Goal: Complete application form: Complete application form

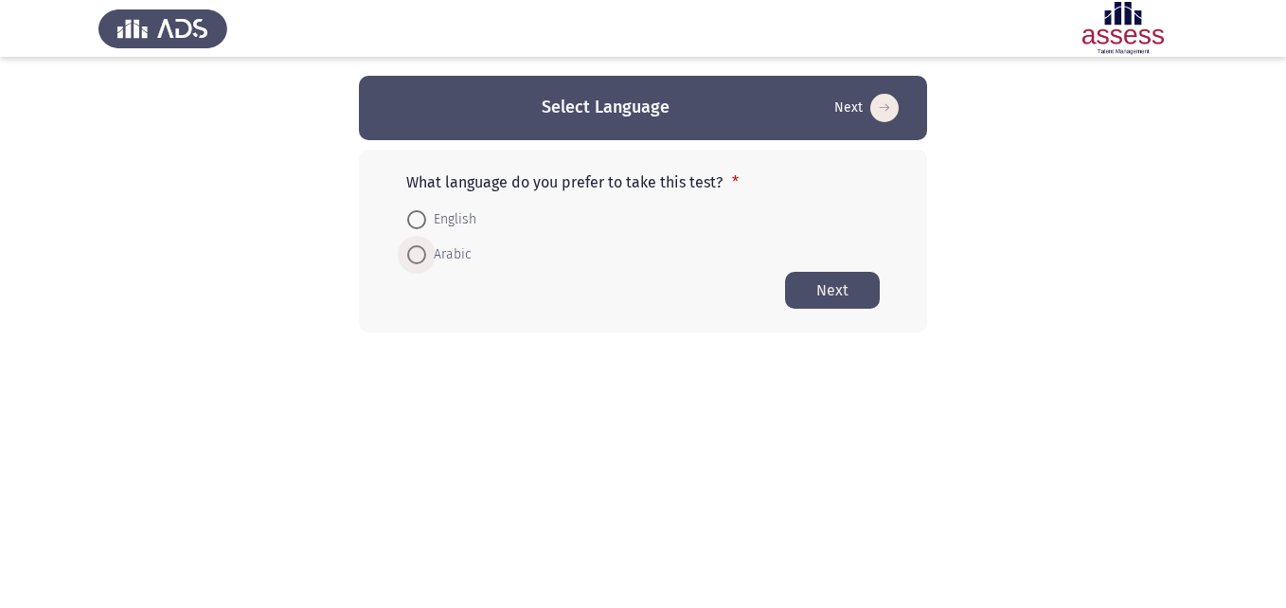
click at [423, 254] on span at bounding box center [416, 254] width 19 height 19
click at [423, 254] on input "Arabic" at bounding box center [416, 254] width 19 height 19
radio input "true"
click at [843, 295] on button "Next" at bounding box center [832, 289] width 95 height 37
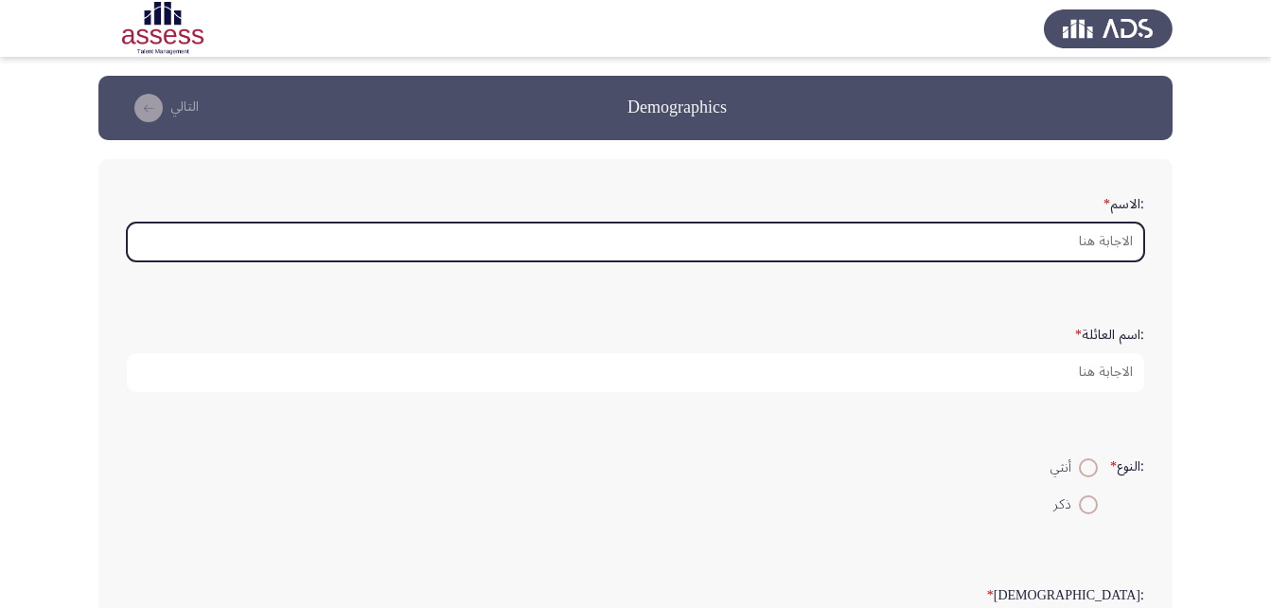
click at [1097, 234] on input ":الاسم *" at bounding box center [636, 241] width 1018 height 39
type input "P"
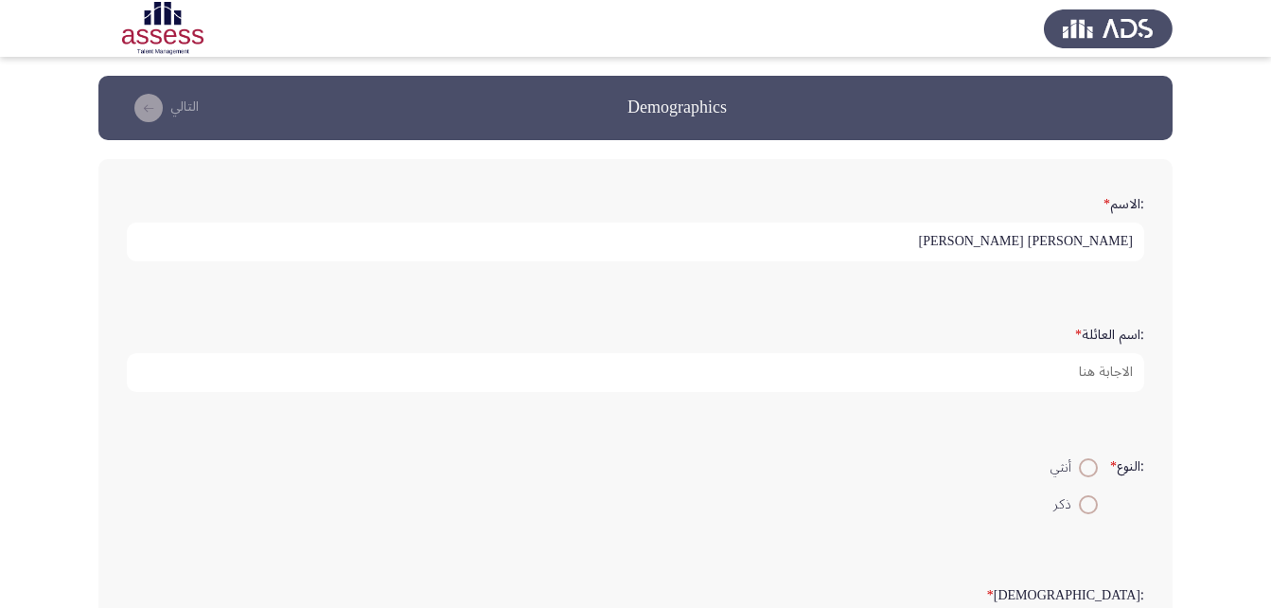
type input "[PERSON_NAME] [PERSON_NAME]"
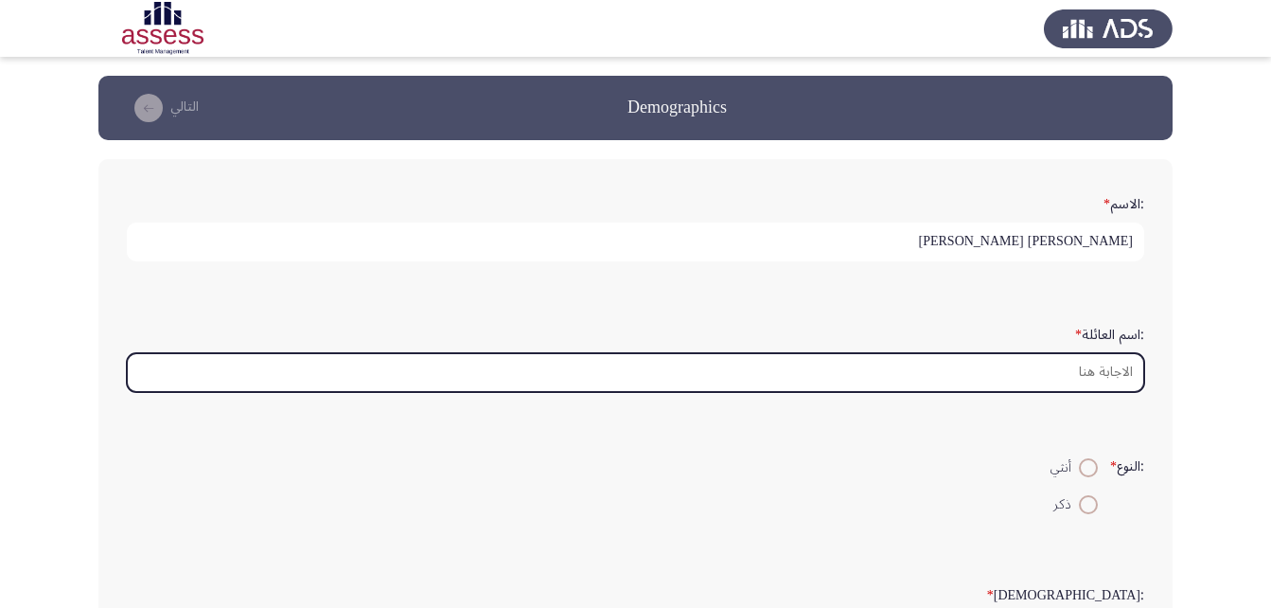
click at [1110, 362] on input ":اسم العائلة *" at bounding box center [636, 372] width 1018 height 39
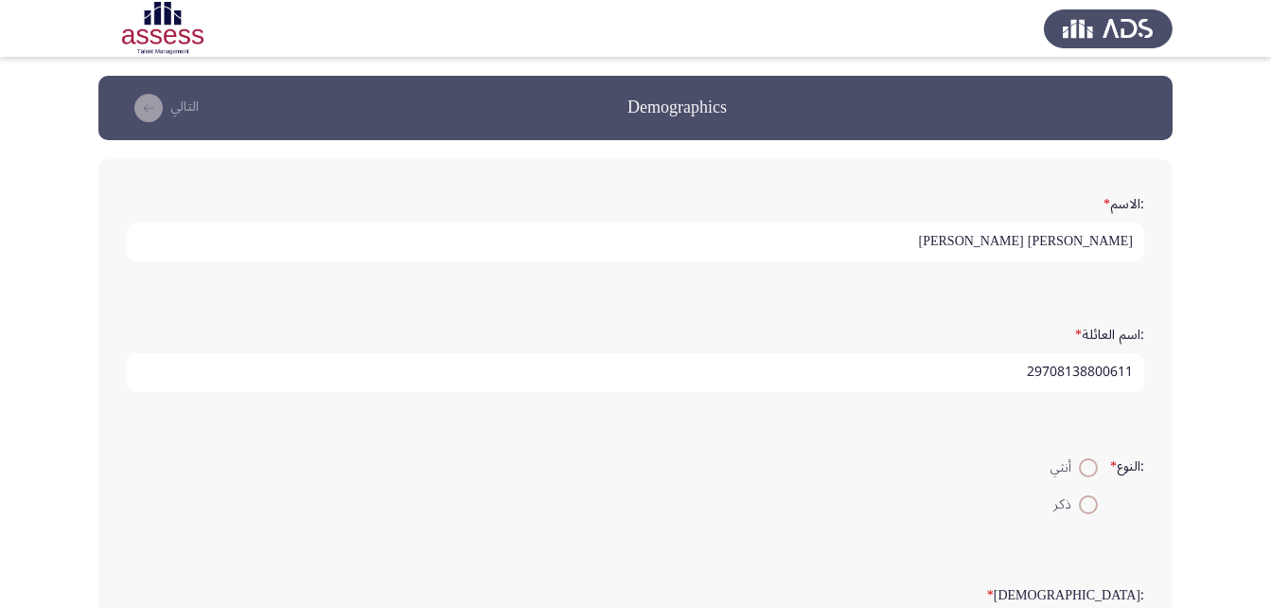
type input "29708138800611"
click at [1086, 500] on span at bounding box center [1088, 504] width 19 height 19
click at [1086, 500] on input "ذكر" at bounding box center [1088, 504] width 19 height 19
radio input "true"
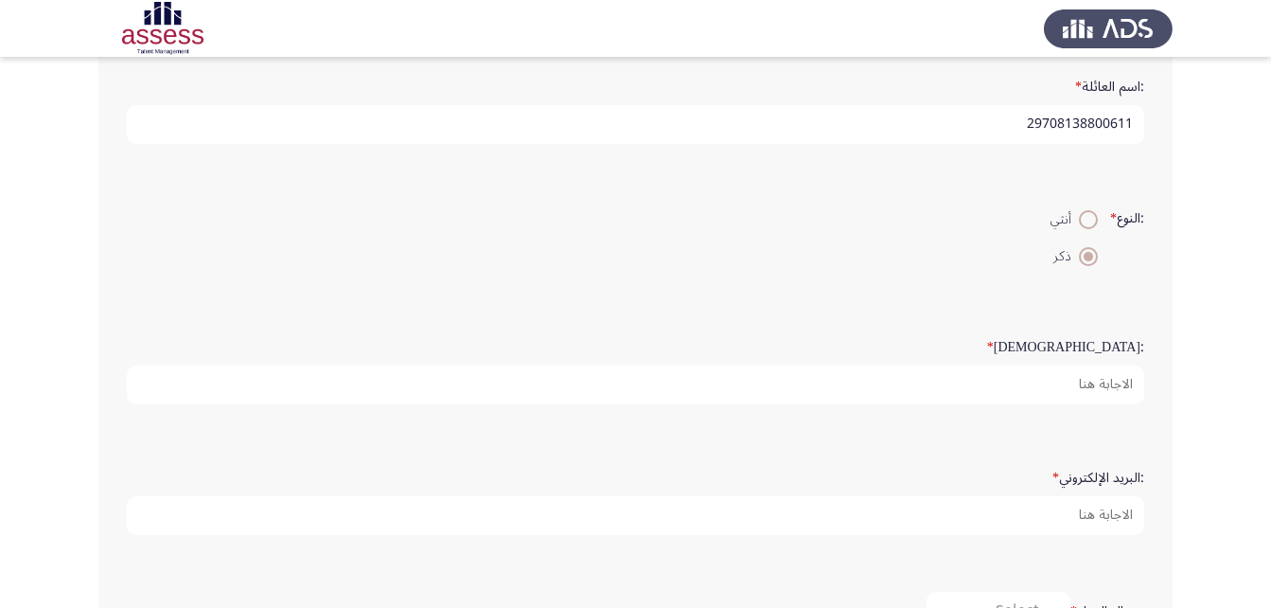
scroll to position [250, 0]
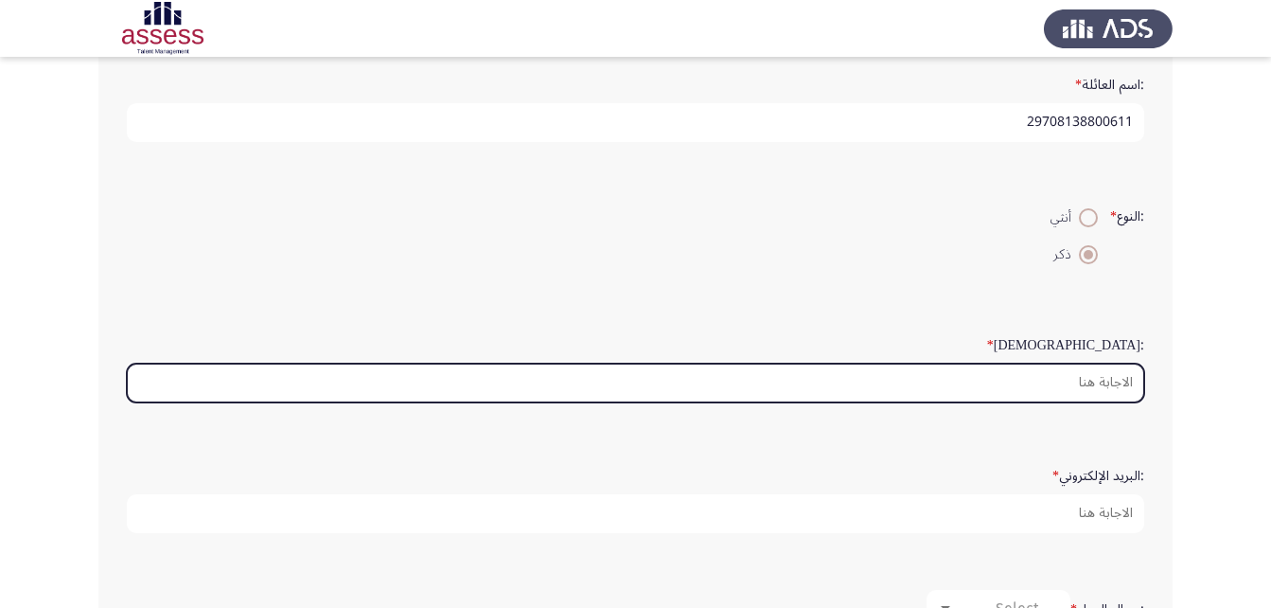
click at [1116, 376] on input ":السن *" at bounding box center [636, 383] width 1018 height 39
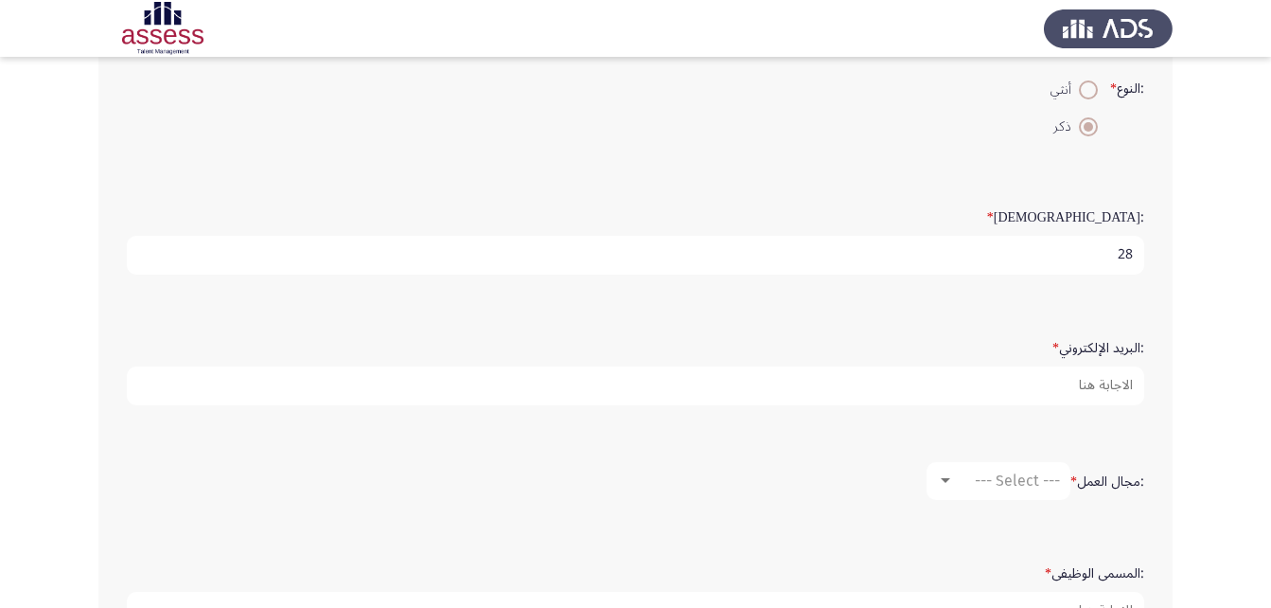
scroll to position [380, 0]
type input "28"
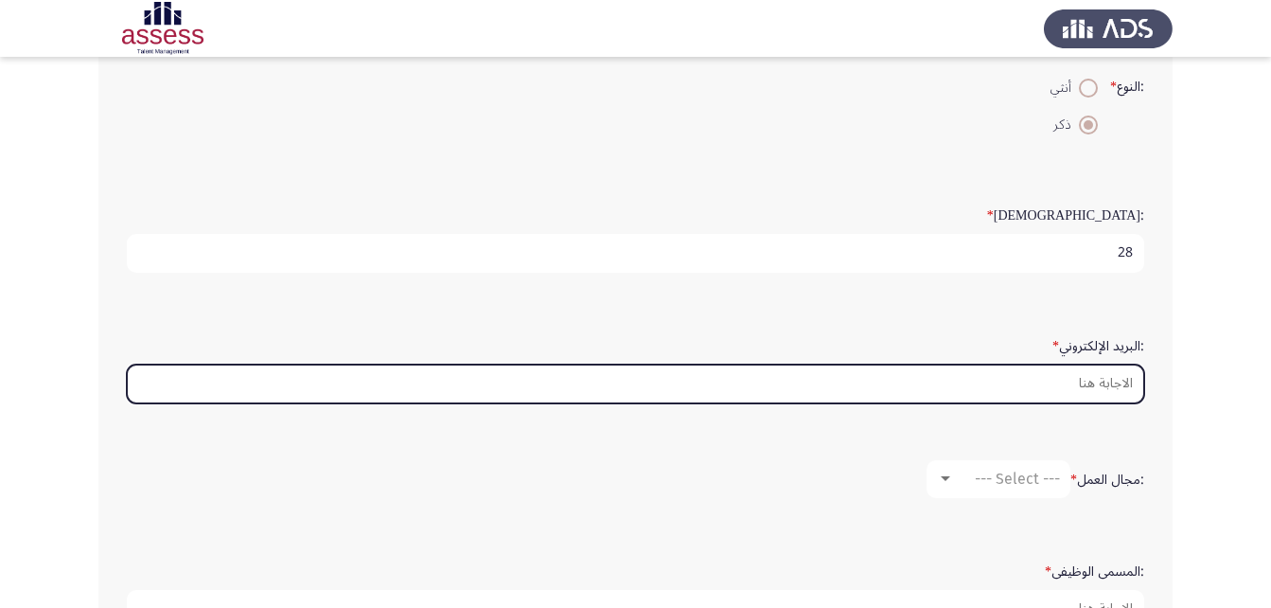
click at [1102, 376] on input ":البريد الإلكتروني *" at bounding box center [636, 383] width 1018 height 39
type input "ا"
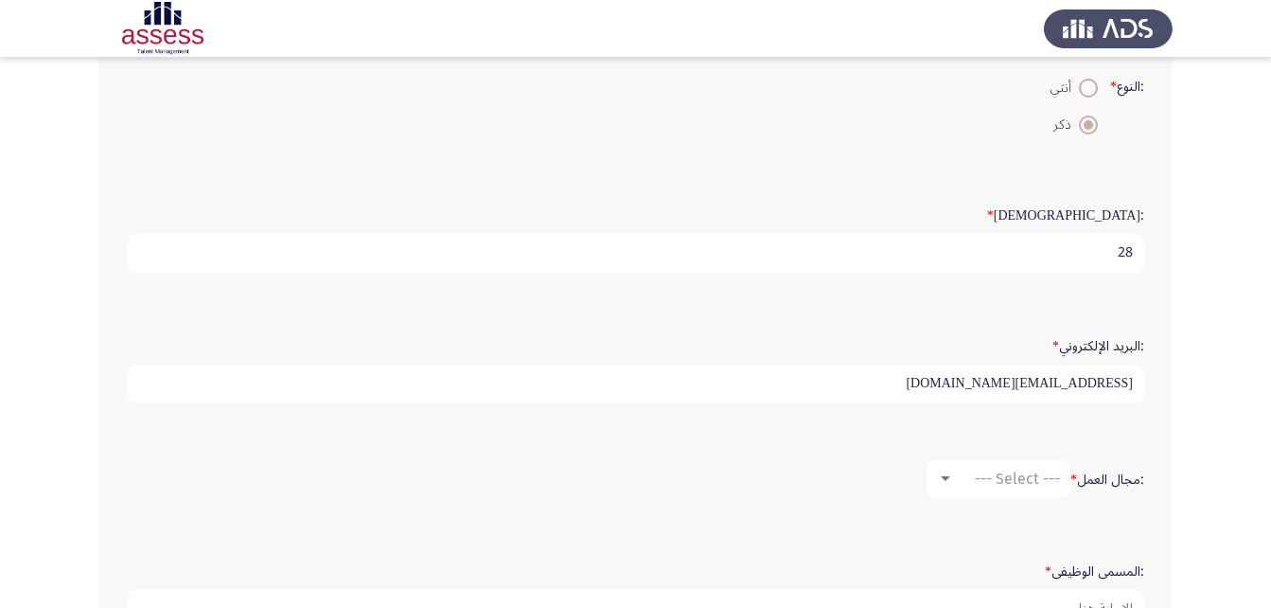
click at [1110, 377] on input "[EMAIL_ADDRESS][DOMAIN_NAME]" at bounding box center [636, 383] width 1018 height 39
click at [932, 384] on input "[EMAIL_ADDRESS][DOMAIN_NAME]" at bounding box center [636, 383] width 1018 height 39
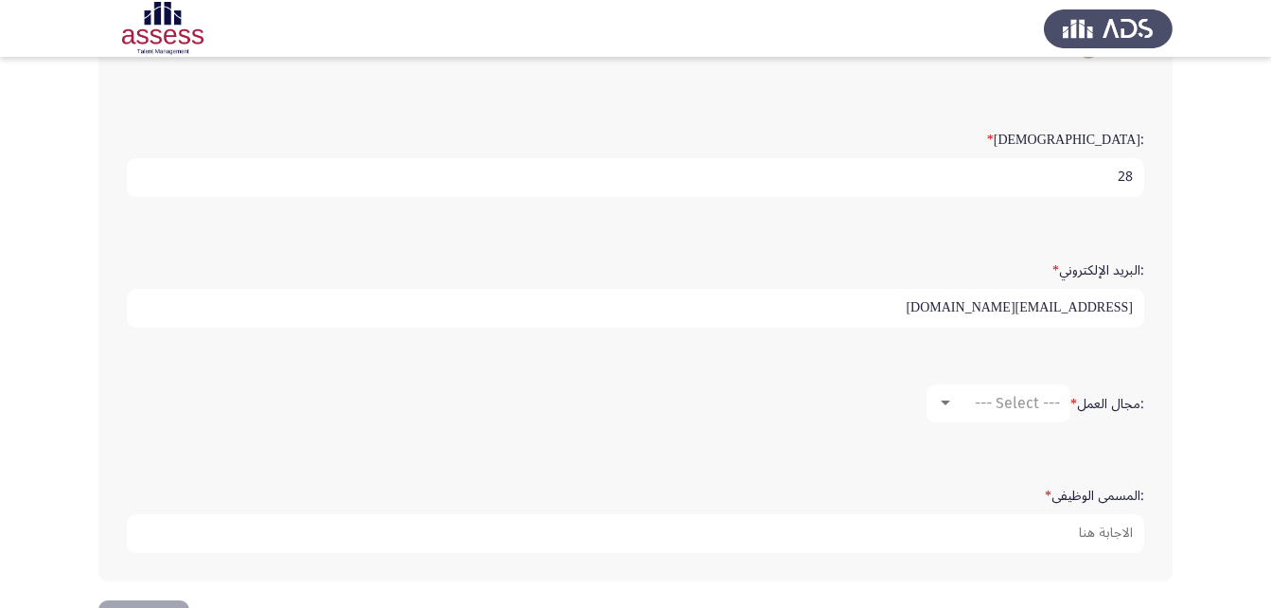
scroll to position [467, 0]
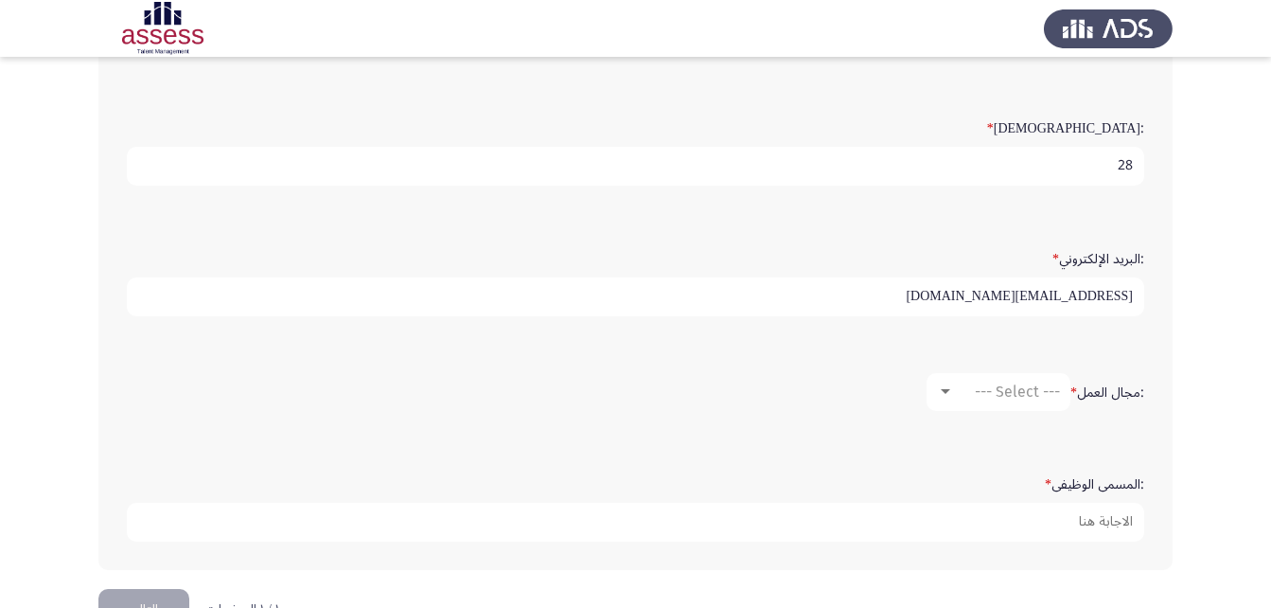
type input "[EMAIL_ADDRESS][DOMAIN_NAME]"
click at [1003, 390] on span "--- Select ---" at bounding box center [1017, 391] width 85 height 18
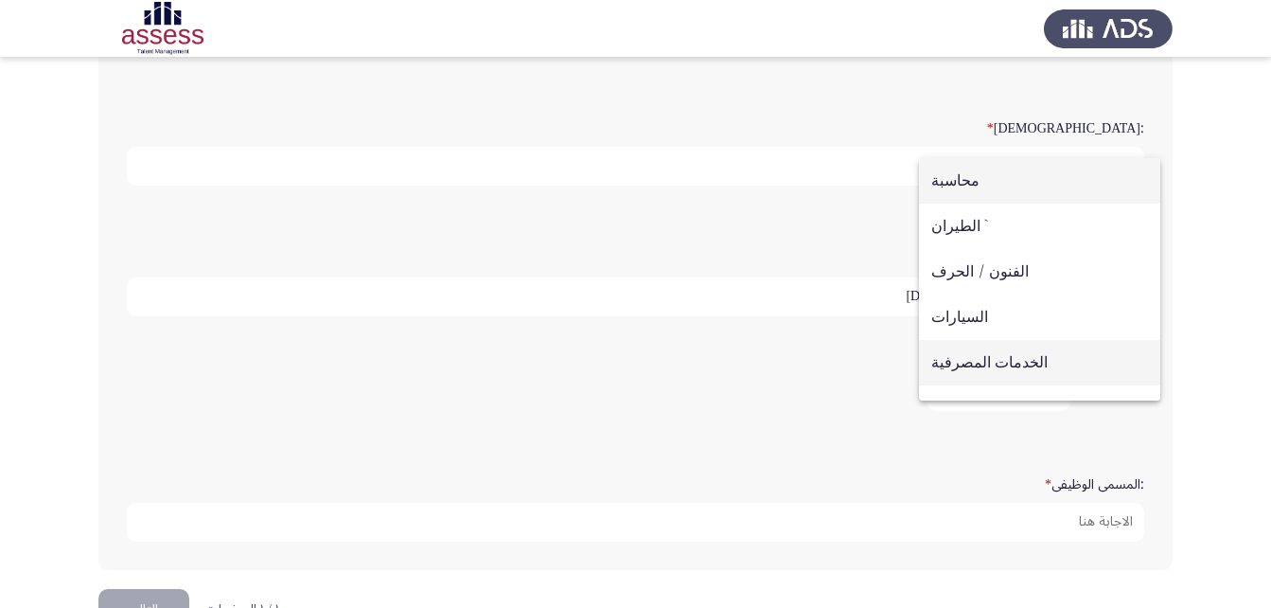
click at [995, 357] on span "الخدمات المصرفية" at bounding box center [1040, 362] width 217 height 45
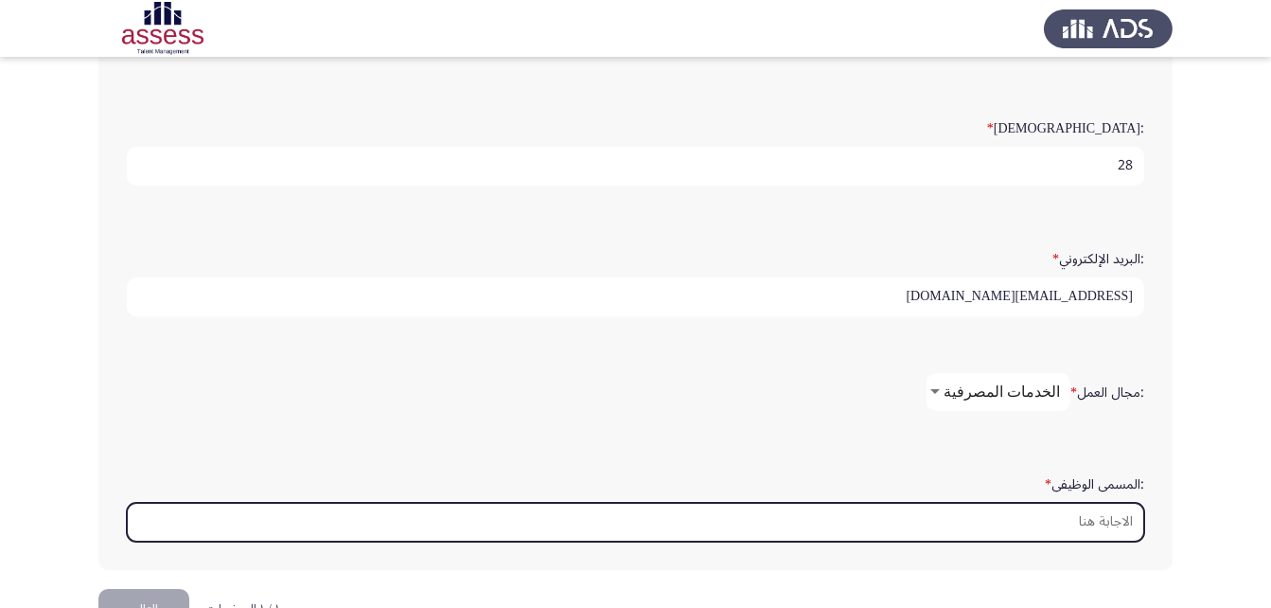
click at [1059, 520] on input ":المسمى الوظيفى *" at bounding box center [636, 522] width 1018 height 39
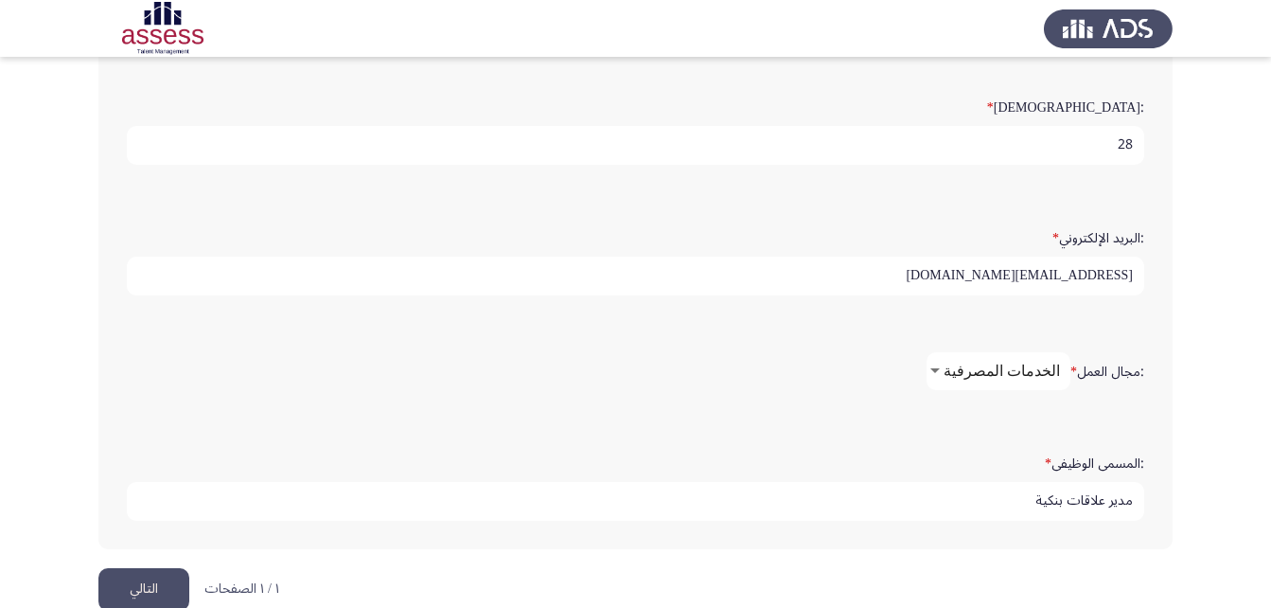
scroll to position [524, 0]
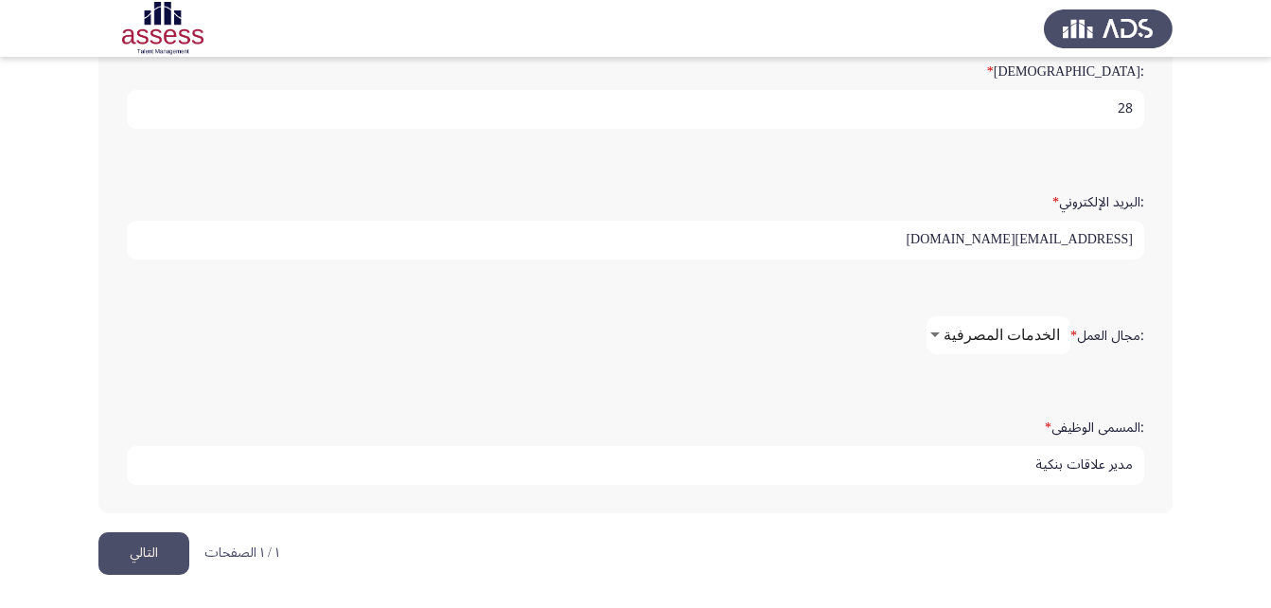
type input "مدير علاقات بنكية"
click at [147, 559] on button "التالي" at bounding box center [143, 553] width 91 height 43
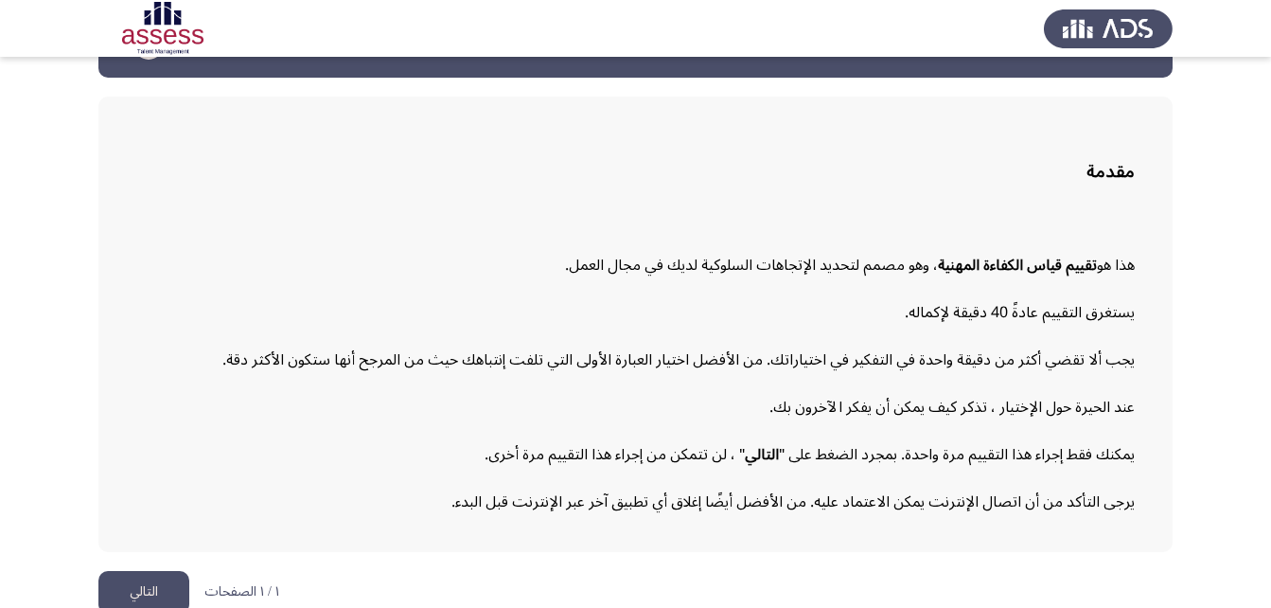
scroll to position [87, 0]
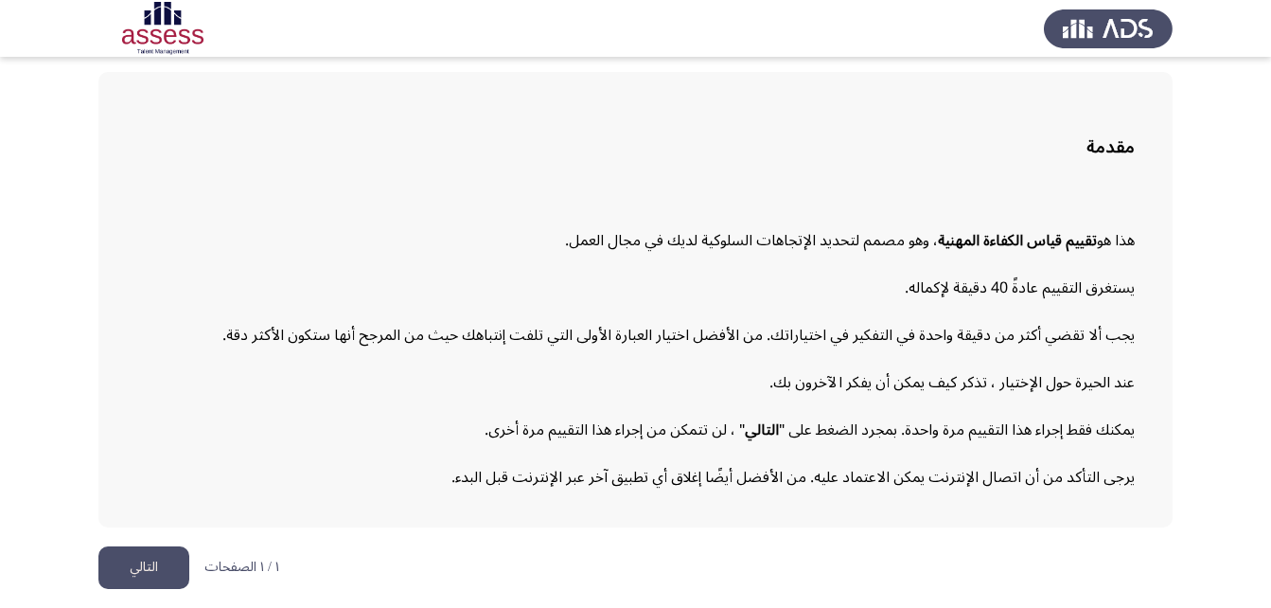
click at [133, 566] on button "التالي" at bounding box center [143, 567] width 91 height 43
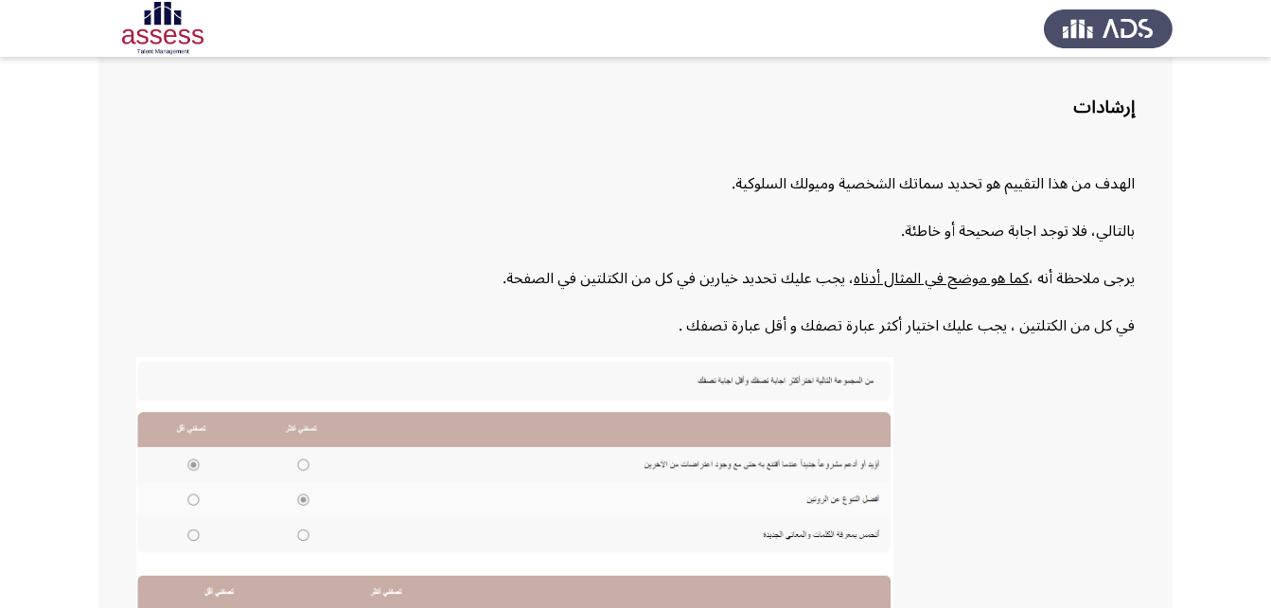
scroll to position [411, 0]
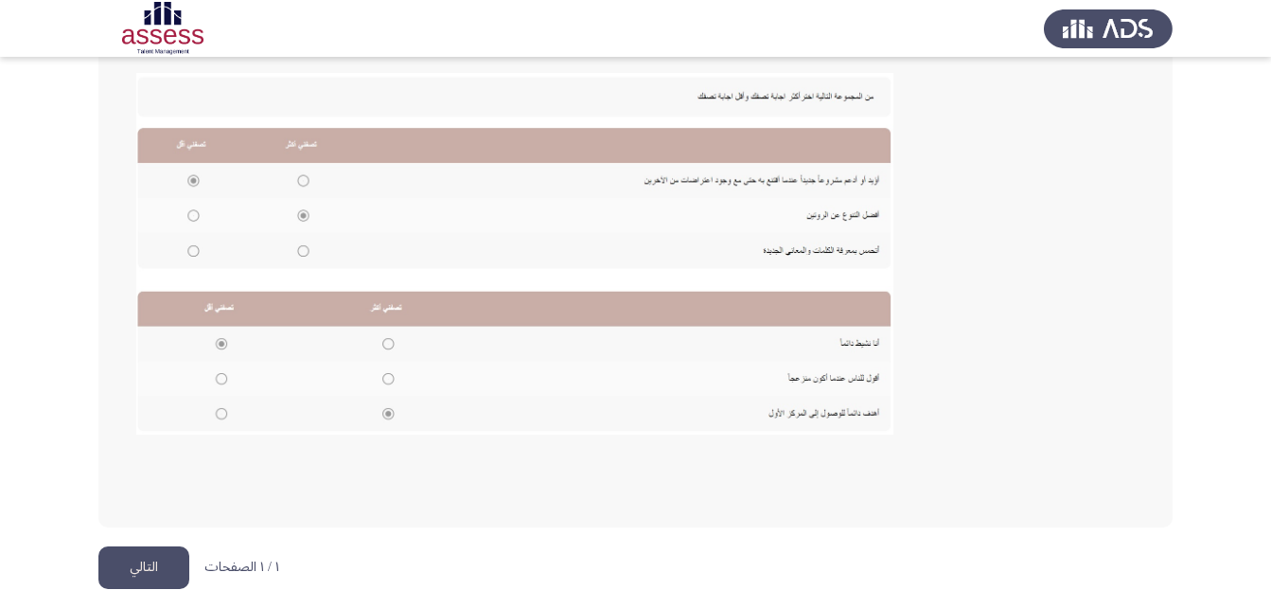
click at [147, 566] on button "التالي" at bounding box center [143, 567] width 91 height 43
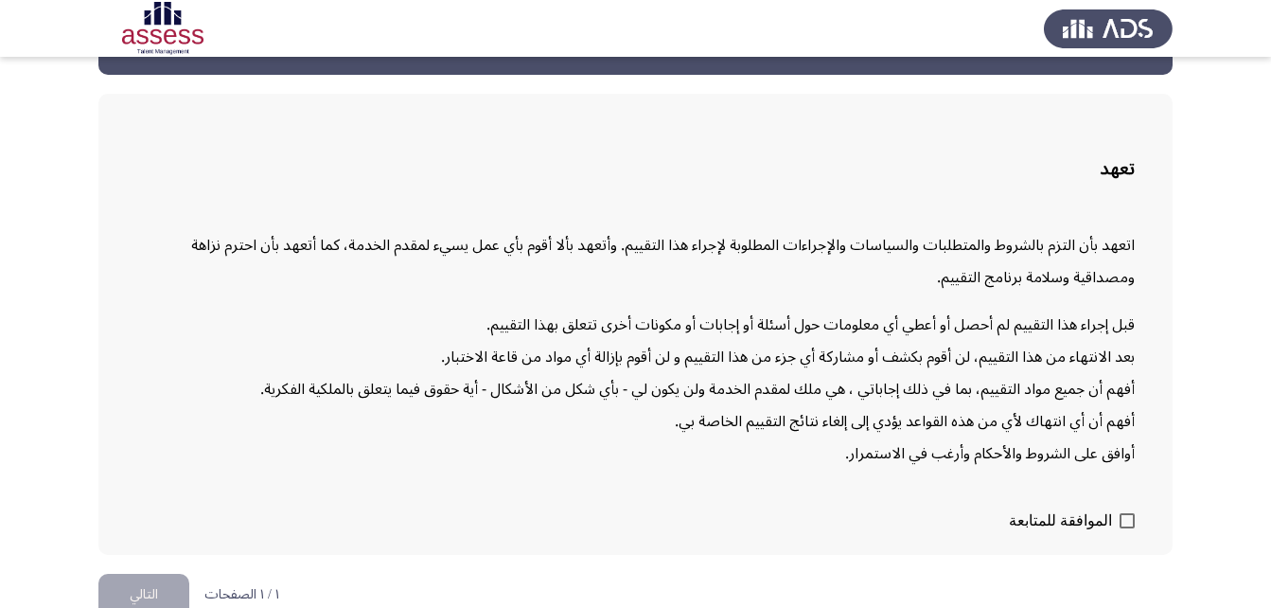
scroll to position [93, 0]
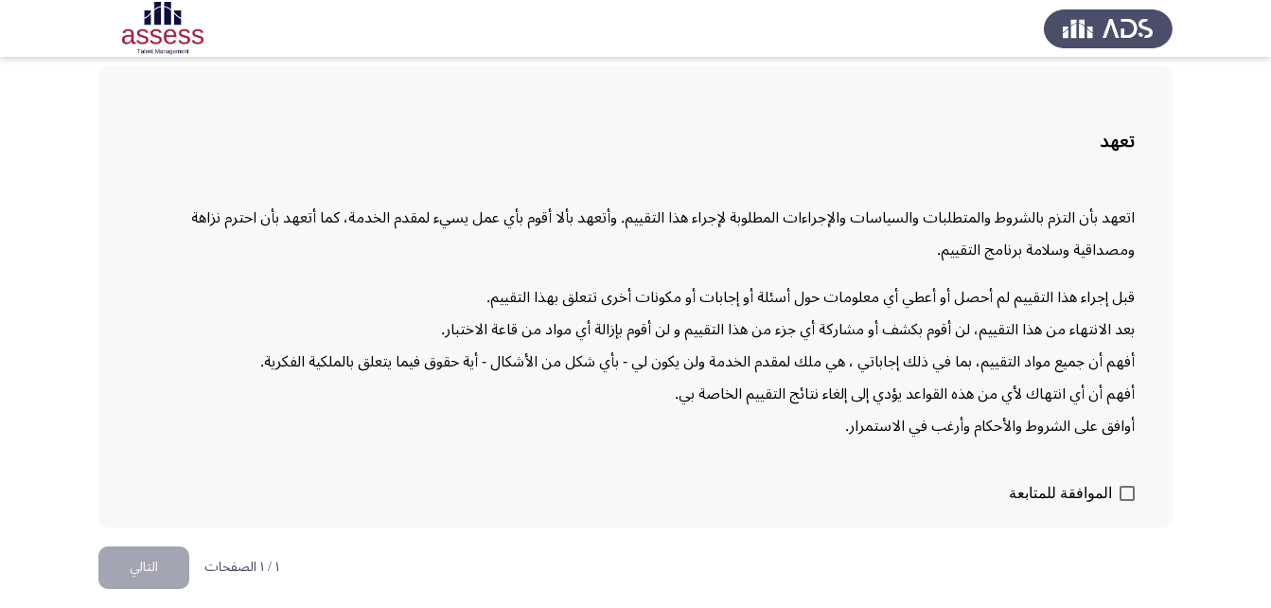
click at [1131, 486] on span at bounding box center [1127, 493] width 15 height 15
click at [1127, 501] on input "الموافقة للمتابعة" at bounding box center [1127, 501] width 1 height 1
checkbox input "true"
click at [152, 563] on button "التالي" at bounding box center [143, 567] width 91 height 43
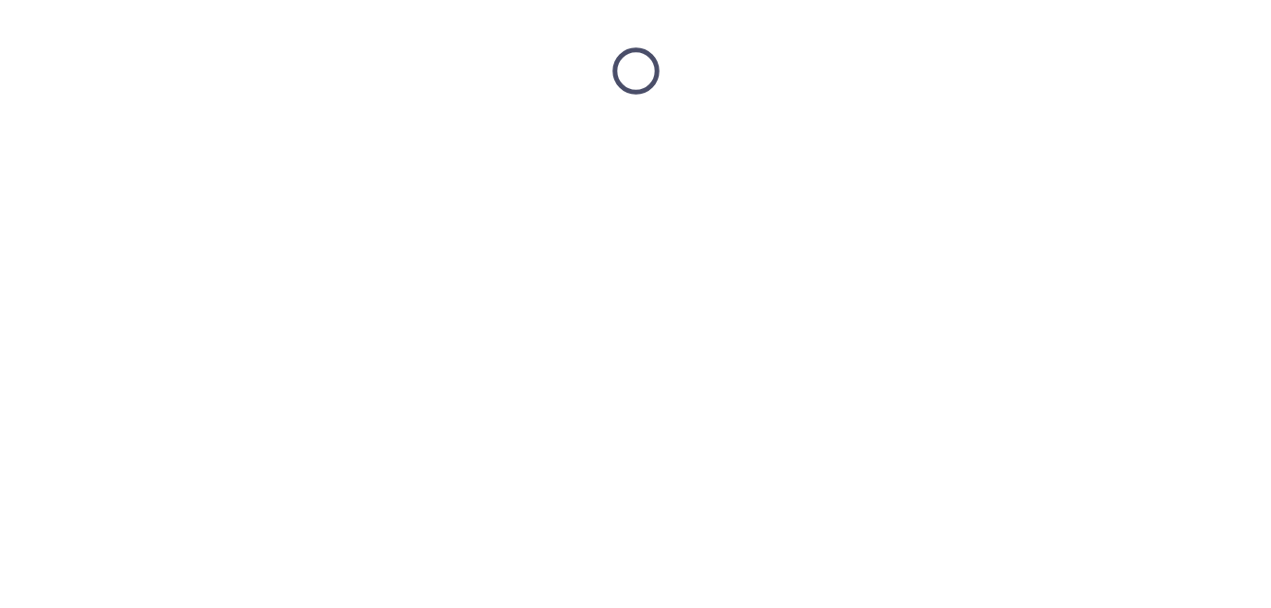
scroll to position [0, 0]
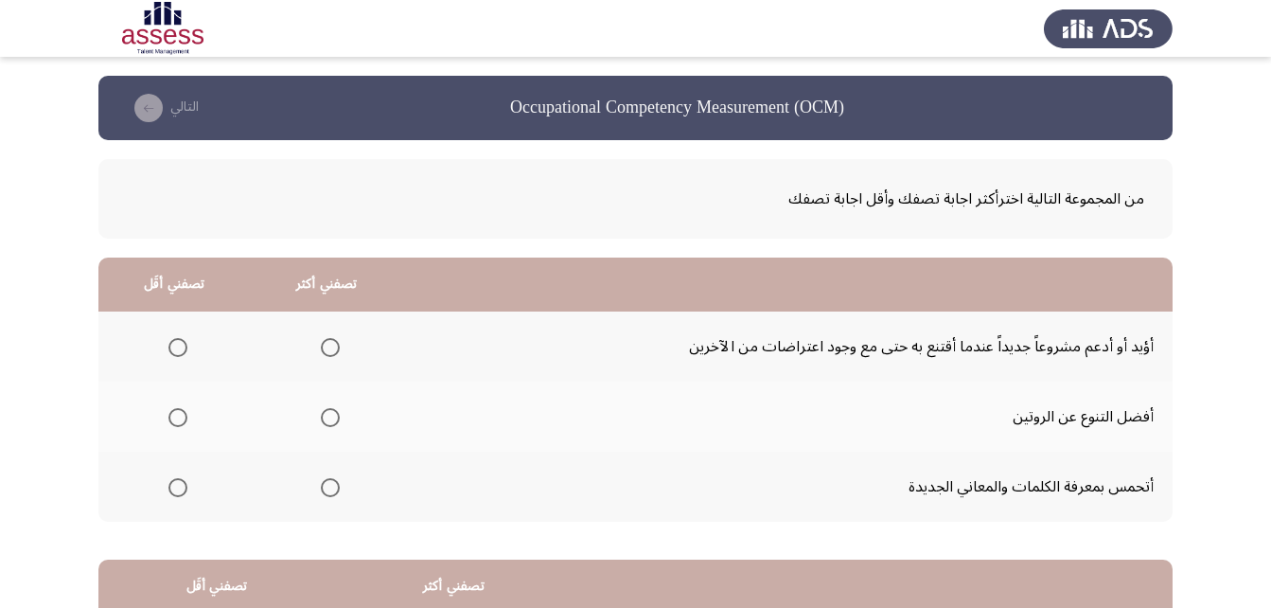
click at [332, 350] on span "Select an option" at bounding box center [330, 347] width 19 height 19
click at [332, 350] on input "Select an option" at bounding box center [330, 347] width 19 height 19
click at [180, 355] on span "Select an option" at bounding box center [178, 347] width 19 height 19
click at [180, 355] on input "Select an option" at bounding box center [178, 347] width 19 height 19
click at [344, 347] on th at bounding box center [327, 346] width 152 height 70
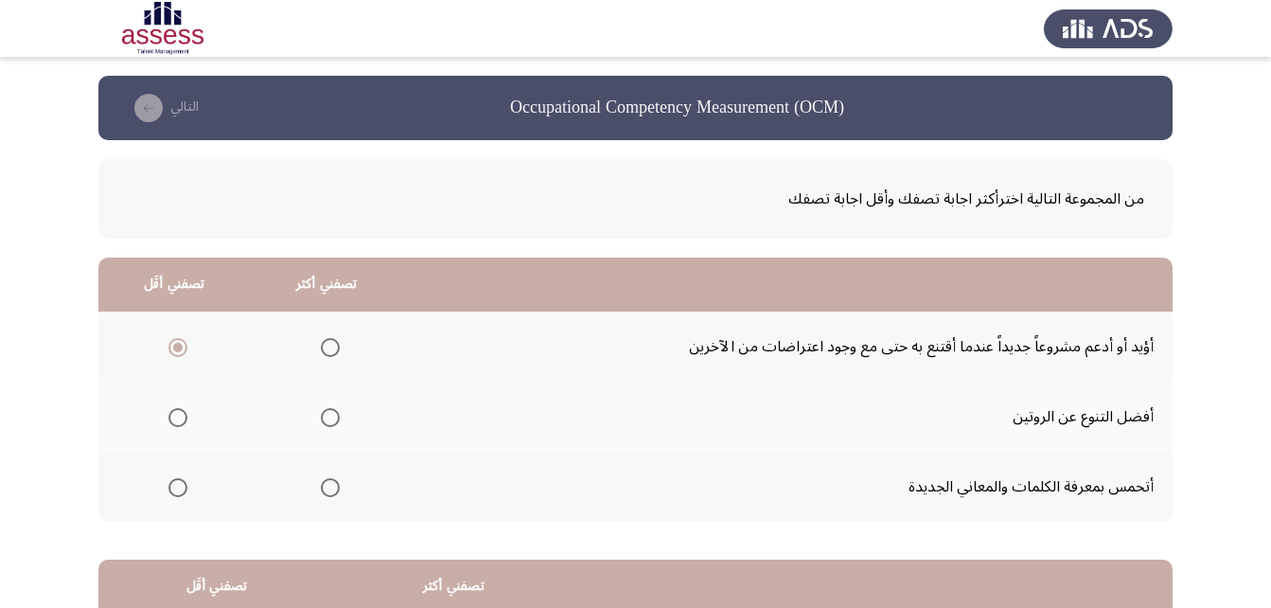
click at [333, 347] on span "Select an option" at bounding box center [330, 347] width 19 height 19
click at [333, 347] on input "Select an option" at bounding box center [330, 347] width 19 height 19
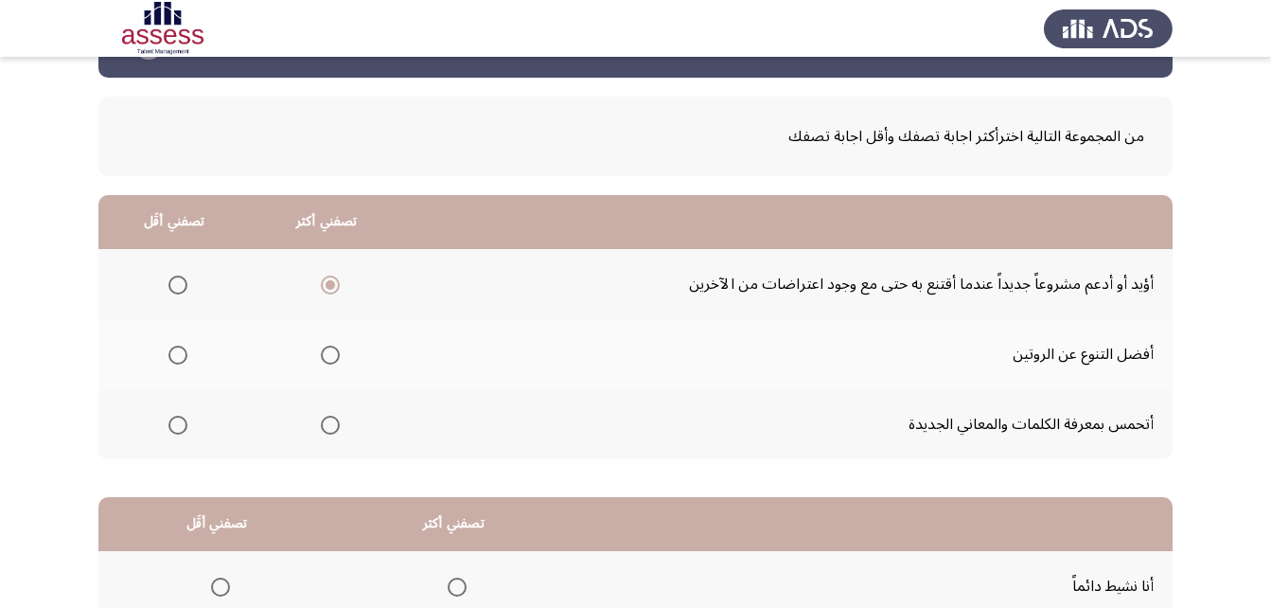
scroll to position [95, 0]
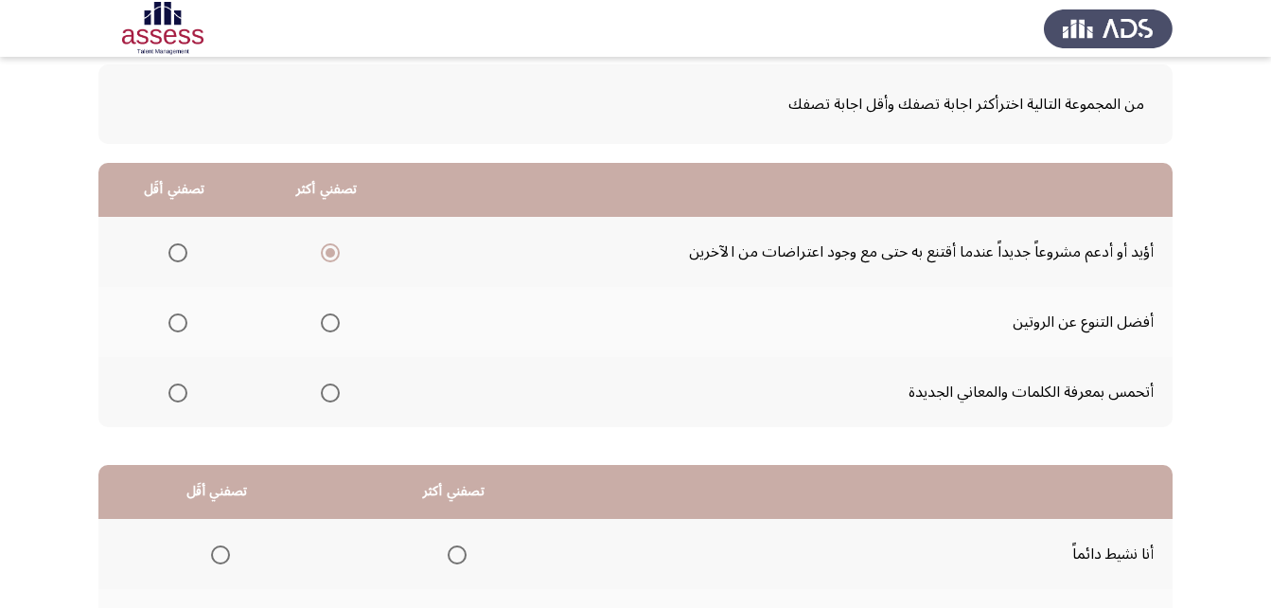
click at [335, 323] on span "Select an option" at bounding box center [330, 322] width 19 height 19
click at [335, 323] on input "Select an option" at bounding box center [330, 322] width 19 height 19
click at [325, 254] on span "Select an option" at bounding box center [330, 252] width 19 height 19
click at [325, 254] on input "Select an option" at bounding box center [330, 252] width 19 height 19
click at [174, 395] on span "Select an option" at bounding box center [178, 392] width 19 height 19
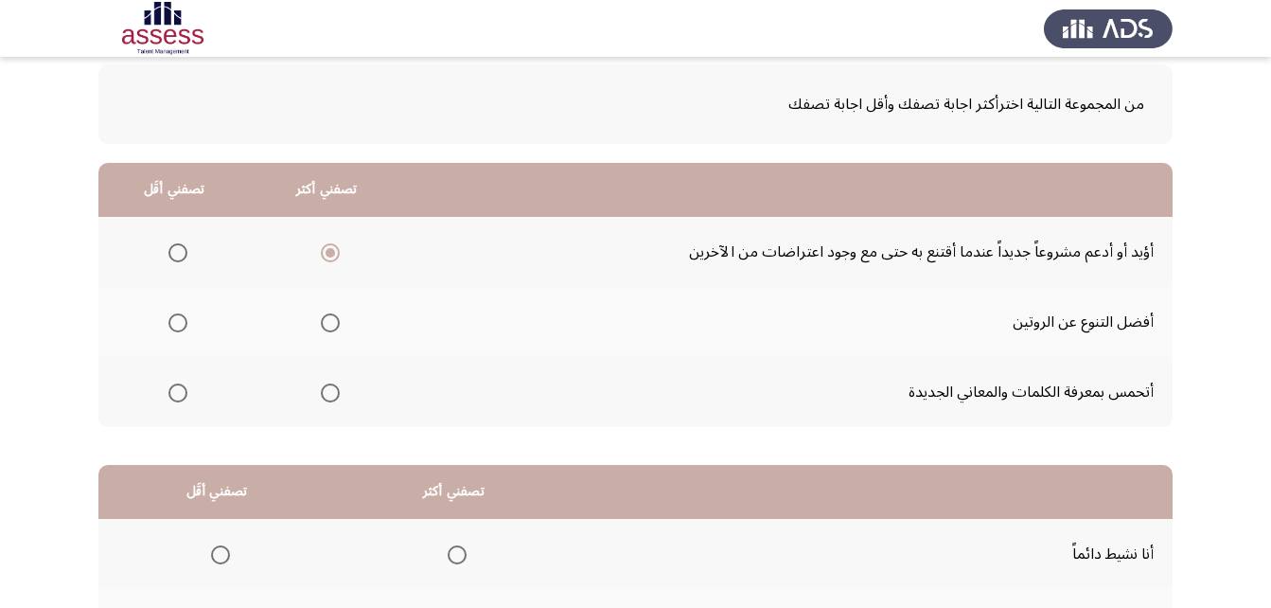
click at [174, 395] on input "Select an option" at bounding box center [178, 392] width 19 height 19
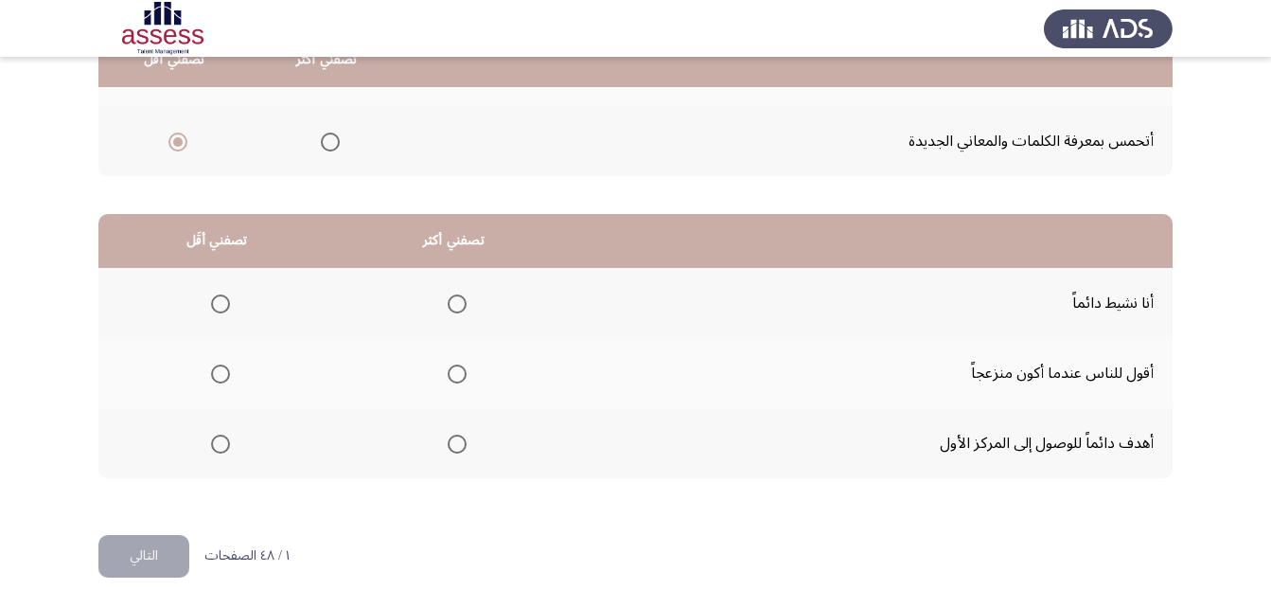
scroll to position [348, 0]
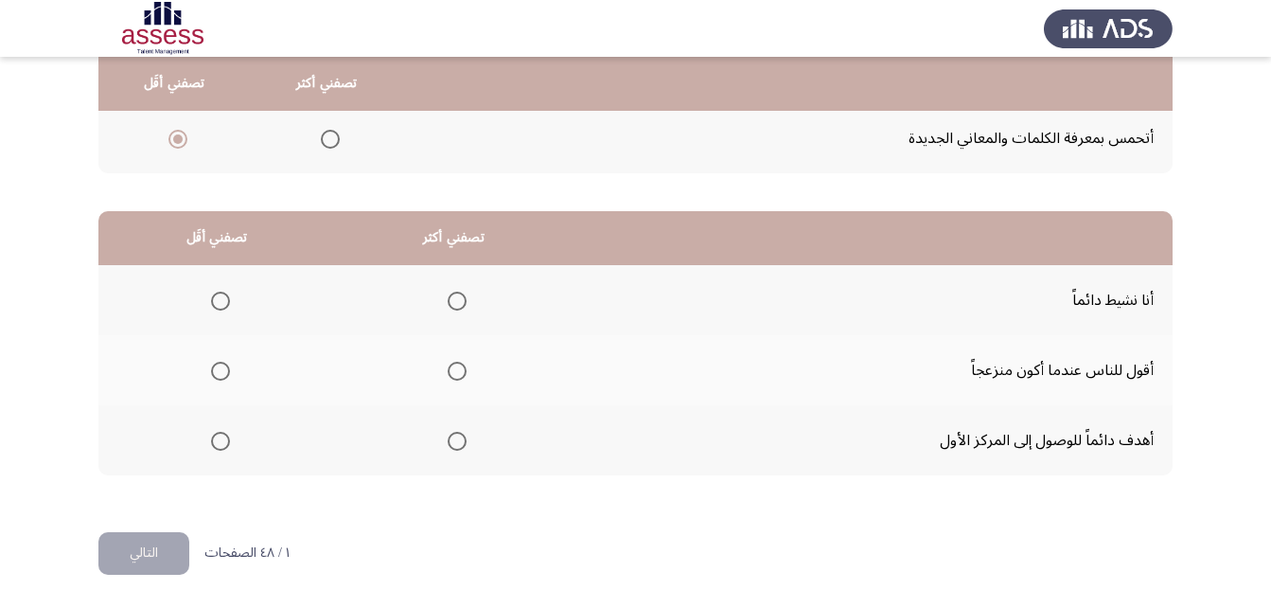
click at [452, 302] on span "Select an option" at bounding box center [457, 301] width 19 height 19
click at [452, 302] on input "Select an option" at bounding box center [457, 301] width 19 height 19
click at [222, 373] on span "Select an option" at bounding box center [220, 371] width 19 height 19
click at [222, 373] on input "Select an option" at bounding box center [220, 371] width 19 height 19
click at [129, 554] on button "التالي" at bounding box center [143, 553] width 91 height 43
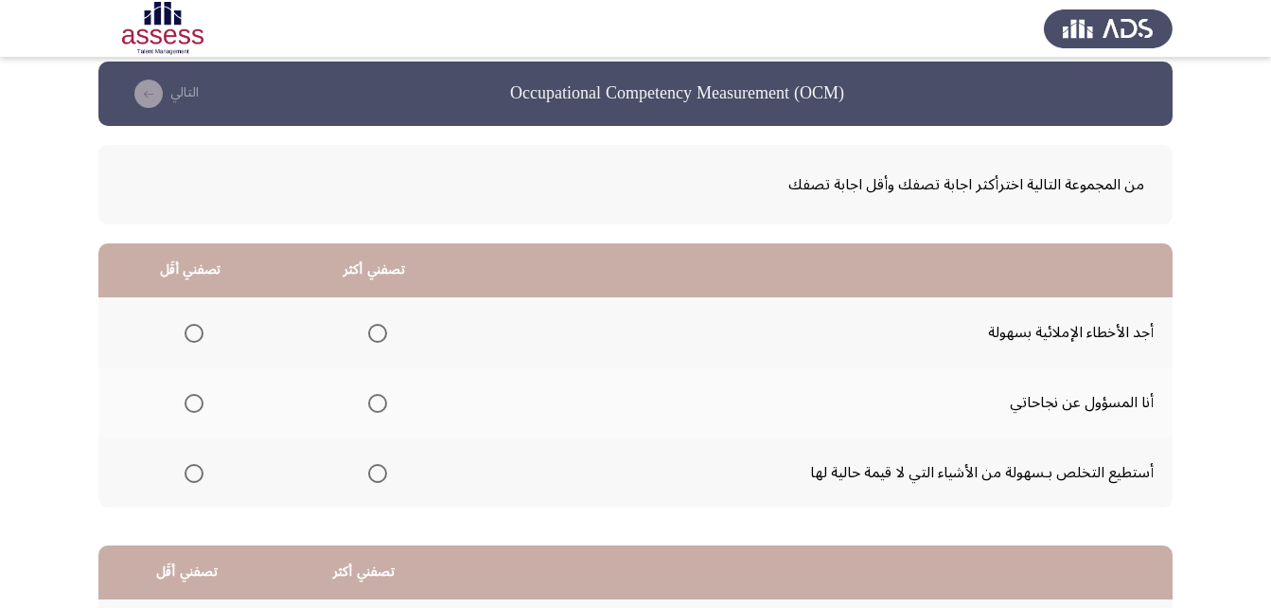
scroll to position [0, 0]
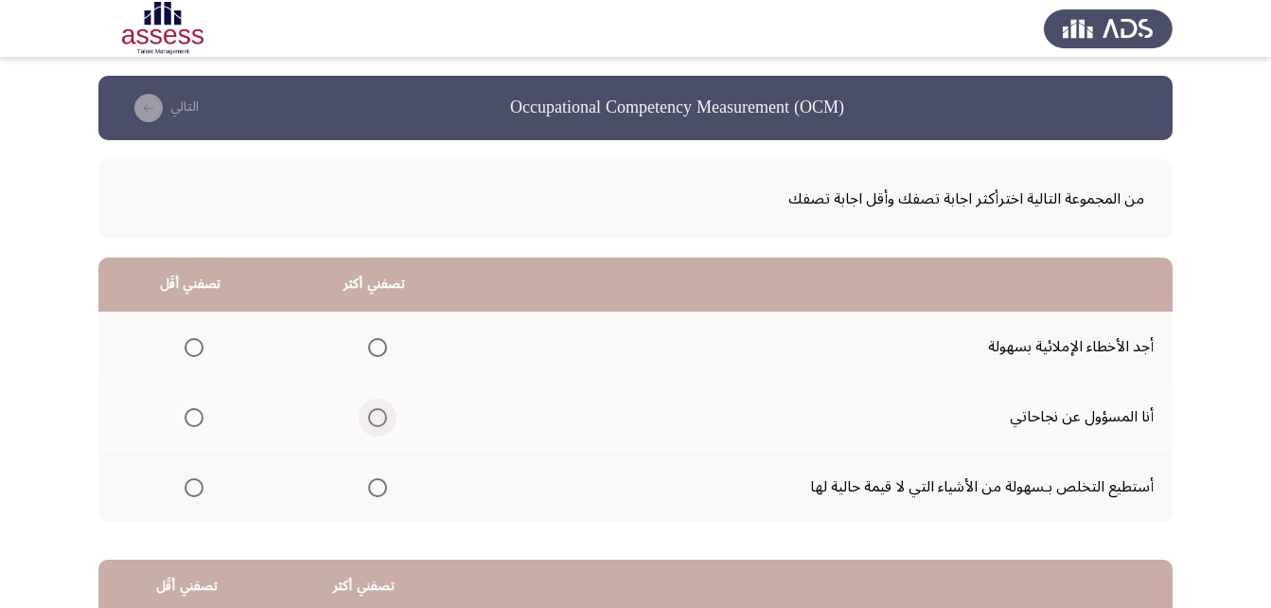
click at [376, 422] on span "Select an option" at bounding box center [377, 417] width 19 height 19
click at [376, 422] on input "Select an option" at bounding box center [377, 417] width 19 height 19
click at [198, 487] on span "Select an option" at bounding box center [194, 487] width 19 height 19
click at [198, 487] on input "Select an option" at bounding box center [194, 487] width 19 height 19
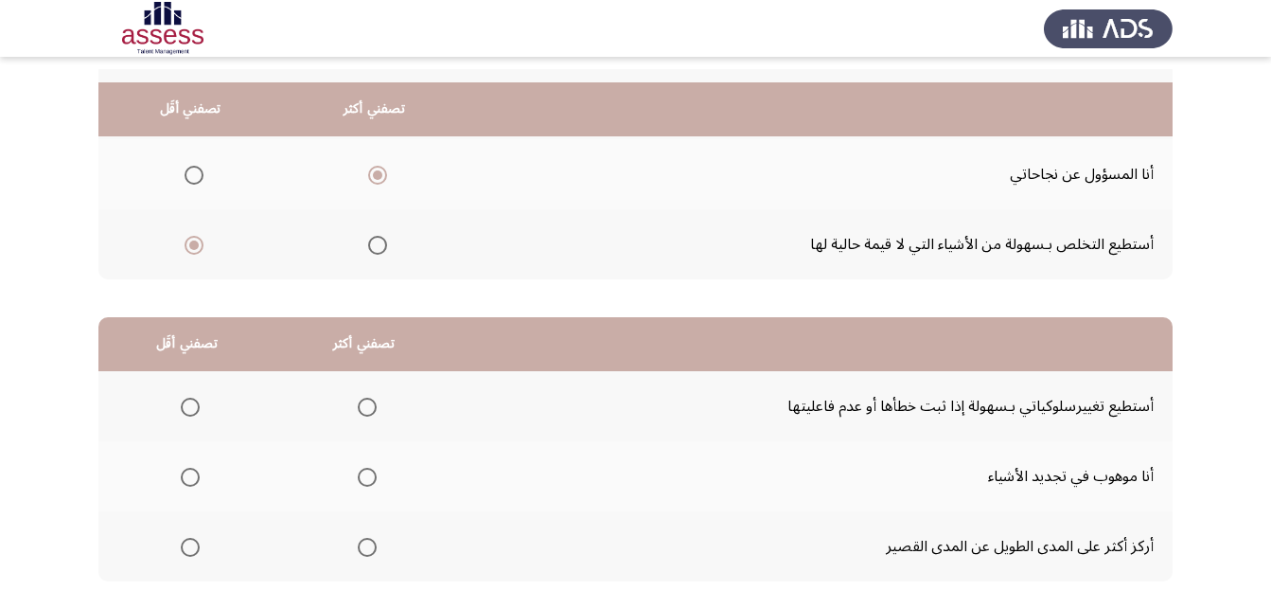
scroll to position [284, 0]
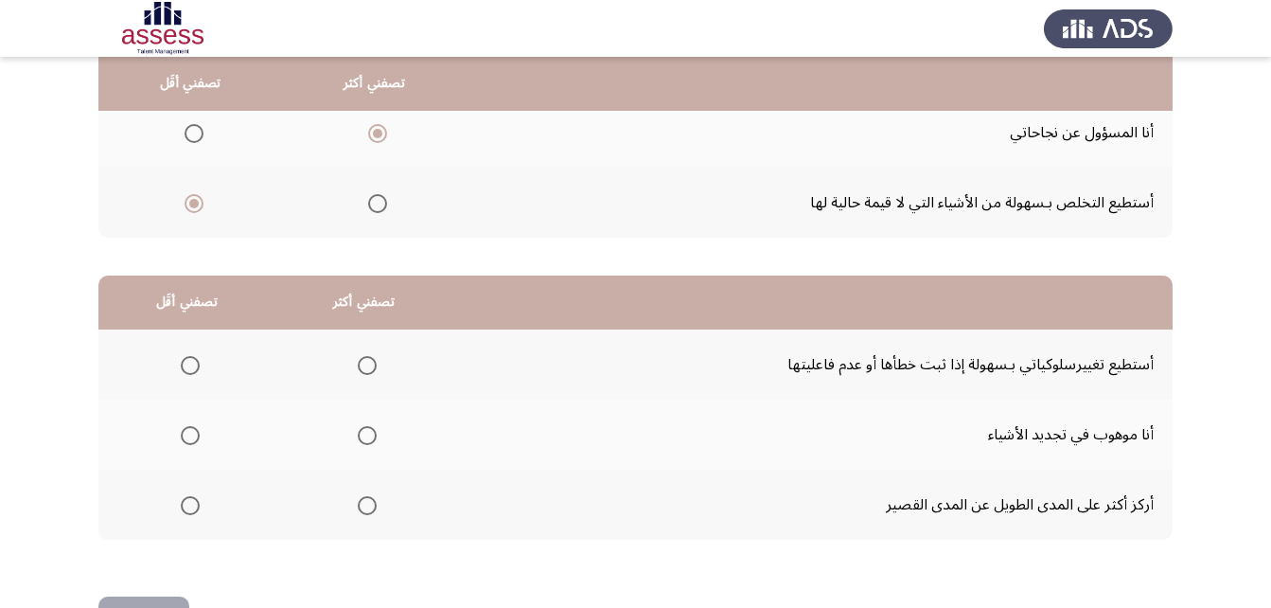
click at [361, 506] on span "Select an option" at bounding box center [367, 505] width 19 height 19
click at [361, 506] on input "Select an option" at bounding box center [367, 505] width 19 height 19
click at [361, 364] on span "Select an option" at bounding box center [367, 365] width 19 height 19
click at [361, 364] on input "Select an option" at bounding box center [367, 365] width 19 height 19
click at [367, 506] on span "Select an option" at bounding box center [367, 506] width 0 height 0
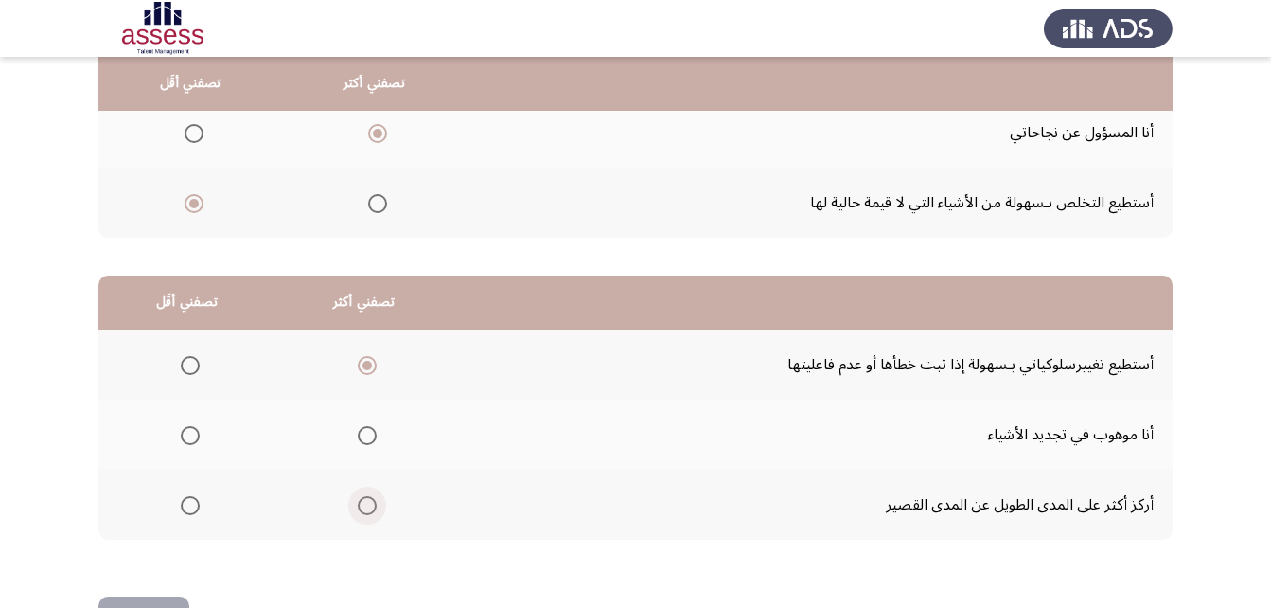
click at [363, 506] on input "Select an option" at bounding box center [367, 505] width 19 height 19
click at [195, 367] on span "Select an option" at bounding box center [190, 365] width 19 height 19
click at [195, 367] on input "Select an option" at bounding box center [190, 365] width 19 height 19
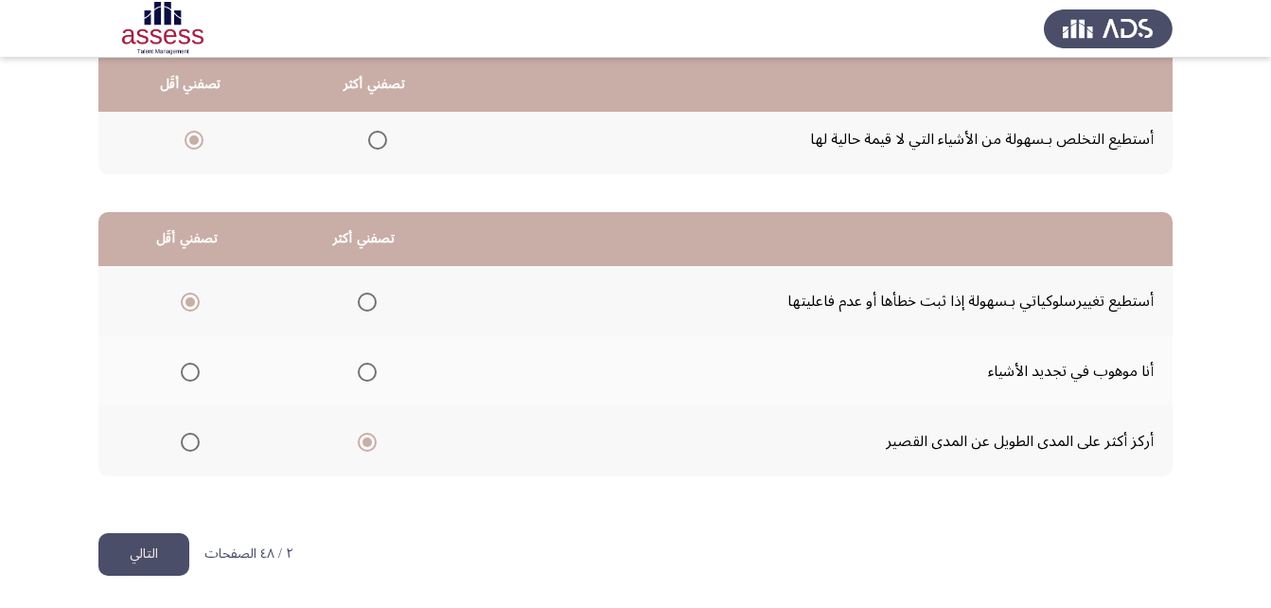
scroll to position [348, 0]
click at [152, 557] on button "التالي" at bounding box center [143, 553] width 91 height 43
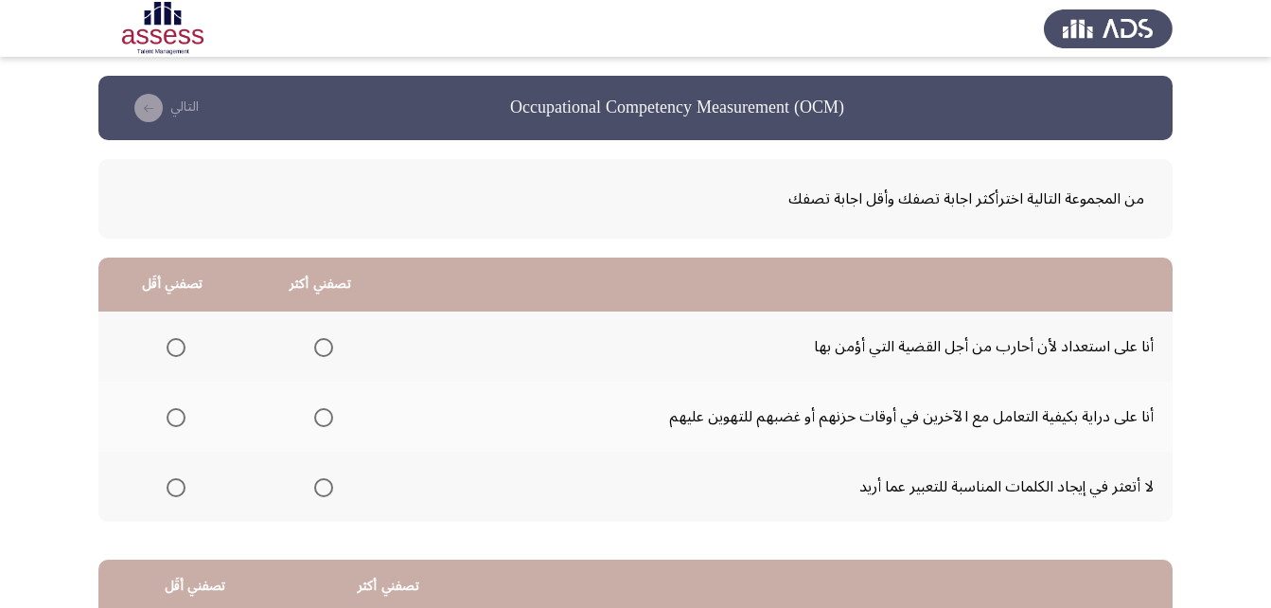
click at [315, 345] on span "Select an option" at bounding box center [323, 347] width 19 height 19
click at [315, 345] on input "Select an option" at bounding box center [323, 347] width 19 height 19
click at [176, 493] on span "Select an option" at bounding box center [176, 487] width 19 height 19
click at [176, 493] on input "Select an option" at bounding box center [176, 487] width 19 height 19
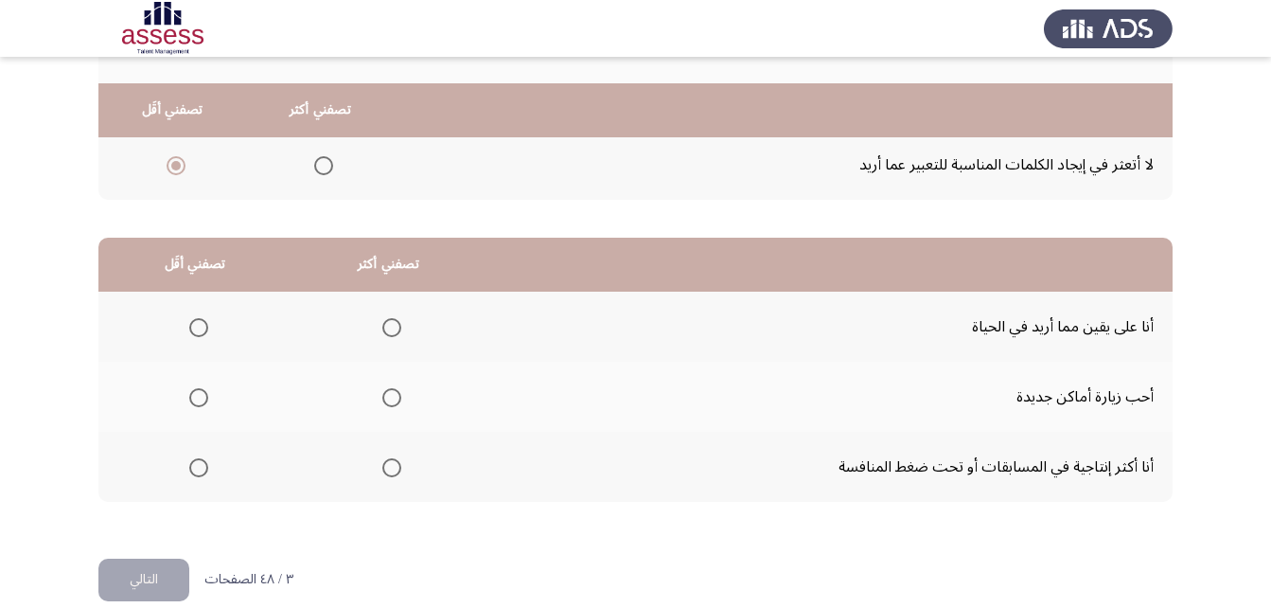
scroll to position [348, 0]
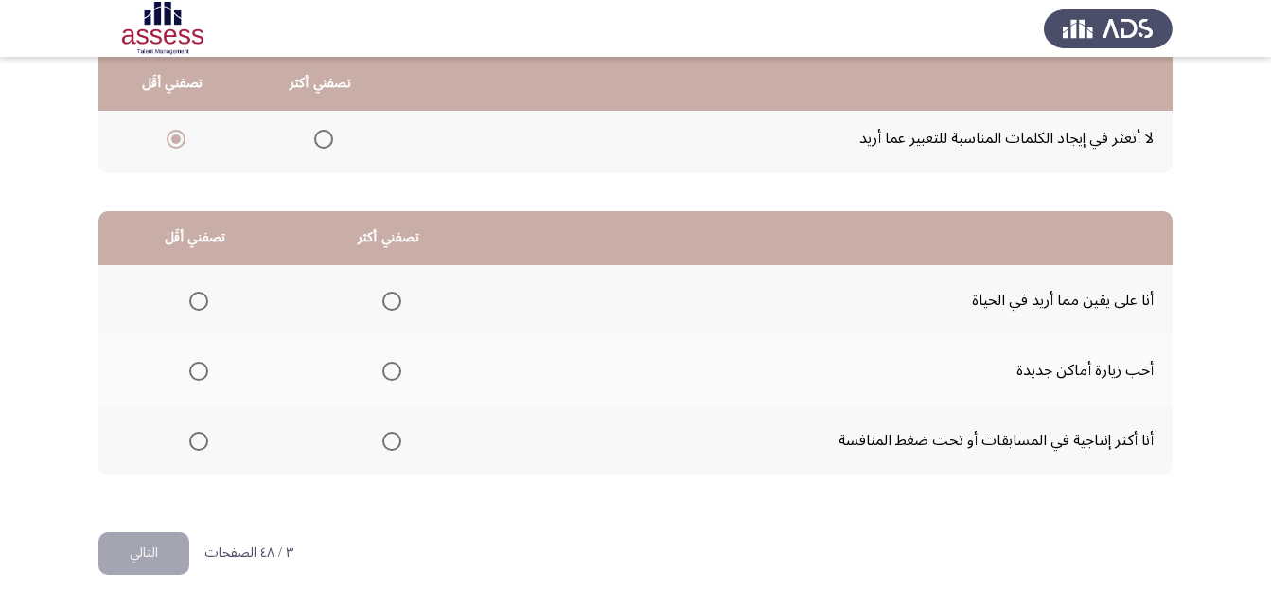
click at [387, 301] on span "Select an option" at bounding box center [391, 301] width 19 height 19
click at [387, 301] on input "Select an option" at bounding box center [391, 301] width 19 height 19
click at [400, 449] on th at bounding box center [388, 440] width 193 height 70
click at [396, 443] on span "Select an option" at bounding box center [391, 441] width 19 height 19
click at [396, 443] on input "Select an option" at bounding box center [391, 441] width 19 height 19
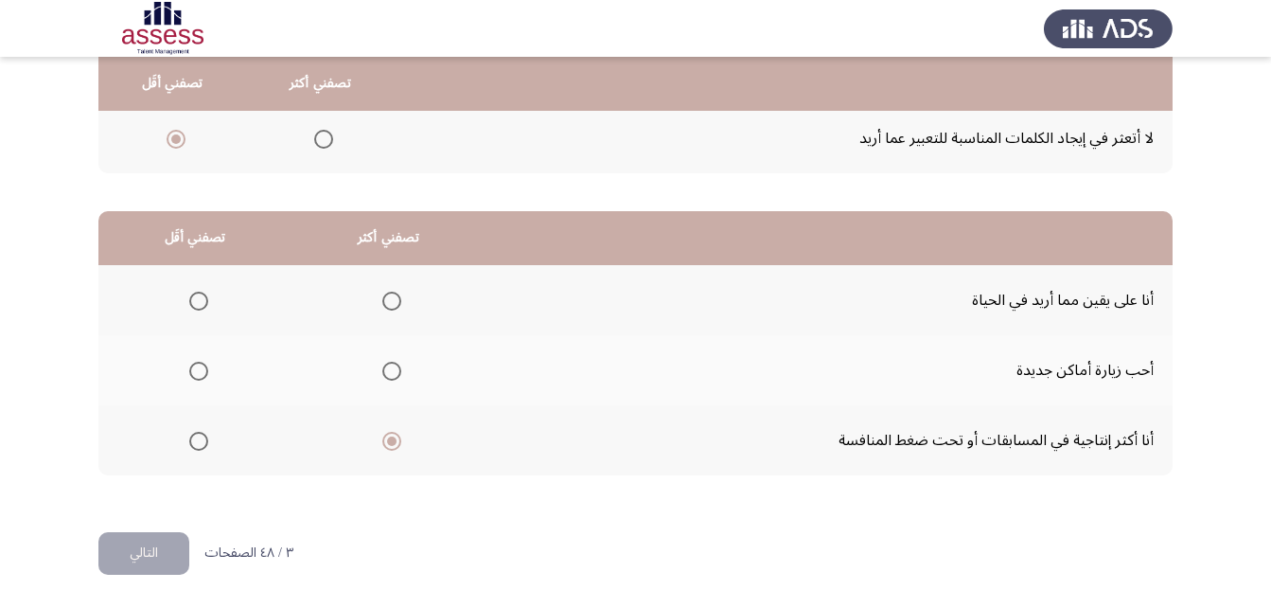
click at [391, 310] on span "Select an option" at bounding box center [391, 301] width 19 height 19
click at [391, 310] on input "Select an option" at bounding box center [391, 301] width 19 height 19
click at [186, 449] on label "Select an option" at bounding box center [195, 441] width 27 height 19
click at [189, 449] on input "Select an option" at bounding box center [198, 441] width 19 height 19
click at [161, 552] on button "التالي" at bounding box center [143, 553] width 91 height 43
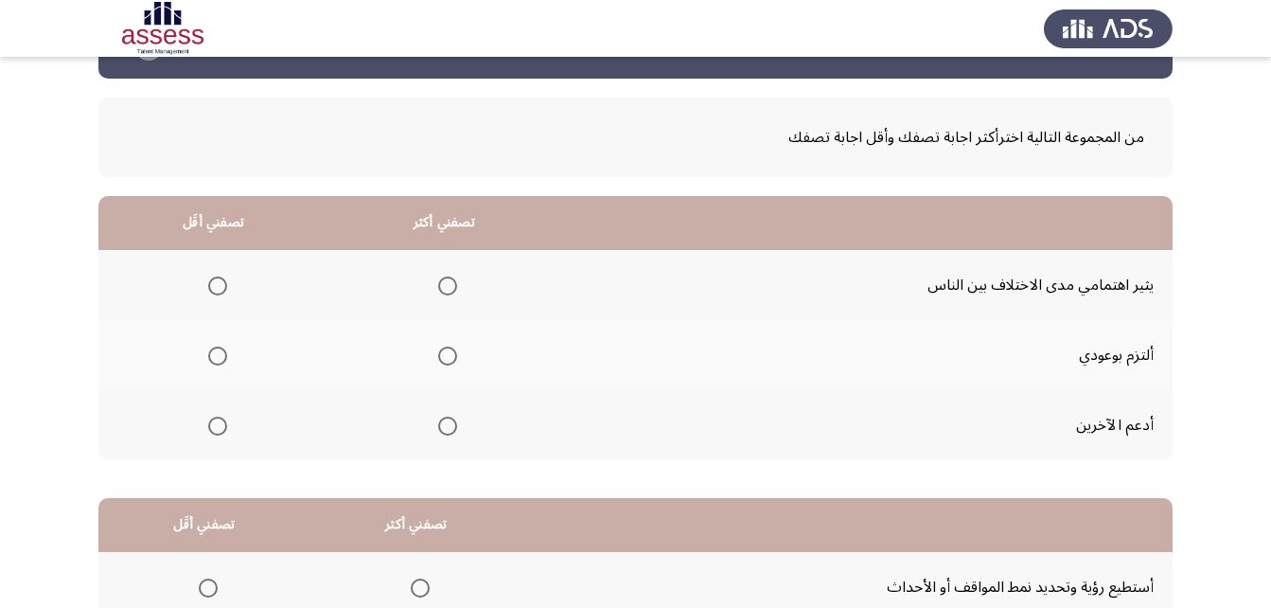
scroll to position [95, 0]
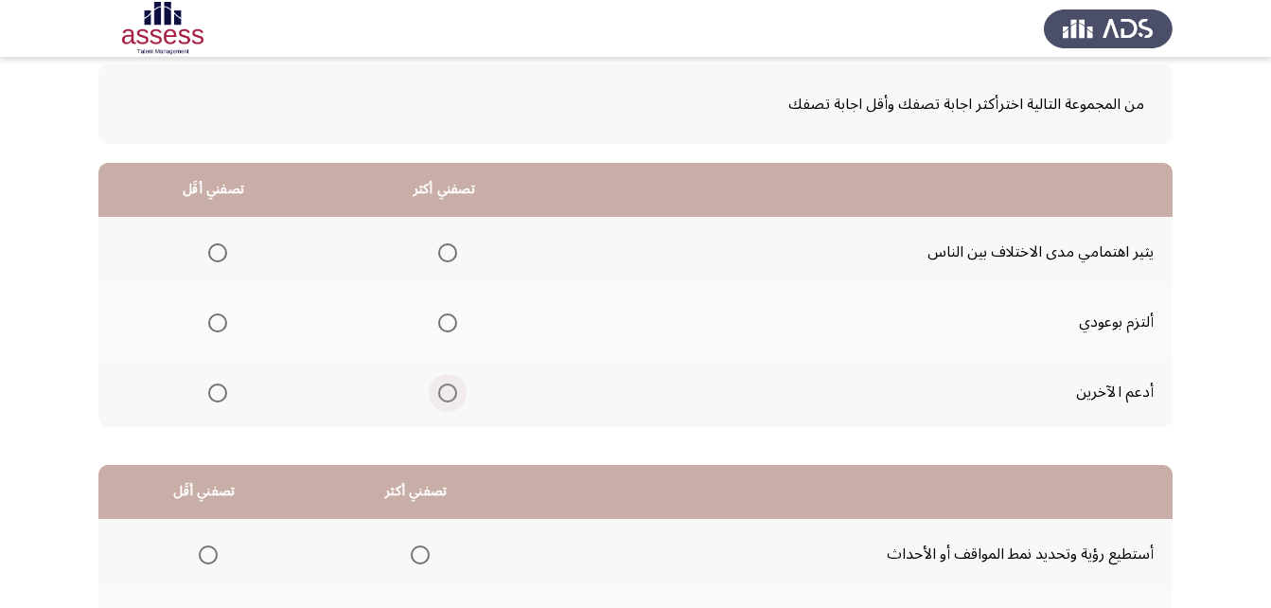
click at [452, 399] on span "Select an option" at bounding box center [447, 392] width 19 height 19
click at [452, 399] on input "Select an option" at bounding box center [447, 392] width 19 height 19
click at [213, 252] on span "Select an option" at bounding box center [217, 252] width 19 height 19
click at [213, 252] on input "Select an option" at bounding box center [217, 252] width 19 height 19
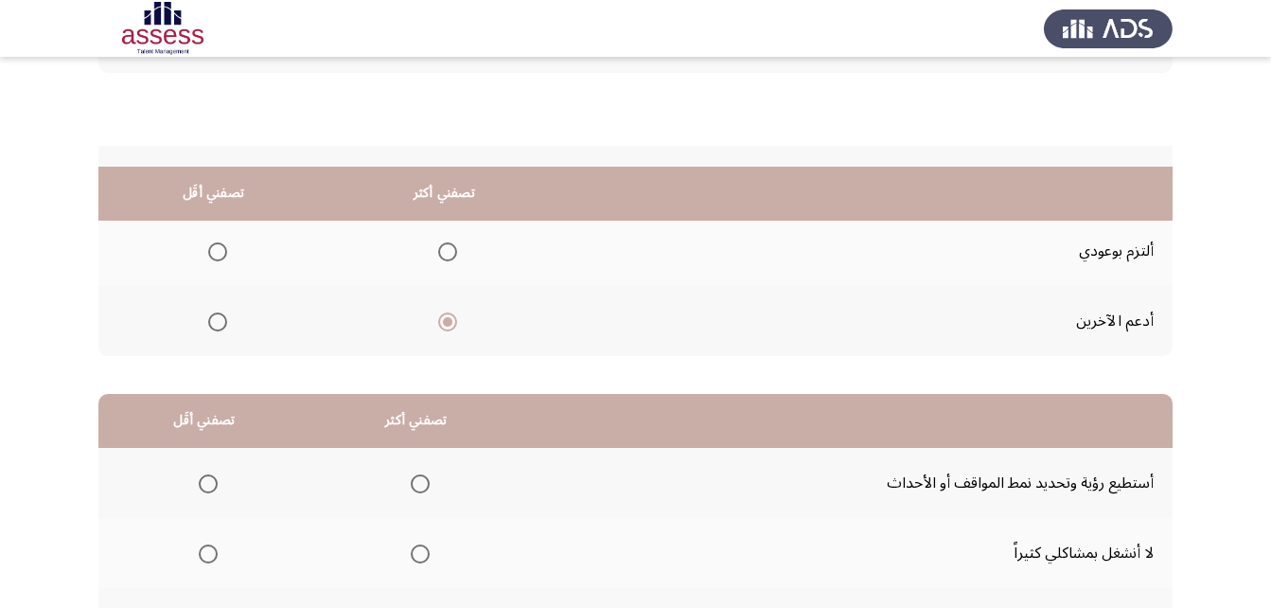
scroll to position [348, 0]
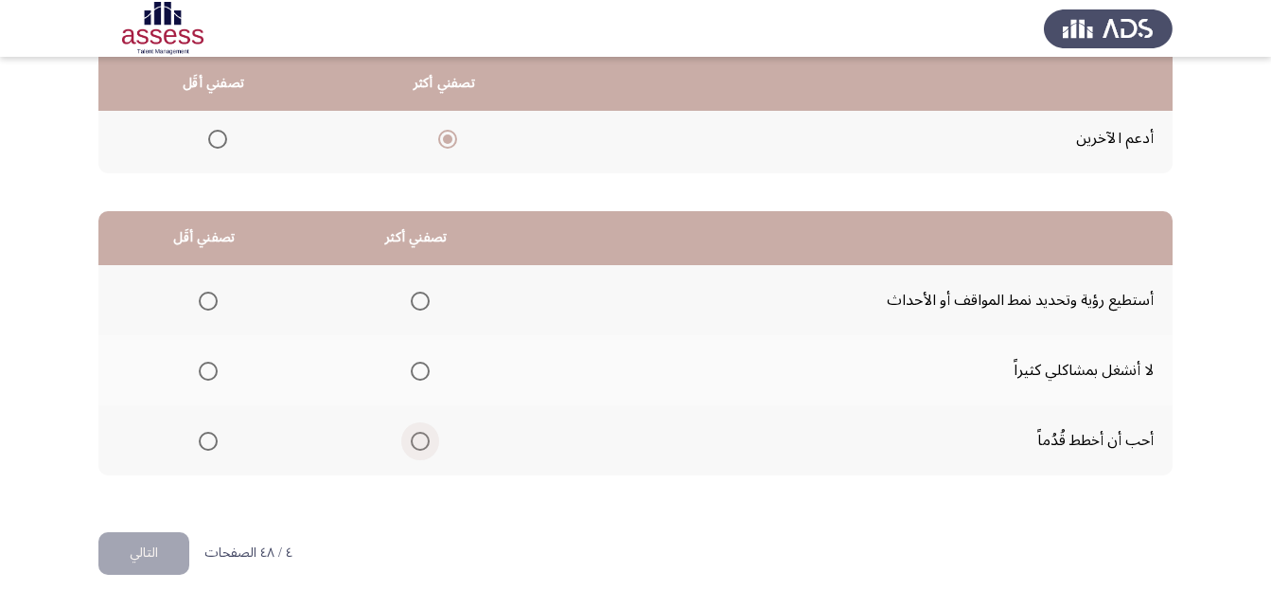
click at [412, 445] on span "Select an option" at bounding box center [420, 441] width 19 height 19
click at [412, 445] on input "Select an option" at bounding box center [420, 441] width 19 height 19
click at [204, 305] on span "Select an option" at bounding box center [208, 301] width 19 height 19
click at [204, 305] on input "Select an option" at bounding box center [208, 301] width 19 height 19
click at [415, 299] on span "Select an option" at bounding box center [420, 301] width 19 height 19
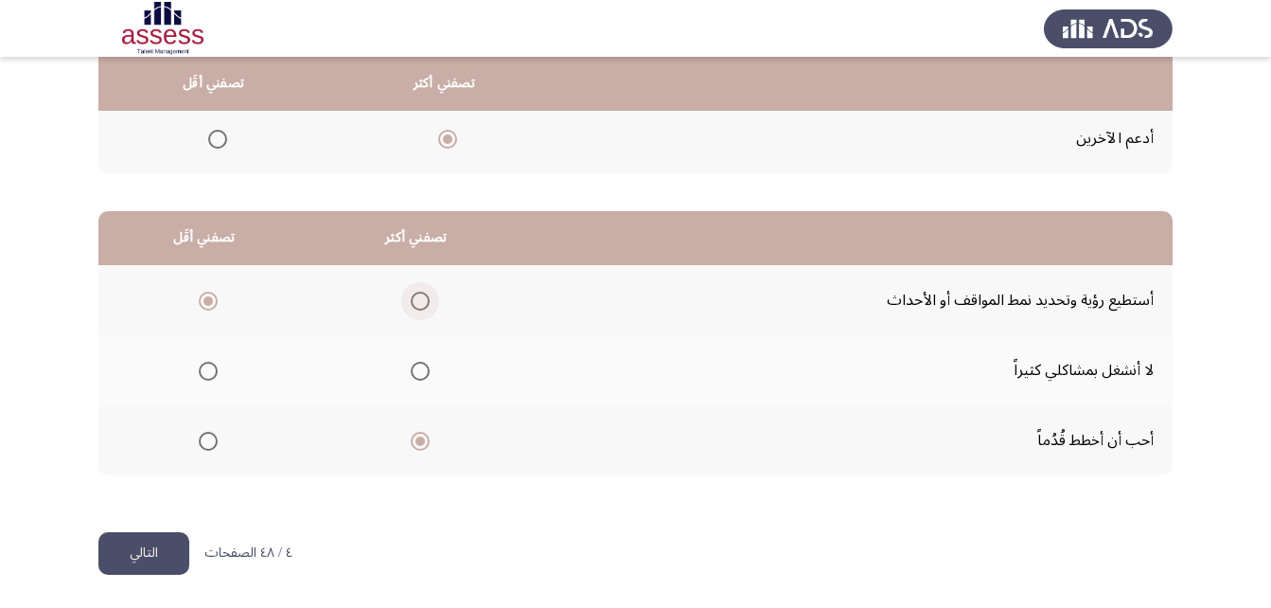
click at [415, 299] on input "Select an option" at bounding box center [420, 301] width 19 height 19
click at [204, 301] on span "Select an option" at bounding box center [208, 301] width 19 height 19
click at [204, 301] on input "Select an option" at bounding box center [208, 301] width 19 height 19
click at [403, 442] on label "Select an option" at bounding box center [416, 441] width 27 height 19
click at [411, 442] on input "Select an option" at bounding box center [420, 441] width 19 height 19
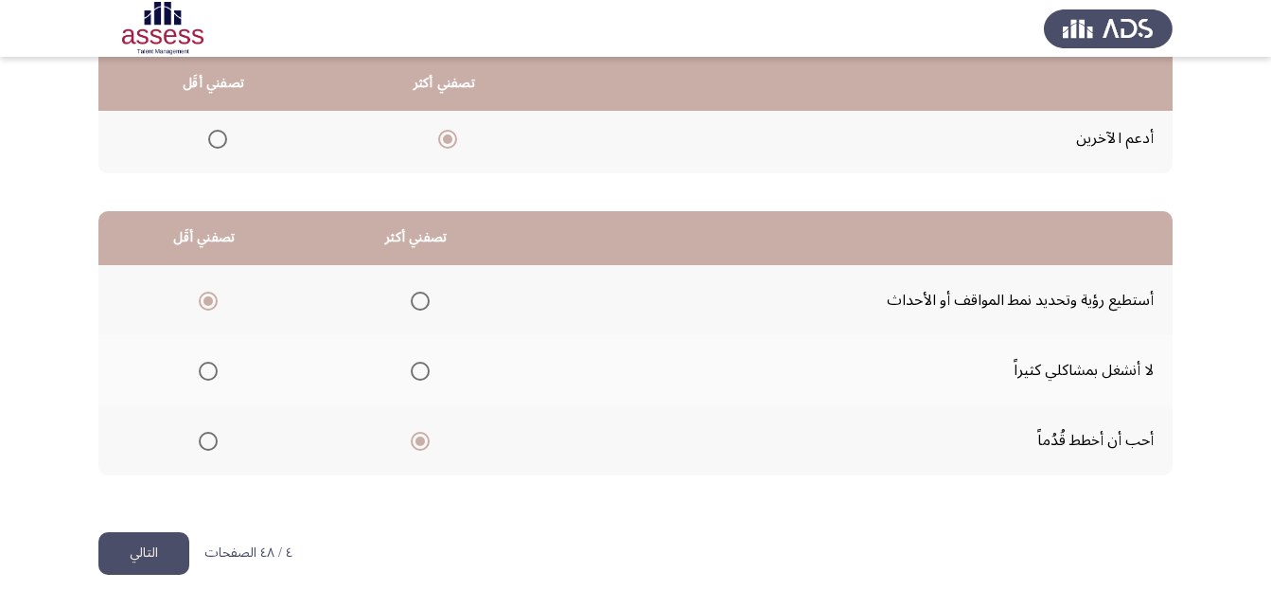
click at [140, 549] on button "التالي" at bounding box center [143, 553] width 91 height 43
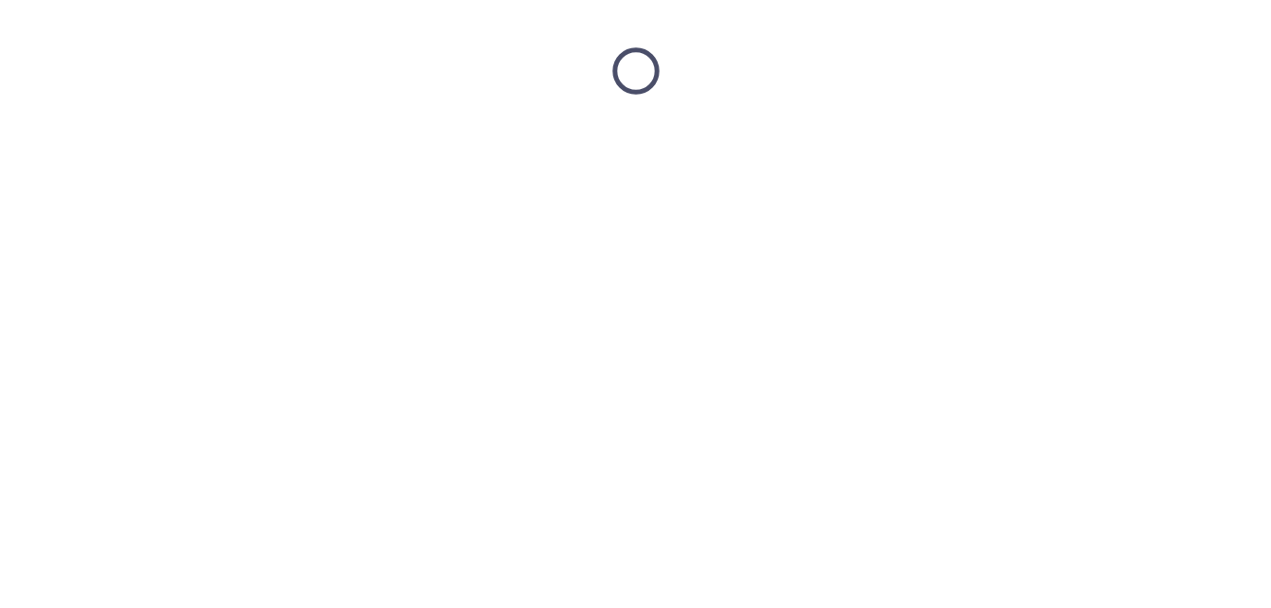
scroll to position [0, 0]
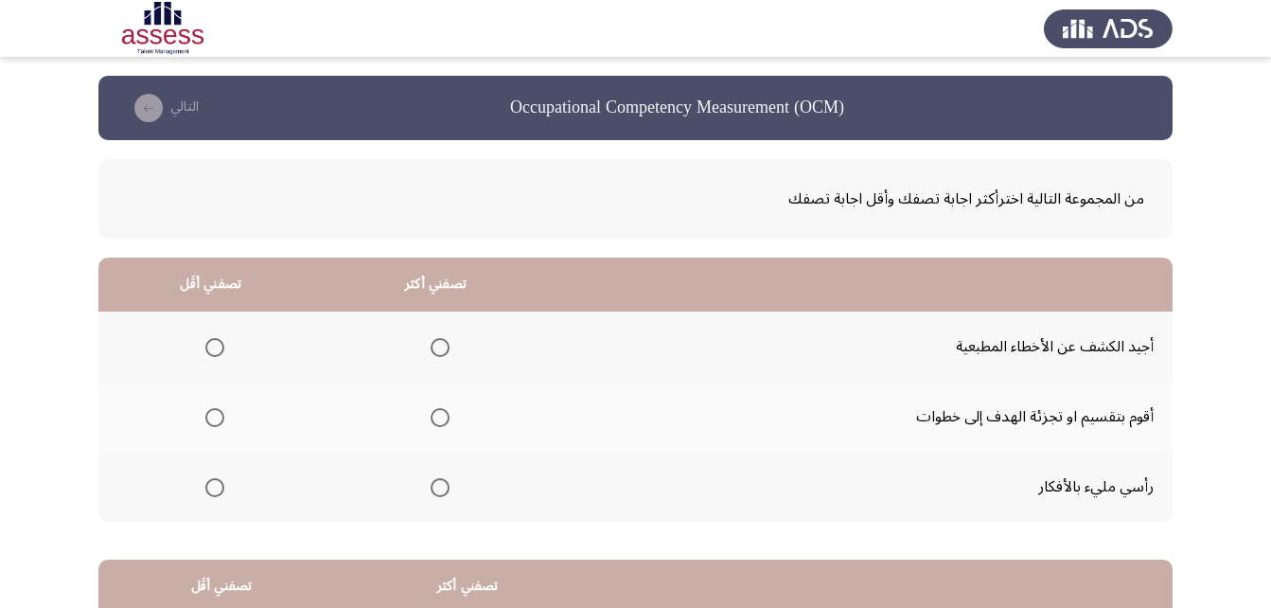
click at [435, 421] on span "Select an option" at bounding box center [440, 417] width 19 height 19
click at [435, 421] on input "Select an option" at bounding box center [440, 417] width 19 height 19
click at [211, 347] on span "Select an option" at bounding box center [214, 347] width 19 height 19
click at [211, 347] on input "Select an option" at bounding box center [214, 347] width 19 height 19
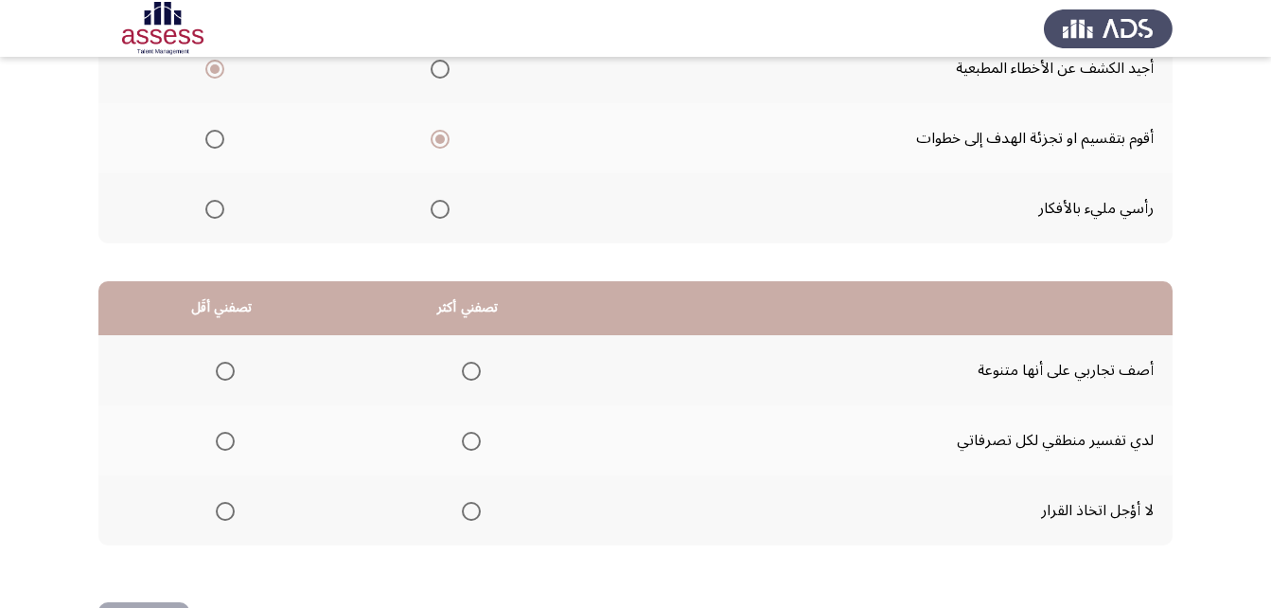
scroll to position [348, 0]
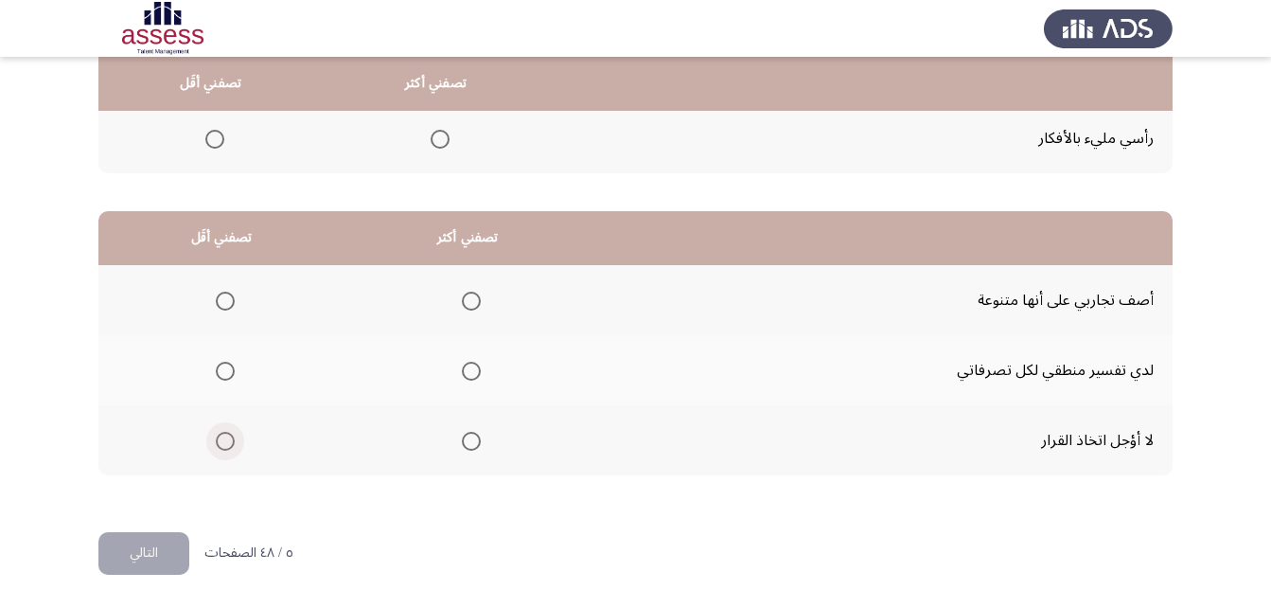
click at [224, 436] on span "Select an option" at bounding box center [225, 441] width 19 height 19
click at [224, 436] on input "Select an option" at bounding box center [225, 441] width 19 height 19
click at [477, 300] on span "Select an option" at bounding box center [471, 301] width 19 height 19
click at [477, 300] on input "Select an option" at bounding box center [471, 301] width 19 height 19
click at [151, 562] on button "التالي" at bounding box center [143, 553] width 91 height 43
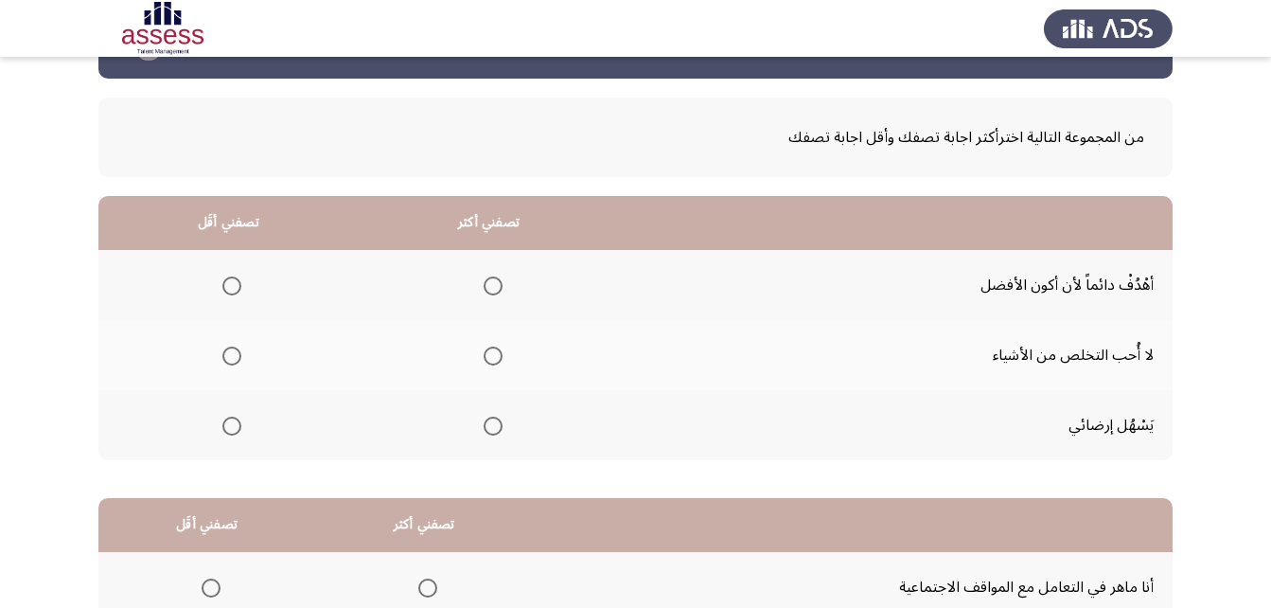
scroll to position [95, 0]
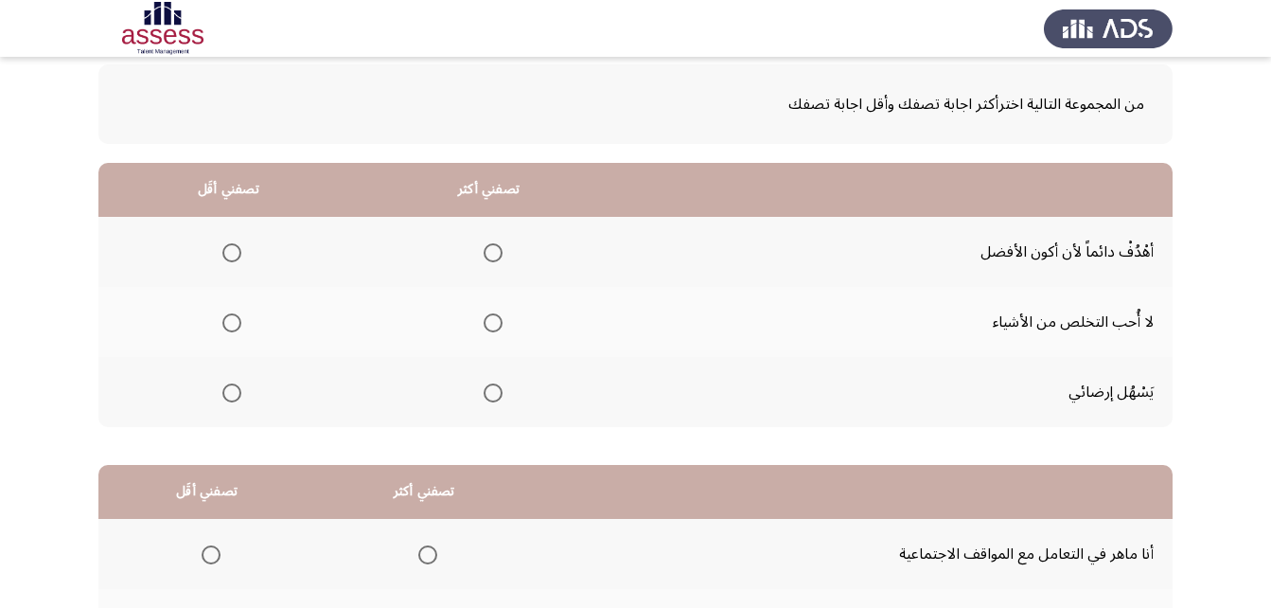
click at [494, 253] on span "Select an option" at bounding box center [493, 252] width 19 height 19
click at [494, 253] on input "Select an option" at bounding box center [493, 252] width 19 height 19
click at [233, 324] on span "Select an option" at bounding box center [231, 322] width 19 height 19
click at [233, 324] on input "Select an option" at bounding box center [231, 322] width 19 height 19
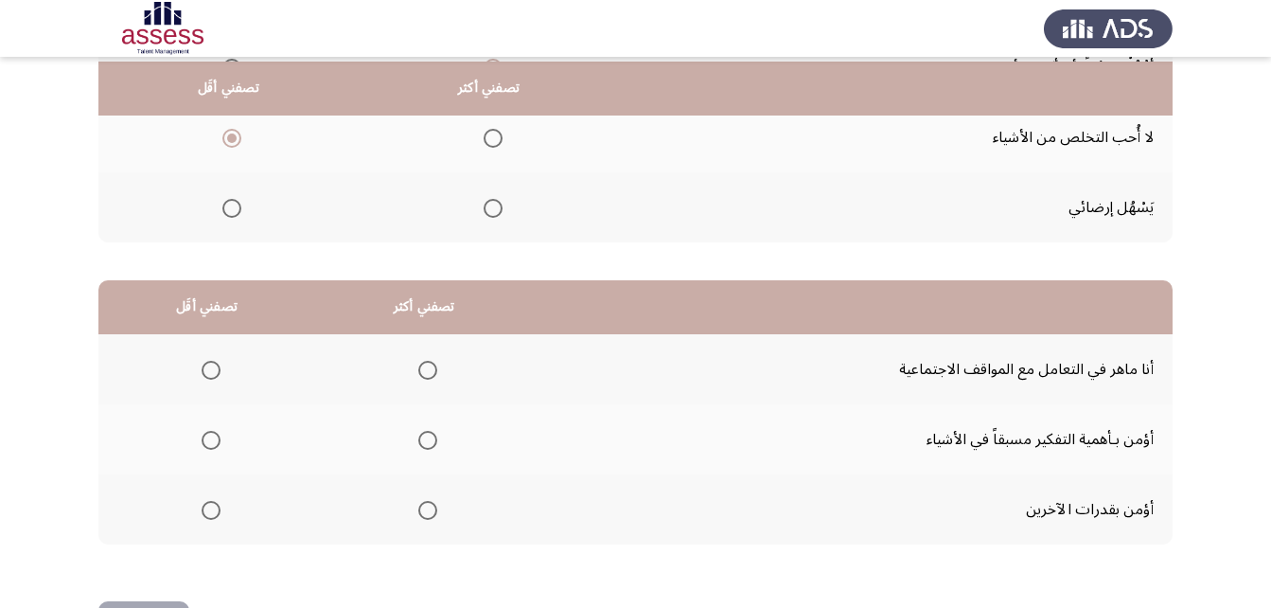
scroll to position [284, 0]
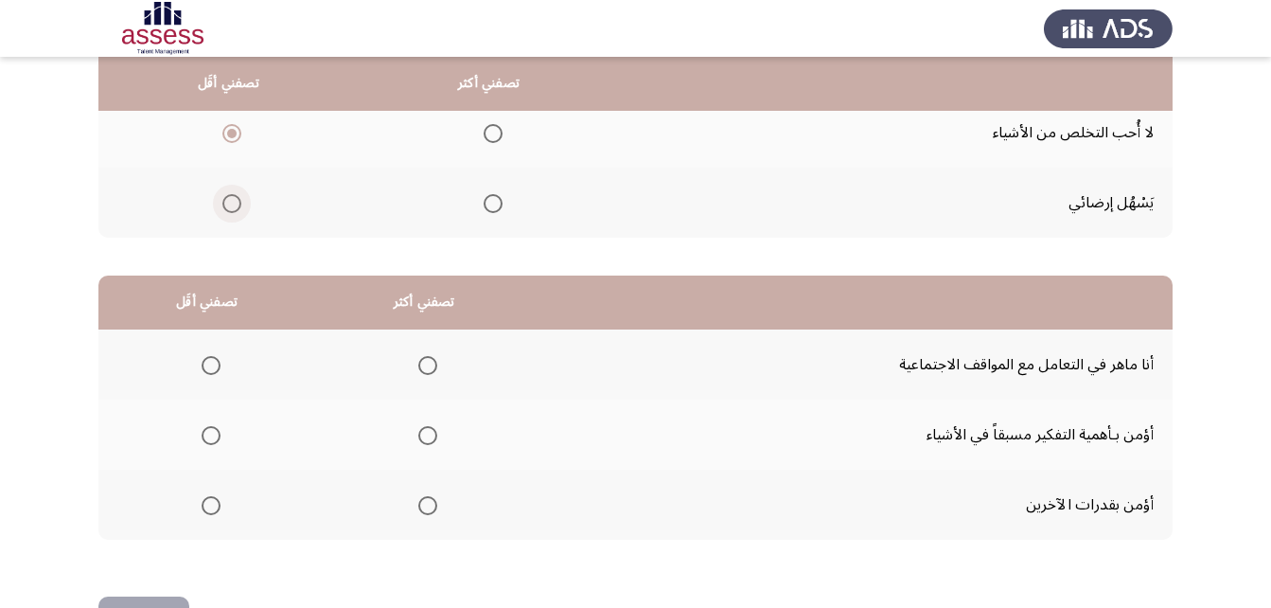
click at [222, 202] on span "Select an option" at bounding box center [231, 203] width 19 height 19
click at [222, 202] on input "Select an option" at bounding box center [231, 203] width 19 height 19
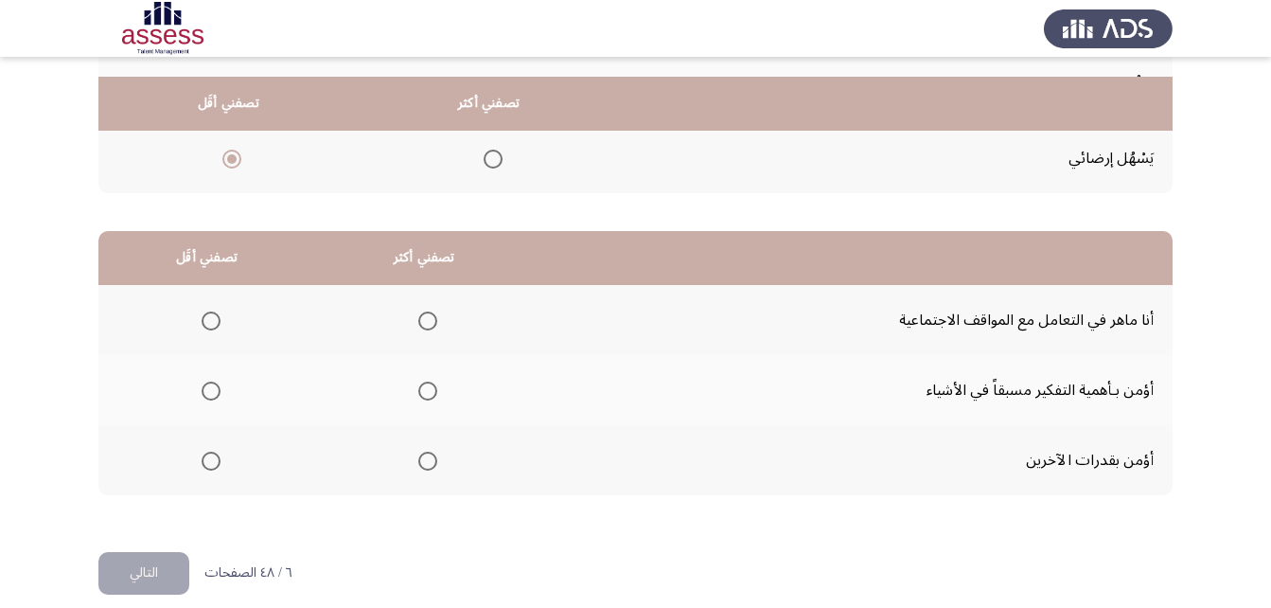
scroll to position [348, 0]
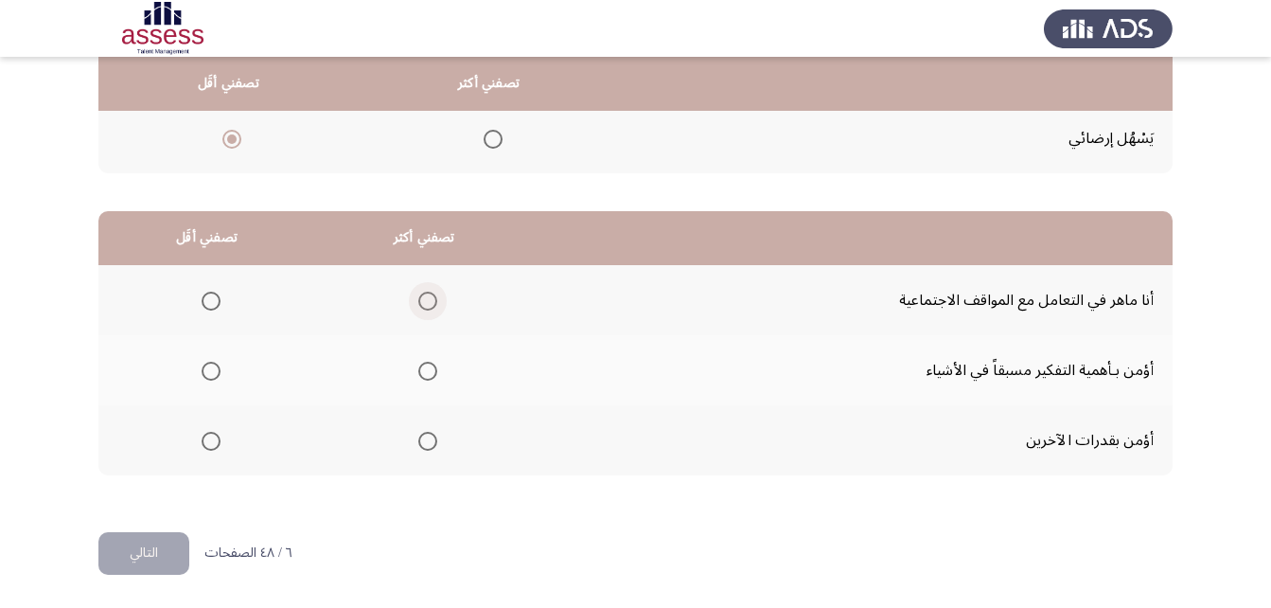
click at [422, 306] on span "Select an option" at bounding box center [427, 301] width 19 height 19
click at [422, 306] on input "Select an option" at bounding box center [427, 301] width 19 height 19
click at [213, 367] on span "Select an option" at bounding box center [211, 371] width 19 height 19
click at [213, 367] on input "Select an option" at bounding box center [211, 371] width 19 height 19
click at [126, 556] on button "التالي" at bounding box center [143, 553] width 91 height 43
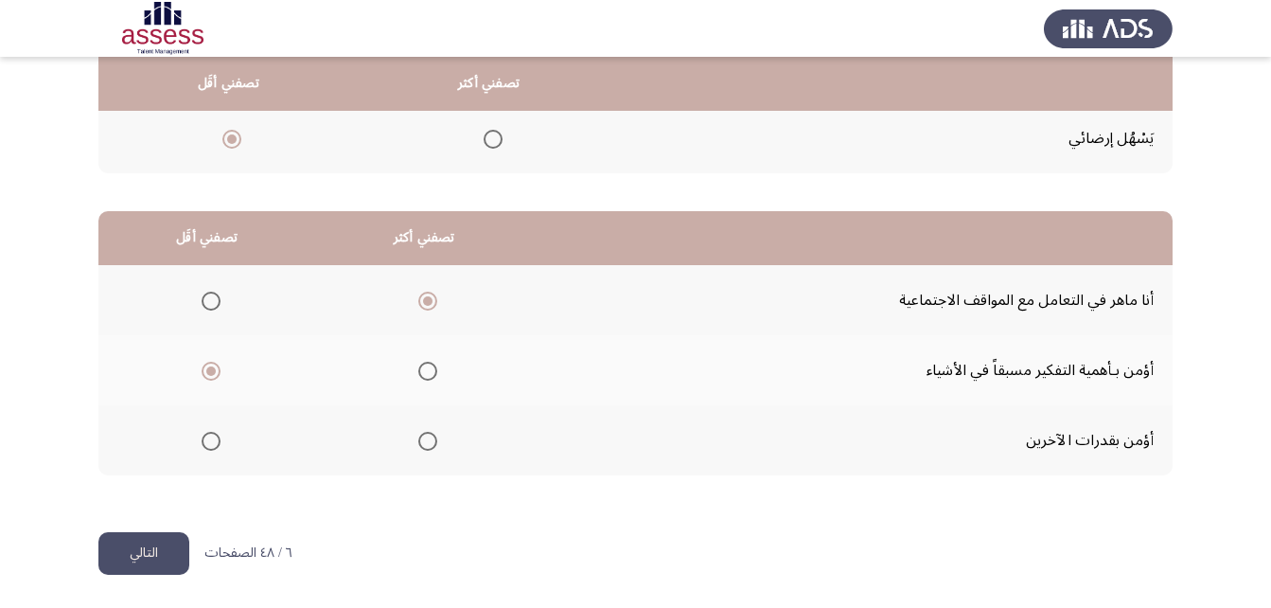
scroll to position [0, 0]
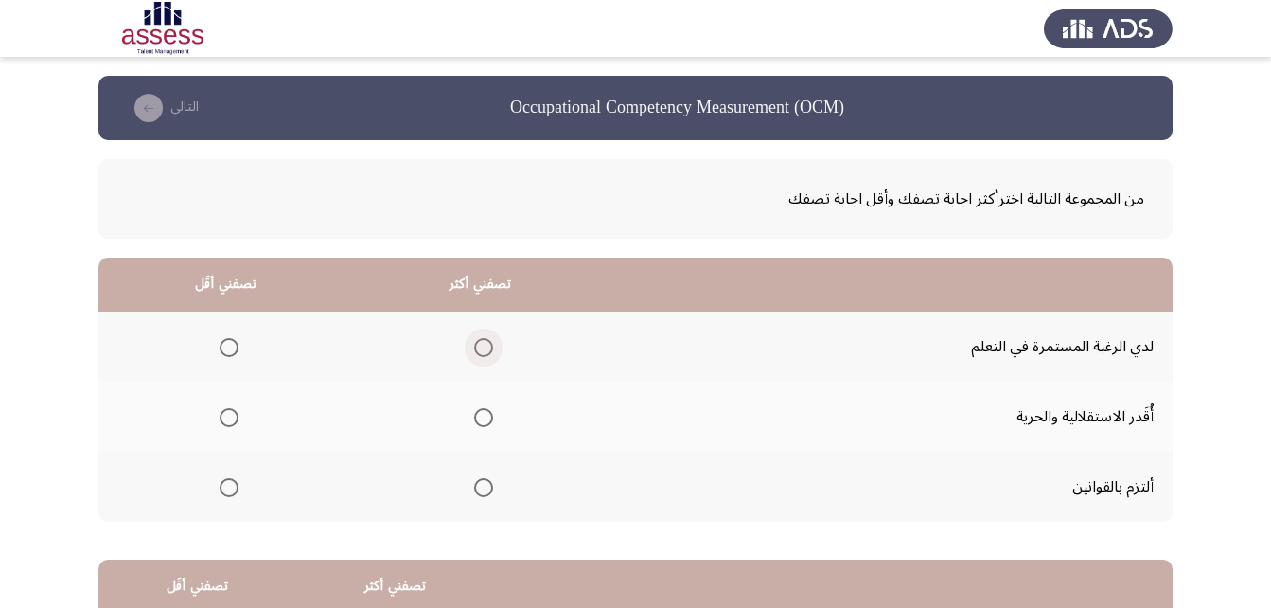
click at [481, 350] on span "Select an option" at bounding box center [483, 347] width 19 height 19
click at [481, 350] on input "Select an option" at bounding box center [483, 347] width 19 height 19
click at [237, 417] on span "Select an option" at bounding box center [229, 417] width 19 height 19
click at [237, 417] on input "Select an option" at bounding box center [229, 417] width 19 height 19
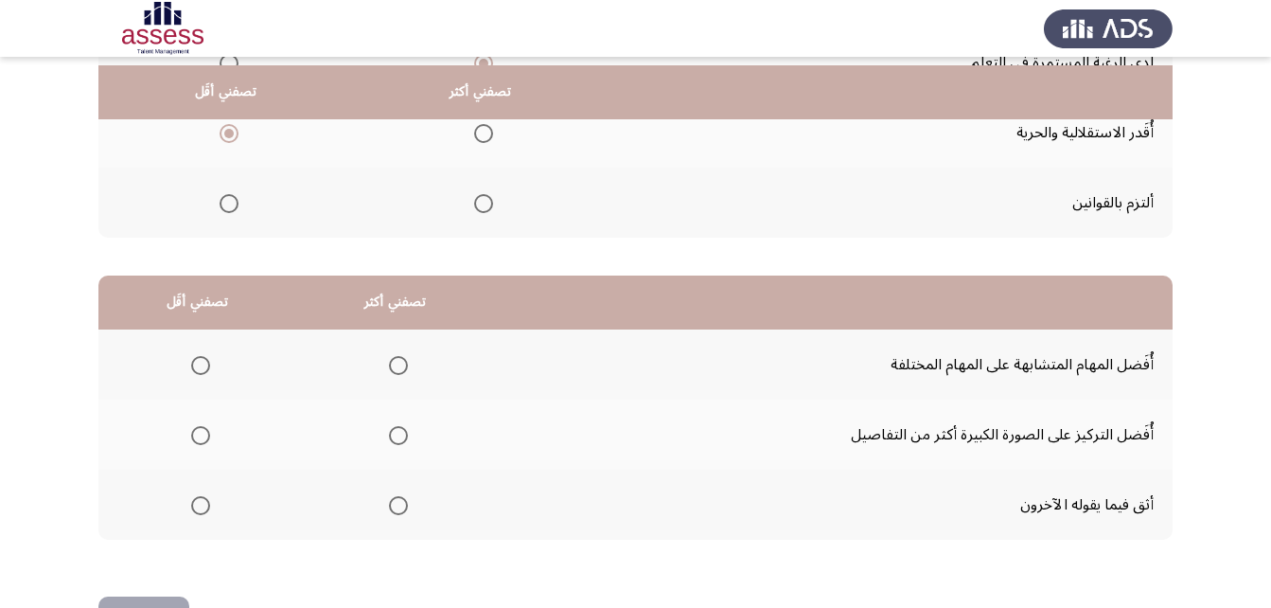
scroll to position [348, 0]
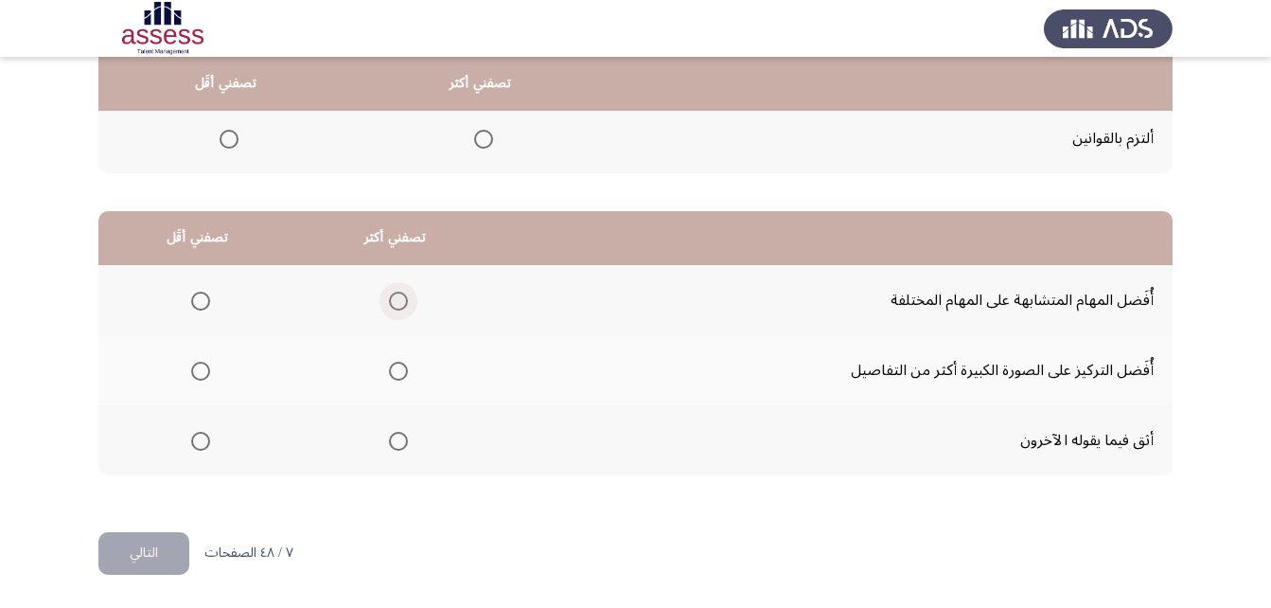
click at [400, 302] on span "Select an option" at bounding box center [398, 301] width 19 height 19
click at [400, 302] on input "Select an option" at bounding box center [398, 301] width 19 height 19
click at [210, 365] on span "Select an option" at bounding box center [200, 371] width 19 height 19
click at [210, 365] on input "Select an option" at bounding box center [200, 371] width 19 height 19
click at [204, 308] on span "Select an option" at bounding box center [200, 301] width 19 height 19
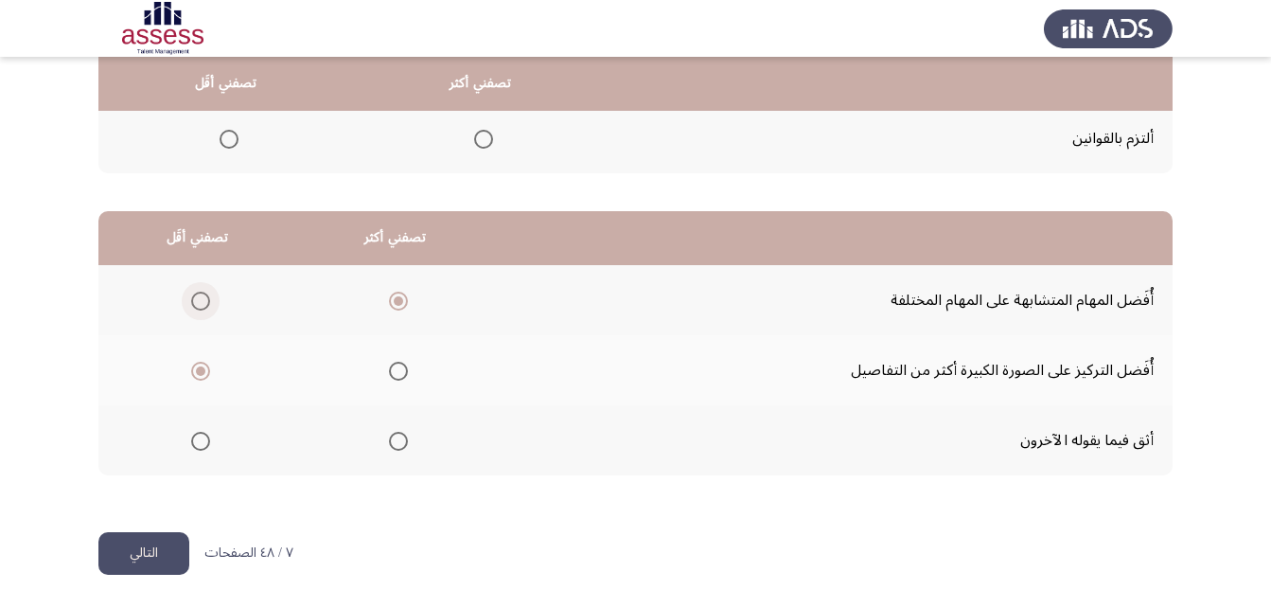
click at [204, 308] on input "Select an option" at bounding box center [200, 301] width 19 height 19
click at [402, 374] on span "Select an option" at bounding box center [398, 371] width 19 height 19
click at [402, 374] on input "Select an option" at bounding box center [398, 371] width 19 height 19
click at [163, 555] on button "التالي" at bounding box center [143, 553] width 91 height 43
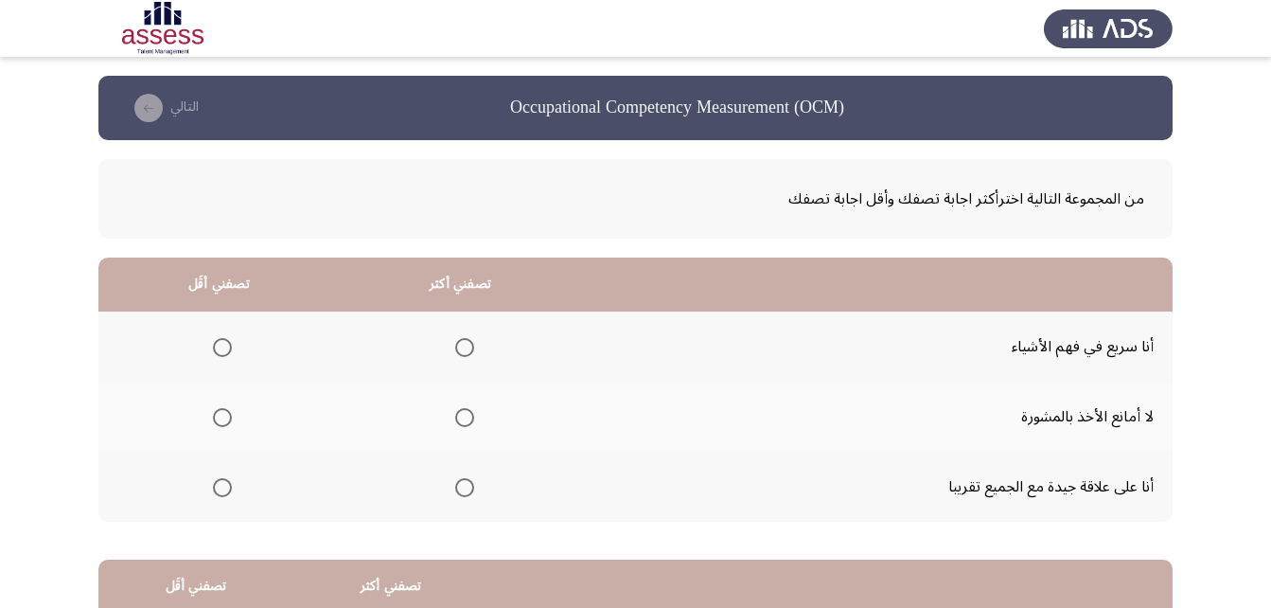
click at [462, 357] on mat-radio-group "Select an option" at bounding box center [461, 346] width 27 height 32
click at [464, 347] on span "Select an option" at bounding box center [464, 347] width 0 height 0
click at [460, 347] on input "Select an option" at bounding box center [464, 347] width 19 height 19
click at [464, 483] on span "Select an option" at bounding box center [464, 487] width 19 height 19
click at [464, 483] on input "Select an option" at bounding box center [464, 487] width 19 height 19
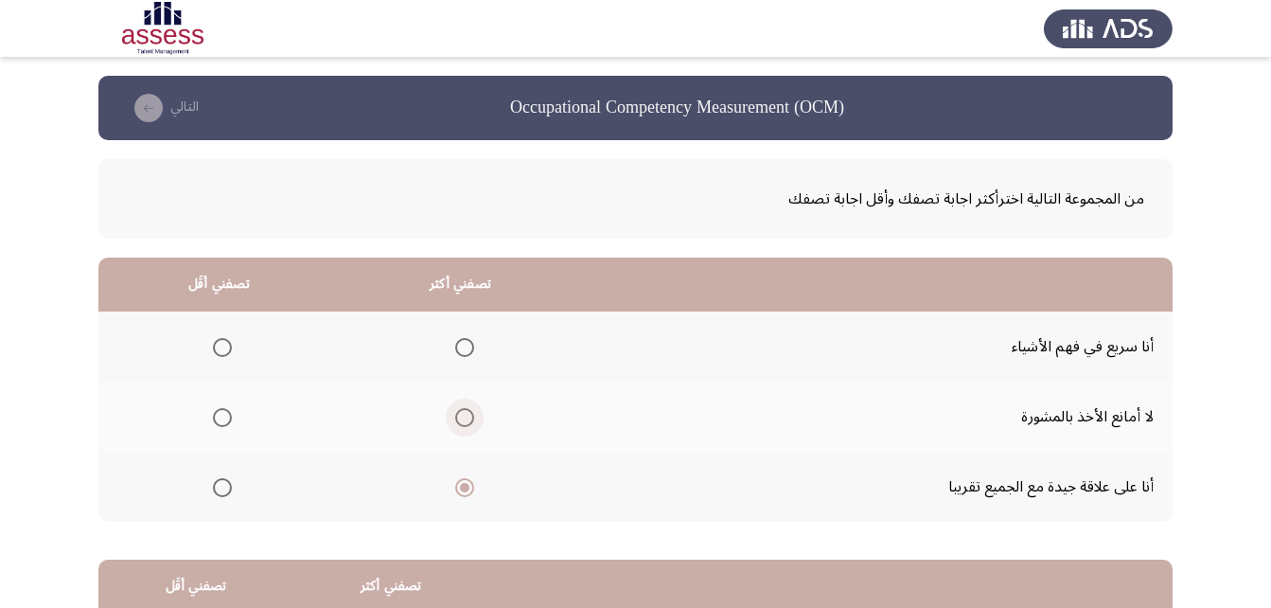
click at [464, 416] on span "Select an option" at bounding box center [464, 417] width 19 height 19
click at [464, 416] on input "Select an option" at bounding box center [464, 417] width 19 height 19
click at [460, 490] on span "Select an option" at bounding box center [464, 487] width 19 height 19
click at [460, 490] on input "Select an option" at bounding box center [464, 487] width 19 height 19
click at [223, 423] on span "Select an option" at bounding box center [222, 417] width 19 height 19
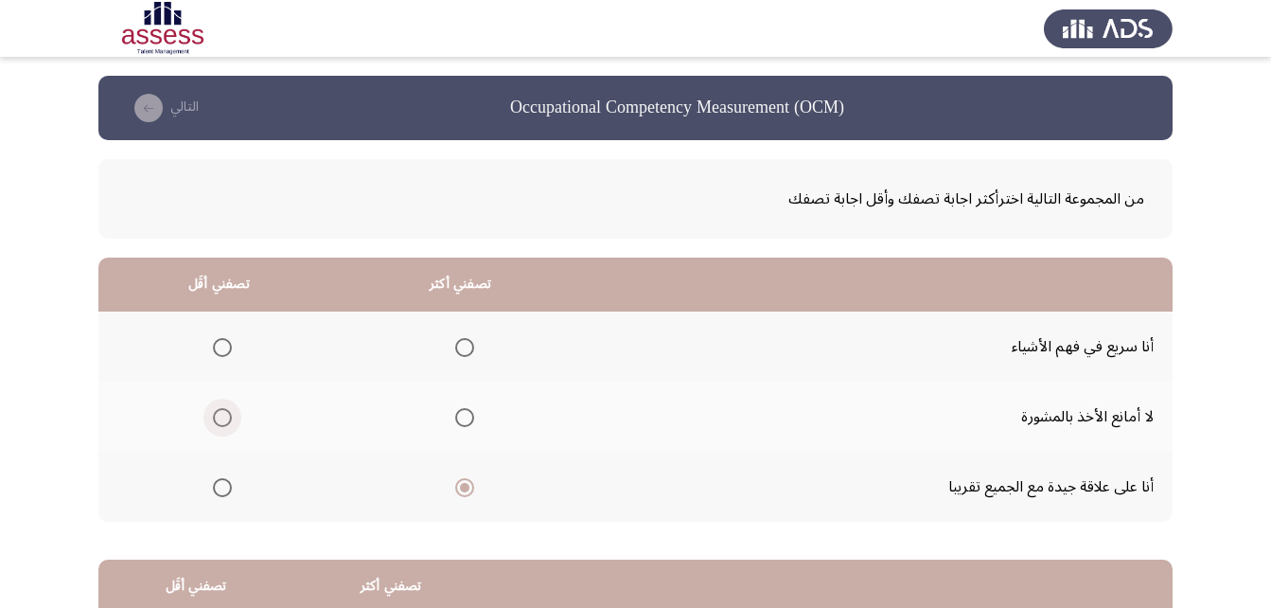
click at [223, 423] on input "Select an option" at bounding box center [222, 417] width 19 height 19
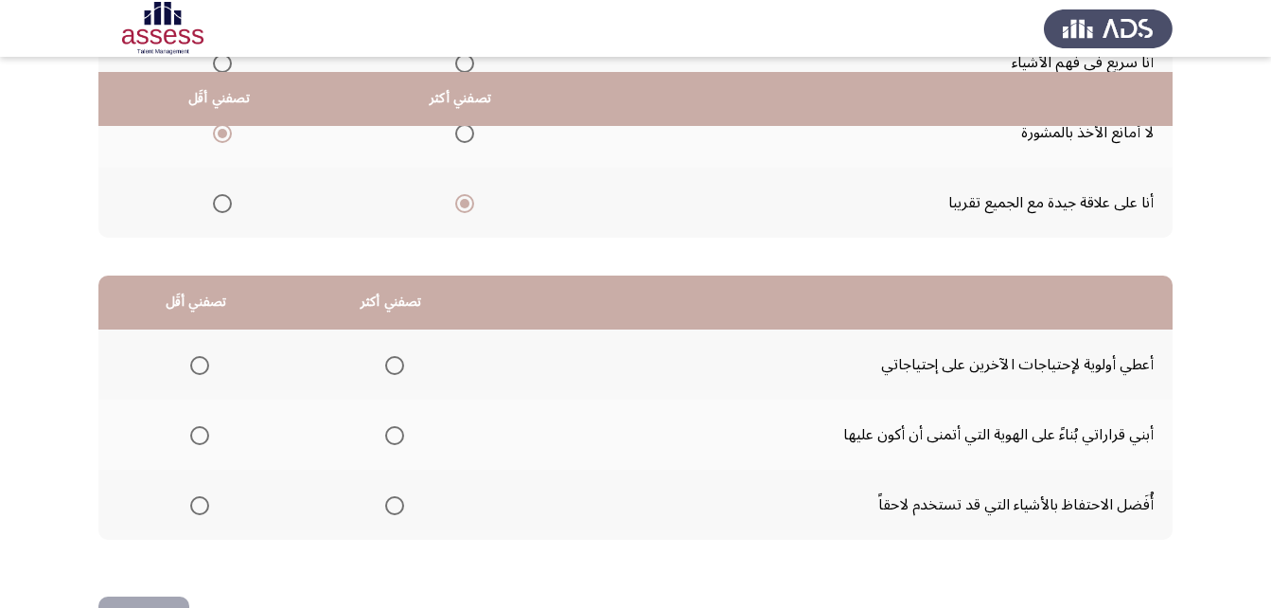
scroll to position [348, 0]
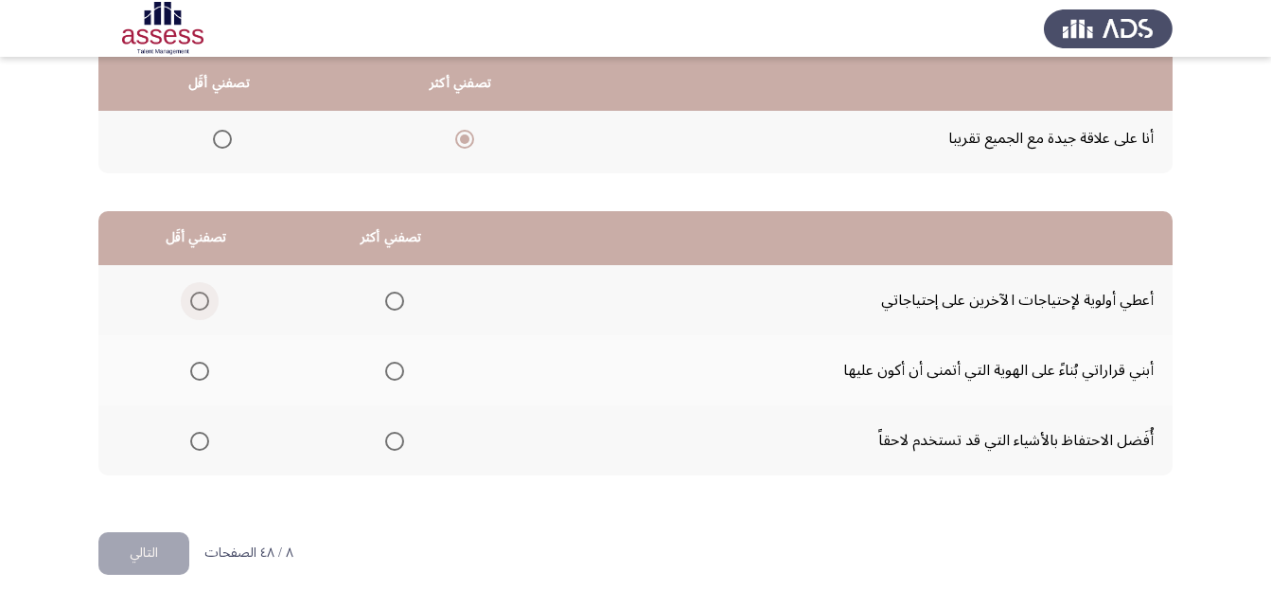
click at [204, 299] on span "Select an option" at bounding box center [199, 301] width 19 height 19
click at [204, 299] on input "Select an option" at bounding box center [199, 301] width 19 height 19
click at [386, 370] on span "Select an option" at bounding box center [394, 371] width 19 height 19
click at [386, 370] on input "Select an option" at bounding box center [394, 371] width 19 height 19
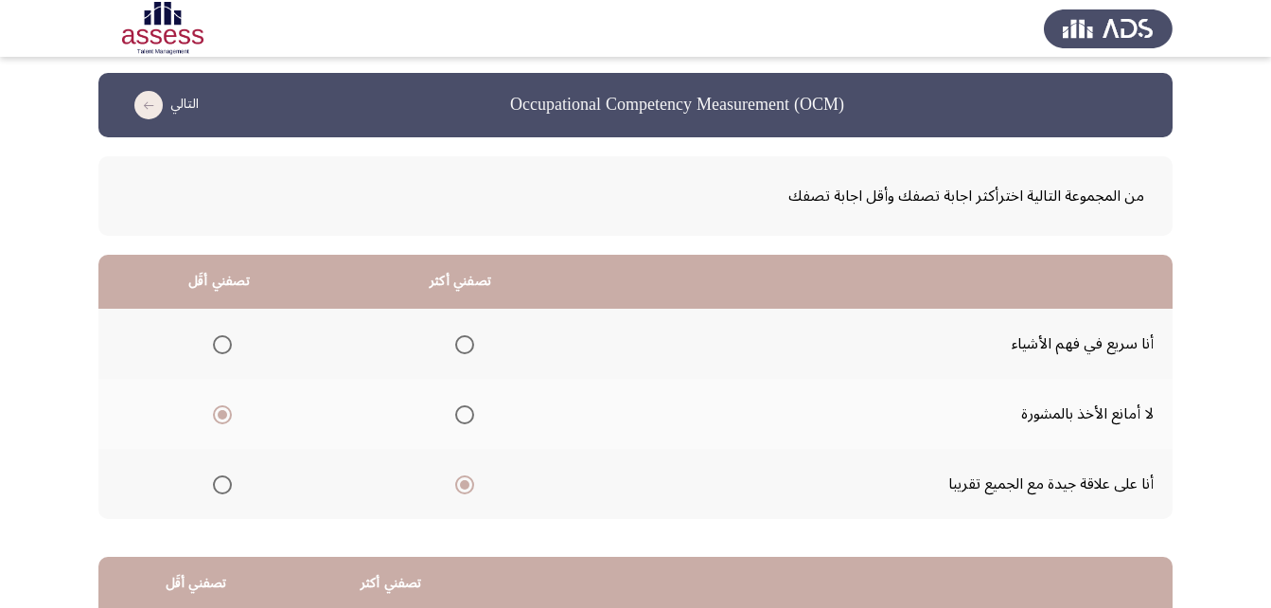
scroll to position [0, 0]
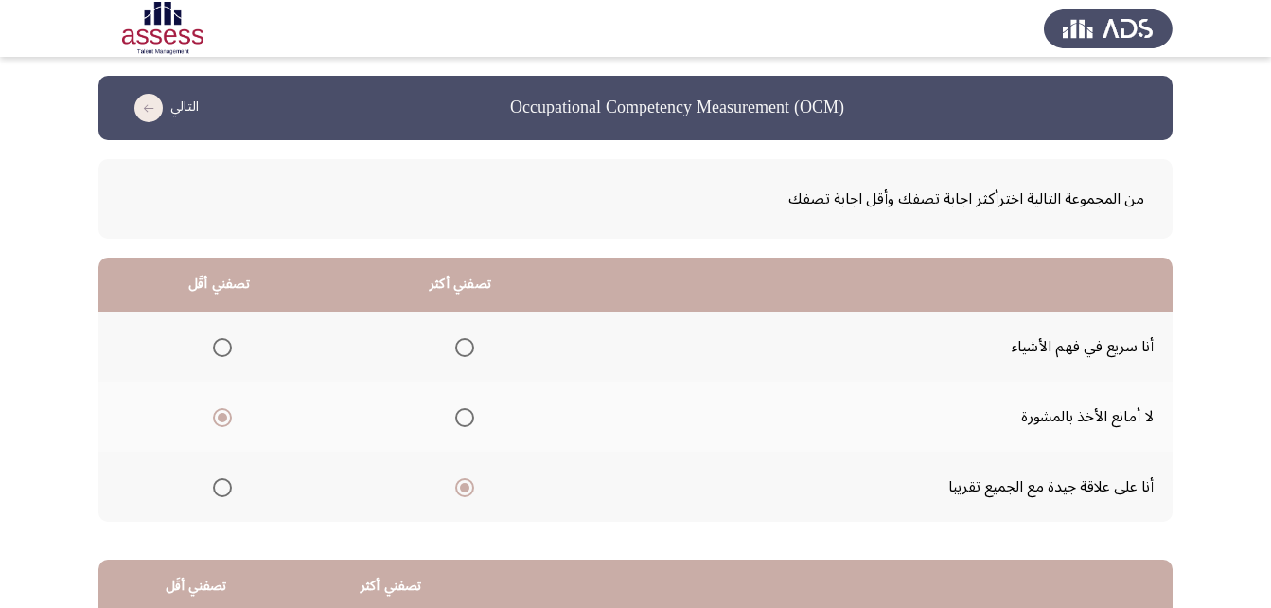
click at [464, 347] on span "Select an option" at bounding box center [464, 347] width 0 height 0
click at [460, 347] on input "Select an option" at bounding box center [464, 347] width 19 height 19
click at [456, 484] on span "Select an option" at bounding box center [464, 487] width 19 height 19
click at [456, 484] on input "Select an option" at bounding box center [464, 487] width 19 height 19
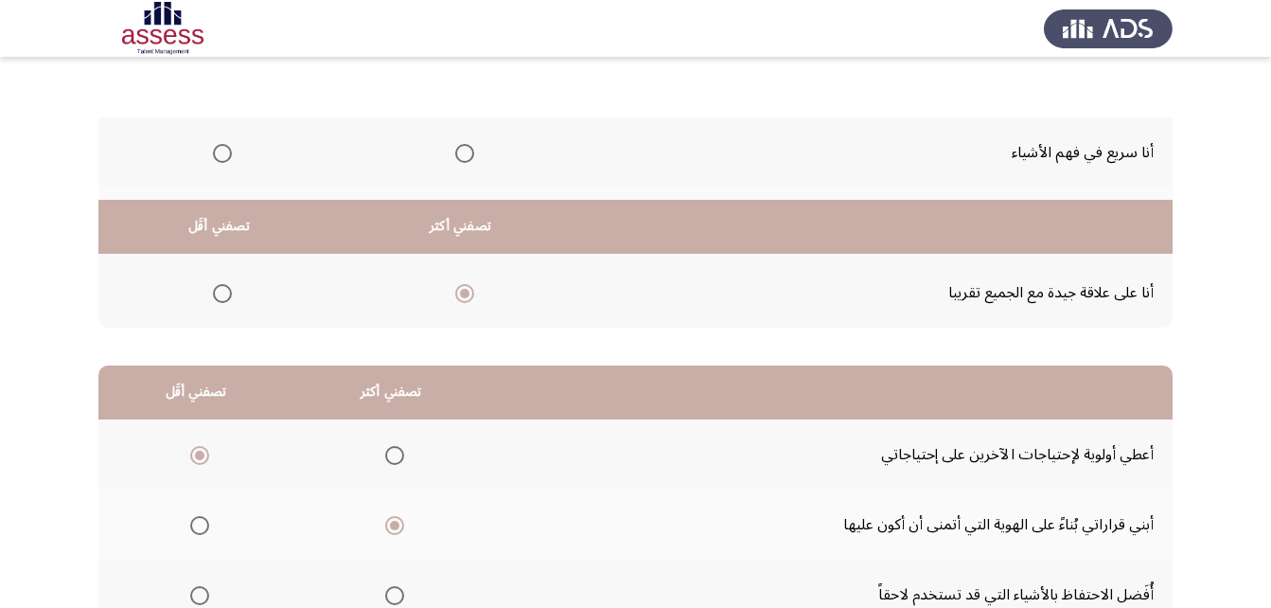
scroll to position [348, 0]
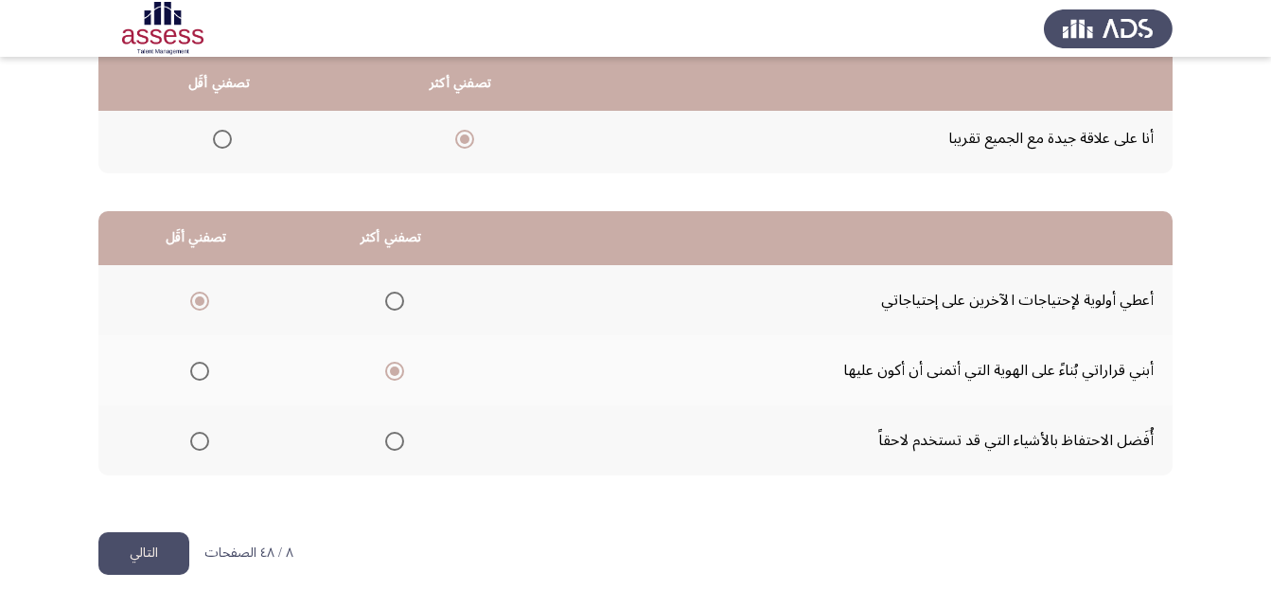
click at [149, 543] on button "التالي" at bounding box center [143, 553] width 91 height 43
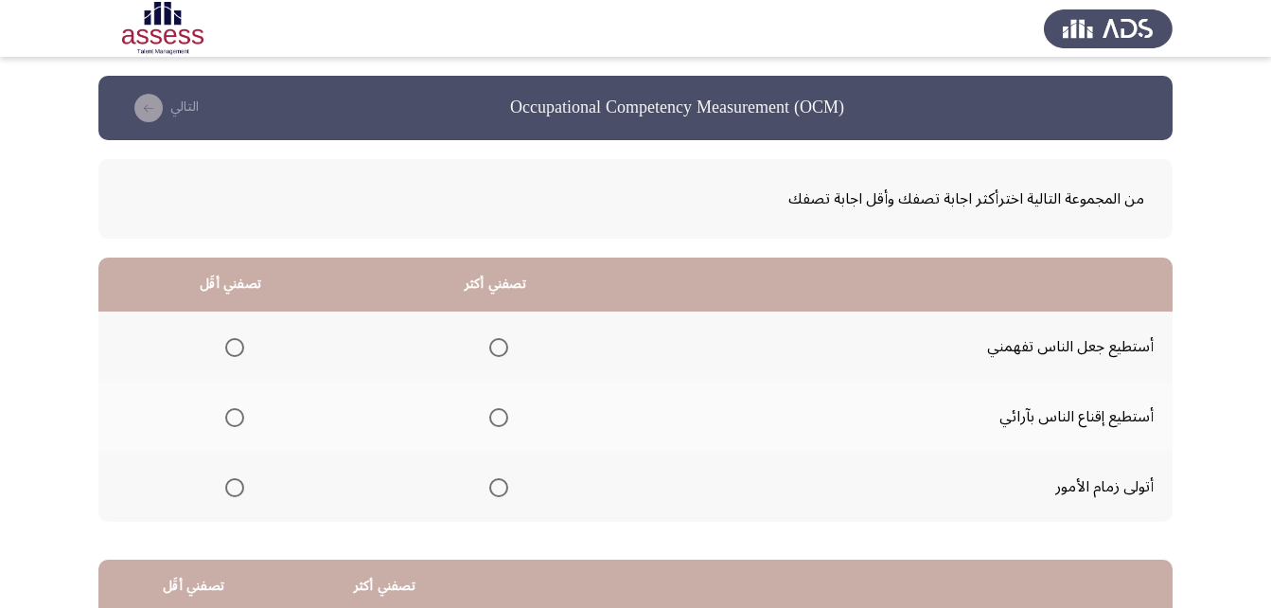
click at [507, 416] on th at bounding box center [495, 417] width 265 height 70
click at [504, 418] on span "Select an option" at bounding box center [498, 417] width 19 height 19
click at [504, 418] on input "Select an option" at bounding box center [498, 417] width 19 height 19
click at [234, 354] on span "Select an option" at bounding box center [234, 347] width 19 height 19
click at [234, 354] on input "Select an option" at bounding box center [234, 347] width 19 height 19
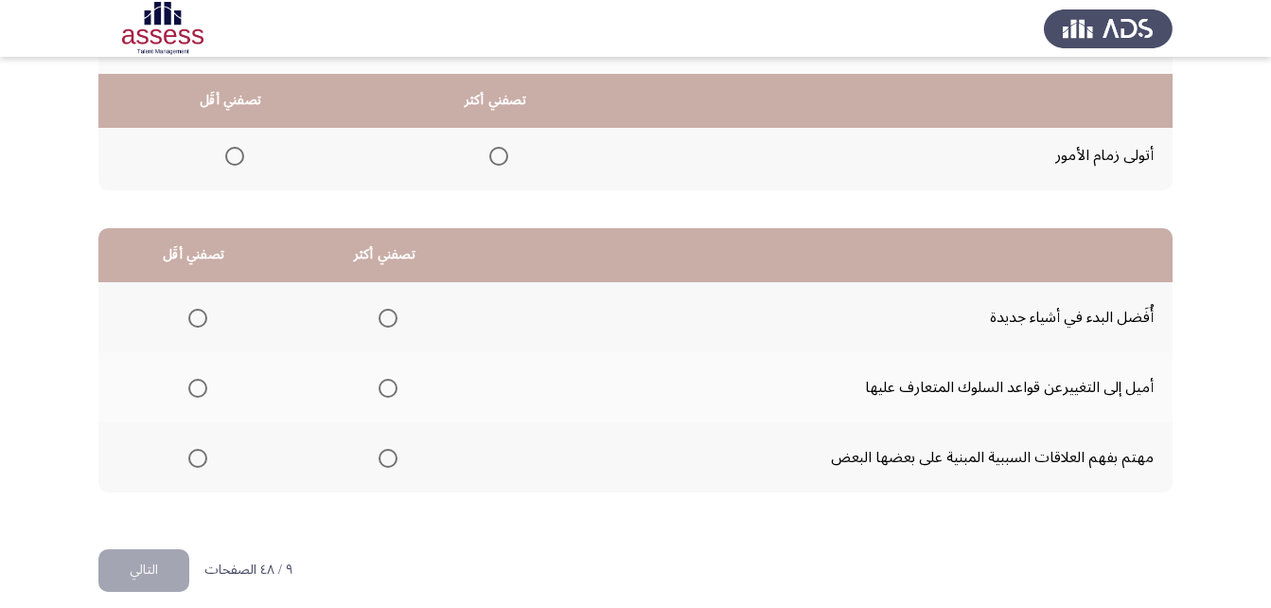
scroll to position [348, 0]
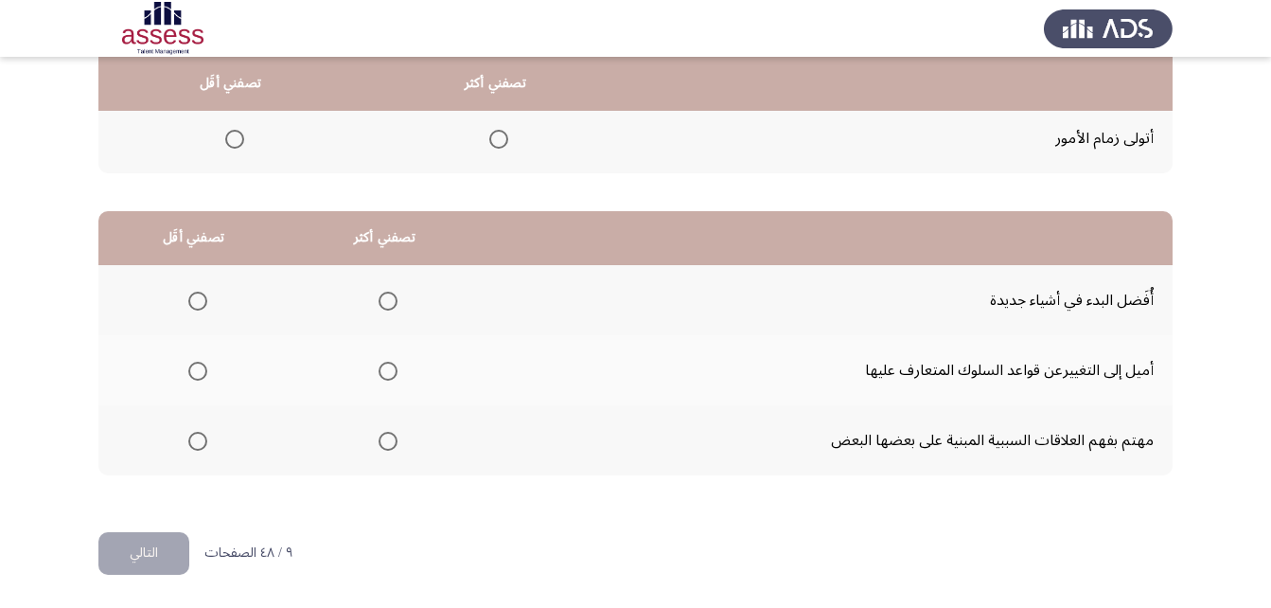
click at [383, 299] on span "Select an option" at bounding box center [388, 301] width 19 height 19
click at [383, 299] on input "Select an option" at bounding box center [388, 301] width 19 height 19
click at [189, 368] on span "Select an option" at bounding box center [197, 371] width 19 height 19
click at [189, 368] on input "Select an option" at bounding box center [197, 371] width 19 height 19
click at [162, 566] on button "التالي" at bounding box center [143, 553] width 91 height 43
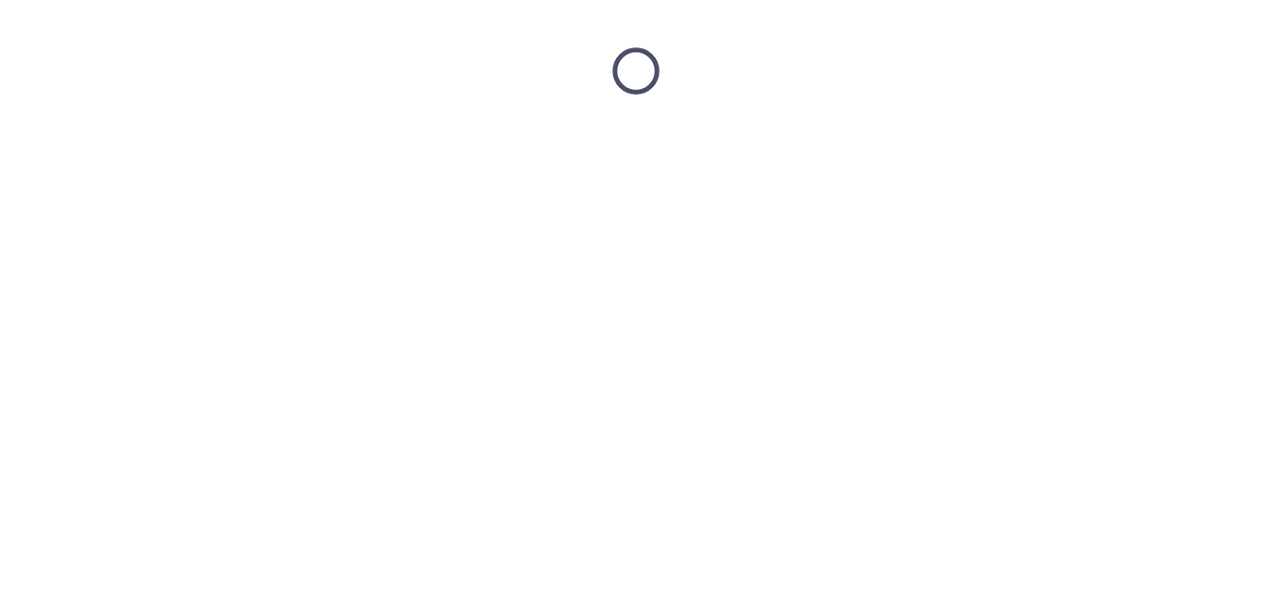
scroll to position [0, 0]
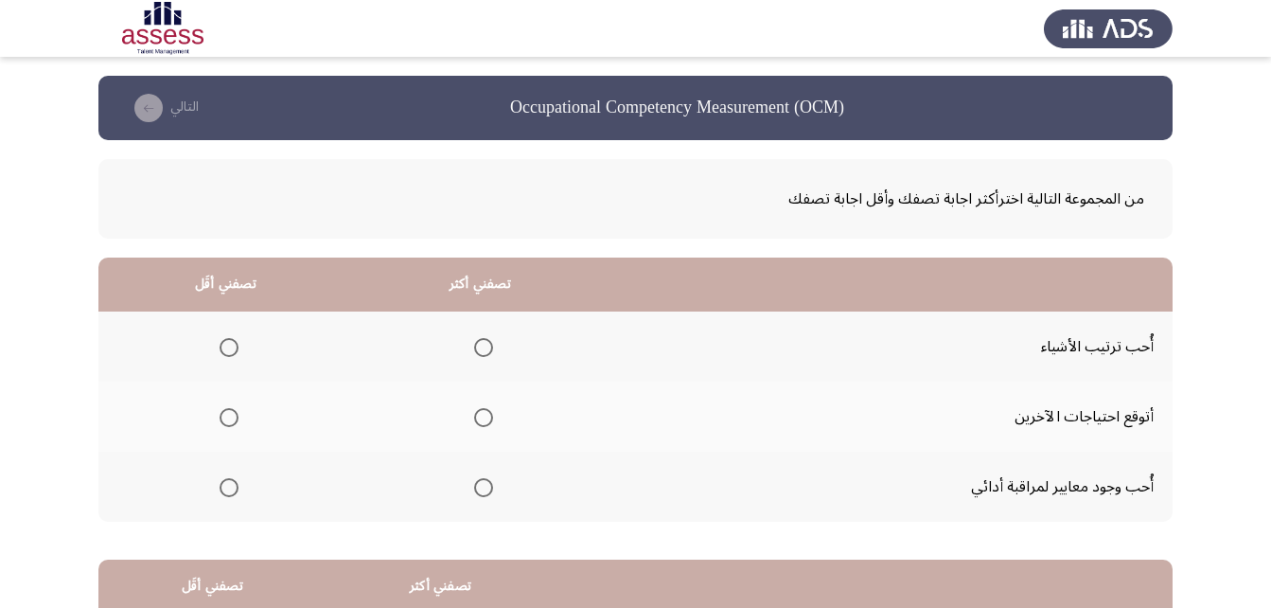
click at [474, 483] on span "Select an option" at bounding box center [483, 487] width 19 height 19
click at [474, 483] on input "Select an option" at bounding box center [483, 487] width 19 height 19
click at [225, 418] on span "Select an option" at bounding box center [229, 417] width 19 height 19
click at [225, 418] on input "Select an option" at bounding box center [229, 417] width 19 height 19
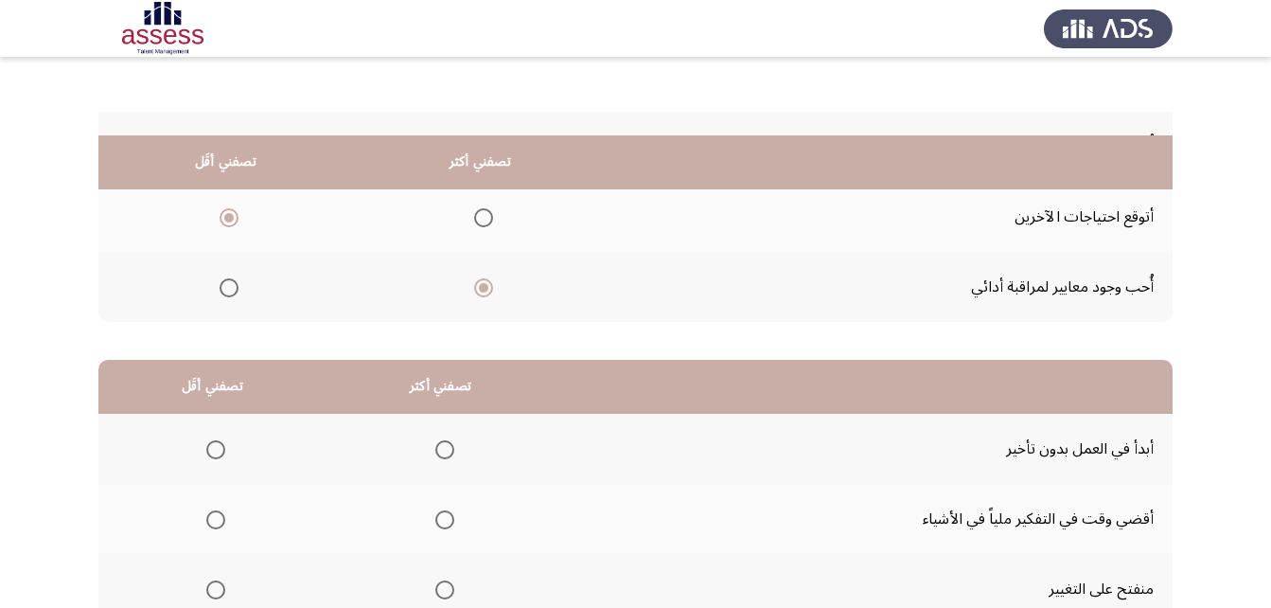
scroll to position [284, 0]
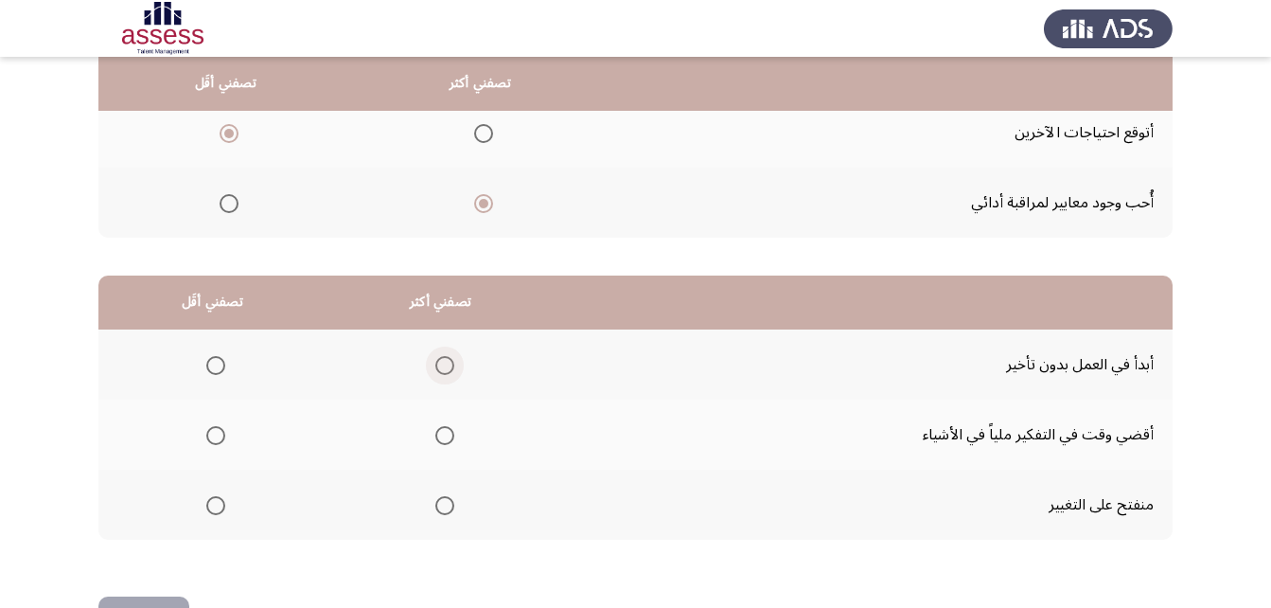
click at [448, 363] on span "Select an option" at bounding box center [444, 365] width 19 height 19
click at [448, 363] on input "Select an option" at bounding box center [444, 365] width 19 height 19
click at [219, 435] on span "Select an option" at bounding box center [215, 435] width 19 height 19
click at [219, 435] on input "Select an option" at bounding box center [215, 435] width 19 height 19
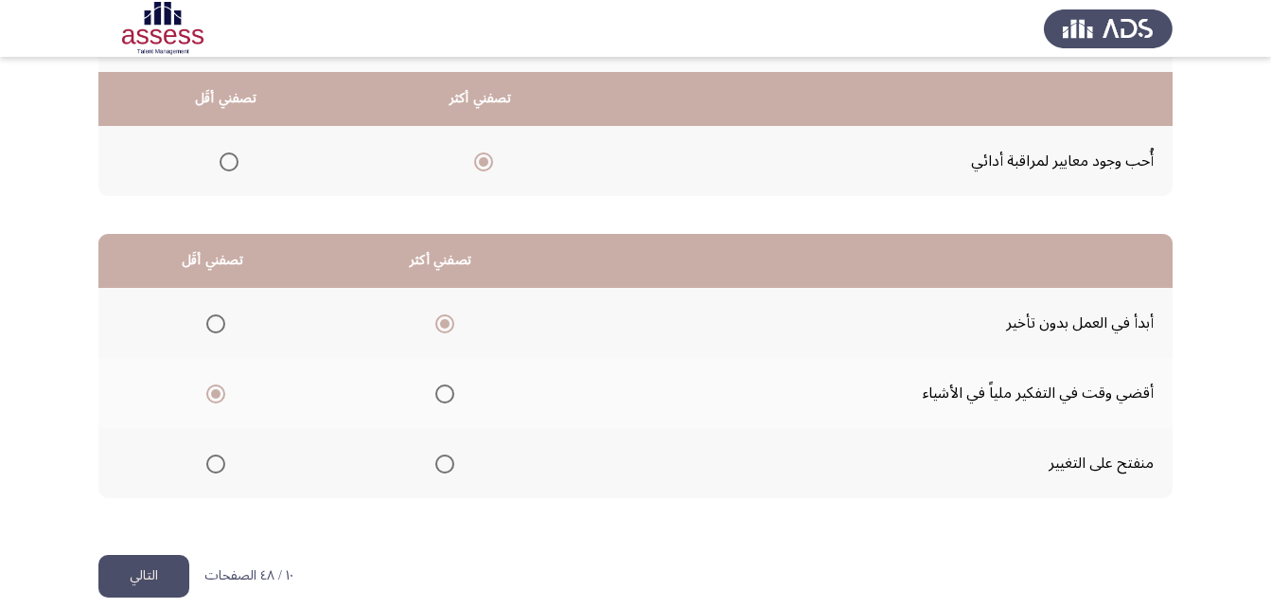
scroll to position [348, 0]
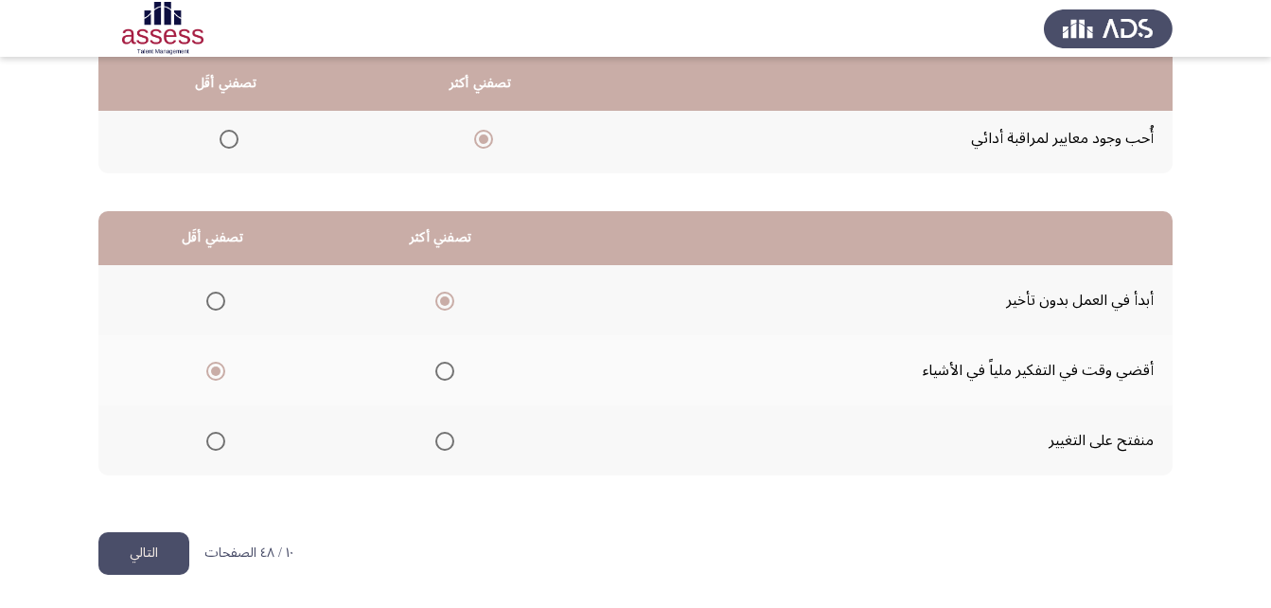
click at [141, 556] on button "التالي" at bounding box center [143, 553] width 91 height 43
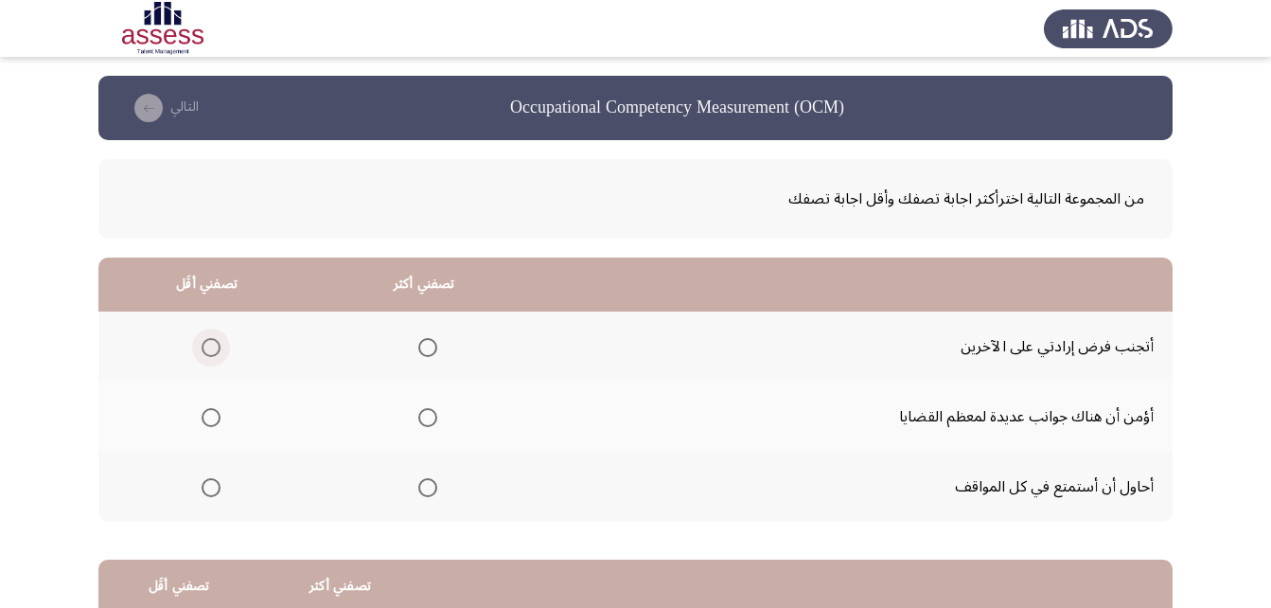
click at [216, 351] on span "Select an option" at bounding box center [211, 347] width 19 height 19
click at [216, 351] on input "Select an option" at bounding box center [211, 347] width 19 height 19
click at [427, 488] on span "Select an option" at bounding box center [427, 487] width 19 height 19
click at [427, 488] on input "Select an option" at bounding box center [427, 487] width 19 height 19
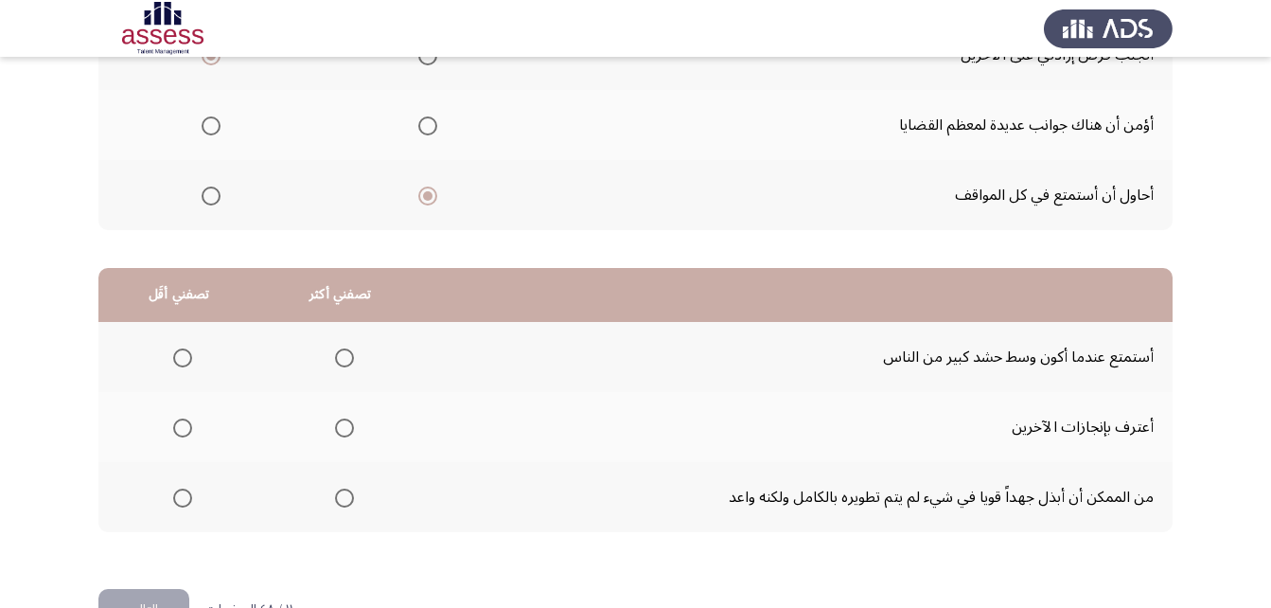
scroll to position [348, 0]
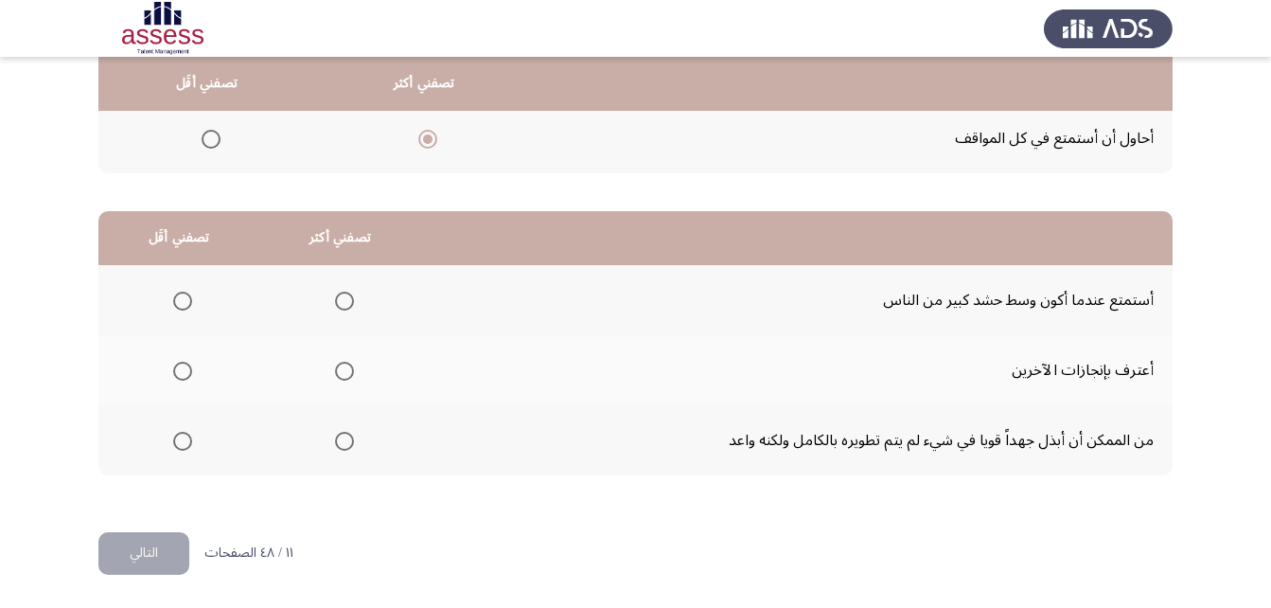
click at [349, 374] on span "Select an option" at bounding box center [344, 371] width 19 height 19
click at [349, 374] on input "Select an option" at bounding box center [344, 371] width 19 height 19
click at [178, 299] on span "Select an option" at bounding box center [182, 301] width 19 height 19
click at [178, 299] on input "Select an option" at bounding box center [182, 301] width 19 height 19
click at [339, 300] on span "Select an option" at bounding box center [344, 301] width 19 height 19
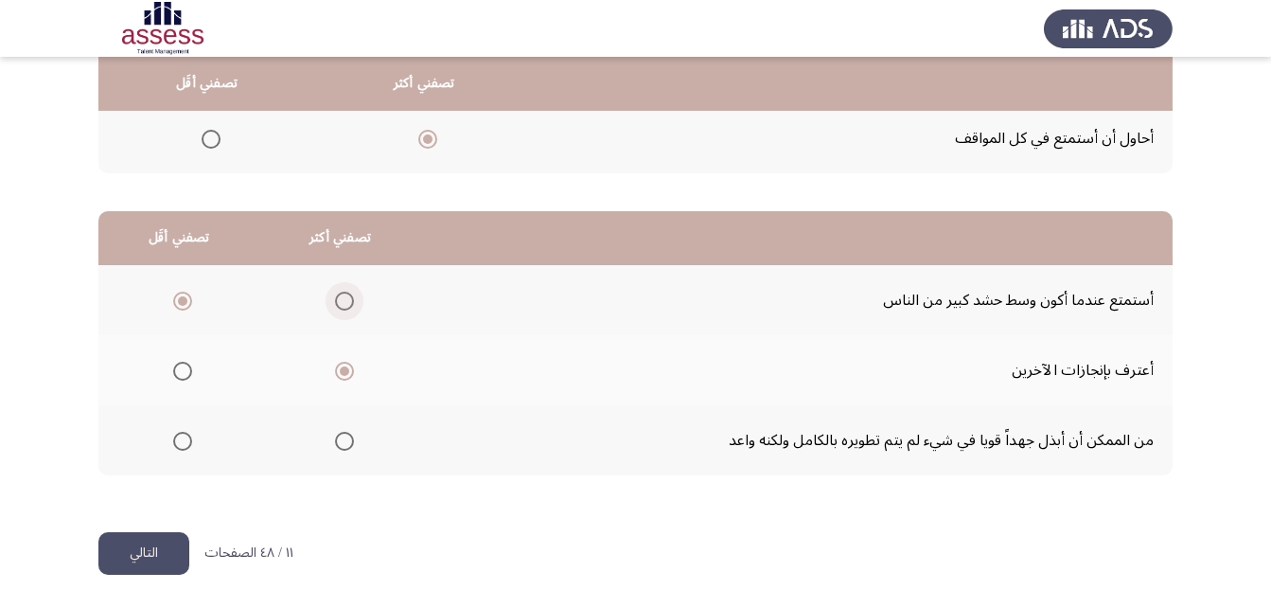
click at [339, 300] on input "Select an option" at bounding box center [344, 301] width 19 height 19
click at [339, 446] on span "Select an option" at bounding box center [344, 441] width 19 height 19
click at [339, 446] on input "Select an option" at bounding box center [344, 441] width 19 height 19
click at [345, 305] on span "Select an option" at bounding box center [344, 301] width 19 height 19
click at [345, 305] on input "Select an option" at bounding box center [344, 301] width 19 height 19
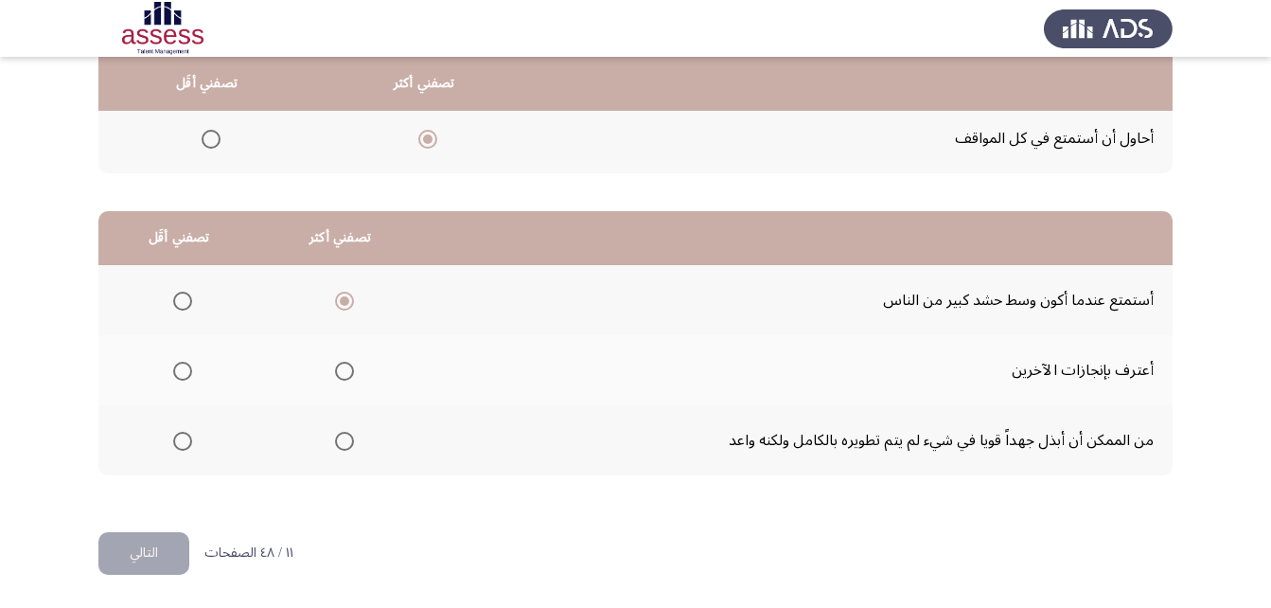
click at [335, 444] on span "Select an option" at bounding box center [344, 441] width 19 height 19
click at [335, 444] on input "Select an option" at bounding box center [344, 441] width 19 height 19
click at [168, 293] on label "Select an option" at bounding box center [179, 301] width 27 height 19
click at [173, 293] on input "Select an option" at bounding box center [182, 301] width 19 height 19
click at [184, 551] on button "التالي" at bounding box center [143, 553] width 91 height 43
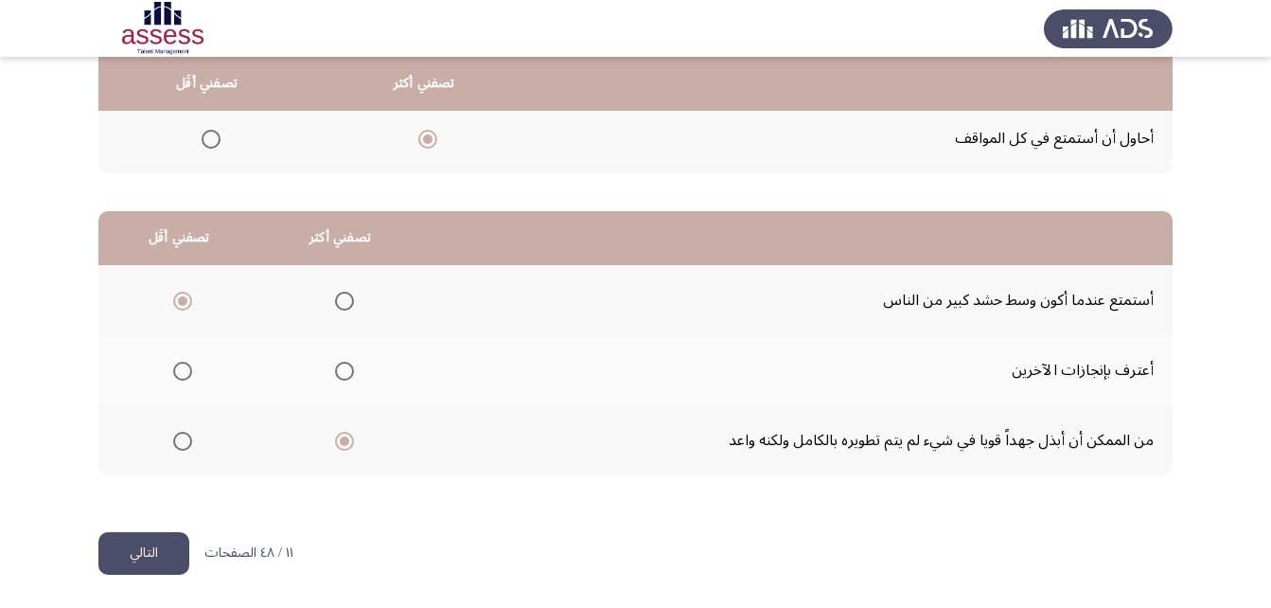
scroll to position [0, 0]
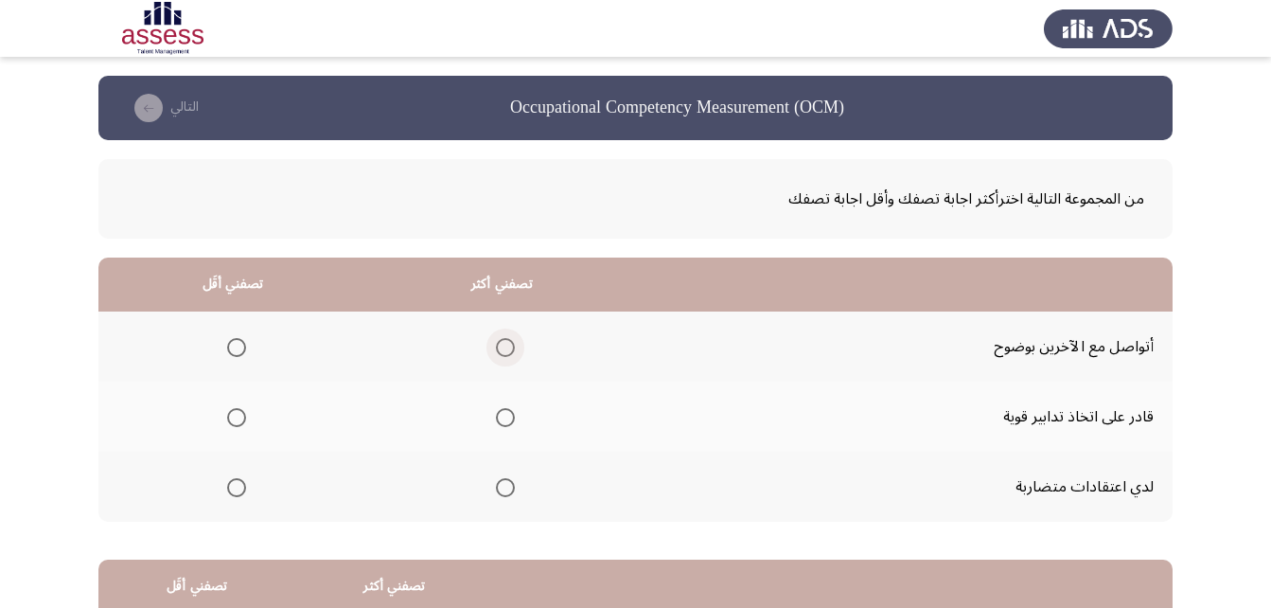
click at [503, 352] on span "Select an option" at bounding box center [505, 347] width 19 height 19
click at [503, 352] on input "Select an option" at bounding box center [505, 347] width 19 height 19
click at [234, 419] on span "Select an option" at bounding box center [236, 417] width 19 height 19
click at [234, 419] on input "Select an option" at bounding box center [236, 417] width 19 height 19
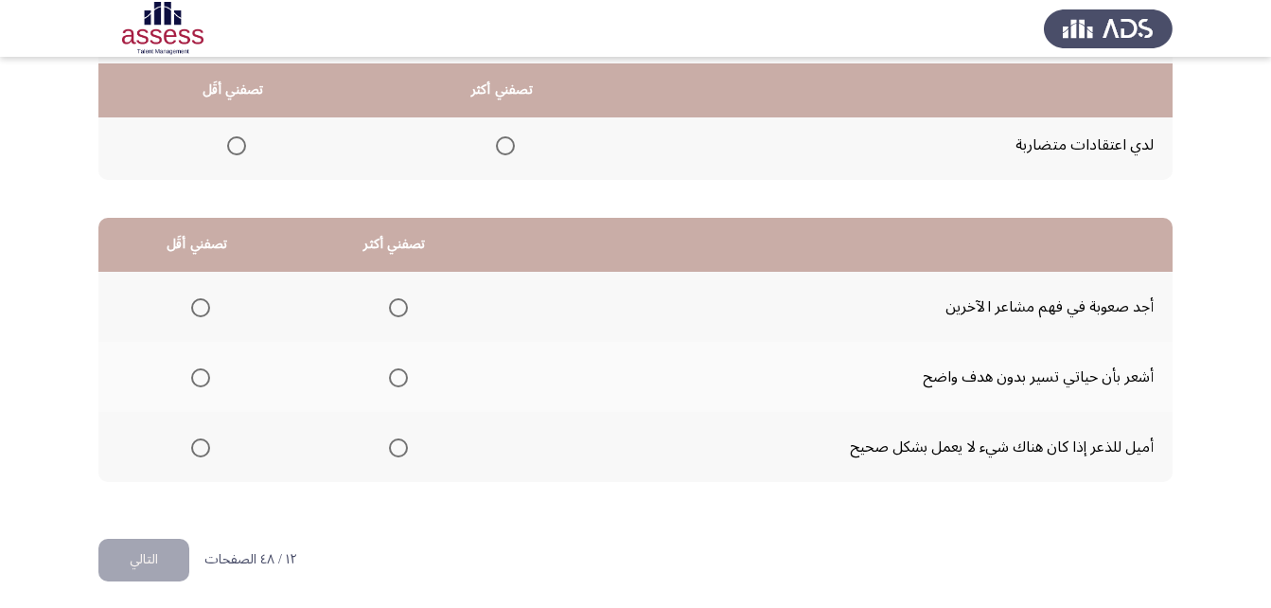
scroll to position [348, 0]
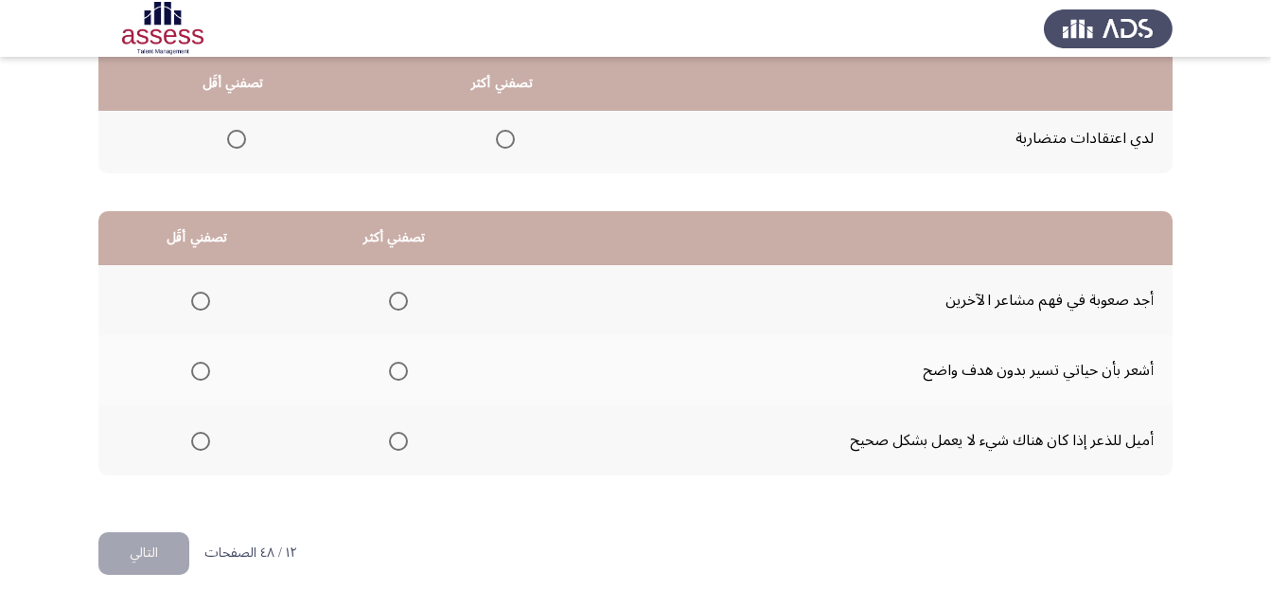
click at [204, 373] on span "Select an option" at bounding box center [200, 371] width 19 height 19
click at [204, 373] on input "Select an option" at bounding box center [200, 371] width 19 height 19
click at [400, 447] on span "Select an option" at bounding box center [398, 441] width 19 height 19
click at [400, 447] on input "Select an option" at bounding box center [398, 441] width 19 height 19
click at [135, 555] on button "التالي" at bounding box center [143, 553] width 91 height 43
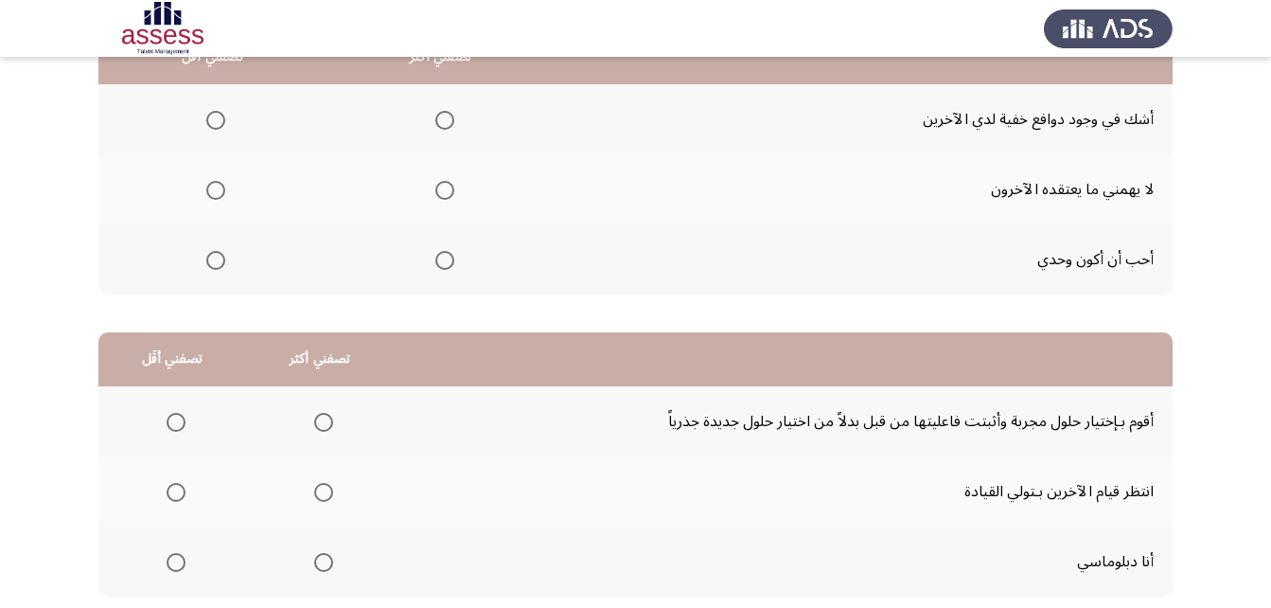
scroll to position [0, 0]
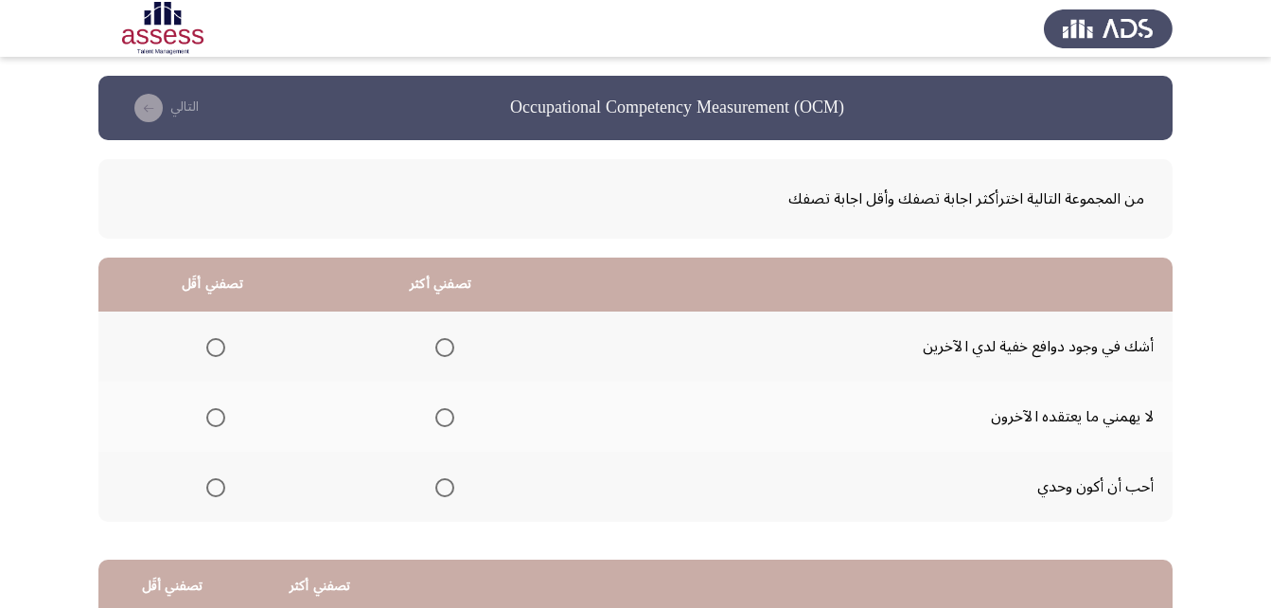
click at [217, 421] on span "Select an option" at bounding box center [215, 417] width 19 height 19
click at [217, 421] on input "Select an option" at bounding box center [215, 417] width 19 height 19
click at [219, 491] on span "Select an option" at bounding box center [215, 487] width 19 height 19
click at [219, 491] on input "Select an option" at bounding box center [215, 487] width 19 height 19
click at [438, 346] on span "Select an option" at bounding box center [444, 347] width 19 height 19
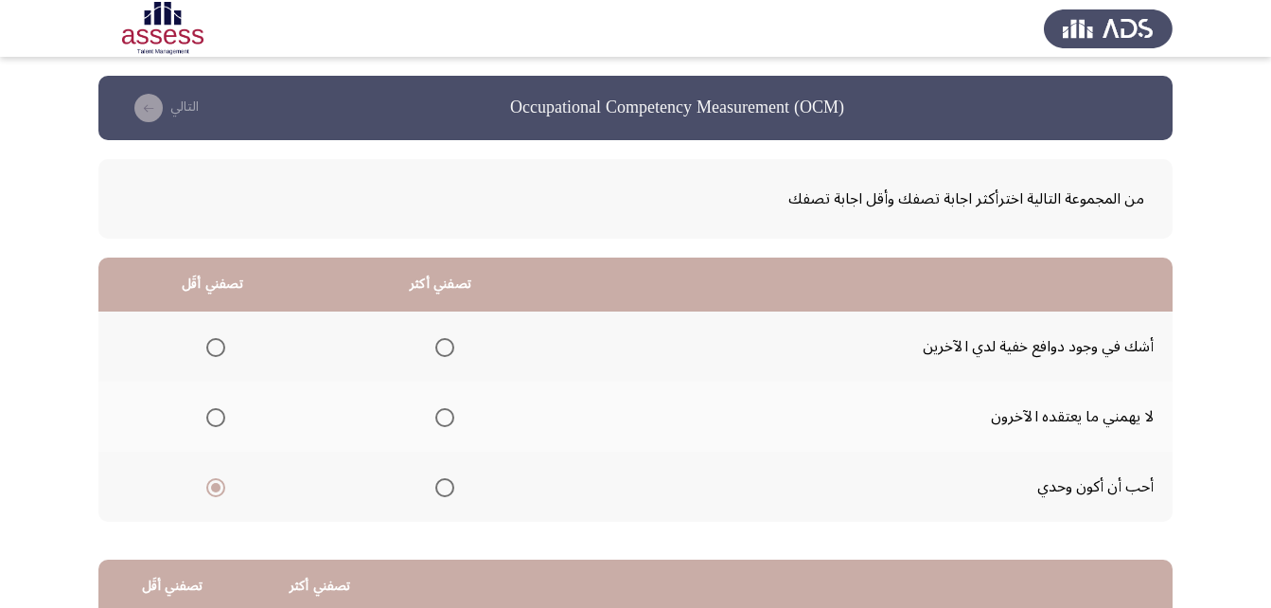
click at [438, 346] on input "Select an option" at bounding box center [444, 347] width 19 height 19
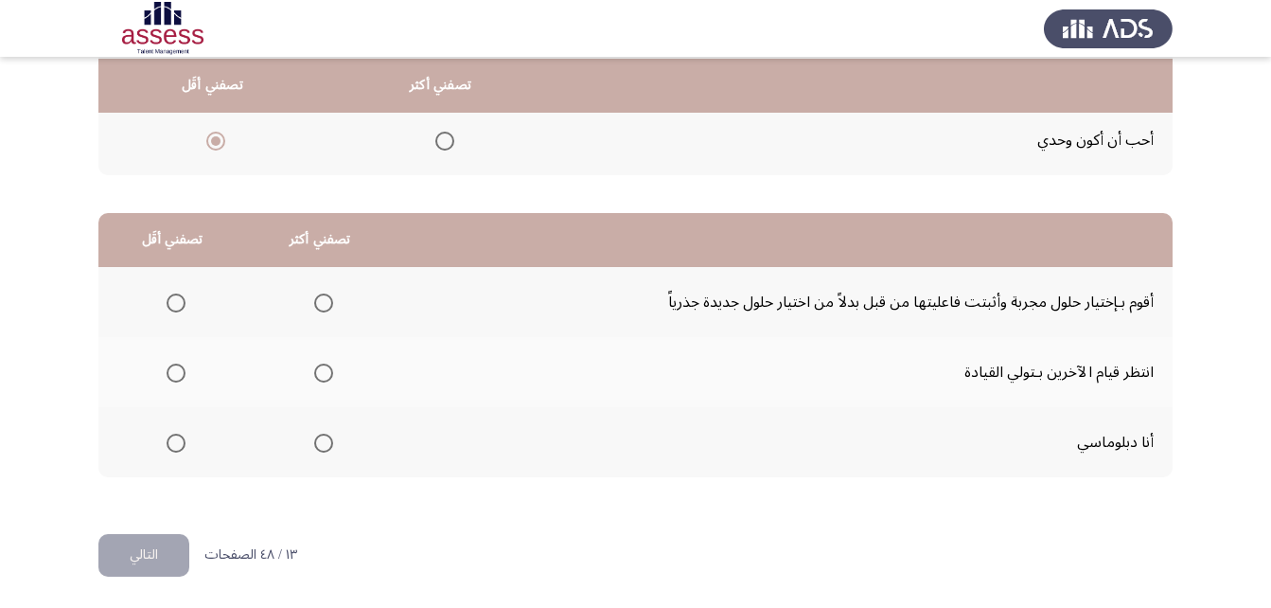
scroll to position [348, 0]
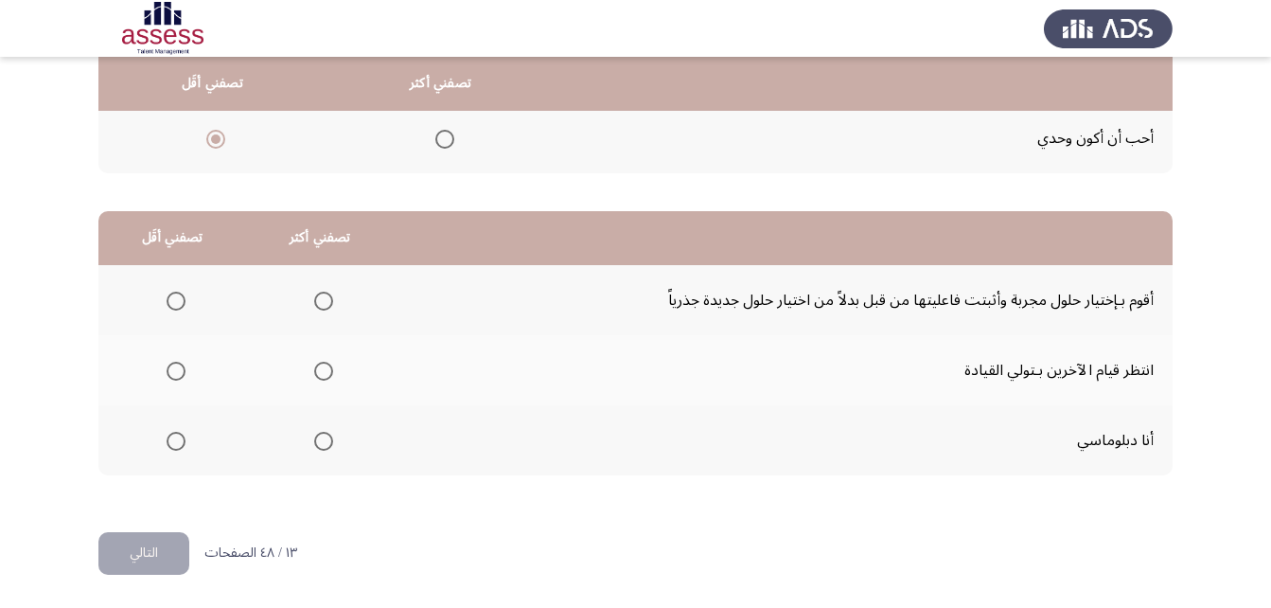
click at [320, 298] on span "Select an option" at bounding box center [323, 301] width 19 height 19
click at [320, 298] on input "Select an option" at bounding box center [323, 301] width 19 height 19
click at [175, 369] on span "Select an option" at bounding box center [176, 371] width 19 height 19
click at [175, 369] on input "Select an option" at bounding box center [176, 371] width 19 height 19
click at [156, 561] on button "التالي" at bounding box center [143, 553] width 91 height 43
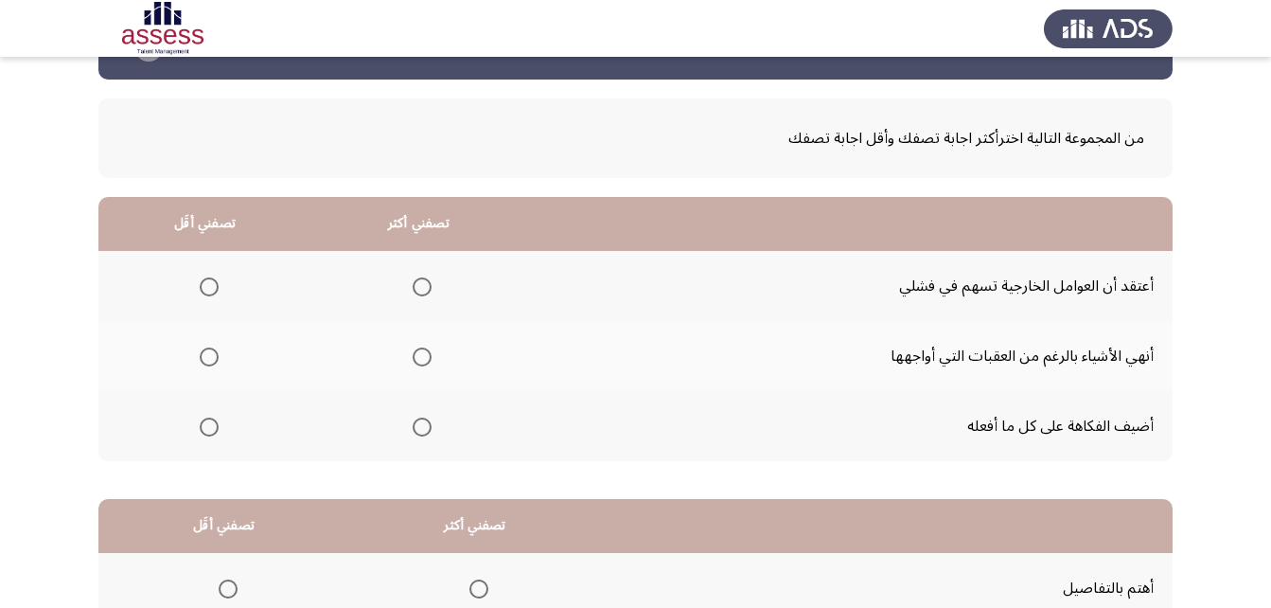
scroll to position [95, 0]
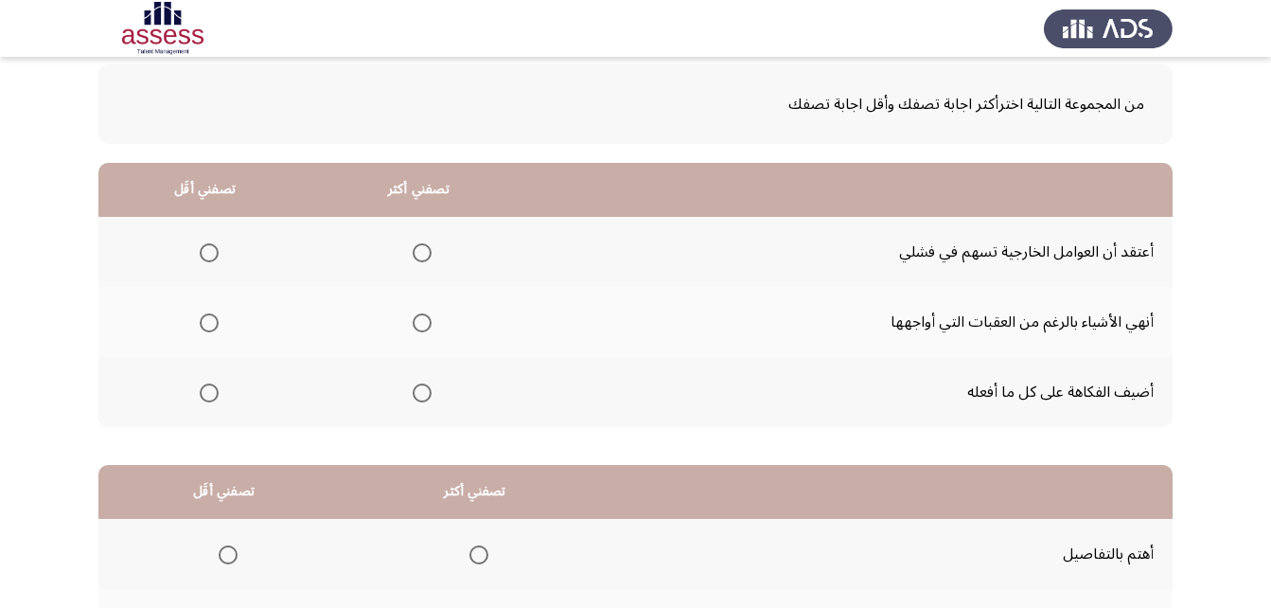
click at [433, 396] on th at bounding box center [418, 392] width 214 height 70
click at [423, 397] on span "Select an option" at bounding box center [422, 392] width 19 height 19
click at [423, 397] on input "Select an option" at bounding box center [422, 392] width 19 height 19
click at [422, 327] on span "Select an option" at bounding box center [422, 322] width 19 height 19
click at [422, 327] on input "Select an option" at bounding box center [422, 322] width 19 height 19
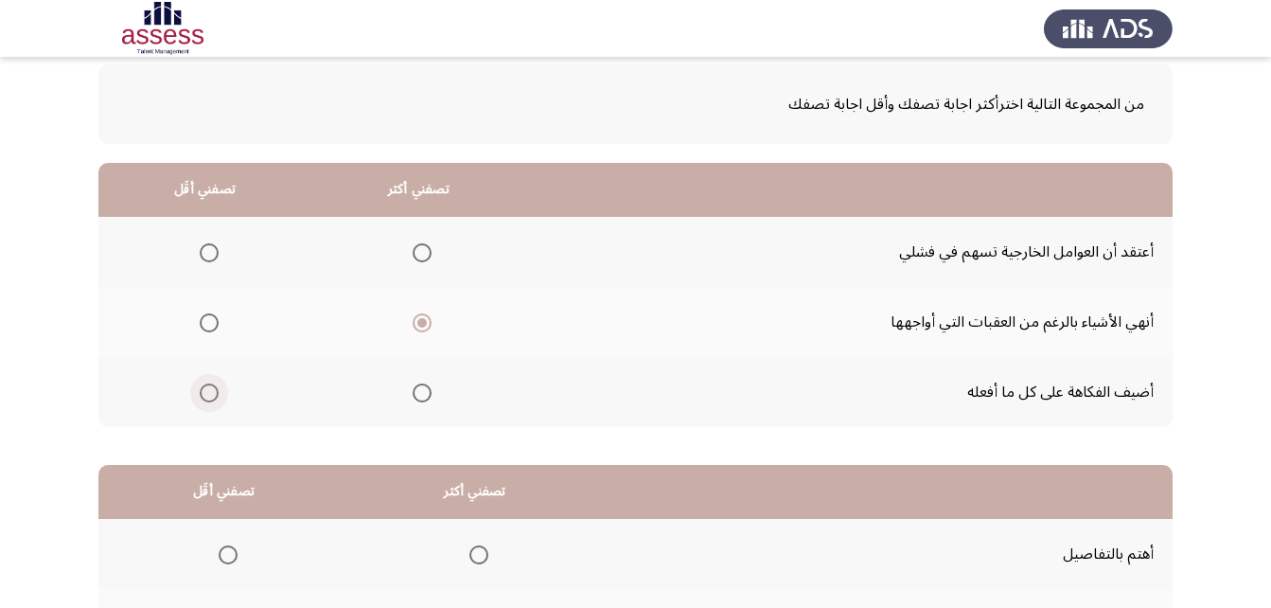
click at [214, 390] on span "Select an option" at bounding box center [209, 392] width 19 height 19
click at [214, 390] on input "Select an option" at bounding box center [209, 392] width 19 height 19
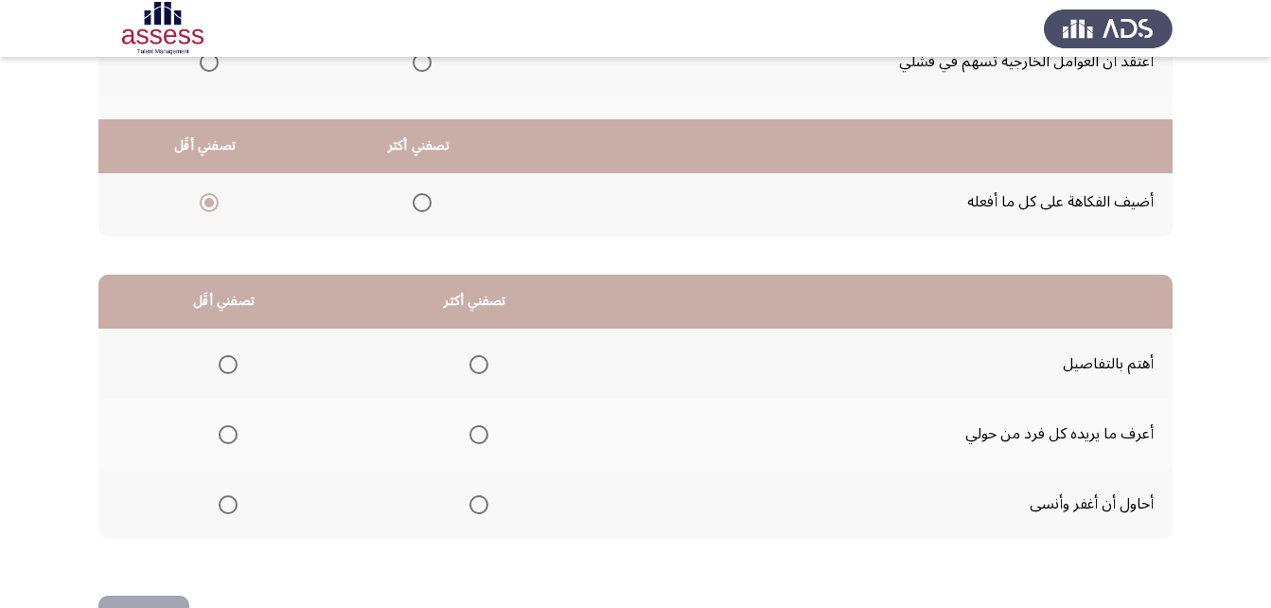
scroll to position [348, 0]
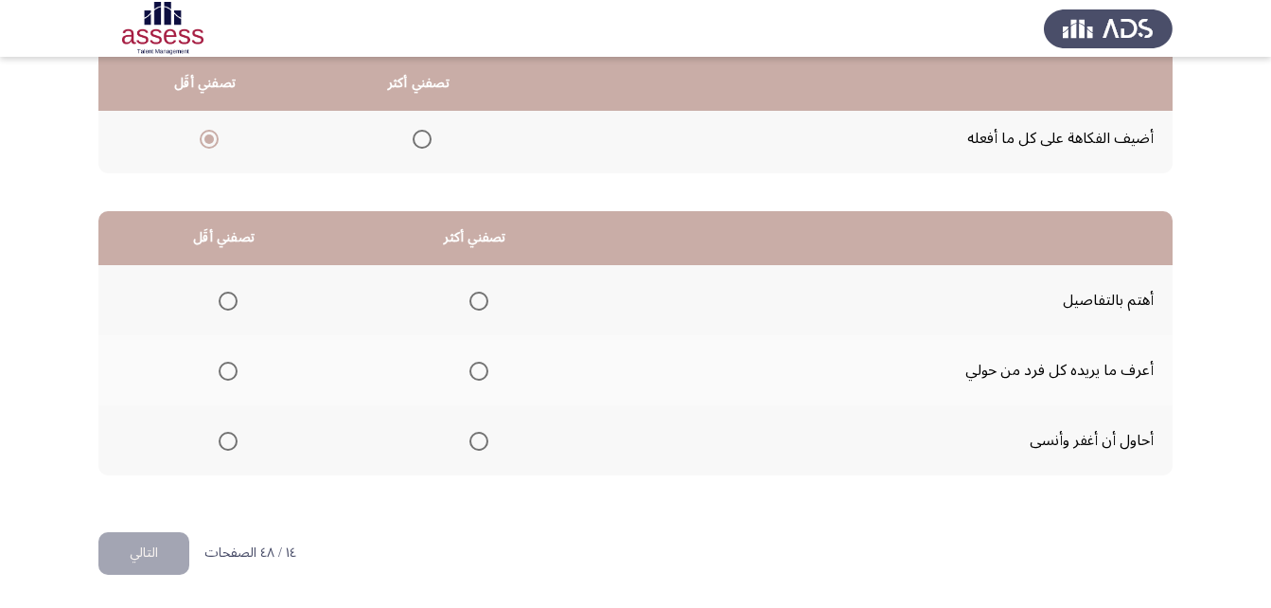
click at [222, 372] on span "Select an option" at bounding box center [228, 371] width 19 height 19
click at [222, 372] on input "Select an option" at bounding box center [228, 371] width 19 height 19
click at [468, 440] on label "Select an option" at bounding box center [475, 441] width 27 height 19
click at [470, 440] on input "Select an option" at bounding box center [479, 441] width 19 height 19
click at [149, 541] on button "التالي" at bounding box center [143, 553] width 91 height 43
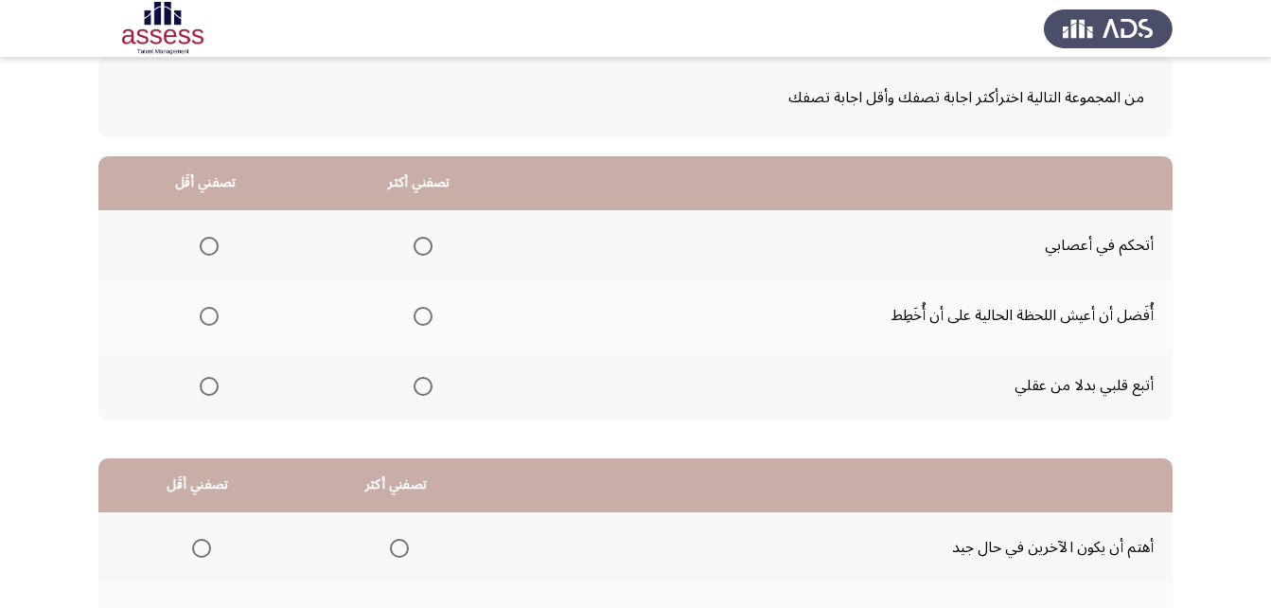
scroll to position [189, 0]
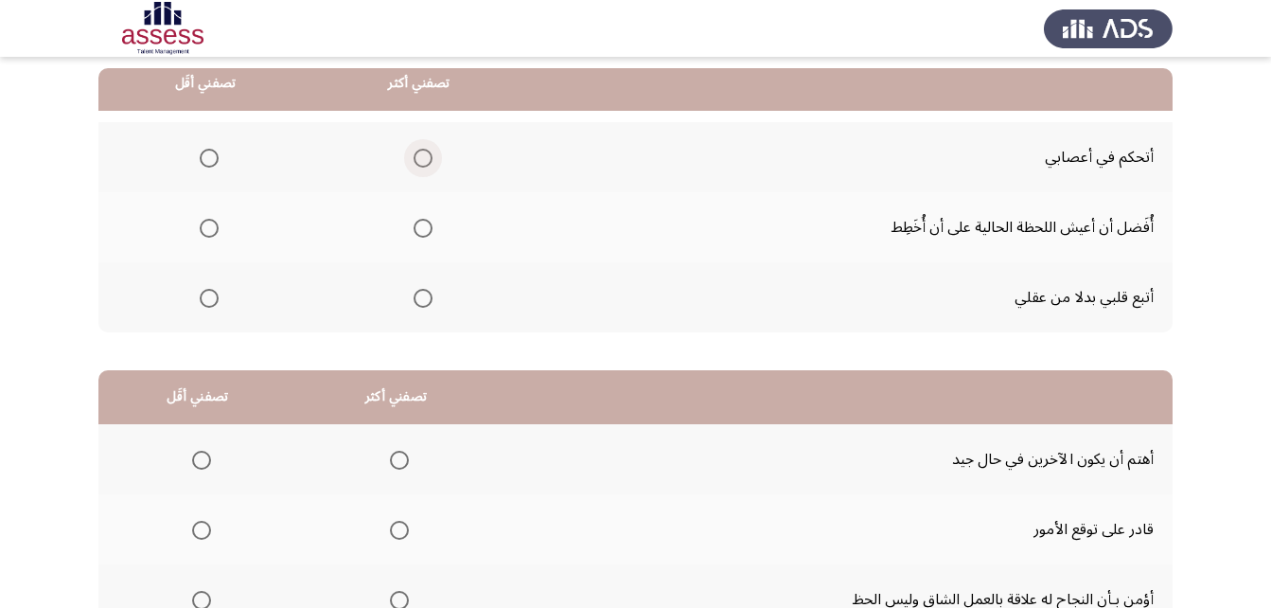
click at [414, 156] on span "Select an option" at bounding box center [423, 158] width 19 height 19
click at [414, 156] on input "Select an option" at bounding box center [423, 158] width 19 height 19
click at [205, 232] on span "Select an option" at bounding box center [209, 228] width 19 height 19
click at [205, 232] on input "Select an option" at bounding box center [209, 228] width 19 height 19
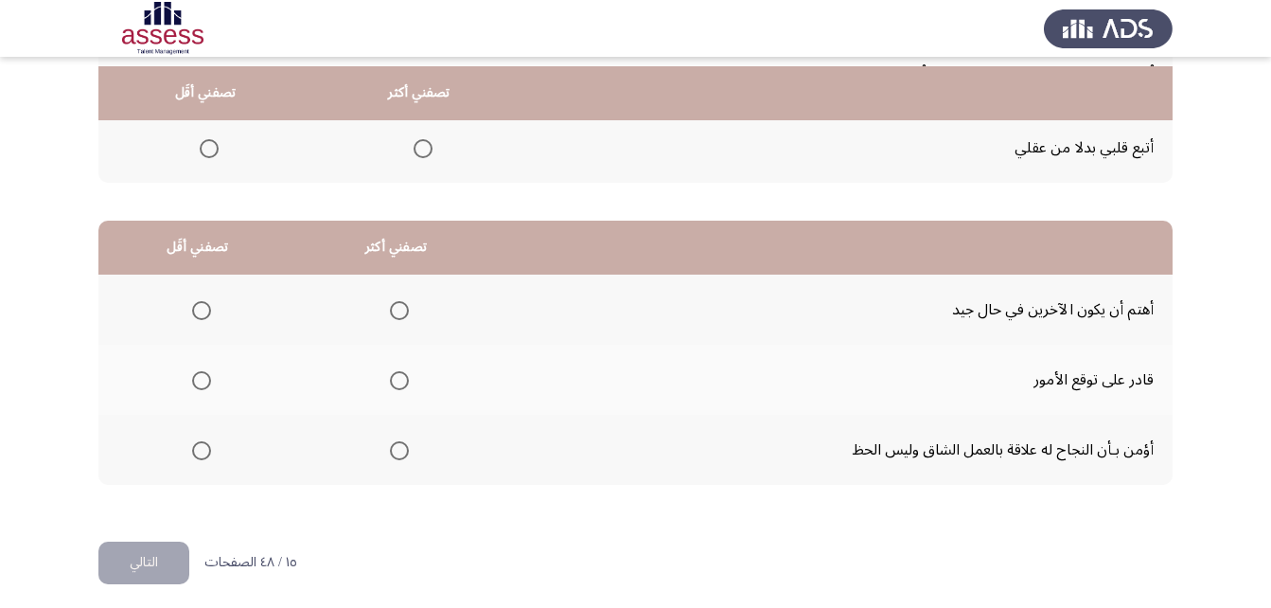
scroll to position [348, 0]
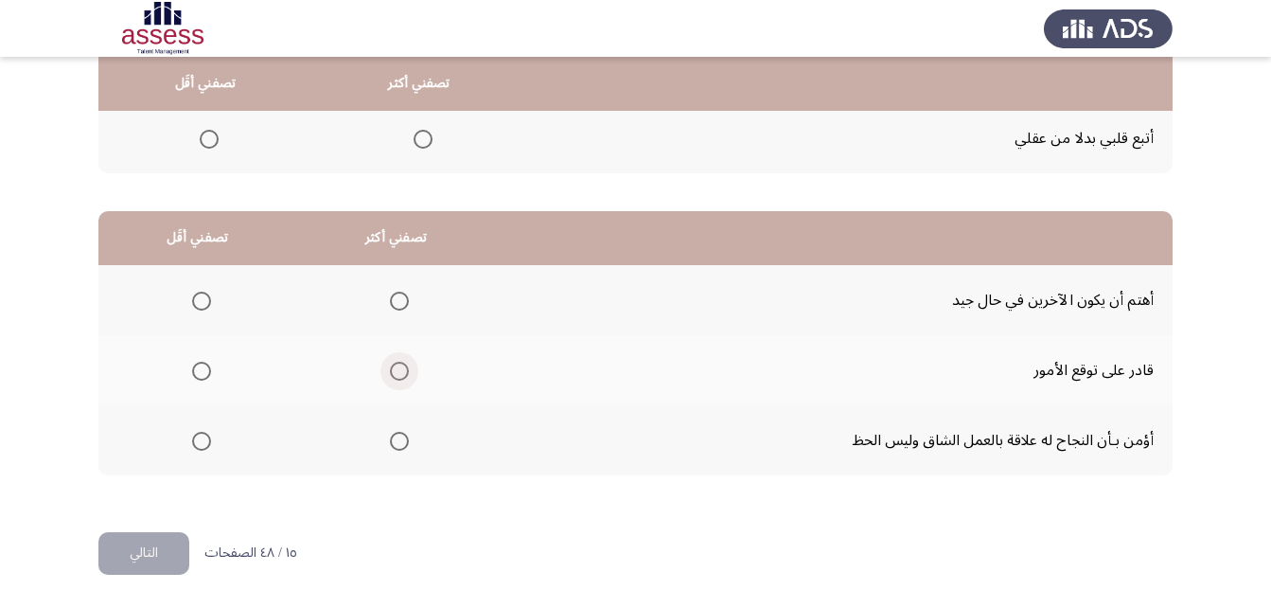
click at [390, 367] on span "Select an option" at bounding box center [399, 371] width 19 height 19
click at [390, 367] on input "Select an option" at bounding box center [399, 371] width 19 height 19
click at [390, 434] on span "Select an option" at bounding box center [399, 441] width 19 height 19
click at [390, 434] on input "Select an option" at bounding box center [399, 441] width 19 height 19
click at [201, 365] on span "Select an option" at bounding box center [201, 371] width 19 height 19
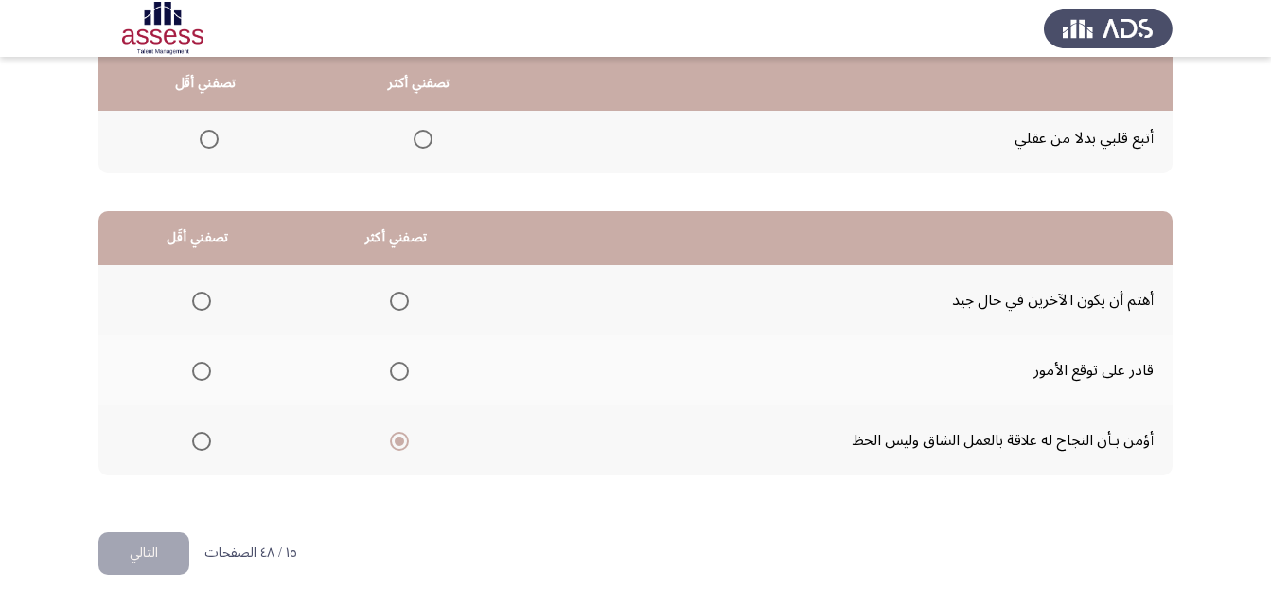
click at [201, 365] on input "Select an option" at bounding box center [201, 371] width 19 height 19
click at [165, 546] on button "التالي" at bounding box center [143, 553] width 91 height 43
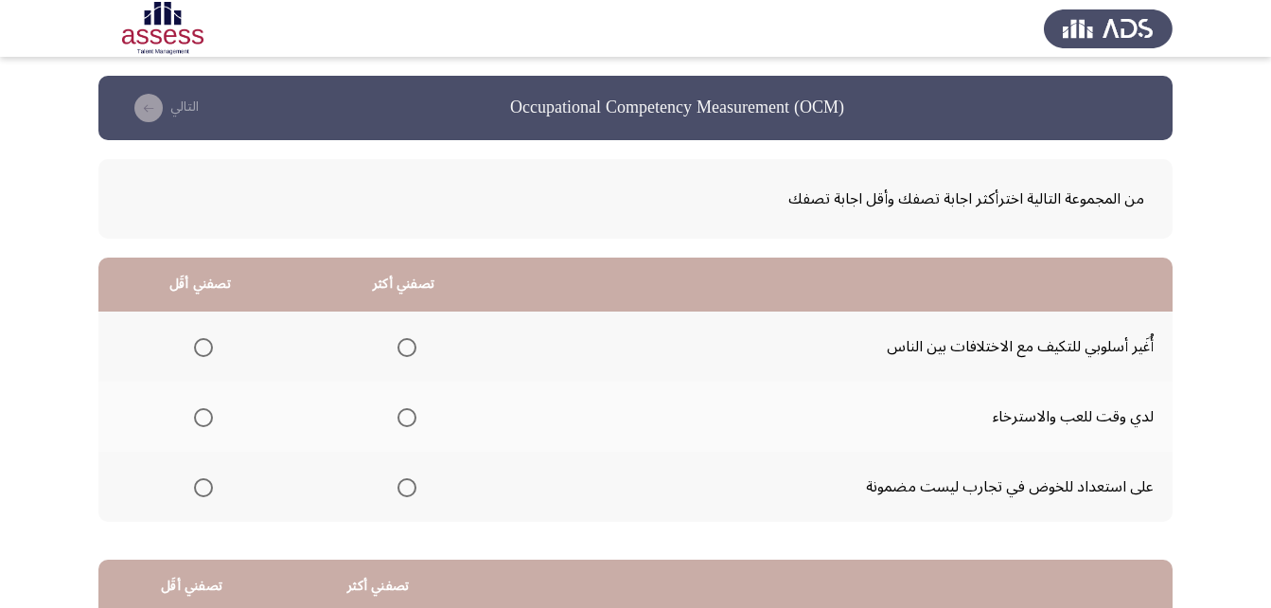
click at [394, 348] on label "Select an option" at bounding box center [403, 347] width 27 height 19
click at [398, 348] on input "Select an option" at bounding box center [407, 347] width 19 height 19
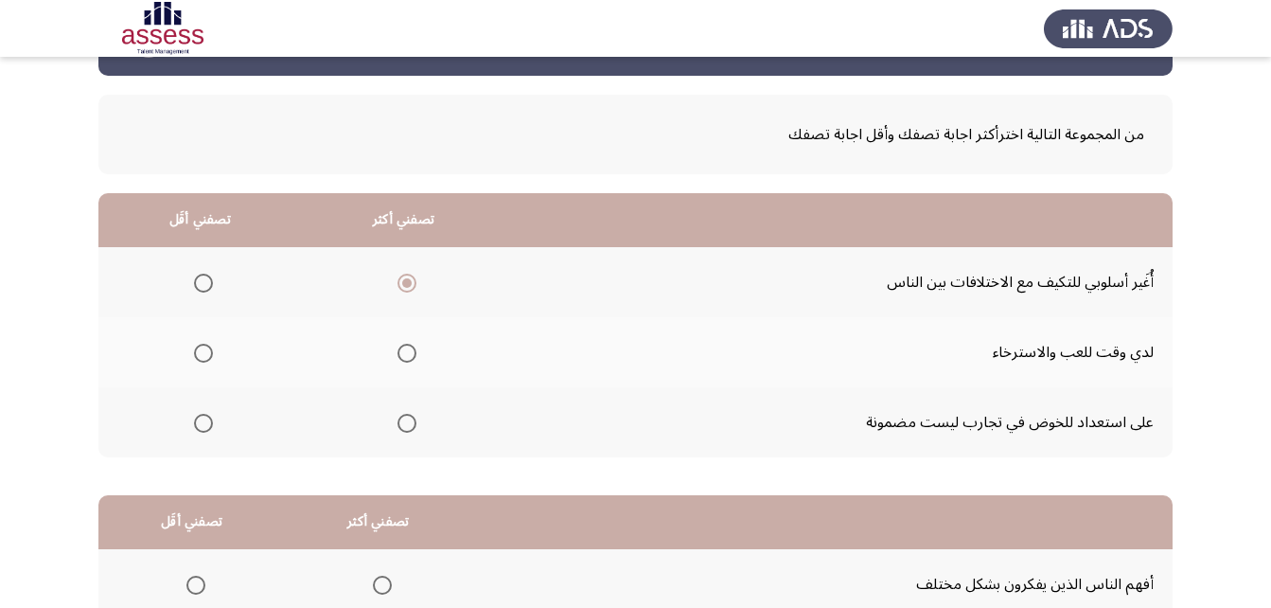
scroll to position [95, 0]
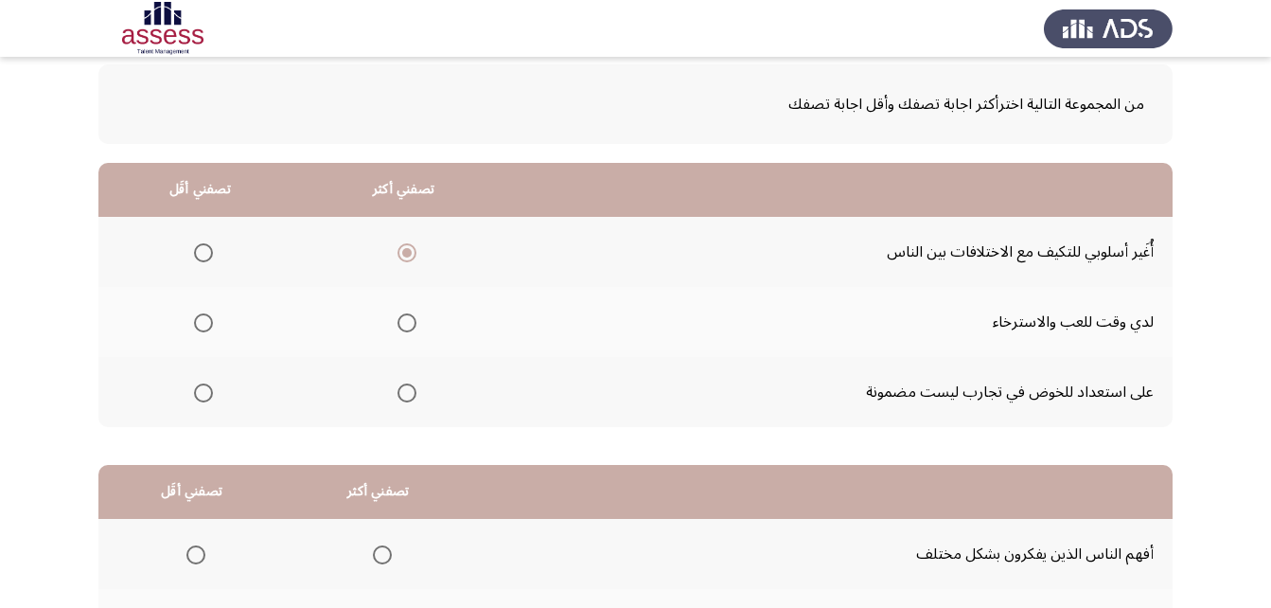
click at [204, 390] on span "Select an option" at bounding box center [203, 392] width 19 height 19
click at [204, 390] on input "Select an option" at bounding box center [203, 392] width 19 height 19
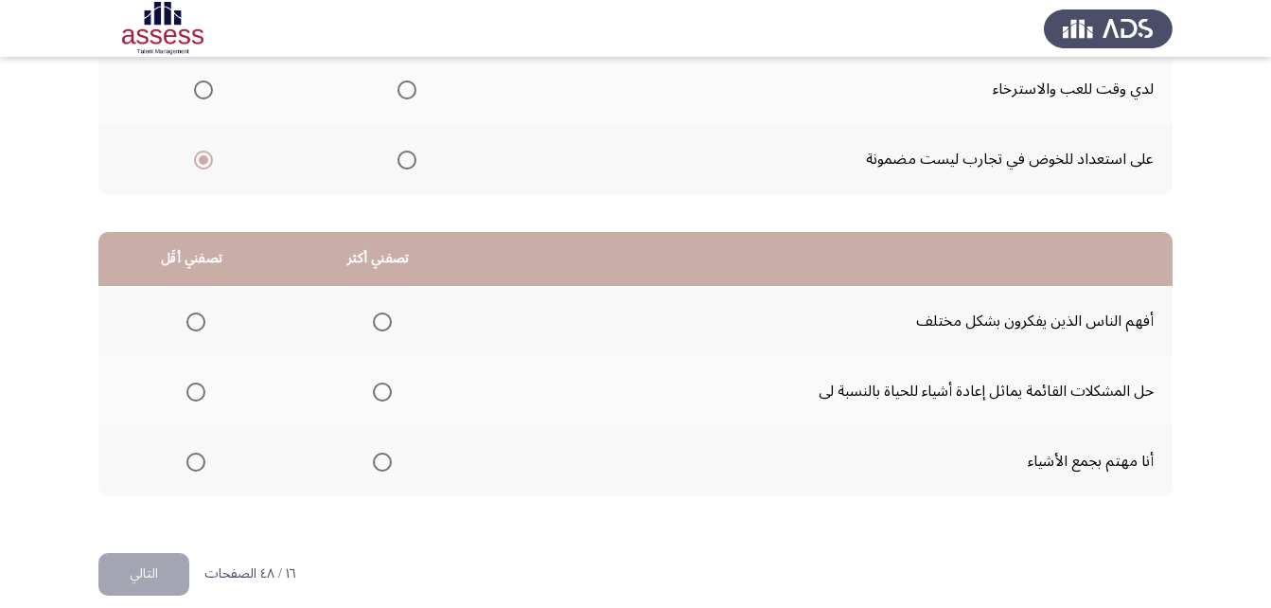
scroll to position [348, 0]
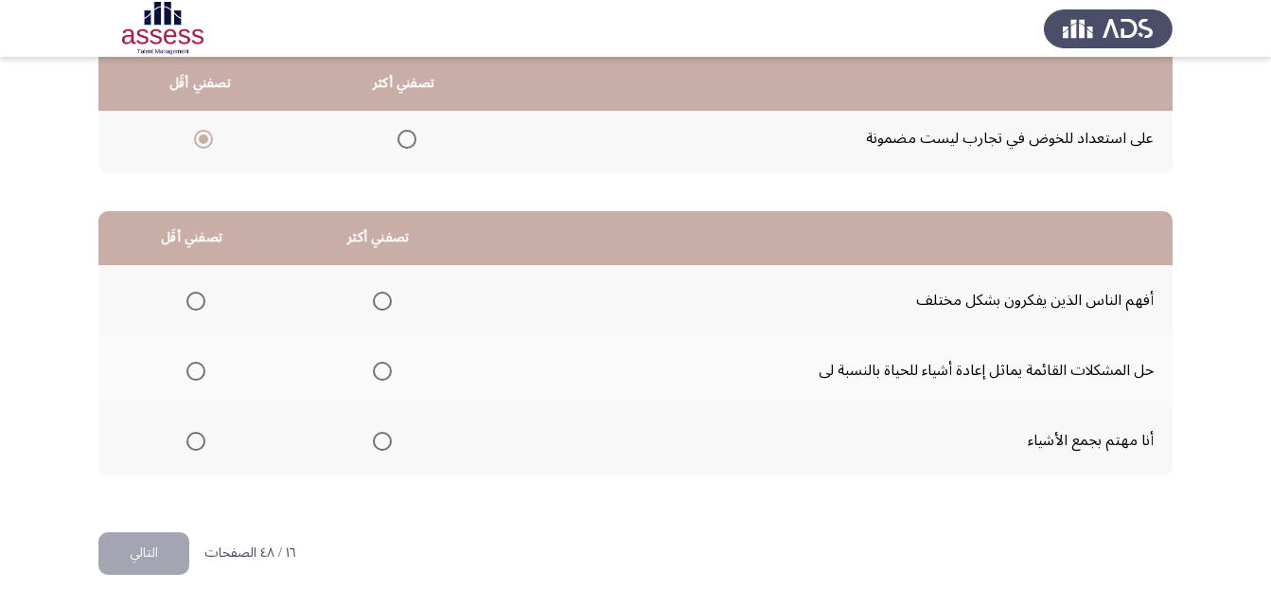
click at [382, 306] on span "Select an option" at bounding box center [382, 301] width 19 height 19
click at [382, 306] on input "Select an option" at bounding box center [382, 301] width 19 height 19
click at [194, 443] on span "Select an option" at bounding box center [195, 441] width 19 height 19
click at [194, 443] on input "Select an option" at bounding box center [195, 441] width 19 height 19
click at [165, 554] on button "التالي" at bounding box center [143, 553] width 91 height 43
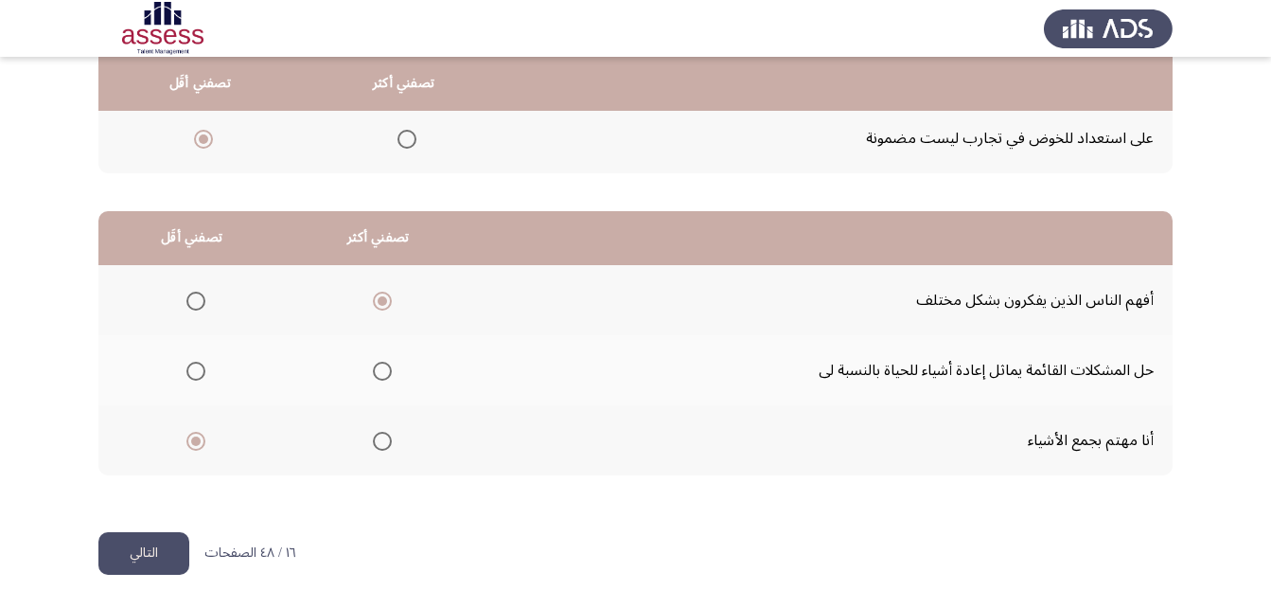
scroll to position [0, 0]
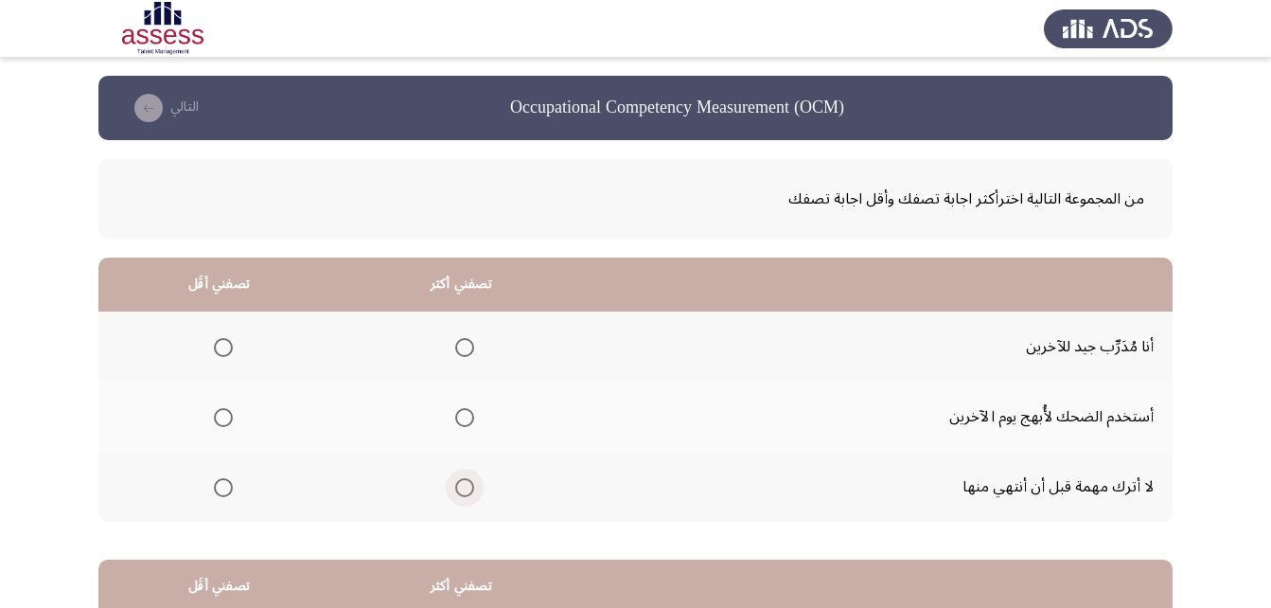
click at [470, 494] on span "Select an option" at bounding box center [464, 487] width 19 height 19
click at [470, 494] on input "Select an option" at bounding box center [464, 487] width 19 height 19
click at [219, 345] on span "Select an option" at bounding box center [223, 347] width 19 height 19
click at [219, 345] on input "Select an option" at bounding box center [223, 347] width 19 height 19
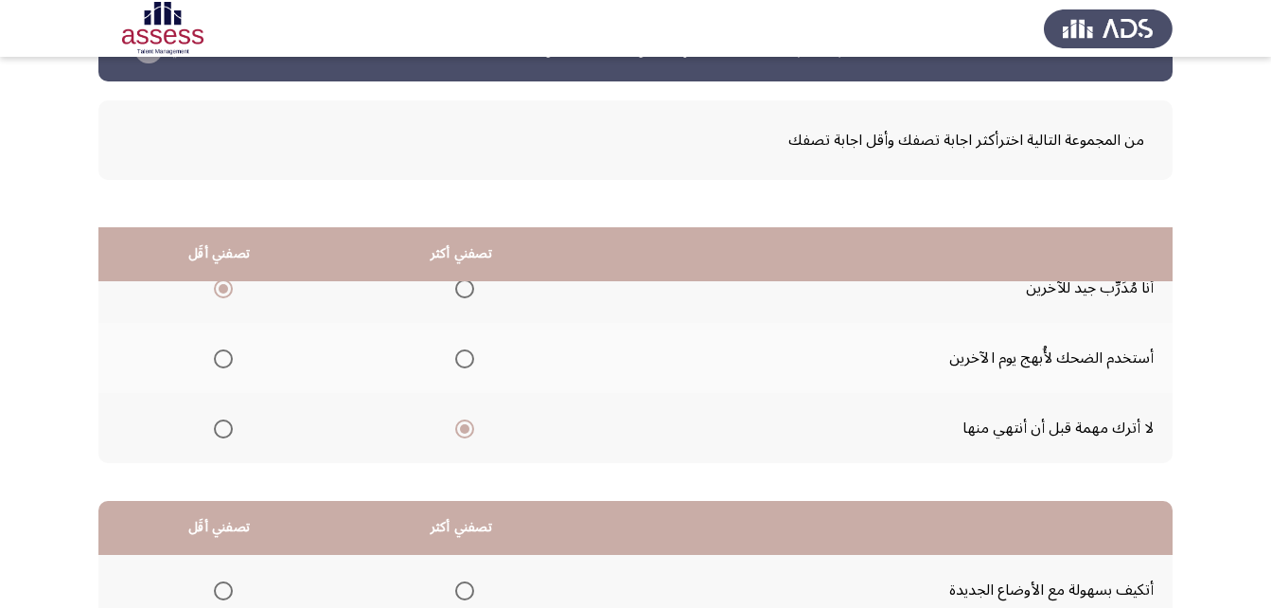
scroll to position [284, 0]
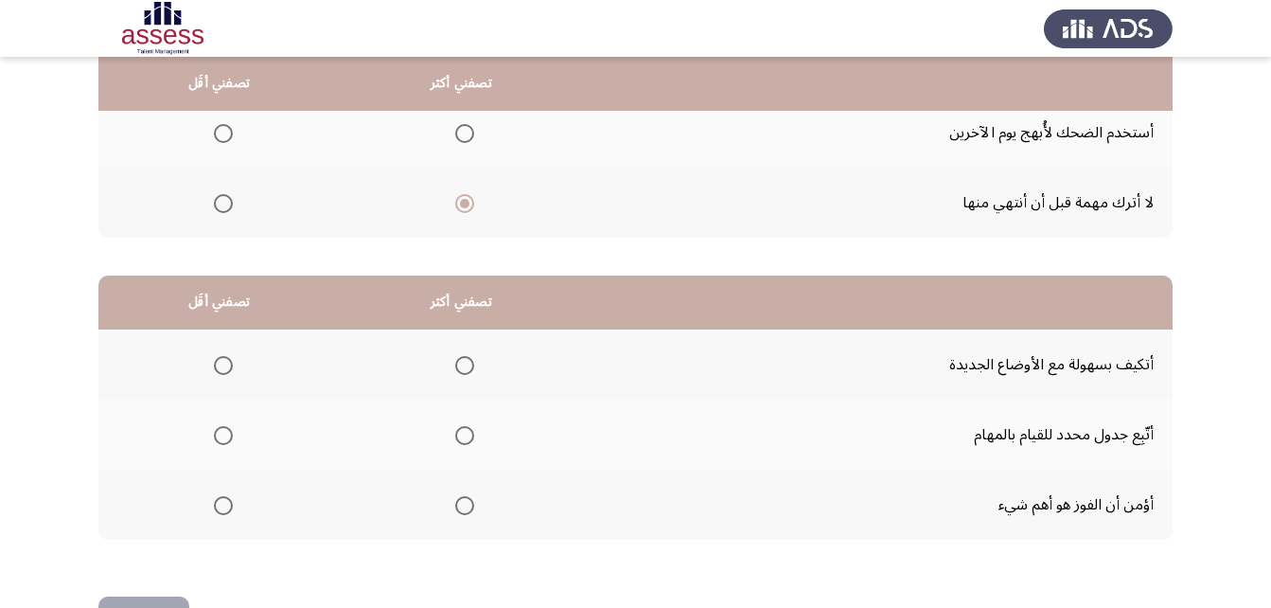
click at [459, 358] on span "Select an option" at bounding box center [464, 365] width 19 height 19
click at [459, 358] on input "Select an option" at bounding box center [464, 365] width 19 height 19
click at [467, 511] on span "Select an option" at bounding box center [464, 505] width 19 height 19
click at [467, 511] on input "Select an option" at bounding box center [464, 505] width 19 height 19
click at [462, 439] on span "Select an option" at bounding box center [464, 435] width 19 height 19
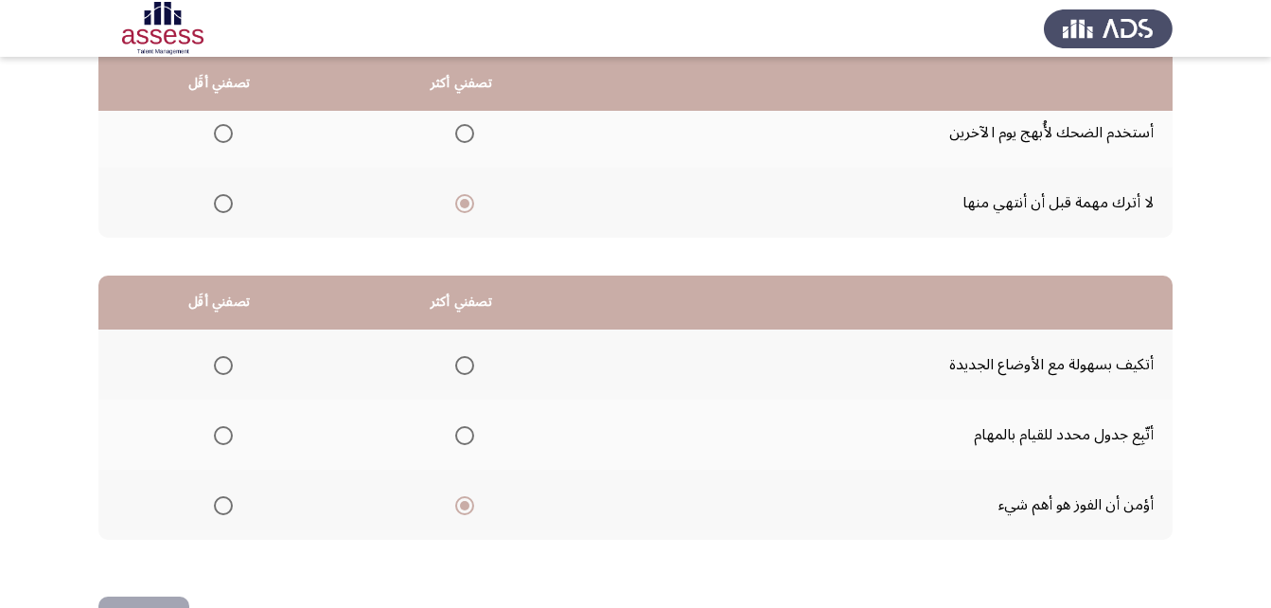
click at [462, 439] on input "Select an option" at bounding box center [464, 435] width 19 height 19
click at [209, 362] on label "Select an option" at bounding box center [219, 365] width 27 height 19
click at [214, 362] on input "Select an option" at bounding box center [223, 365] width 19 height 19
click at [459, 374] on span "Select an option" at bounding box center [464, 365] width 19 height 19
click at [459, 374] on input "Select an option" at bounding box center [464, 365] width 19 height 19
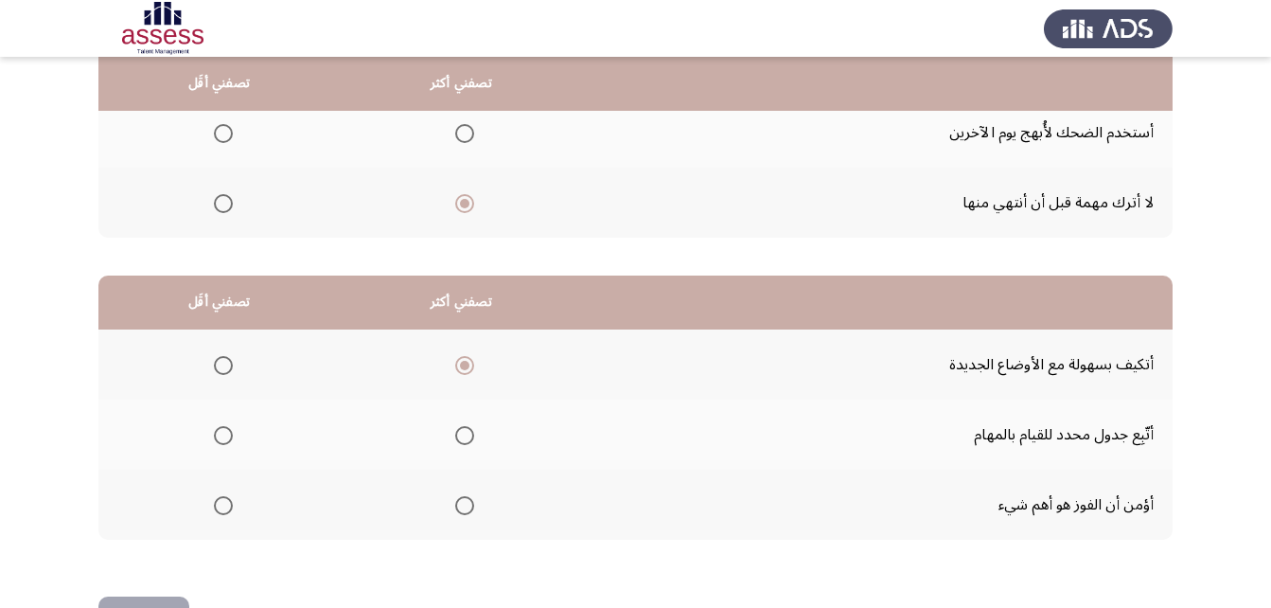
click at [236, 378] on th at bounding box center [218, 364] width 241 height 70
click at [233, 371] on th at bounding box center [218, 364] width 241 height 70
click at [210, 355] on mat-radio-button "Select an option" at bounding box center [219, 365] width 27 height 20
click at [220, 359] on span "Select an option" at bounding box center [223, 365] width 19 height 19
click at [220, 359] on input "Select an option" at bounding box center [223, 365] width 19 height 19
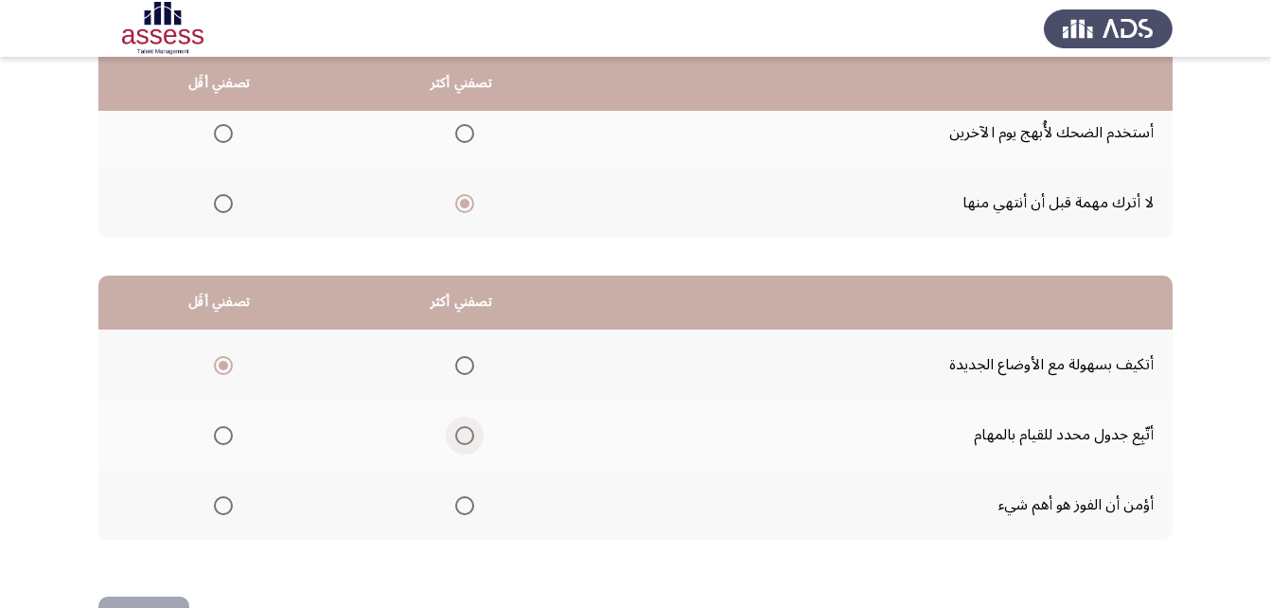
click at [455, 433] on span "Select an option" at bounding box center [464, 435] width 19 height 19
click at [455, 433] on input "Select an option" at bounding box center [464, 435] width 19 height 19
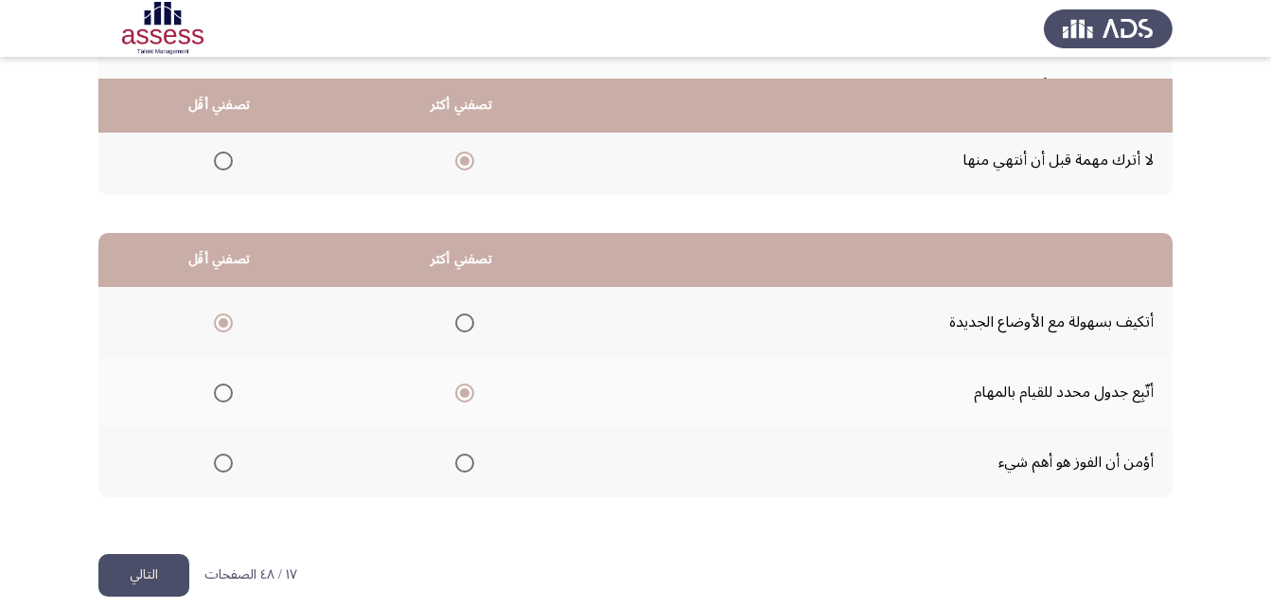
scroll to position [348, 0]
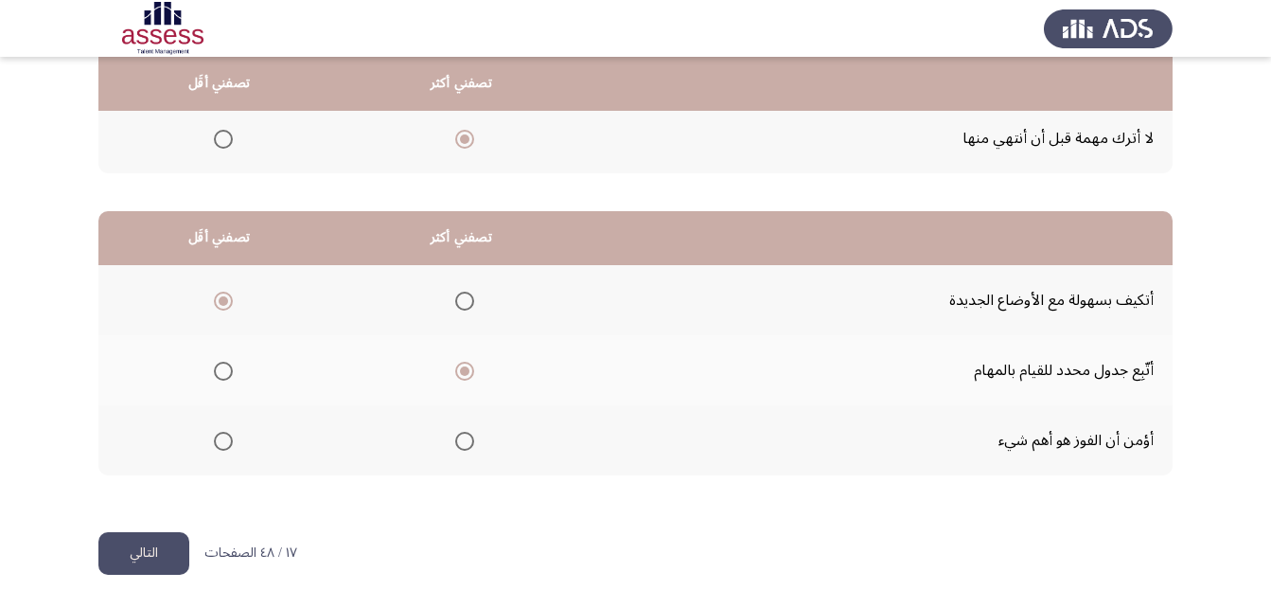
click at [126, 564] on button "التالي" at bounding box center [143, 553] width 91 height 43
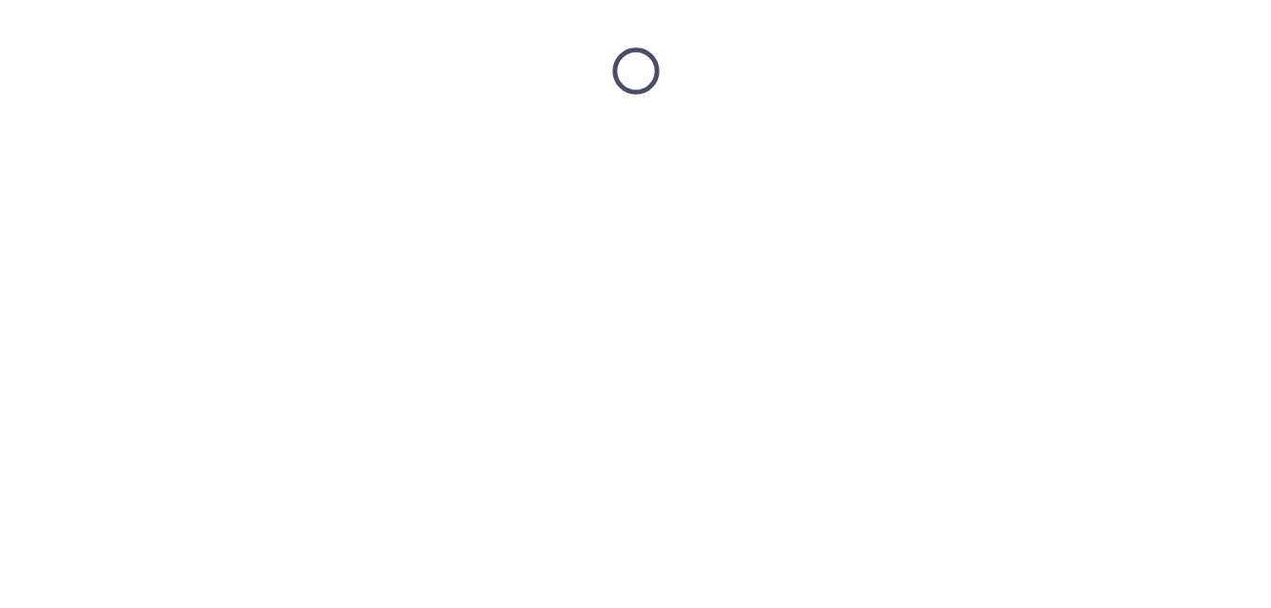
scroll to position [0, 0]
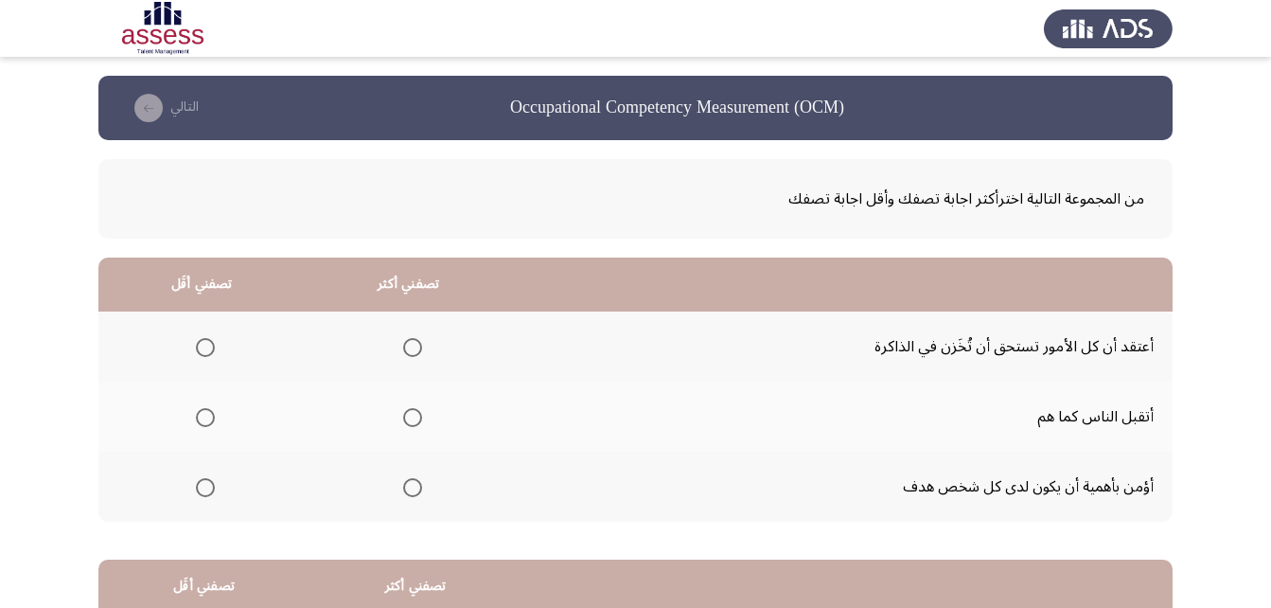
click at [193, 417] on label "Select an option" at bounding box center [201, 417] width 27 height 19
click at [196, 417] on input "Select an option" at bounding box center [205, 417] width 19 height 19
click at [409, 488] on span "Select an option" at bounding box center [412, 487] width 19 height 19
click at [409, 488] on input "Select an option" at bounding box center [412, 487] width 19 height 19
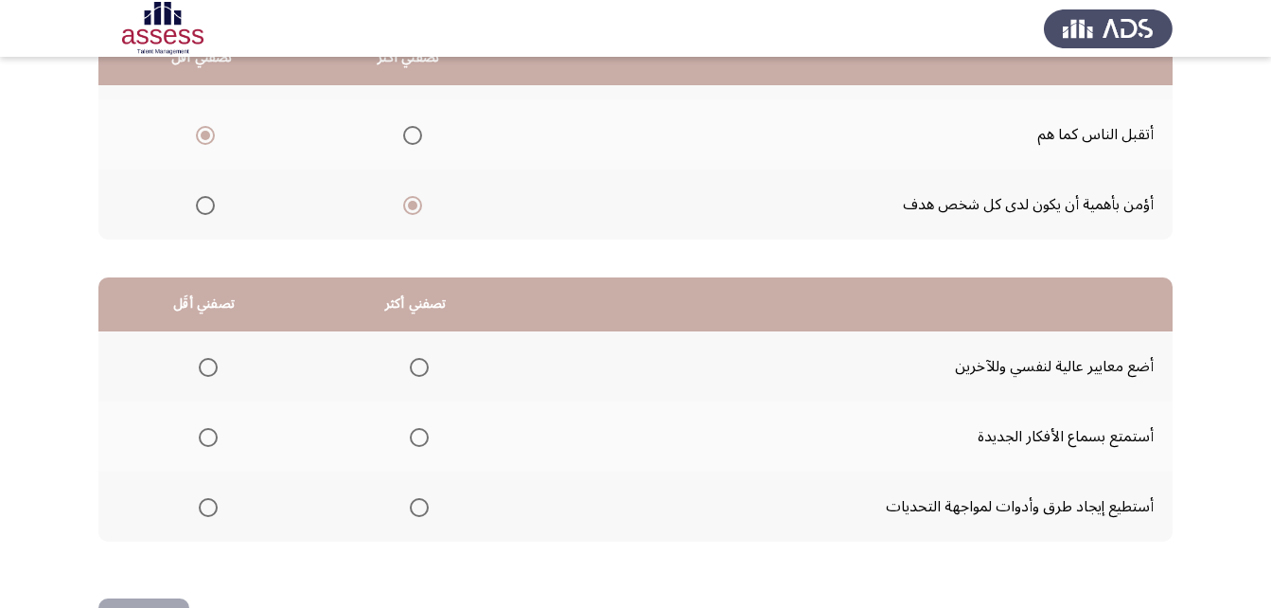
scroll to position [284, 0]
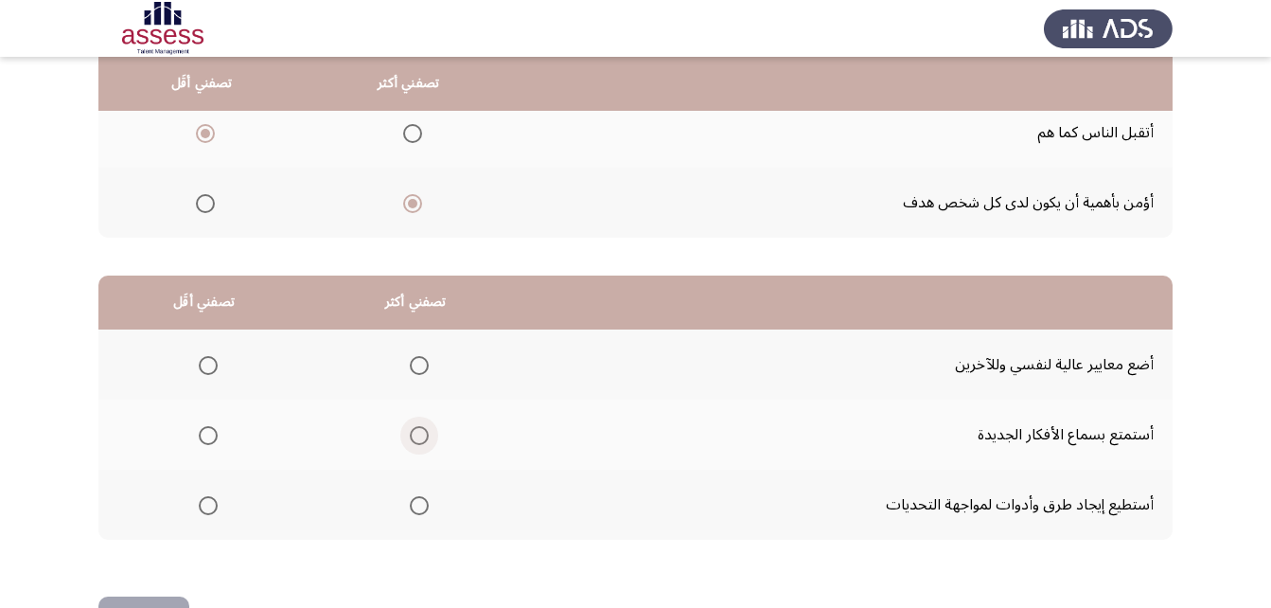
click at [417, 429] on span "Select an option" at bounding box center [419, 435] width 19 height 19
click at [417, 429] on input "Select an option" at bounding box center [419, 435] width 19 height 19
click at [214, 368] on span "Select an option" at bounding box center [208, 365] width 19 height 19
click at [214, 368] on input "Select an option" at bounding box center [208, 365] width 19 height 19
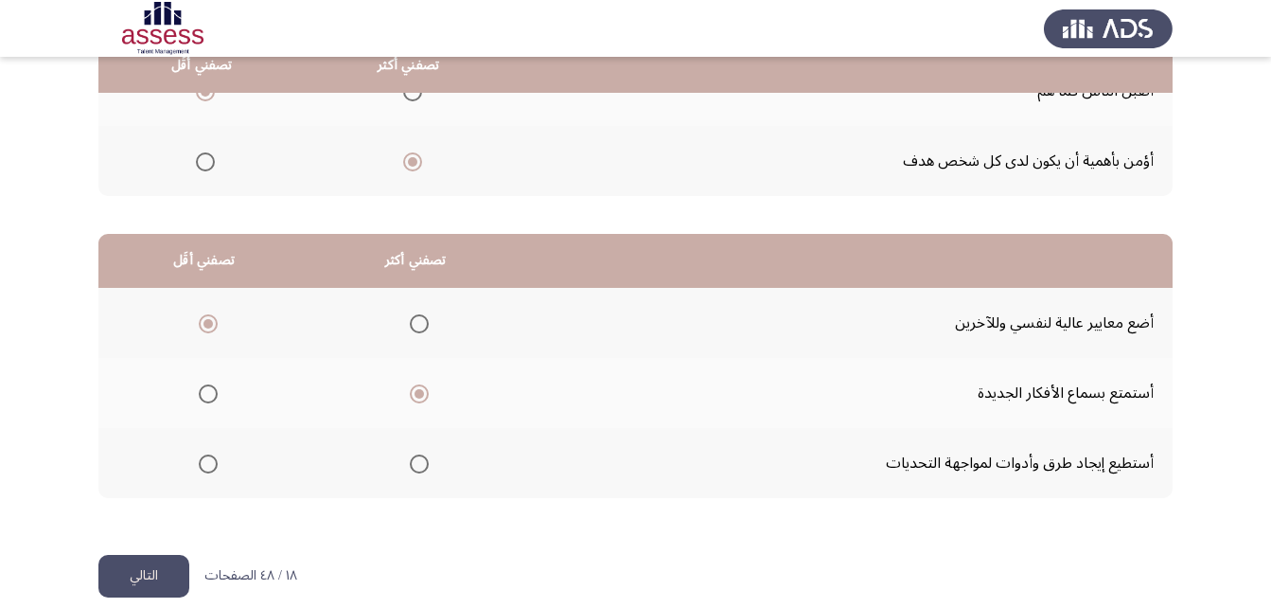
scroll to position [348, 0]
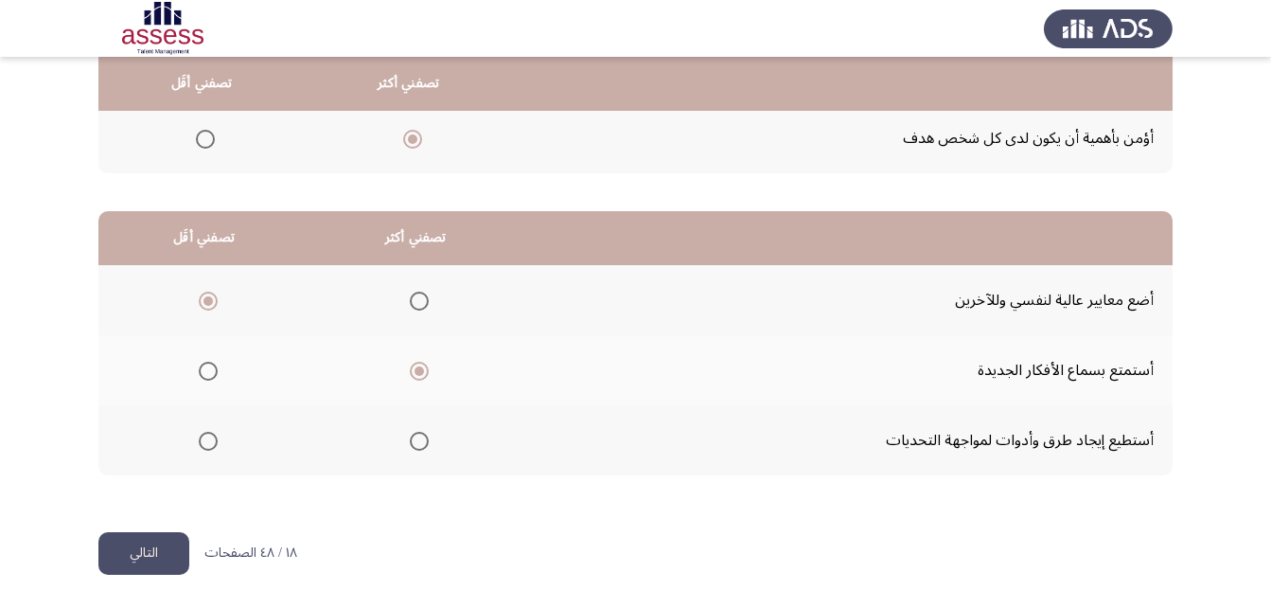
click at [134, 536] on button "التالي" at bounding box center [143, 553] width 91 height 43
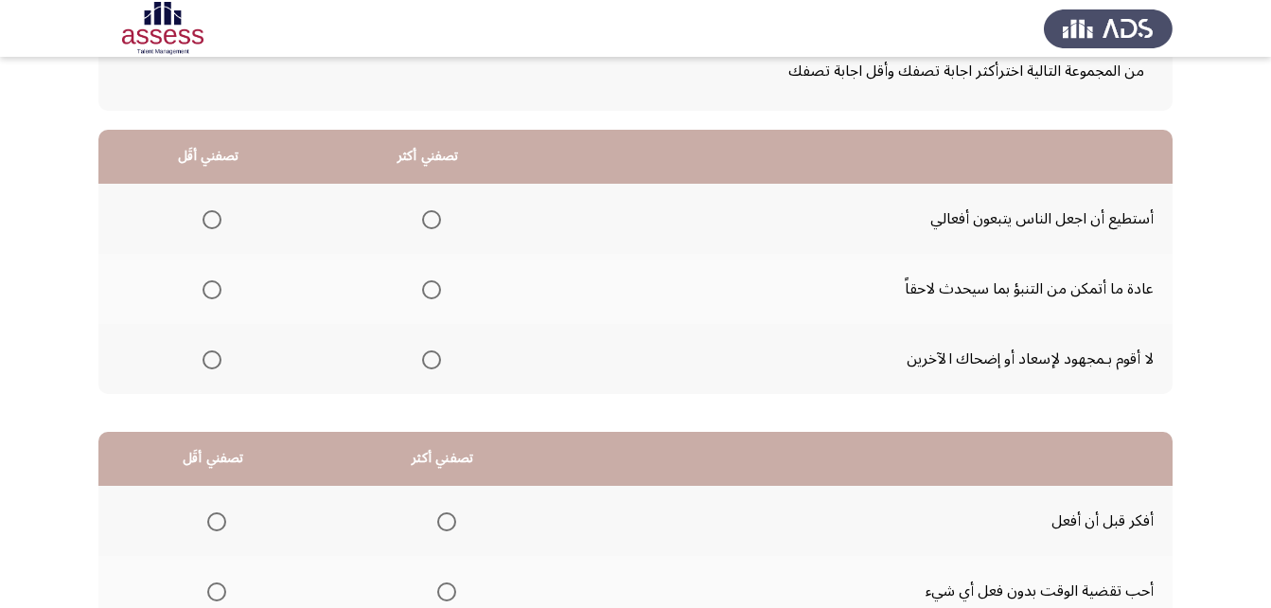
scroll to position [95, 0]
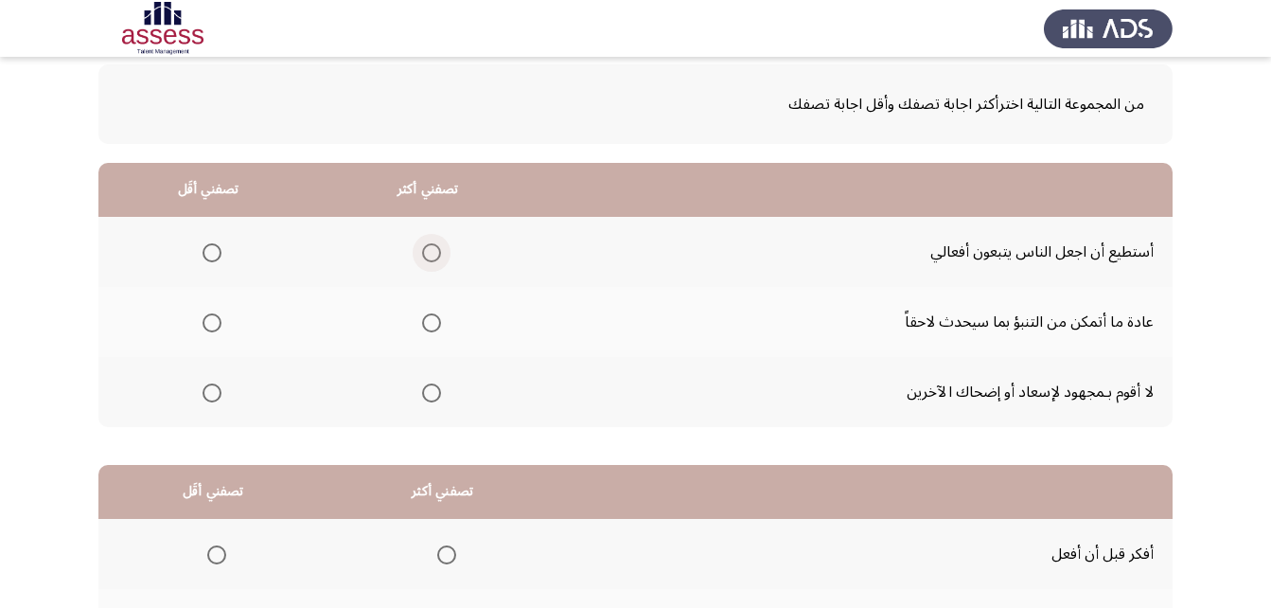
click at [432, 245] on span "Select an option" at bounding box center [431, 252] width 19 height 19
click at [432, 245] on input "Select an option" at bounding box center [431, 252] width 19 height 19
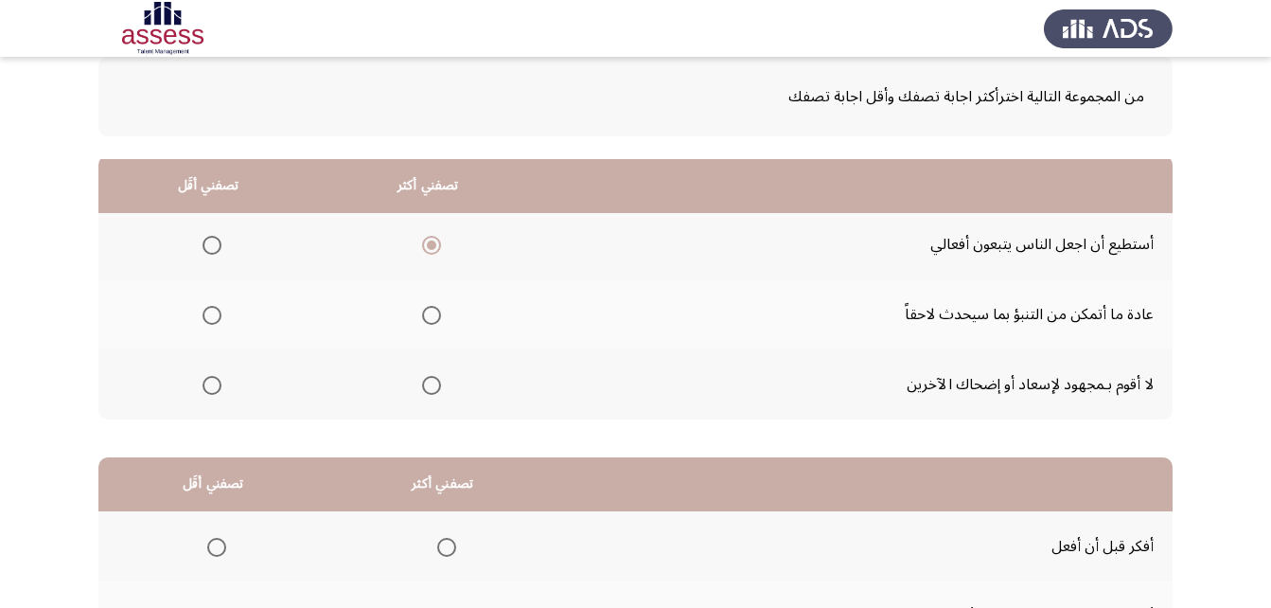
scroll to position [64, 0]
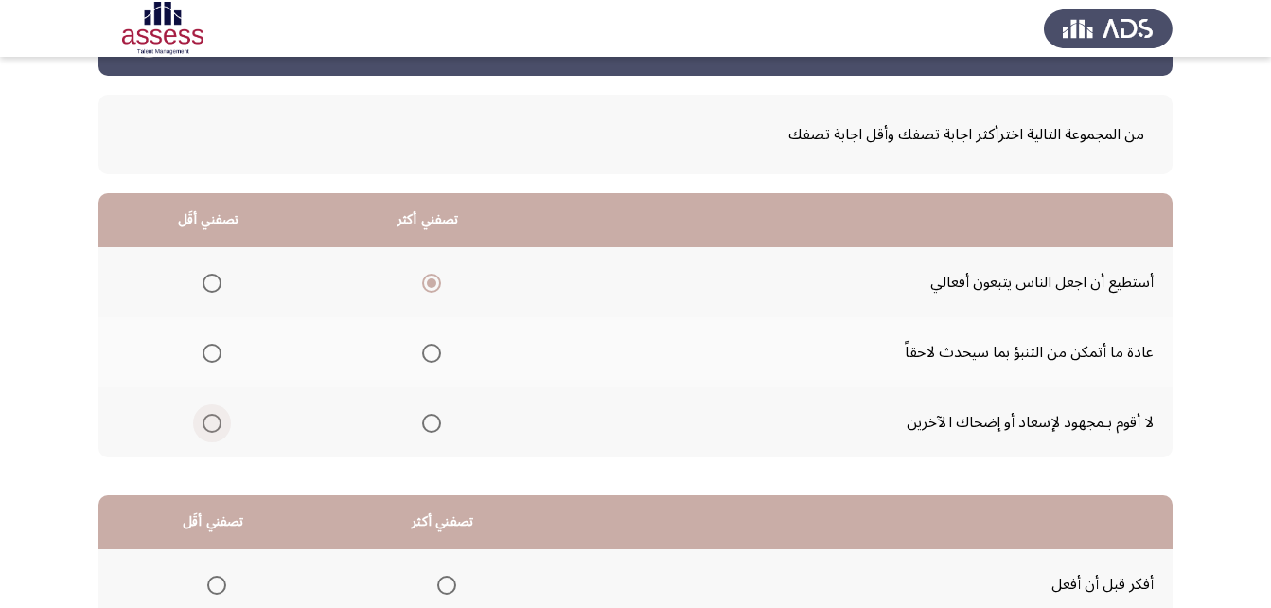
click at [201, 419] on label "Select an option" at bounding box center [208, 423] width 27 height 19
click at [203, 419] on input "Select an option" at bounding box center [212, 423] width 19 height 19
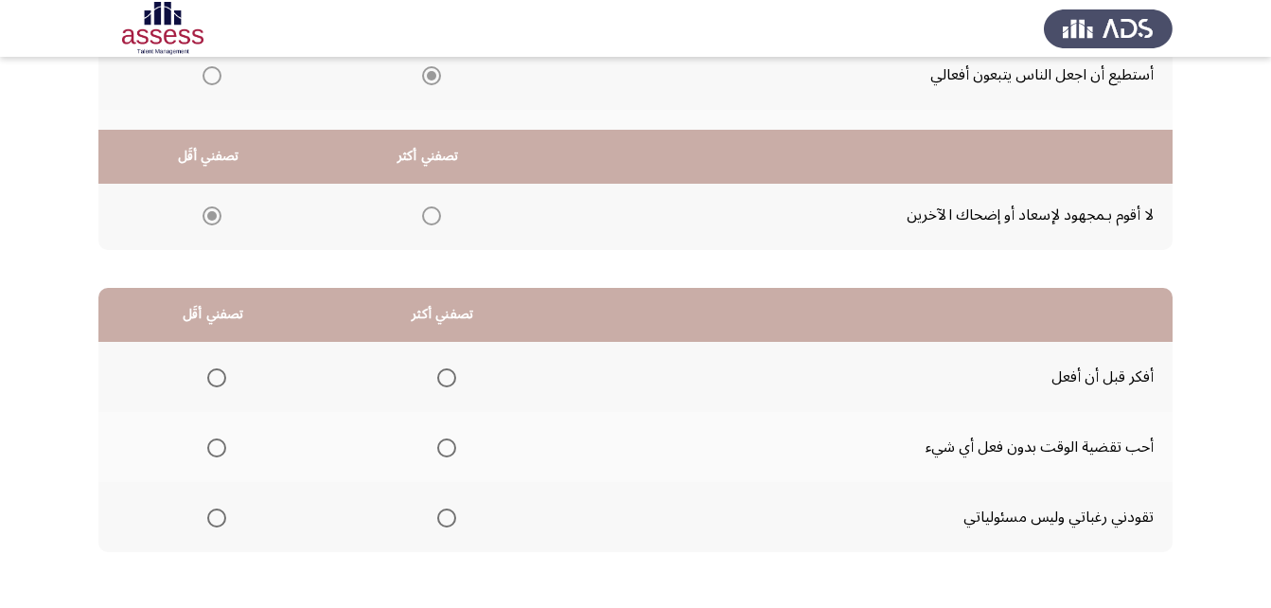
scroll to position [348, 0]
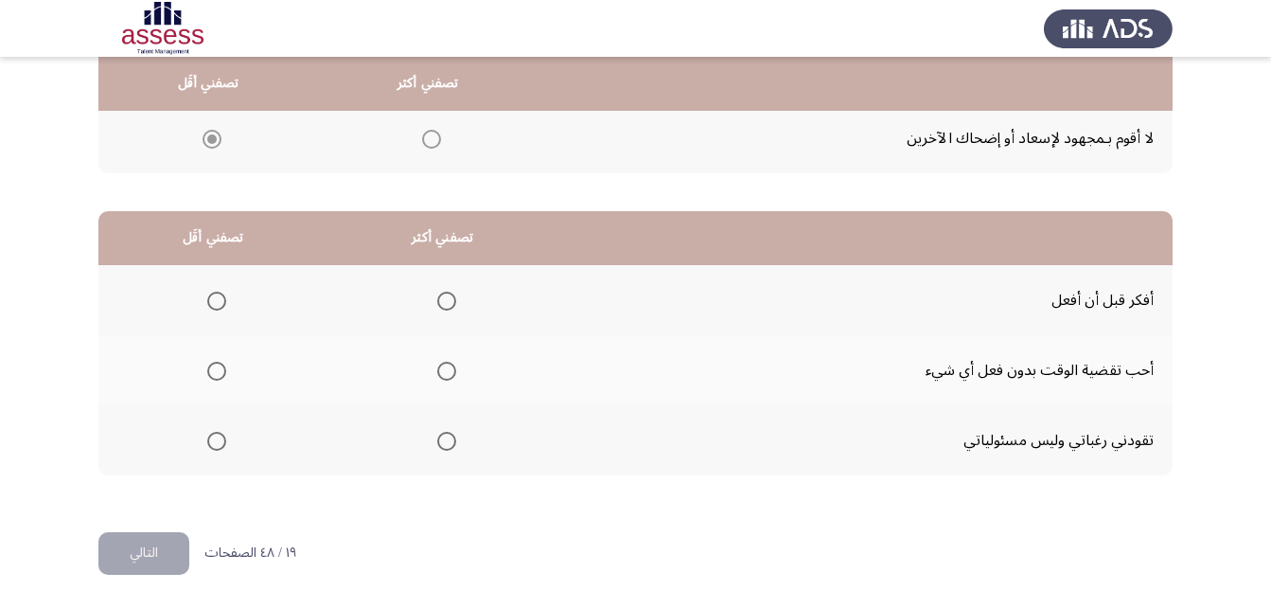
click at [441, 304] on span "Select an option" at bounding box center [446, 301] width 19 height 19
click at [441, 304] on input "Select an option" at bounding box center [446, 301] width 19 height 19
click at [205, 367] on label "Select an option" at bounding box center [213, 371] width 27 height 19
click at [207, 367] on input "Select an option" at bounding box center [216, 371] width 19 height 19
click at [213, 445] on span "Select an option" at bounding box center [216, 441] width 19 height 19
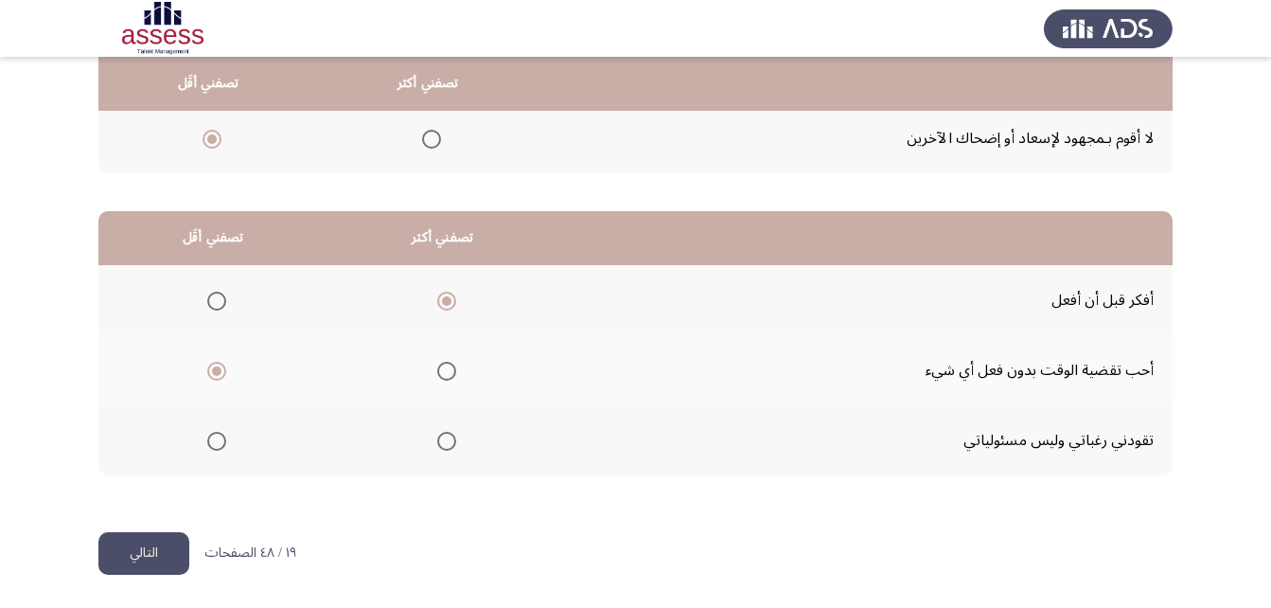
click at [213, 445] on input "Select an option" at bounding box center [216, 441] width 19 height 19
click at [160, 559] on button "التالي" at bounding box center [143, 553] width 91 height 43
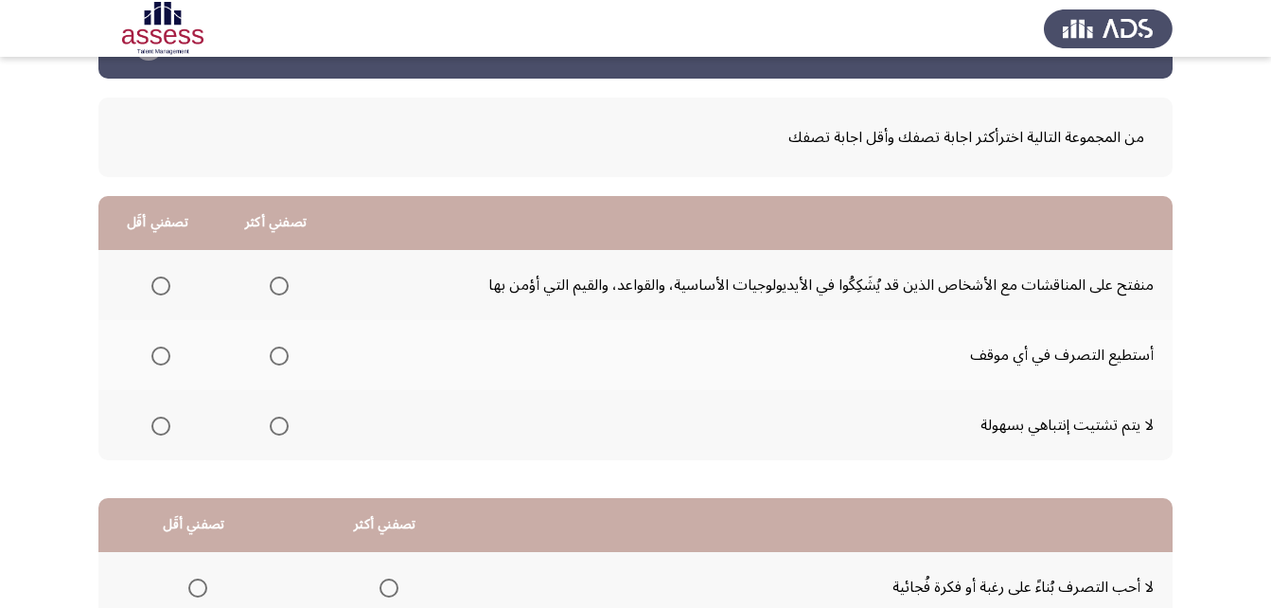
scroll to position [95, 0]
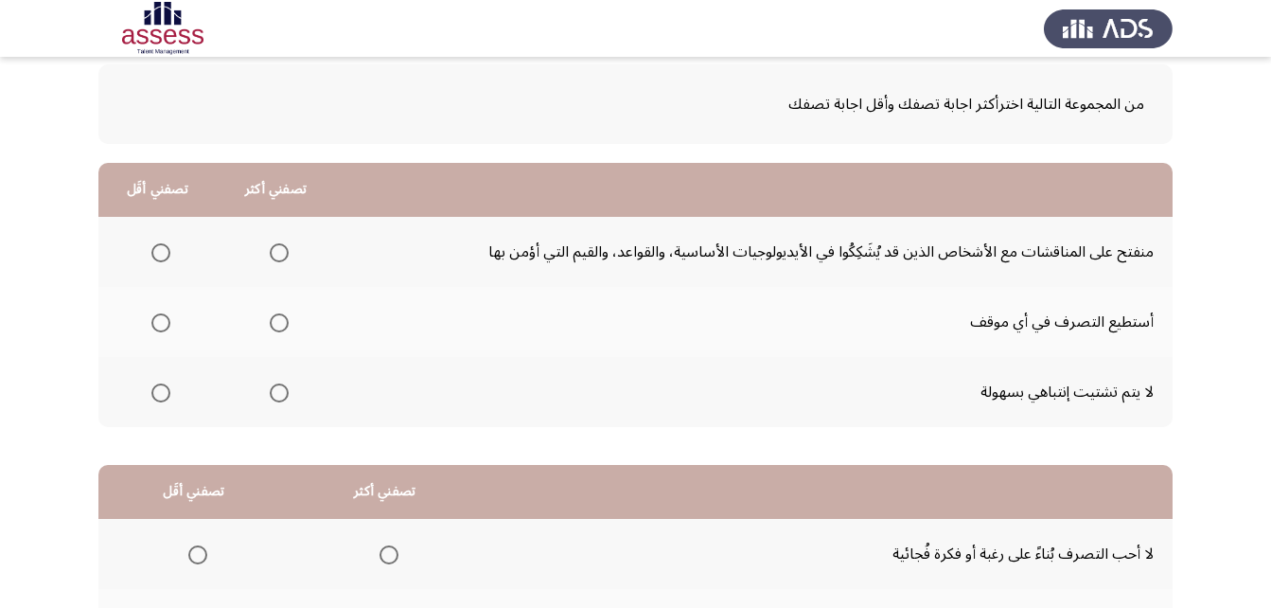
click at [170, 255] on th at bounding box center [157, 252] width 118 height 70
click at [168, 258] on span "Select an option" at bounding box center [160, 252] width 19 height 19
click at [168, 258] on input "Select an option" at bounding box center [160, 252] width 19 height 19
click at [284, 394] on span "Select an option" at bounding box center [279, 392] width 19 height 19
click at [284, 394] on input "Select an option" at bounding box center [279, 392] width 19 height 19
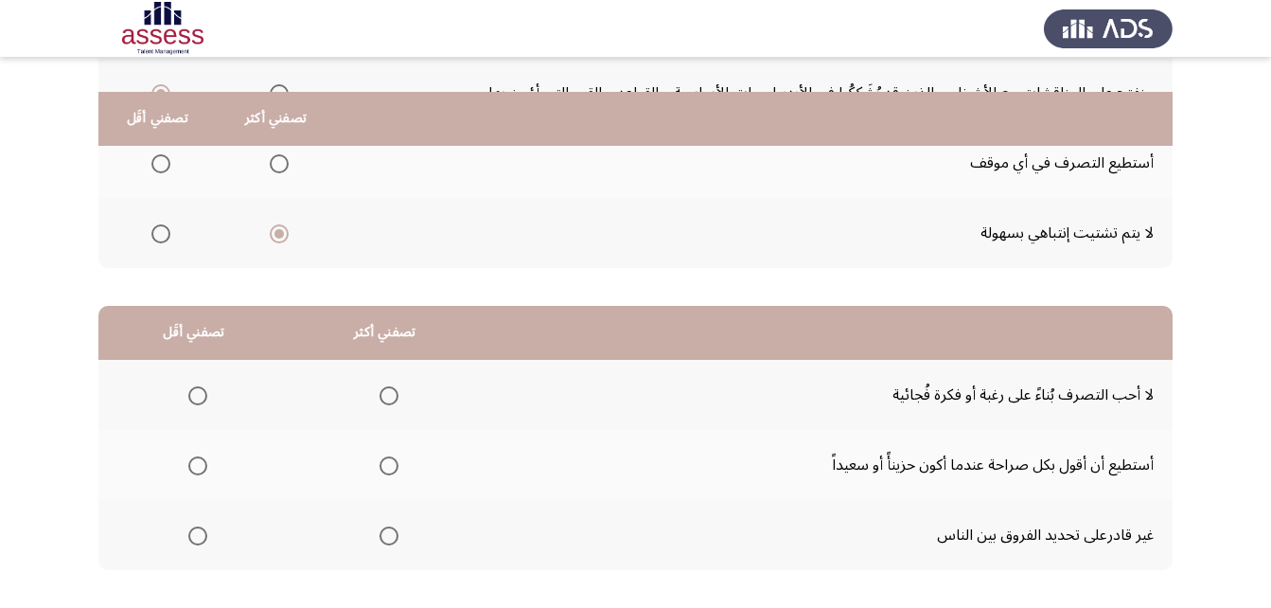
scroll to position [348, 0]
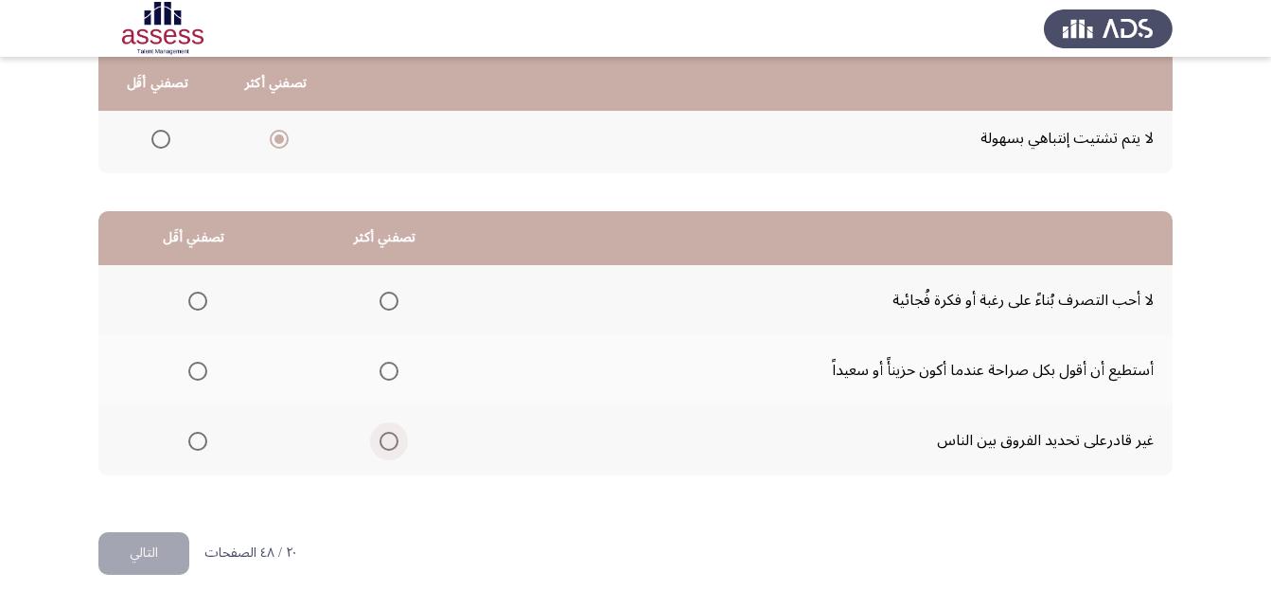
click at [382, 440] on span "Select an option" at bounding box center [389, 441] width 19 height 19
click at [382, 440] on input "Select an option" at bounding box center [389, 441] width 19 height 19
click at [189, 366] on span "Select an option" at bounding box center [197, 371] width 19 height 19
click at [189, 366] on input "Select an option" at bounding box center [197, 371] width 19 height 19
click at [389, 305] on span "Select an option" at bounding box center [389, 301] width 19 height 19
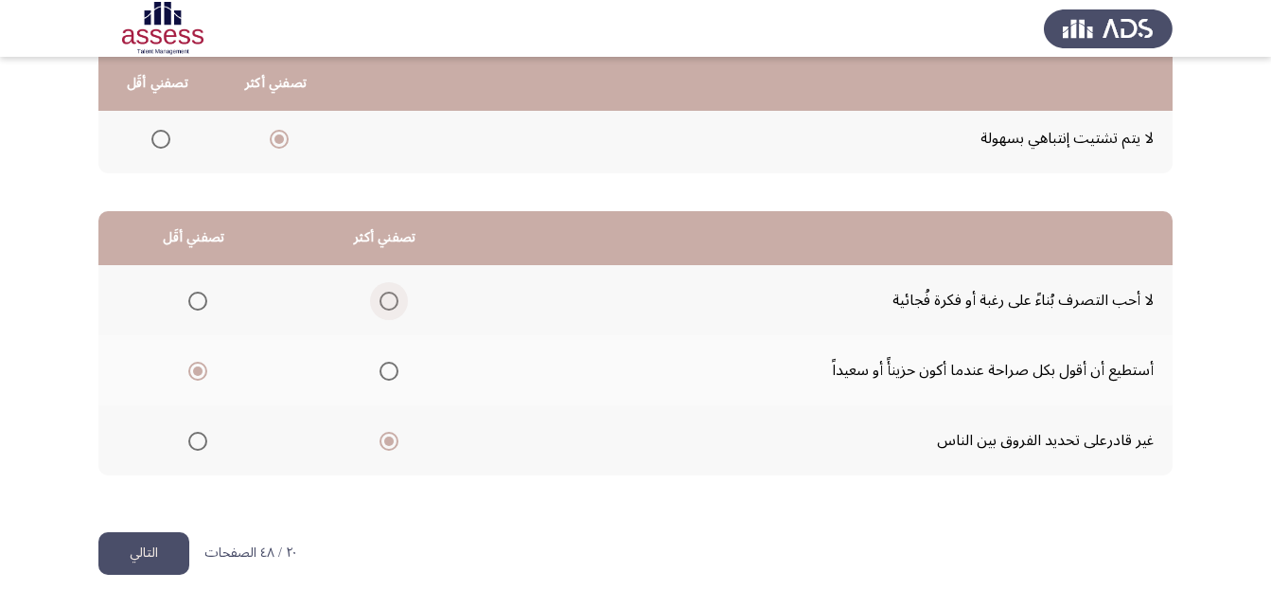
click at [389, 305] on input "Select an option" at bounding box center [389, 301] width 19 height 19
click at [165, 544] on button "التالي" at bounding box center [143, 553] width 91 height 43
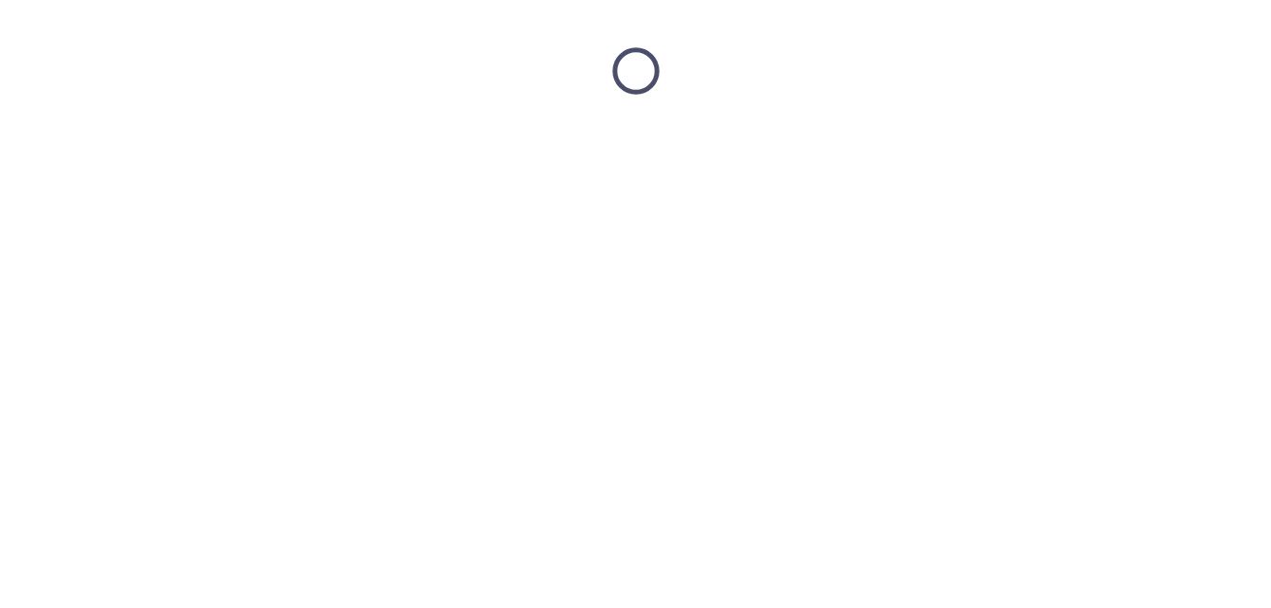
scroll to position [0, 0]
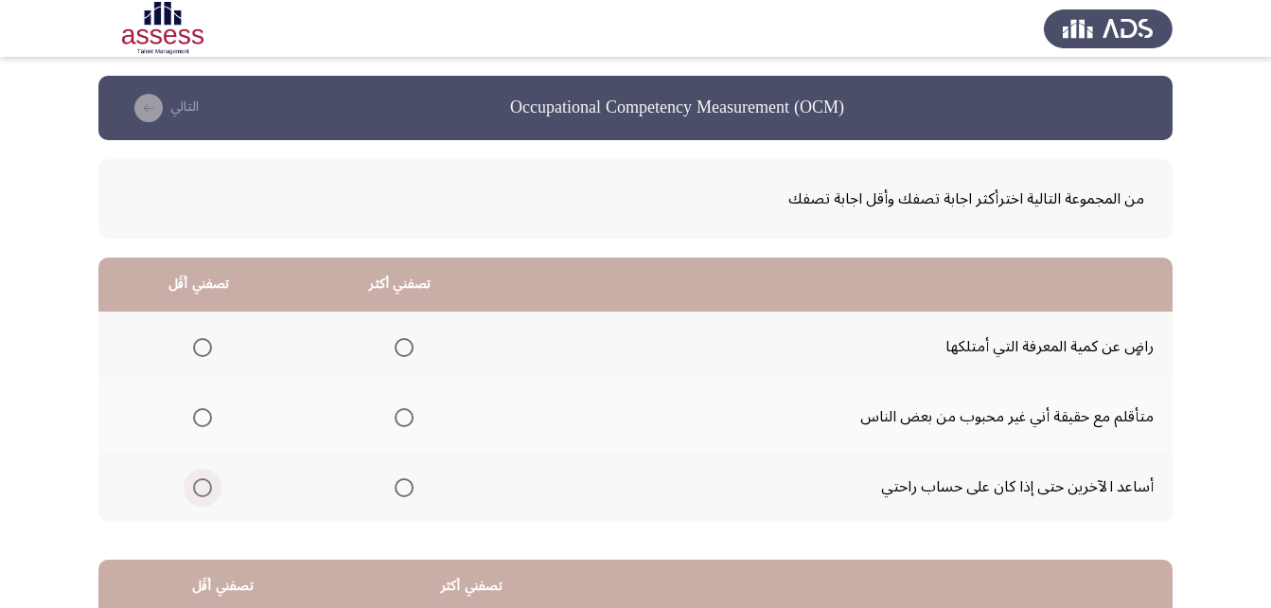
click at [207, 495] on span "Select an option" at bounding box center [202, 487] width 19 height 19
click at [207, 495] on input "Select an option" at bounding box center [202, 487] width 19 height 19
click at [407, 351] on span "Select an option" at bounding box center [404, 347] width 19 height 19
click at [407, 351] on input "Select an option" at bounding box center [404, 347] width 19 height 19
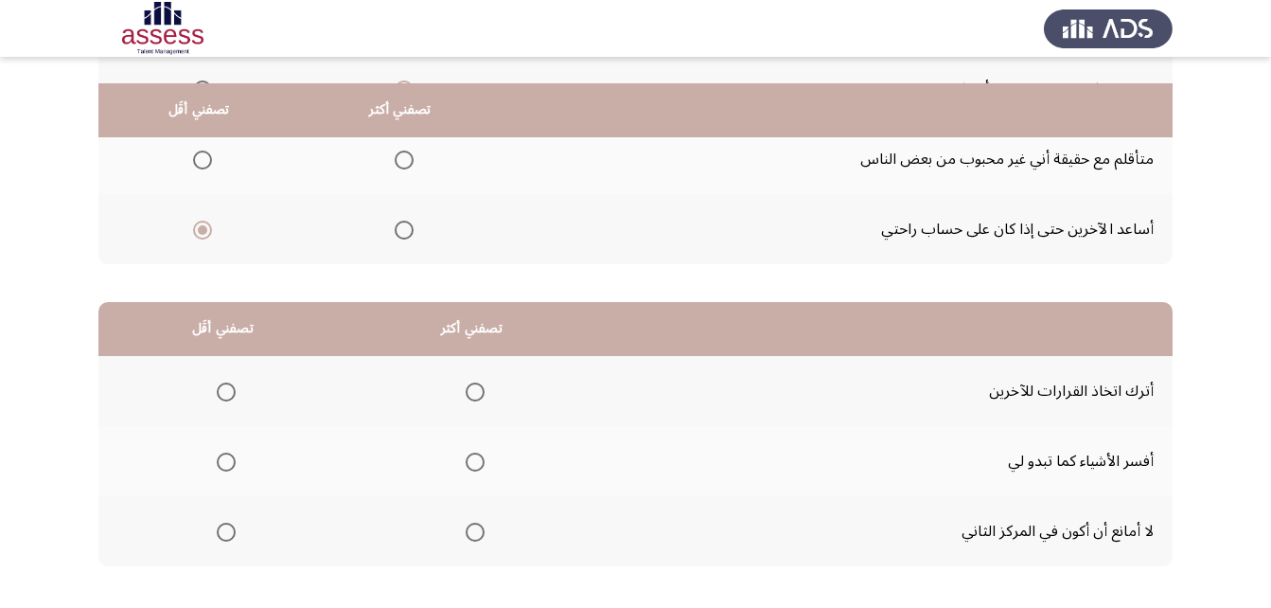
scroll to position [284, 0]
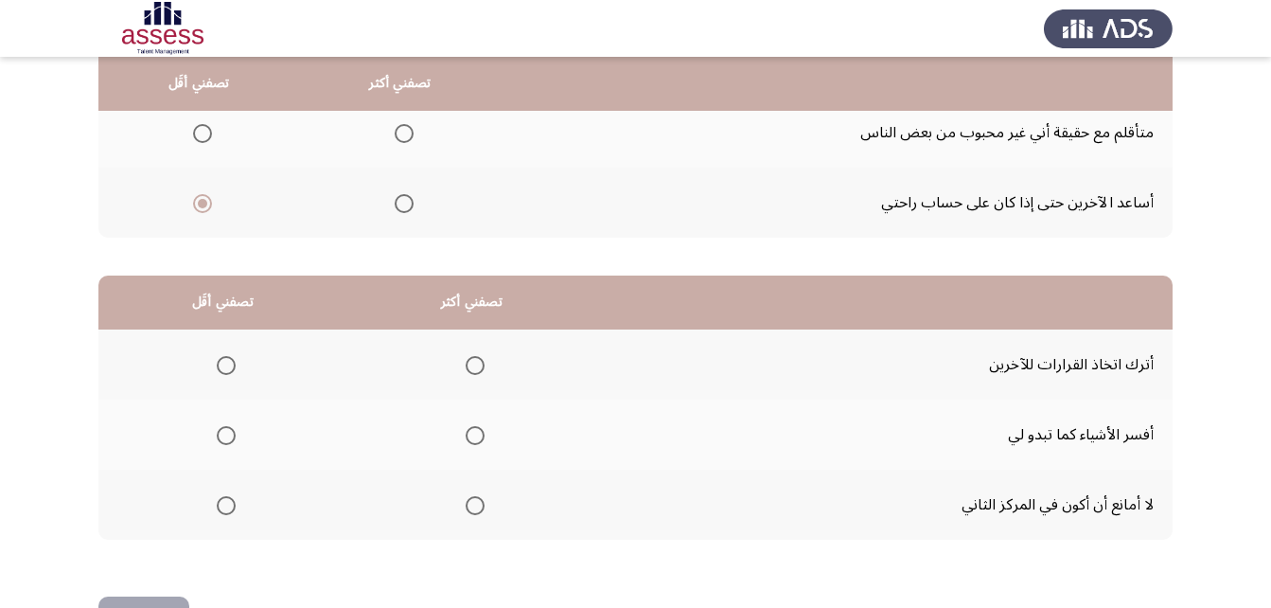
click at [223, 364] on span "Select an option" at bounding box center [226, 365] width 19 height 19
click at [223, 364] on input "Select an option" at bounding box center [226, 365] width 19 height 19
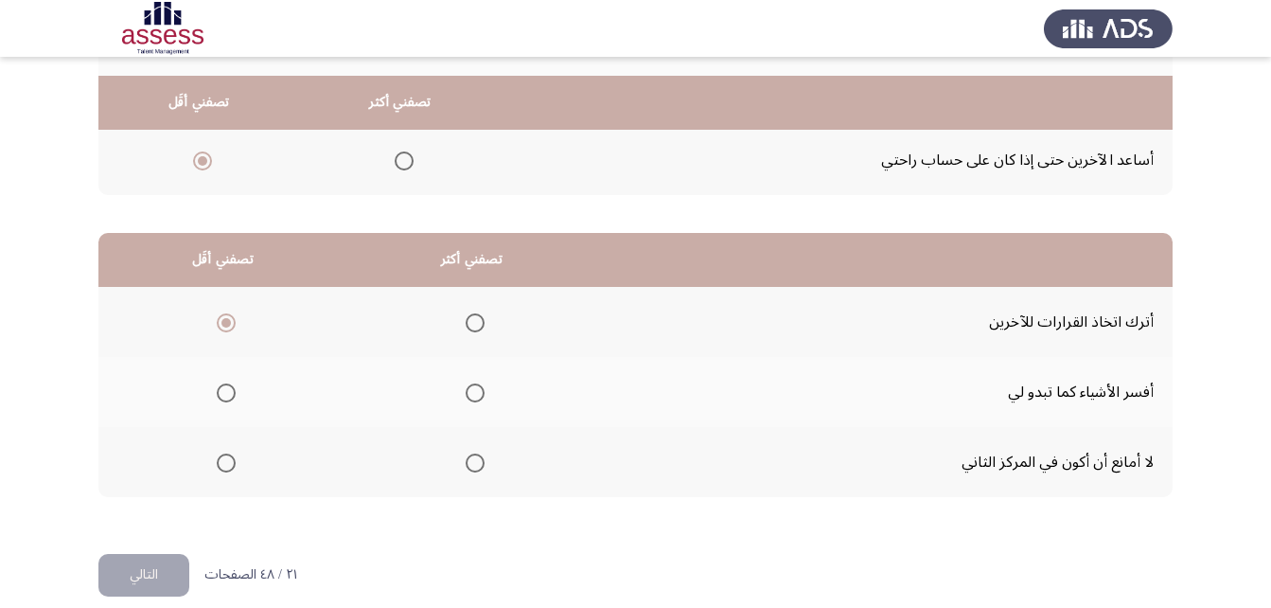
scroll to position [348, 0]
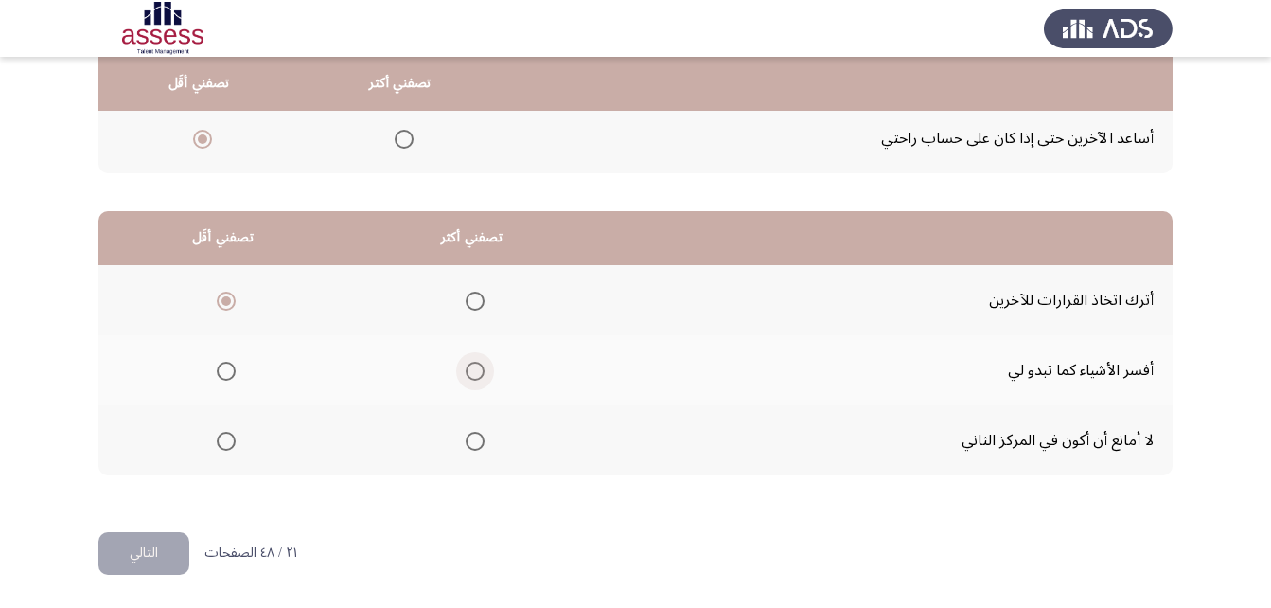
click at [469, 375] on span "Select an option" at bounding box center [475, 371] width 19 height 19
click at [469, 375] on input "Select an option" at bounding box center [475, 371] width 19 height 19
click at [142, 541] on button "التالي" at bounding box center [143, 553] width 91 height 43
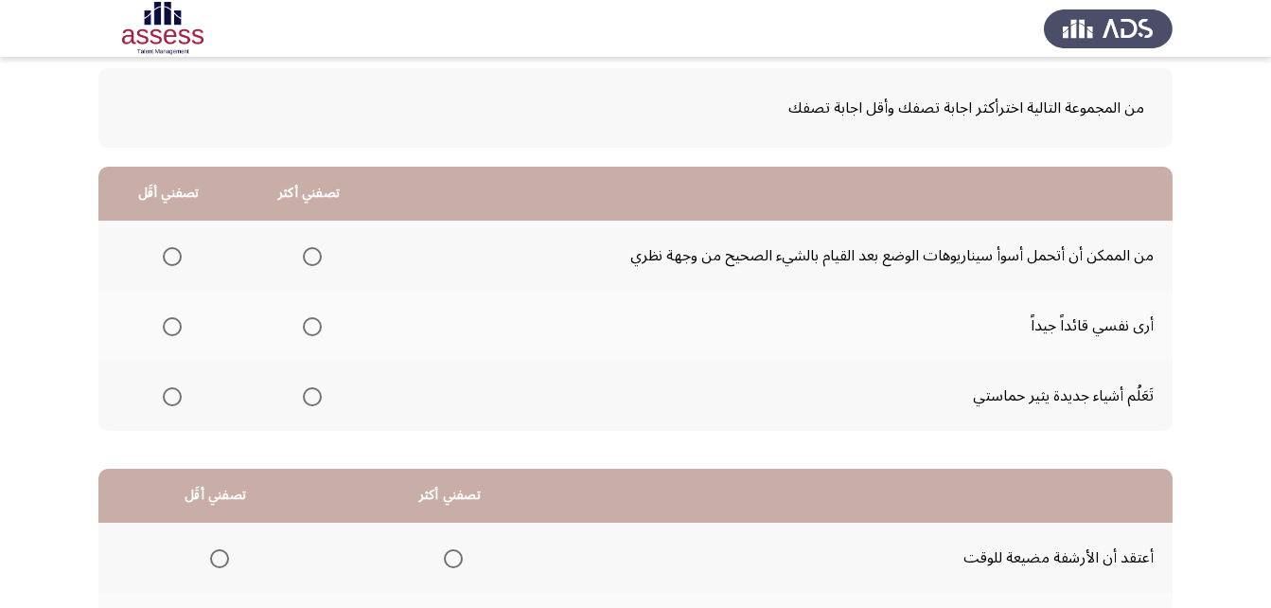
scroll to position [95, 0]
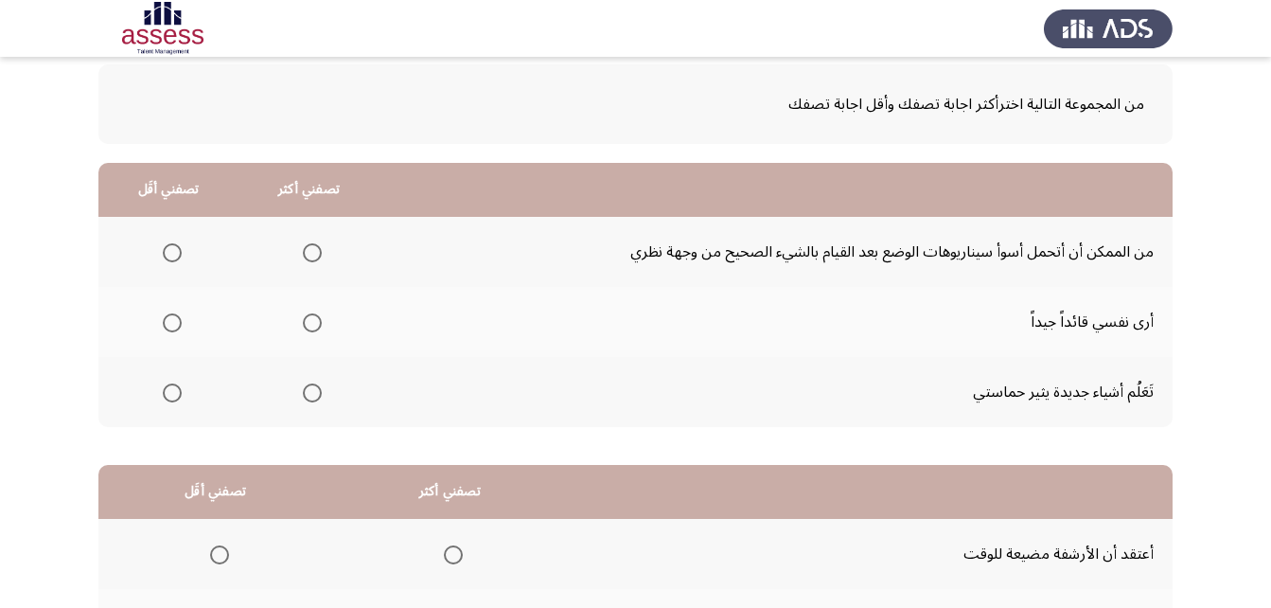
click at [295, 395] on label "Select an option" at bounding box center [308, 392] width 27 height 19
click at [303, 395] on input "Select an option" at bounding box center [312, 392] width 19 height 19
click at [169, 257] on span "Select an option" at bounding box center [172, 252] width 19 height 19
click at [169, 257] on input "Select an option" at bounding box center [172, 252] width 19 height 19
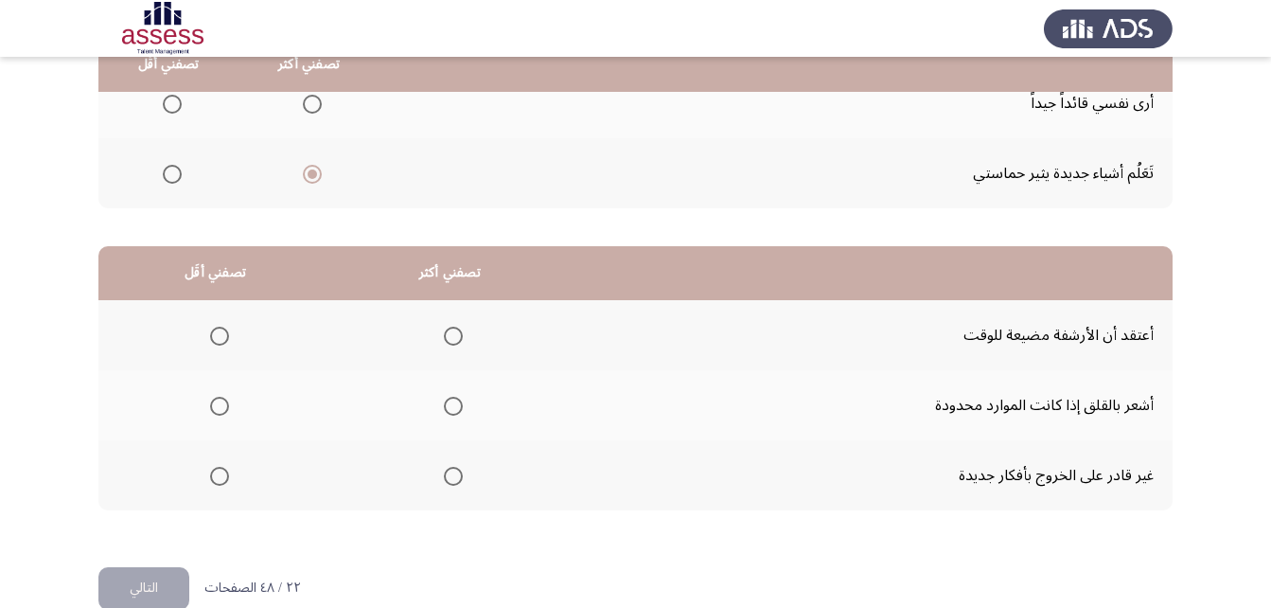
scroll to position [348, 0]
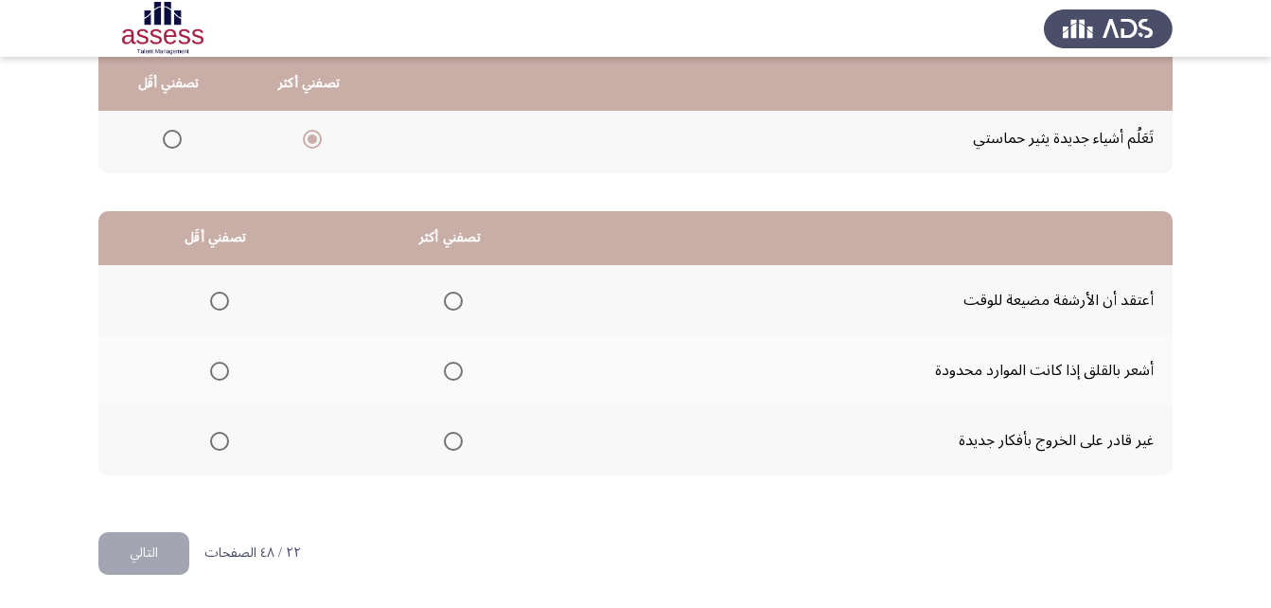
click at [230, 307] on th at bounding box center [215, 300] width 234 height 70
click at [225, 305] on span "Select an option" at bounding box center [219, 301] width 19 height 19
click at [225, 305] on input "Select an option" at bounding box center [219, 301] width 19 height 19
click at [444, 372] on span "Select an option" at bounding box center [453, 371] width 19 height 19
click at [444, 372] on input "Select an option" at bounding box center [453, 371] width 19 height 19
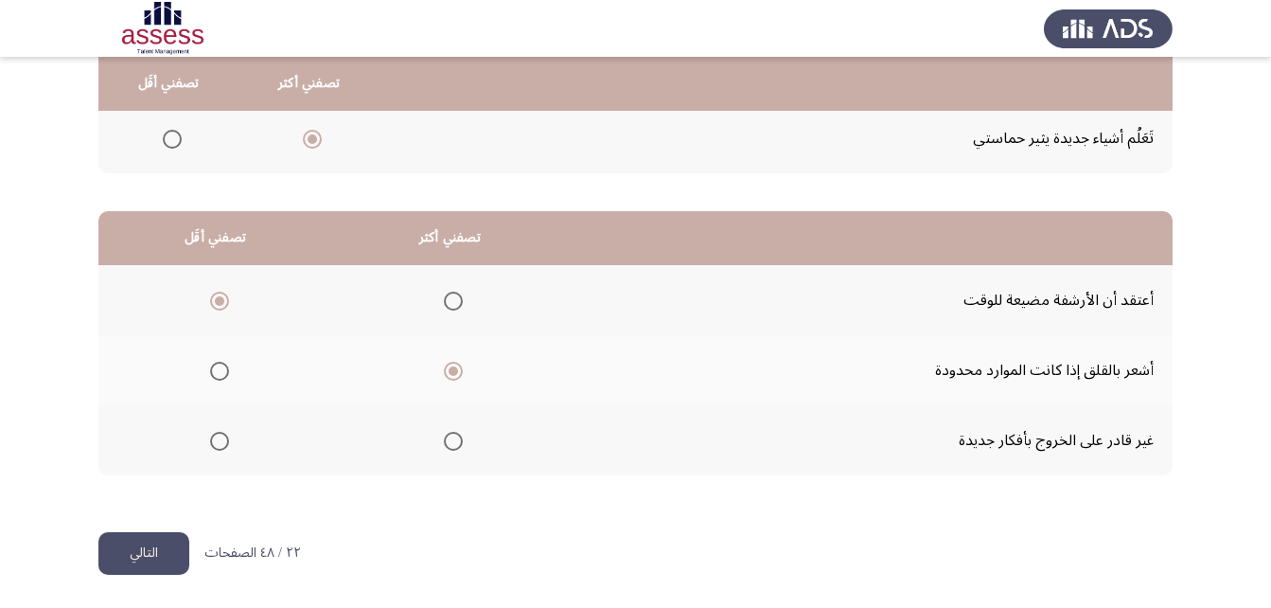
click at [136, 548] on button "التالي" at bounding box center [143, 553] width 91 height 43
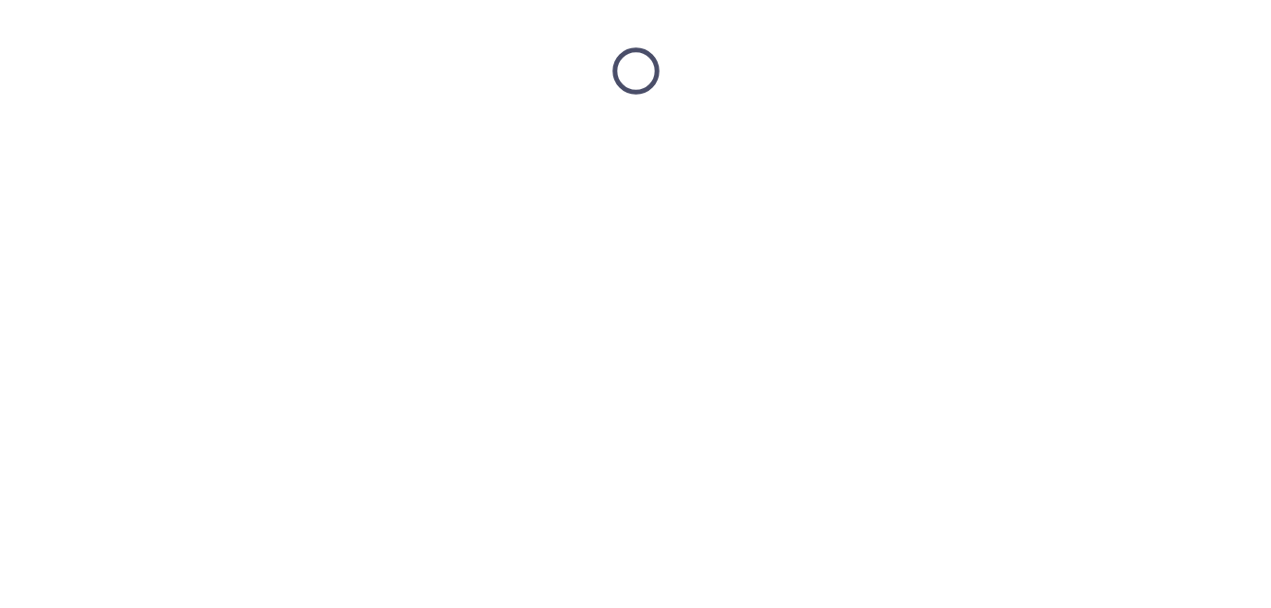
scroll to position [0, 0]
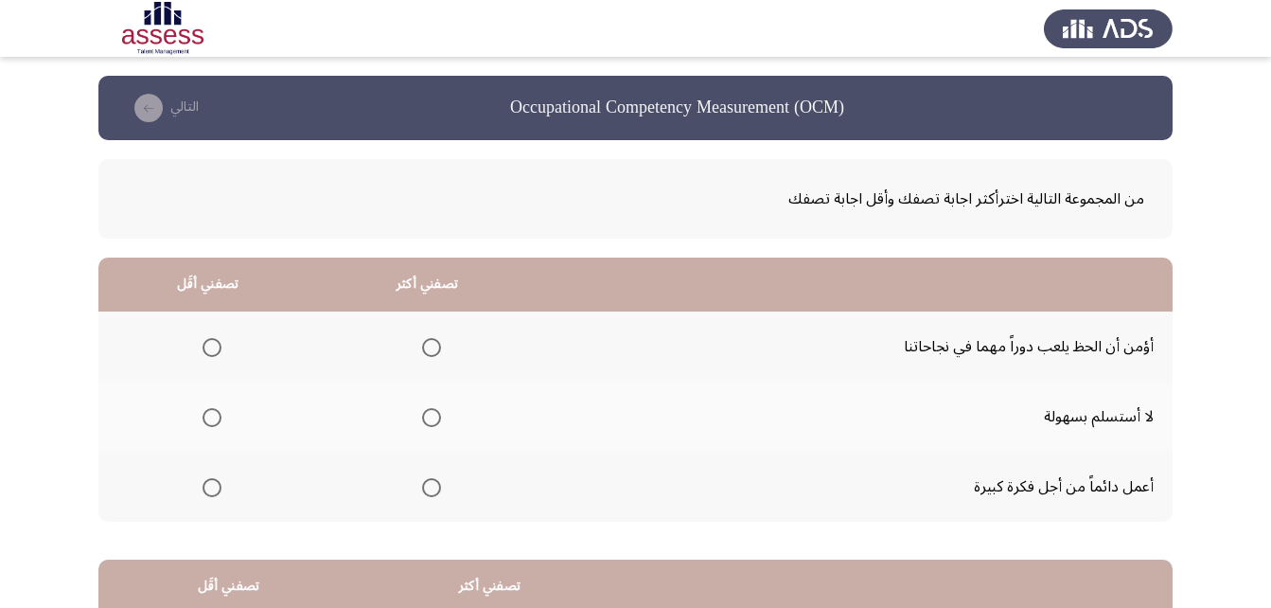
click at [439, 422] on th at bounding box center [428, 417] width 220 height 70
click at [428, 419] on span "Select an option" at bounding box center [431, 417] width 19 height 19
click at [428, 419] on input "Select an option" at bounding box center [431, 417] width 19 height 19
click at [215, 345] on span "Select an option" at bounding box center [212, 347] width 19 height 19
click at [215, 345] on input "Select an option" at bounding box center [212, 347] width 19 height 19
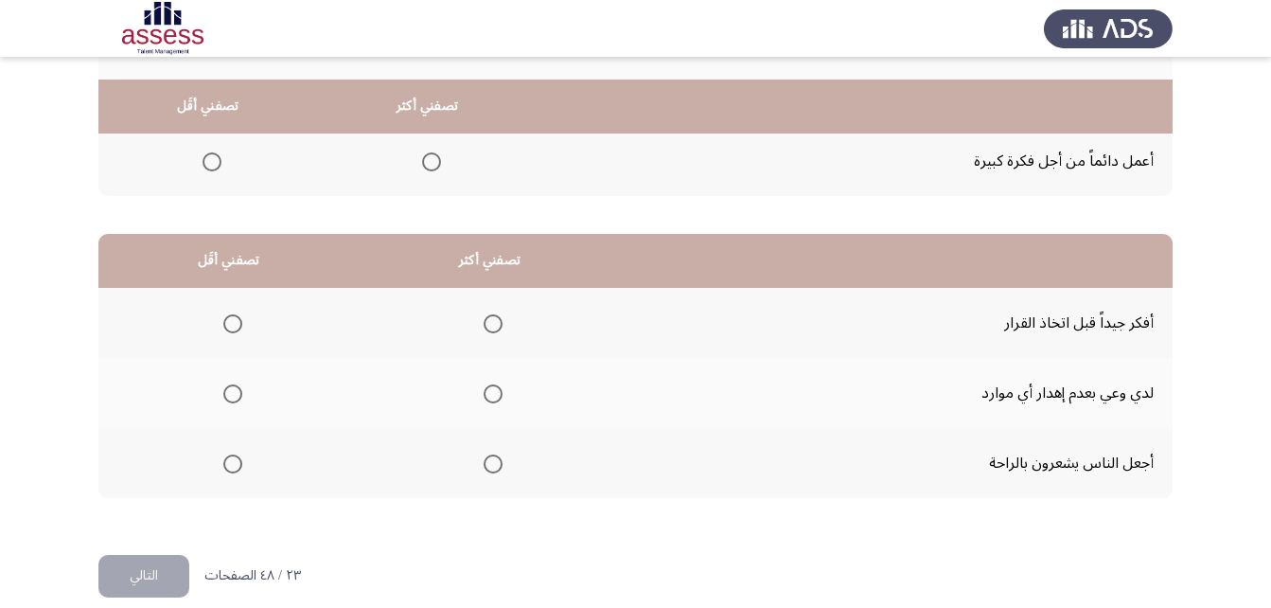
scroll to position [348, 0]
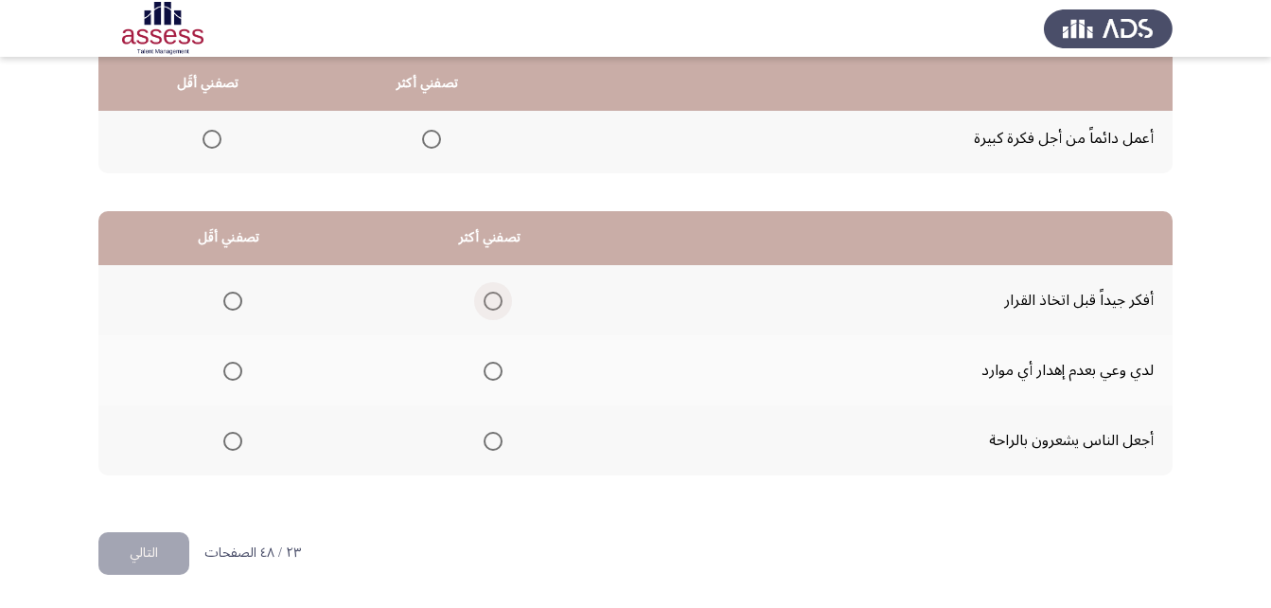
click at [495, 300] on span "Select an option" at bounding box center [493, 301] width 19 height 19
click at [495, 300] on input "Select an option" at bounding box center [493, 301] width 19 height 19
click at [232, 378] on span "Select an option" at bounding box center [232, 371] width 19 height 19
click at [232, 378] on input "Select an option" at bounding box center [232, 371] width 19 height 19
click at [114, 558] on button "التالي" at bounding box center [143, 553] width 91 height 43
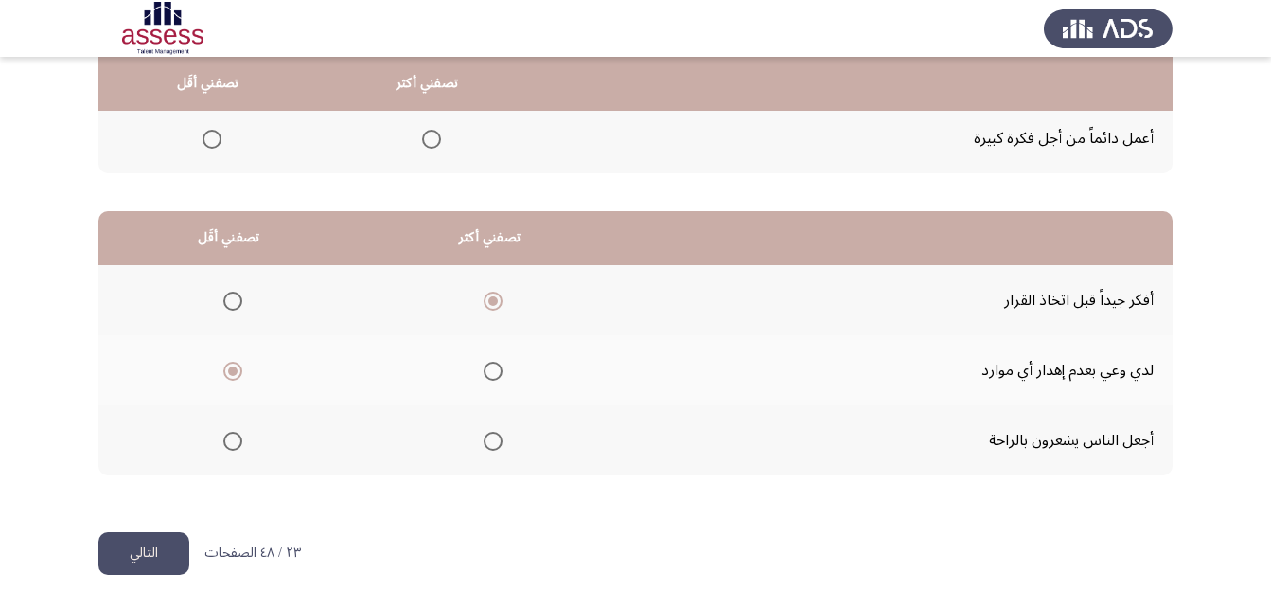
scroll to position [0, 0]
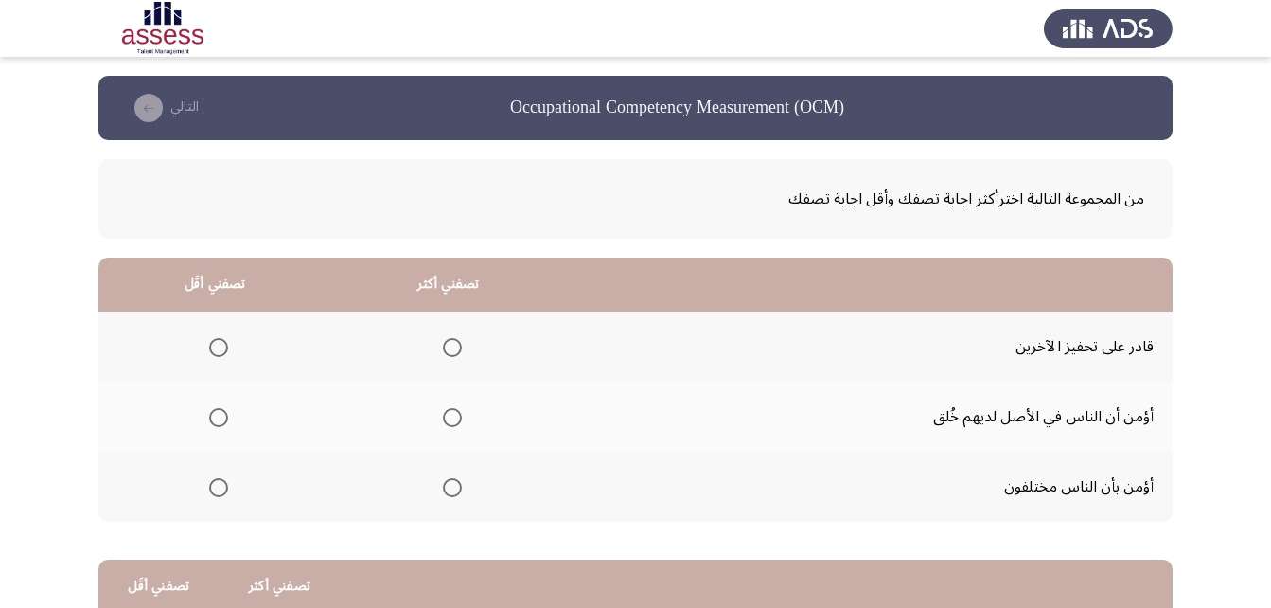
click at [441, 343] on label "Select an option" at bounding box center [448, 347] width 27 height 19
click at [443, 343] on input "Select an option" at bounding box center [452, 347] width 19 height 19
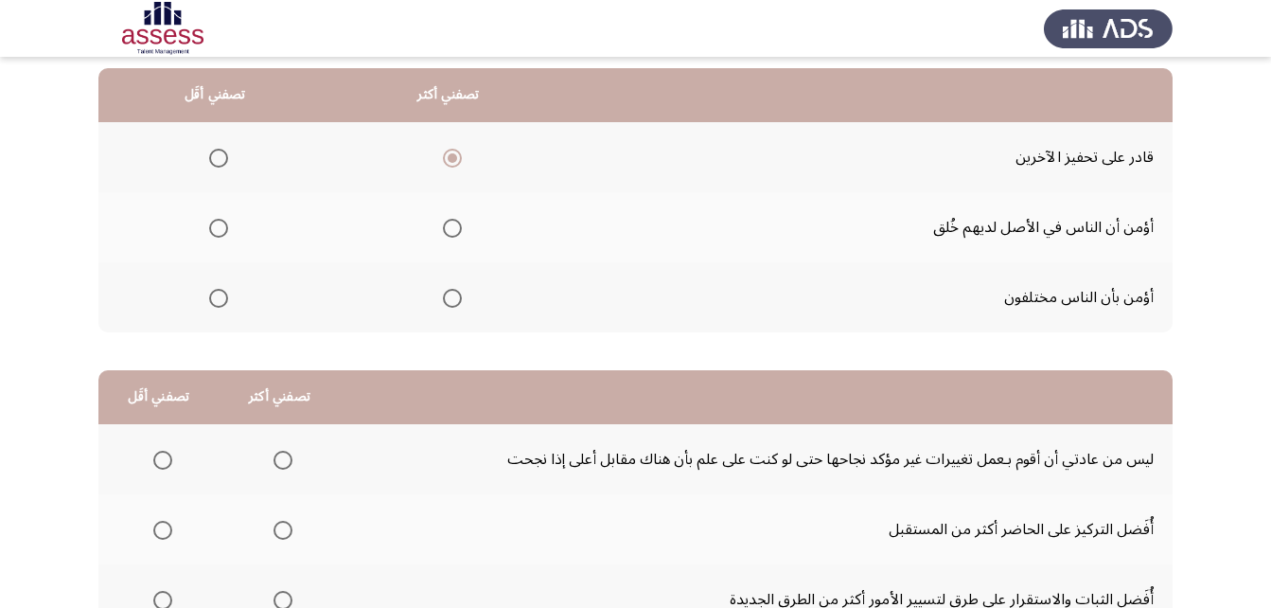
scroll to position [95, 0]
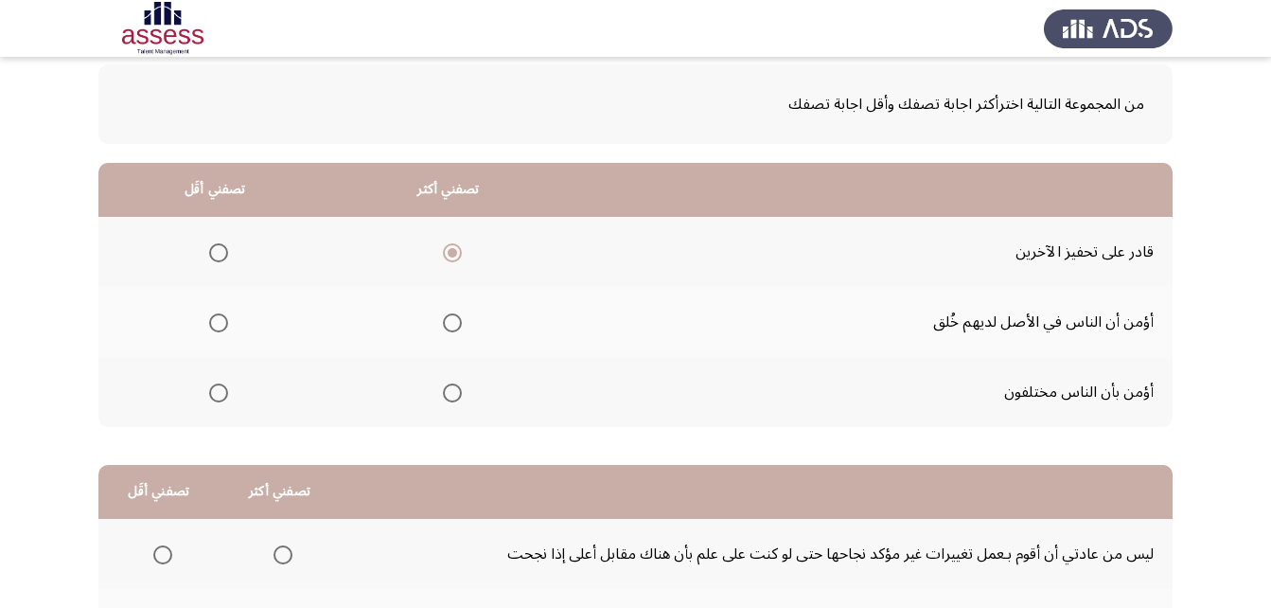
click at [209, 317] on span "Select an option" at bounding box center [218, 322] width 19 height 19
click at [209, 317] on input "Select an option" at bounding box center [218, 322] width 19 height 19
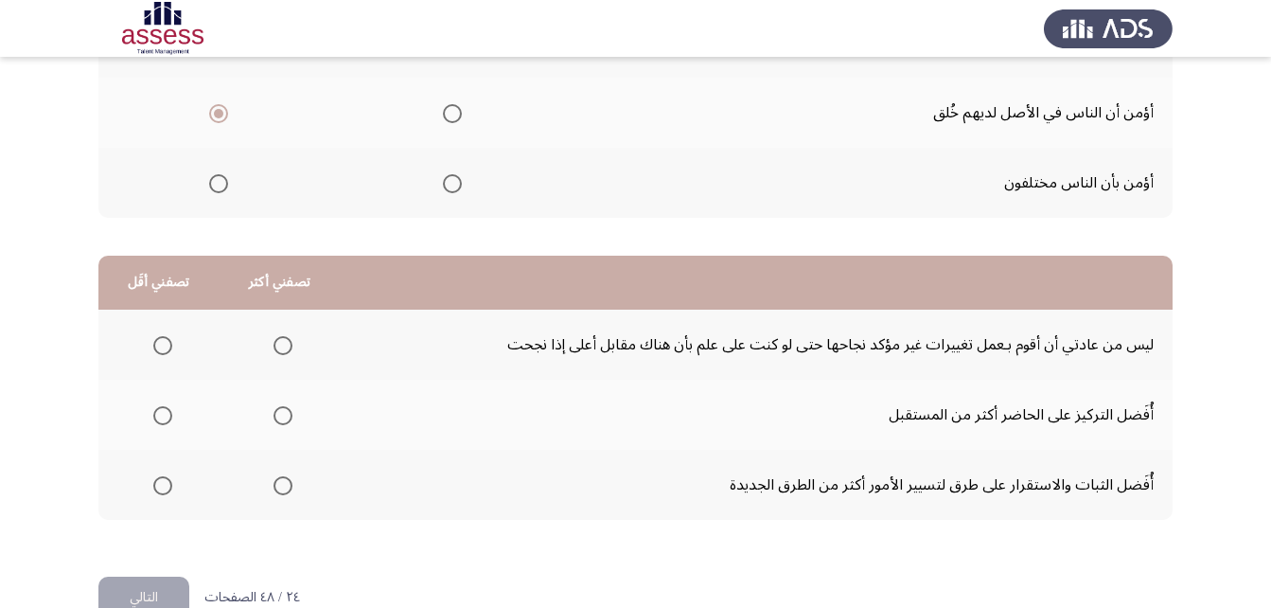
scroll to position [348, 0]
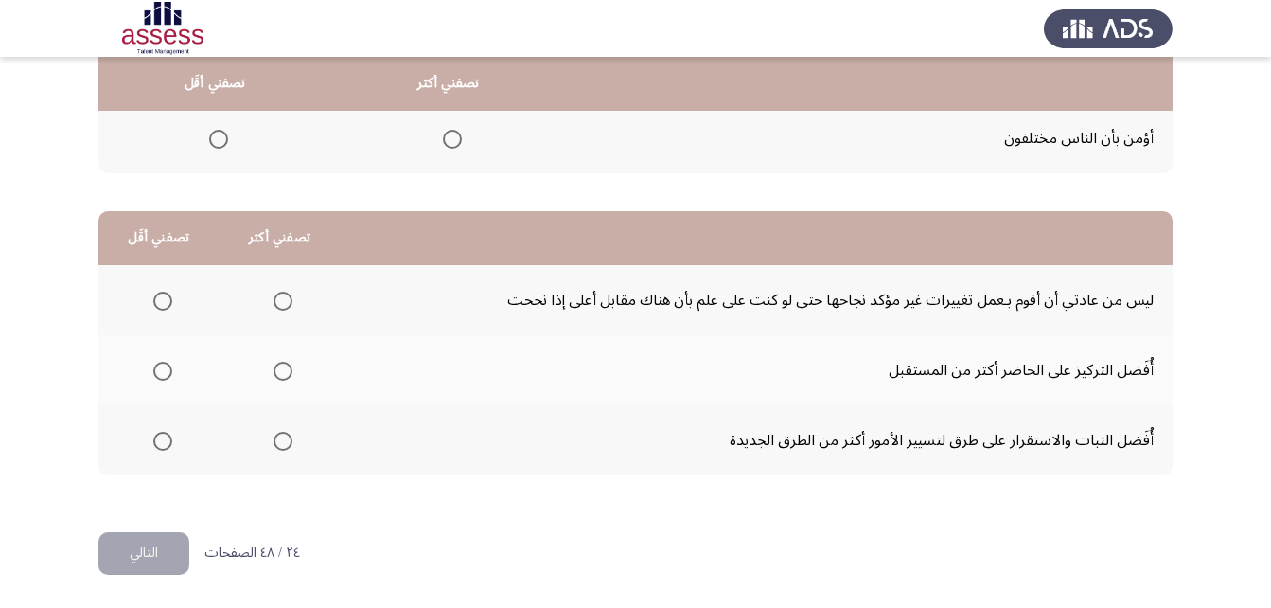
click at [268, 371] on label "Select an option" at bounding box center [279, 371] width 27 height 19
click at [274, 371] on input "Select an option" at bounding box center [283, 371] width 19 height 19
click at [154, 301] on span "Select an option" at bounding box center [162, 301] width 19 height 19
click at [154, 301] on input "Select an option" at bounding box center [162, 301] width 19 height 19
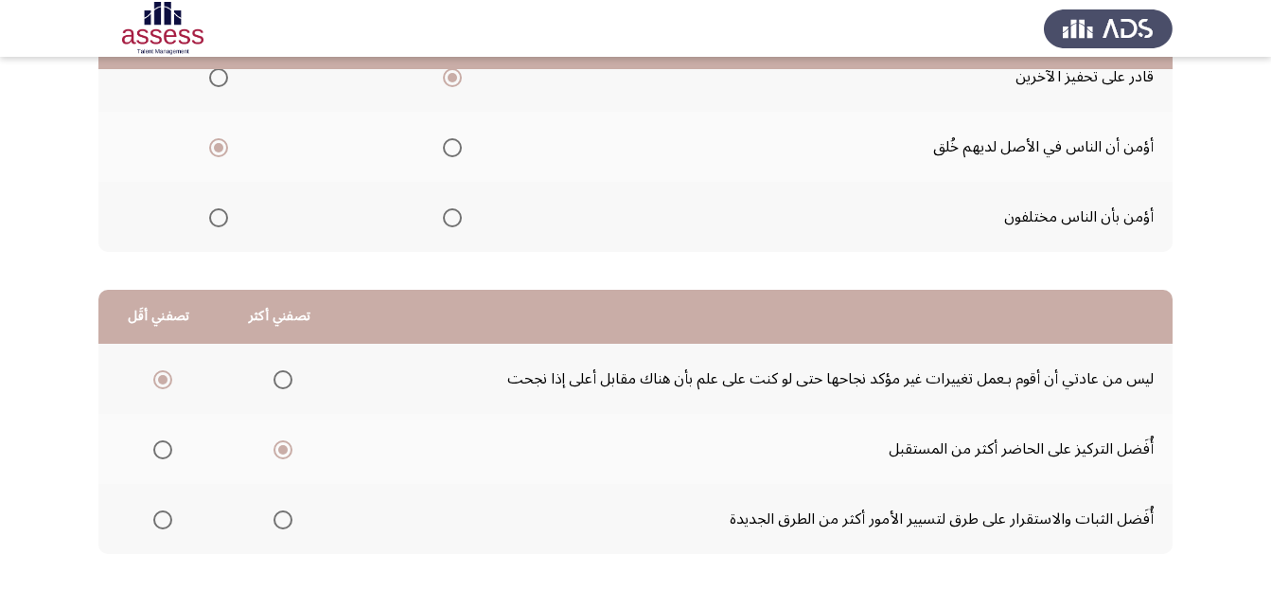
scroll to position [284, 0]
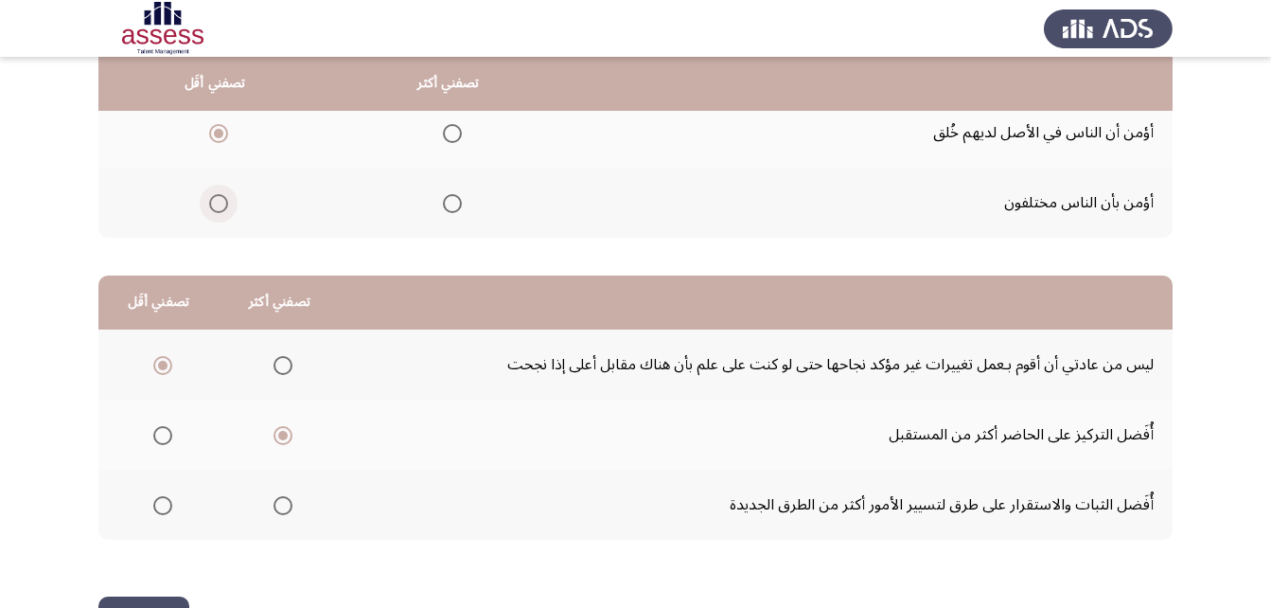
click at [223, 207] on span "Select an option" at bounding box center [218, 203] width 19 height 19
click at [223, 207] on input "Select an option" at bounding box center [218, 203] width 19 height 19
click at [449, 215] on mat-radio-group "Select an option" at bounding box center [448, 202] width 27 height 32
click at [451, 198] on span "Select an option" at bounding box center [452, 203] width 19 height 19
click at [451, 198] on input "Select an option" at bounding box center [452, 203] width 19 height 19
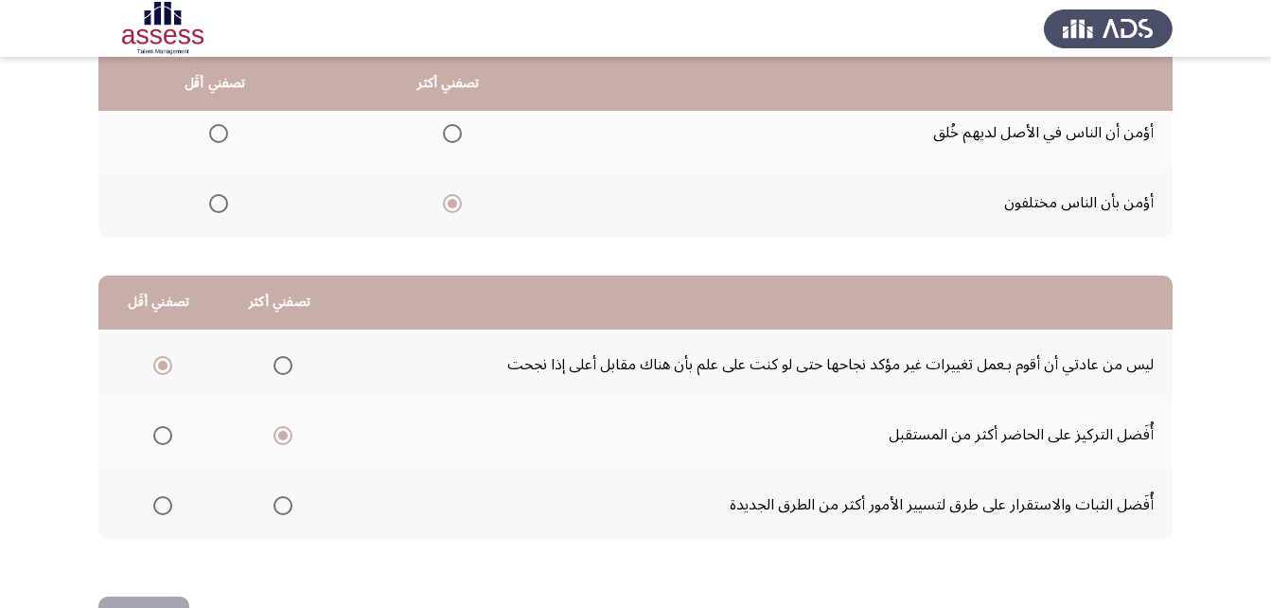
click at [225, 205] on span "Select an option" at bounding box center [218, 203] width 19 height 19
click at [225, 205] on input "Select an option" at bounding box center [218, 203] width 19 height 19
click at [209, 125] on span "Select an option" at bounding box center [218, 133] width 19 height 19
click at [209, 125] on input "Select an option" at bounding box center [218, 133] width 19 height 19
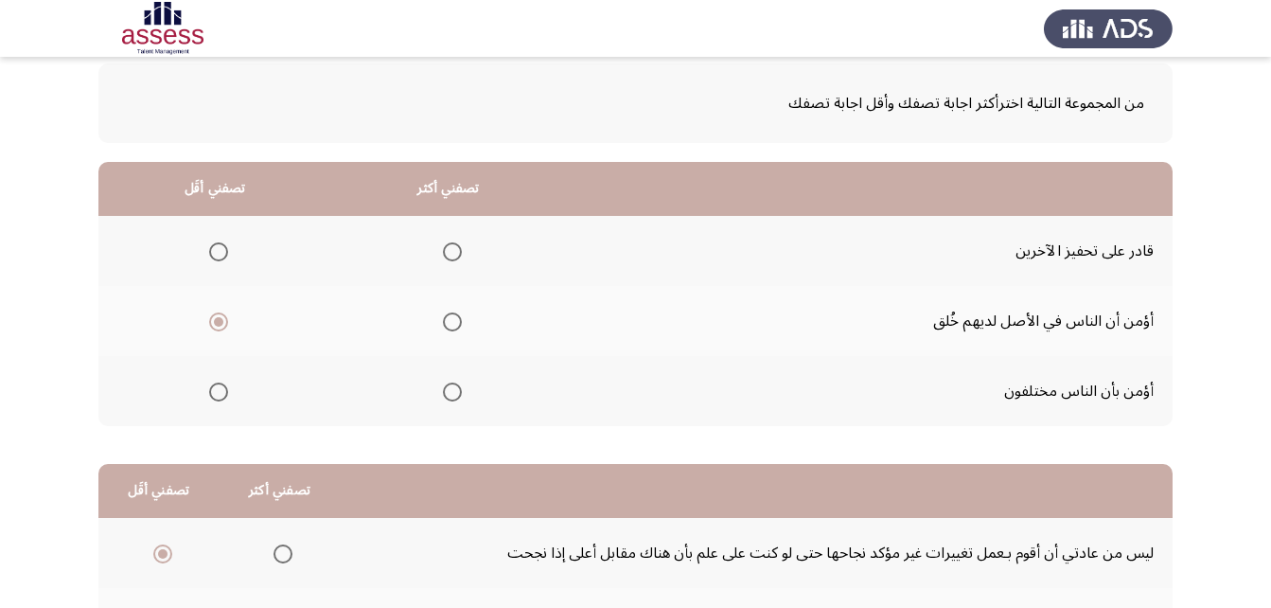
scroll to position [95, 0]
click at [450, 390] on span "Select an option" at bounding box center [452, 392] width 19 height 19
click at [450, 390] on input "Select an option" at bounding box center [452, 392] width 19 height 19
click at [443, 257] on span "Select an option" at bounding box center [452, 252] width 19 height 19
click at [443, 257] on input "Select an option" at bounding box center [452, 252] width 19 height 19
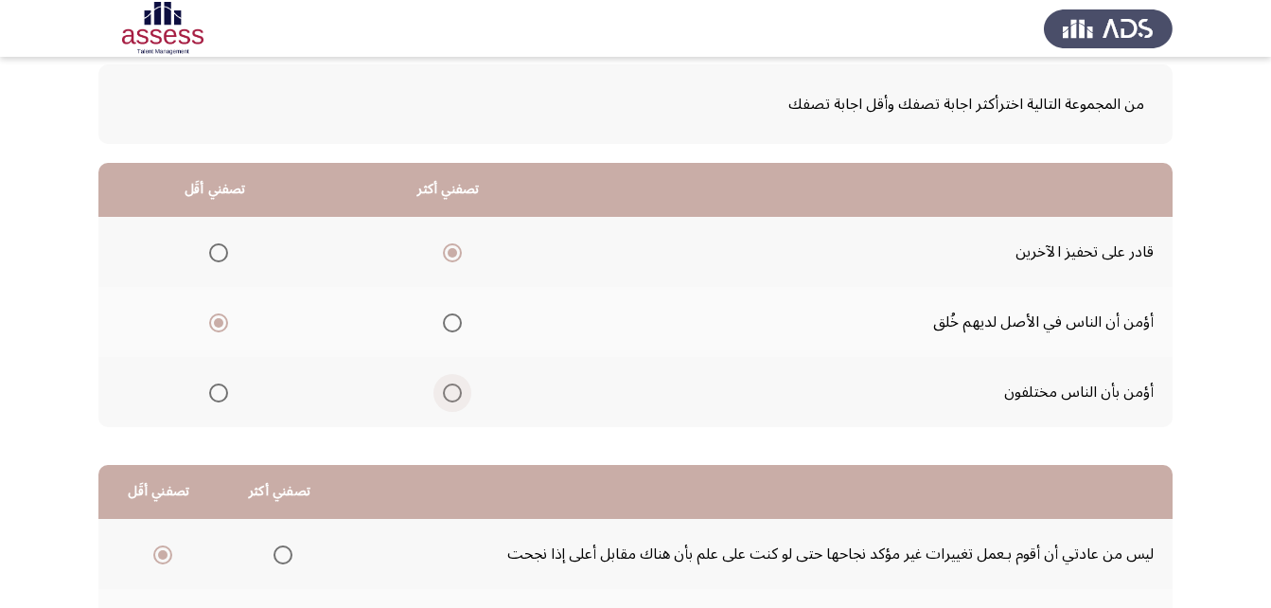
click at [451, 400] on span "Select an option" at bounding box center [452, 392] width 19 height 19
click at [451, 400] on input "Select an option" at bounding box center [452, 392] width 19 height 19
click at [214, 249] on span "Select an option" at bounding box center [218, 252] width 19 height 19
click at [214, 249] on input "Select an option" at bounding box center [218, 252] width 19 height 19
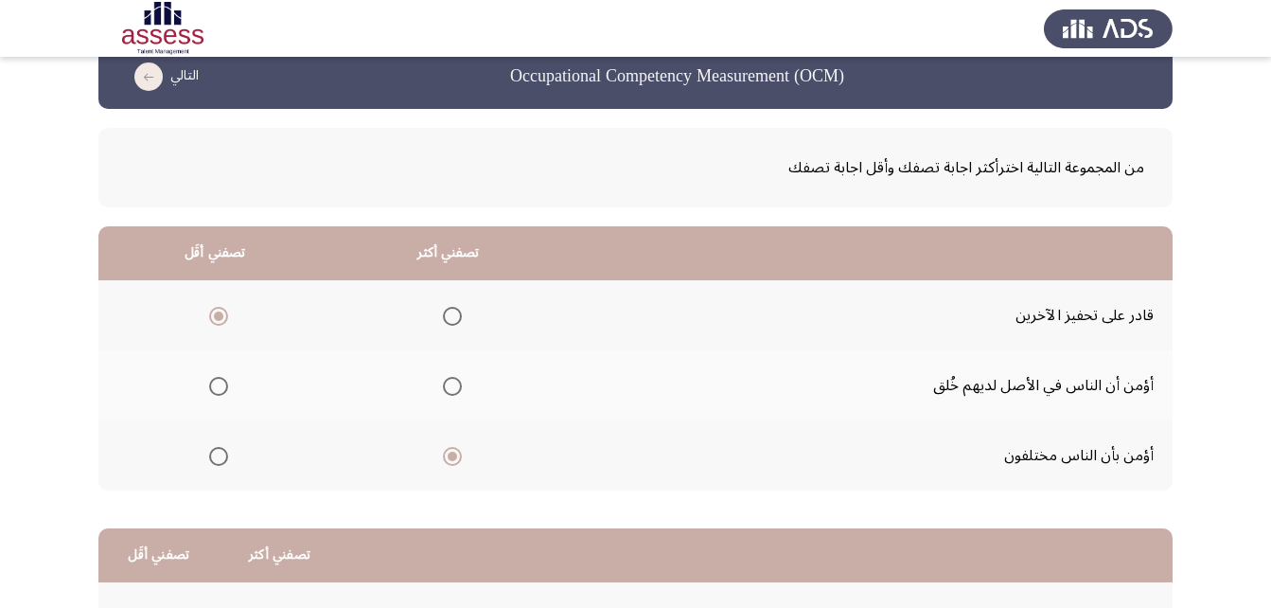
scroll to position [0, 0]
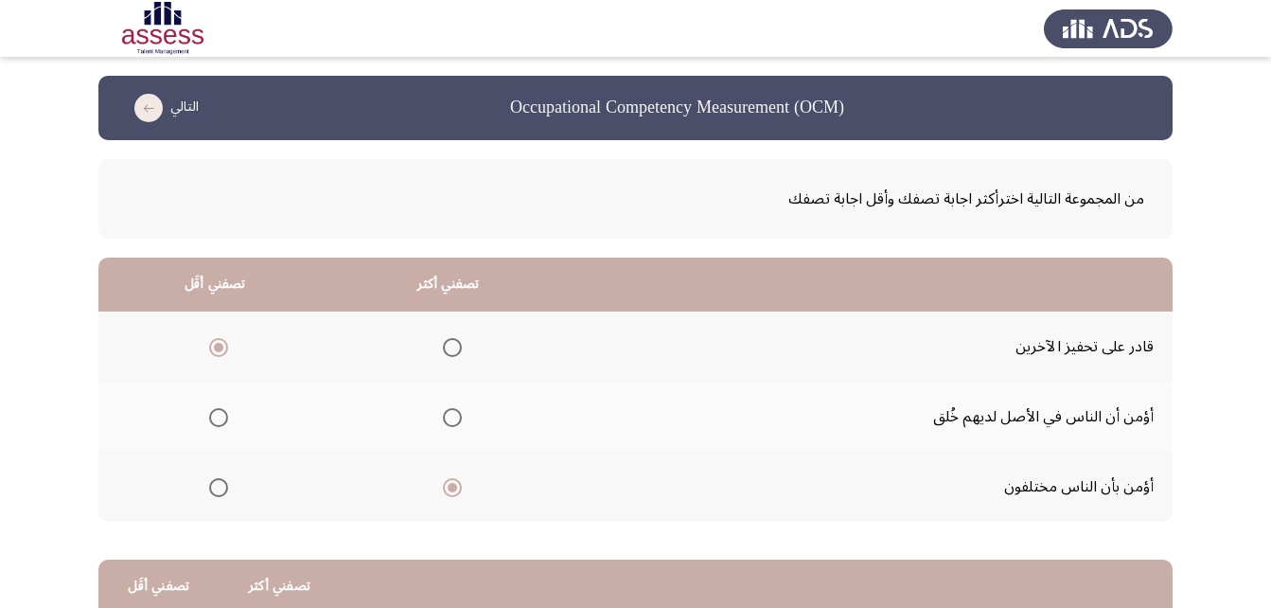
click at [452, 343] on span "Select an option" at bounding box center [452, 347] width 19 height 19
click at [452, 343] on input "Select an option" at bounding box center [452, 347] width 19 height 19
click at [221, 490] on span "Select an option" at bounding box center [218, 487] width 19 height 19
click at [221, 490] on input "Select an option" at bounding box center [218, 487] width 19 height 19
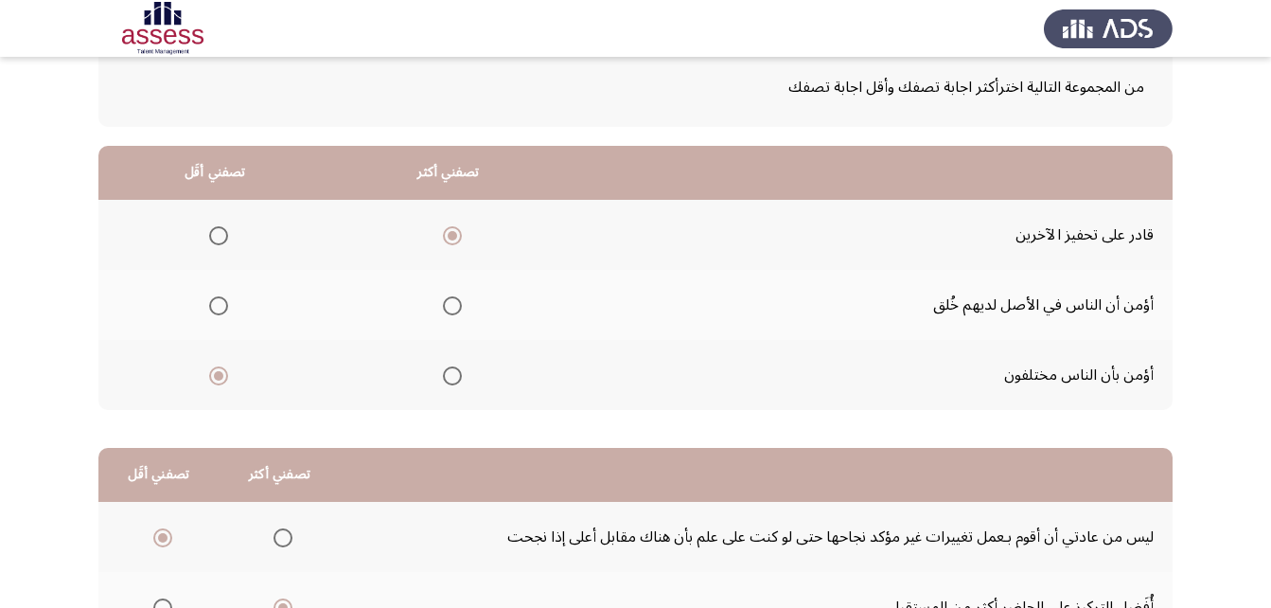
scroll to position [348, 0]
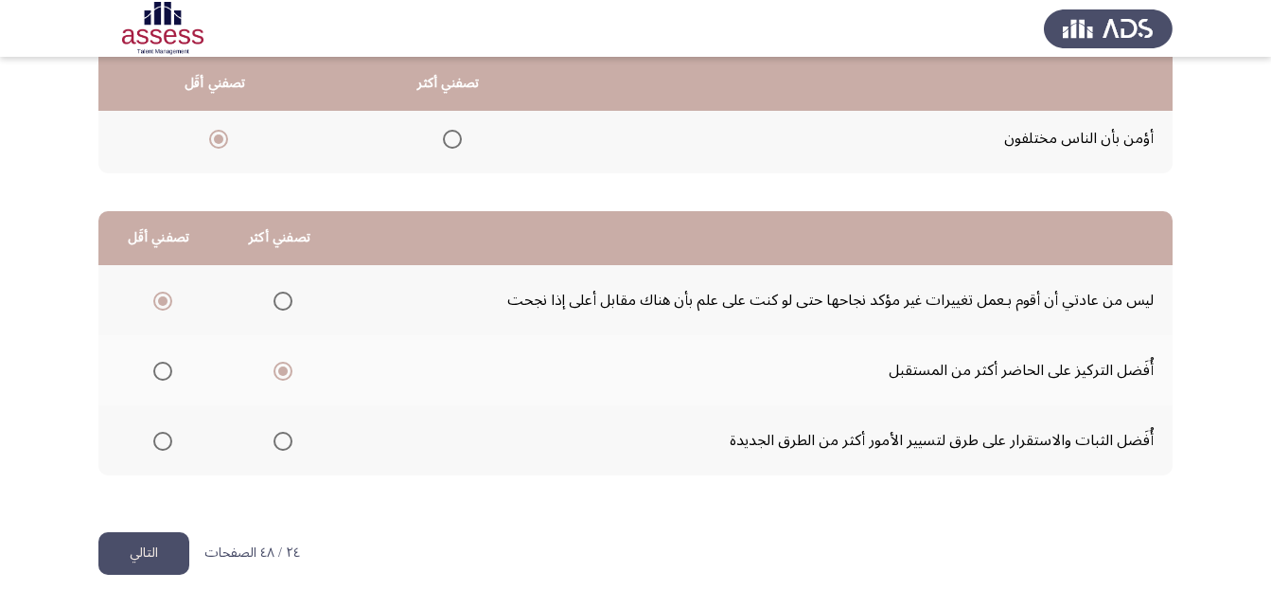
click at [152, 553] on button "التالي" at bounding box center [143, 553] width 91 height 43
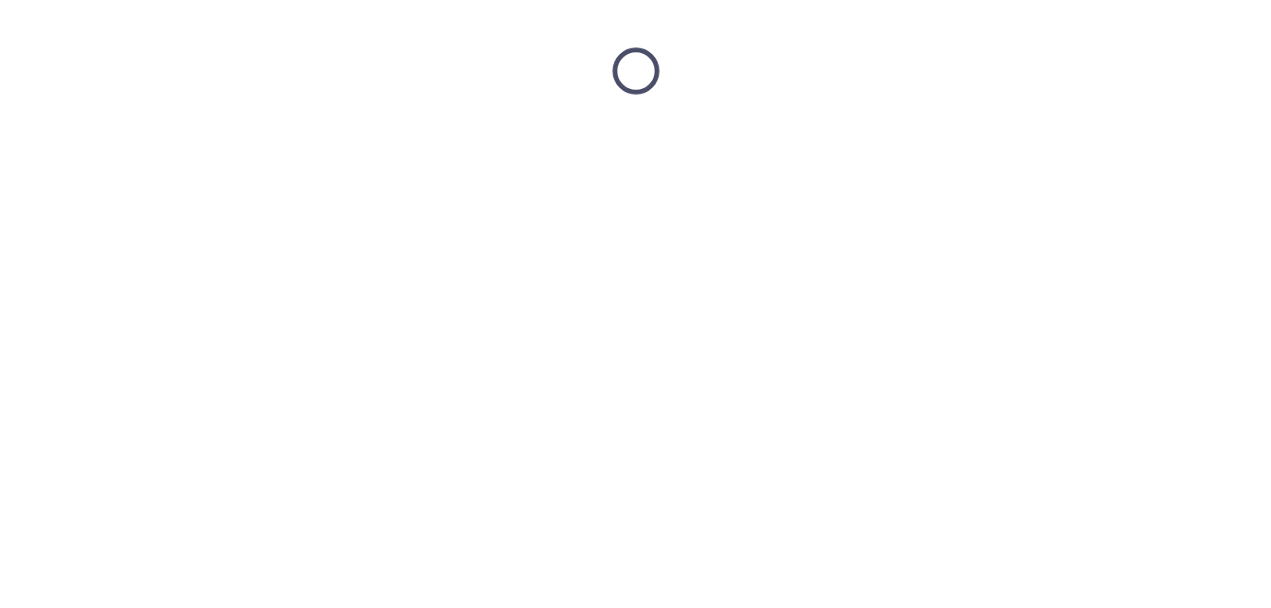
scroll to position [0, 0]
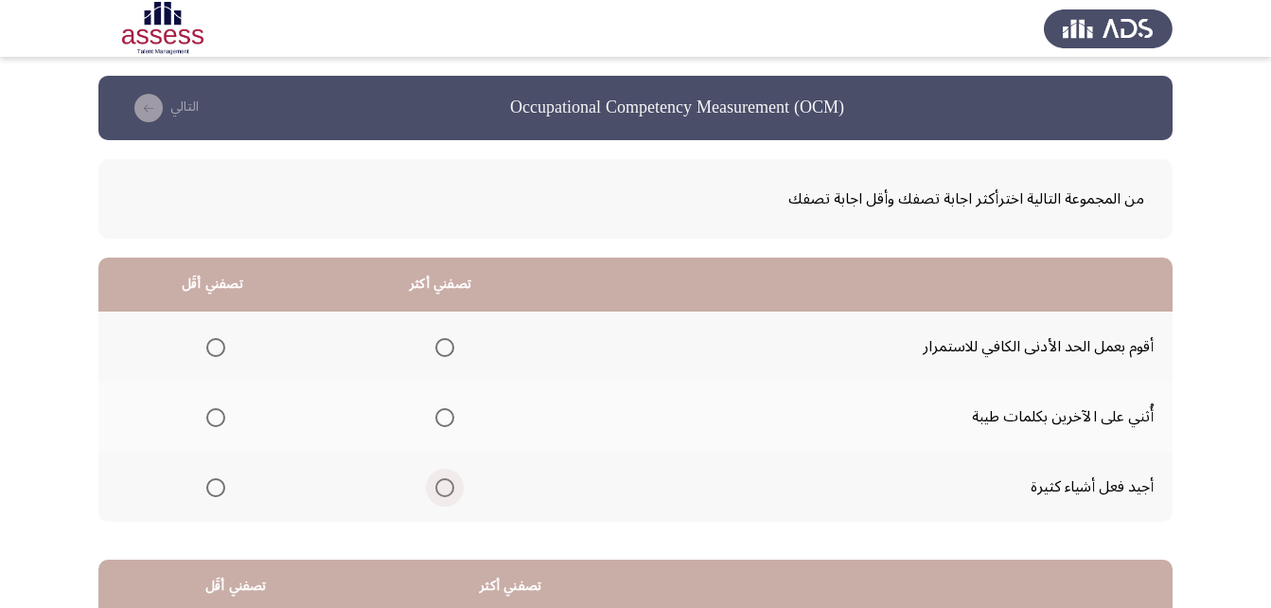
click at [435, 488] on span "Select an option" at bounding box center [444, 487] width 19 height 19
click at [435, 488] on input "Select an option" at bounding box center [444, 487] width 19 height 19
click at [206, 355] on span "Select an option" at bounding box center [215, 347] width 19 height 19
click at [206, 355] on input "Select an option" at bounding box center [215, 347] width 19 height 19
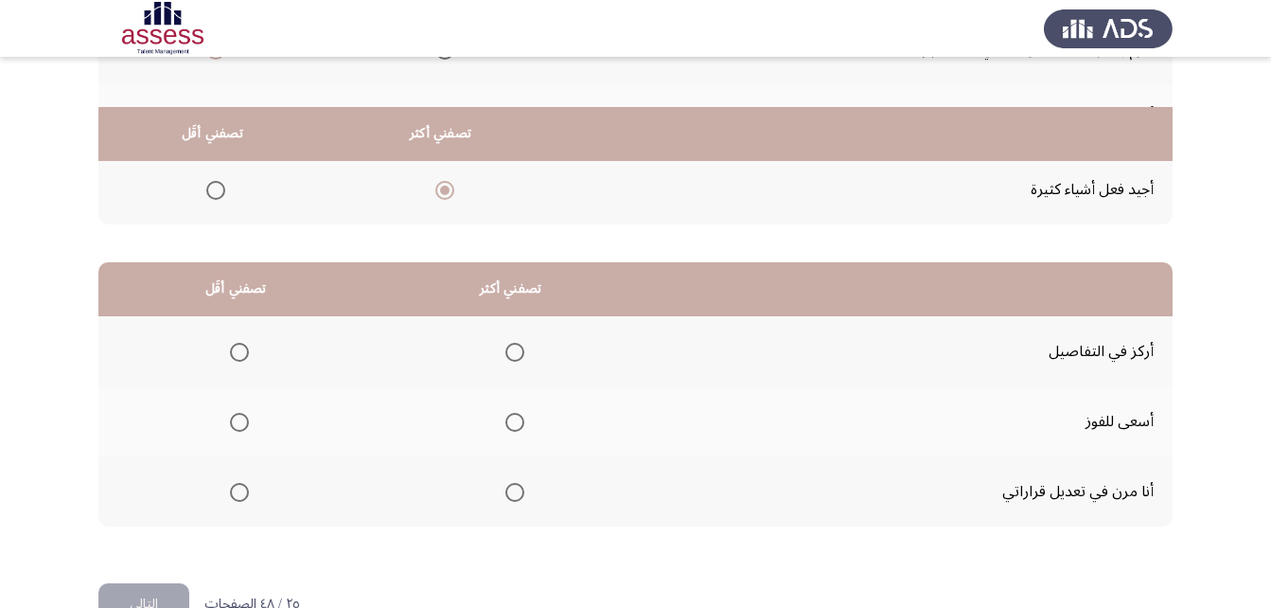
scroll to position [348, 0]
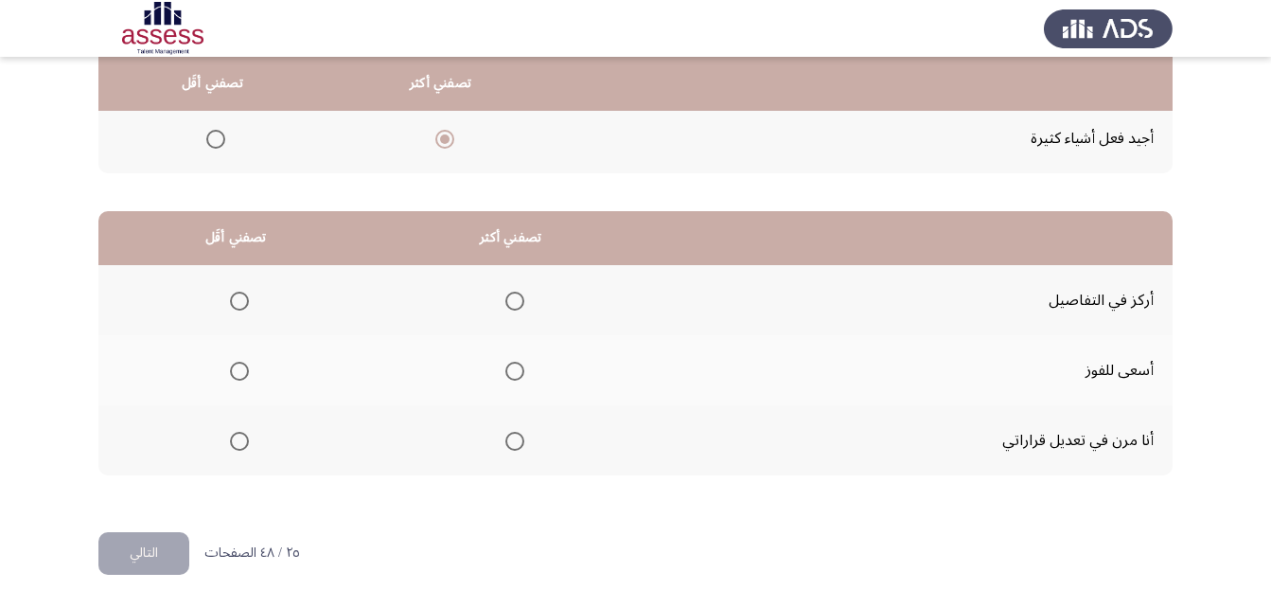
click at [513, 364] on span "Select an option" at bounding box center [515, 371] width 19 height 19
click at [513, 364] on input "Select an option" at bounding box center [515, 371] width 19 height 19
click at [243, 308] on span "Select an option" at bounding box center [239, 301] width 19 height 19
click at [243, 308] on input "Select an option" at bounding box center [239, 301] width 19 height 19
click at [152, 555] on button "التالي" at bounding box center [143, 553] width 91 height 43
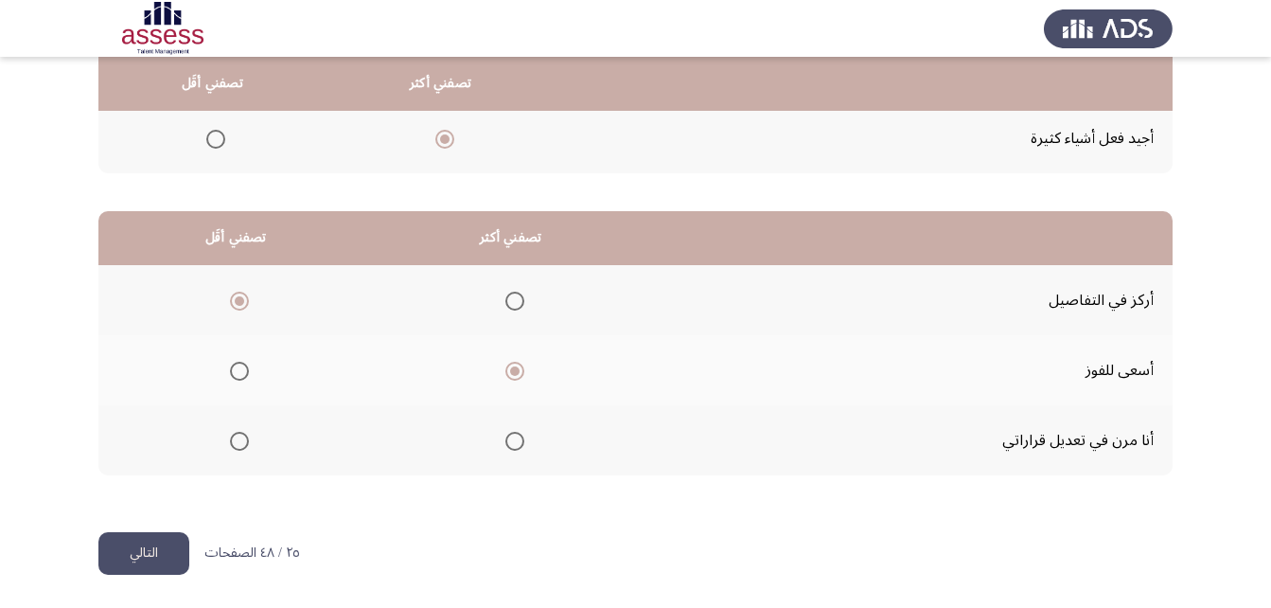
scroll to position [0, 0]
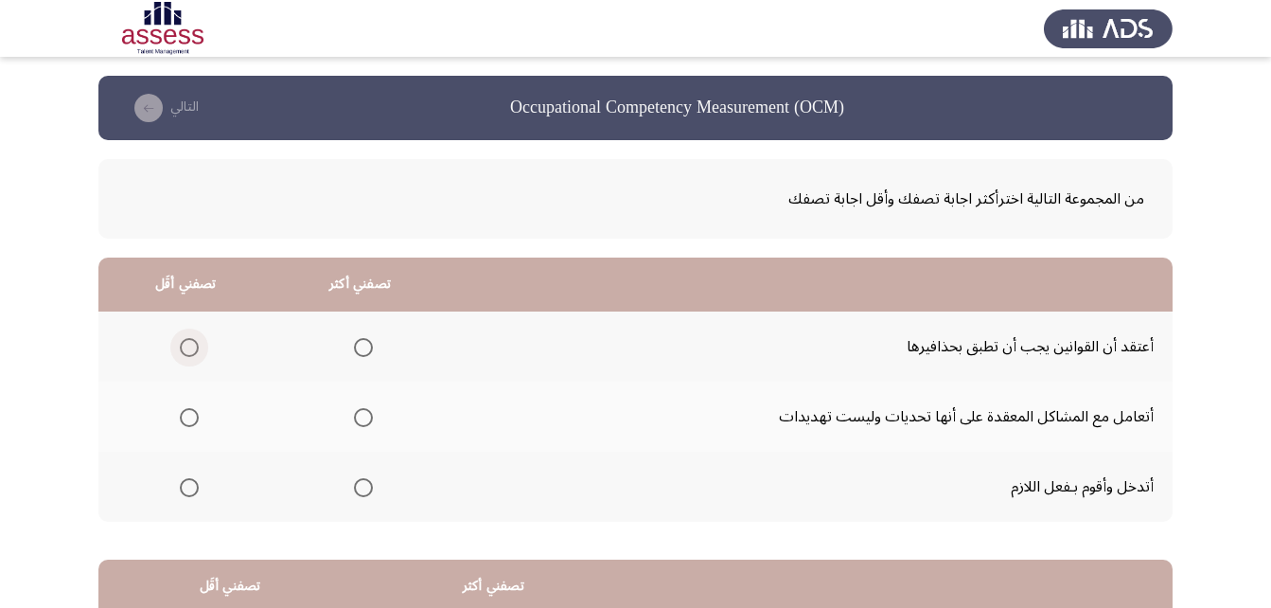
click at [185, 345] on span "Select an option" at bounding box center [189, 347] width 19 height 19
click at [185, 345] on input "Select an option" at bounding box center [189, 347] width 19 height 19
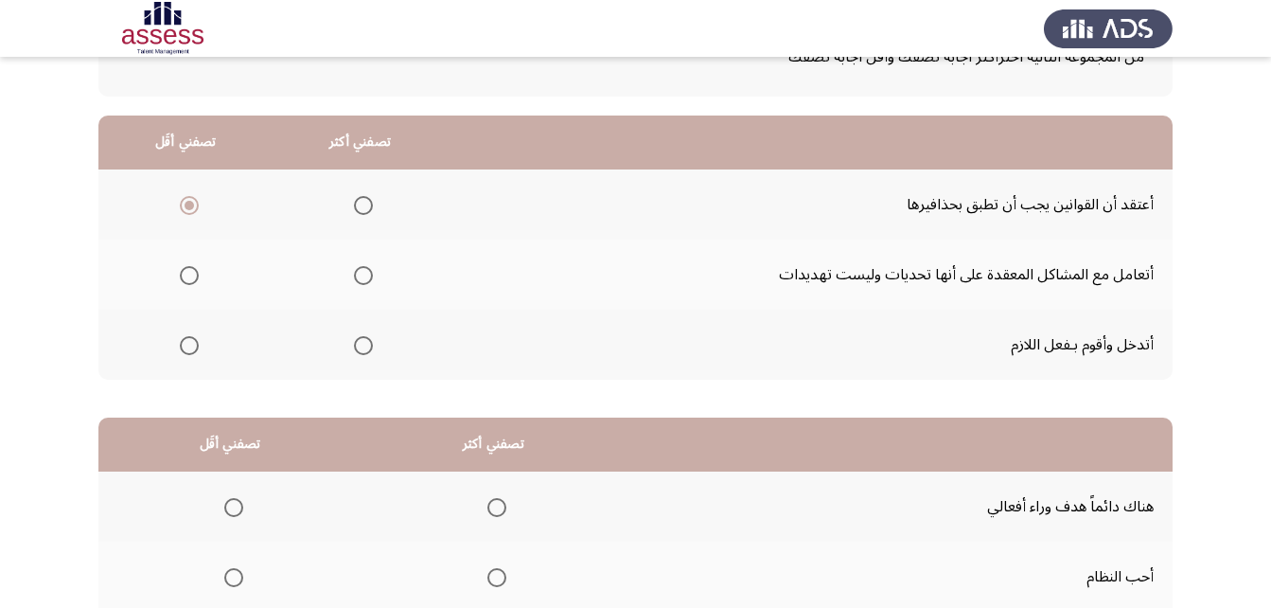
scroll to position [189, 0]
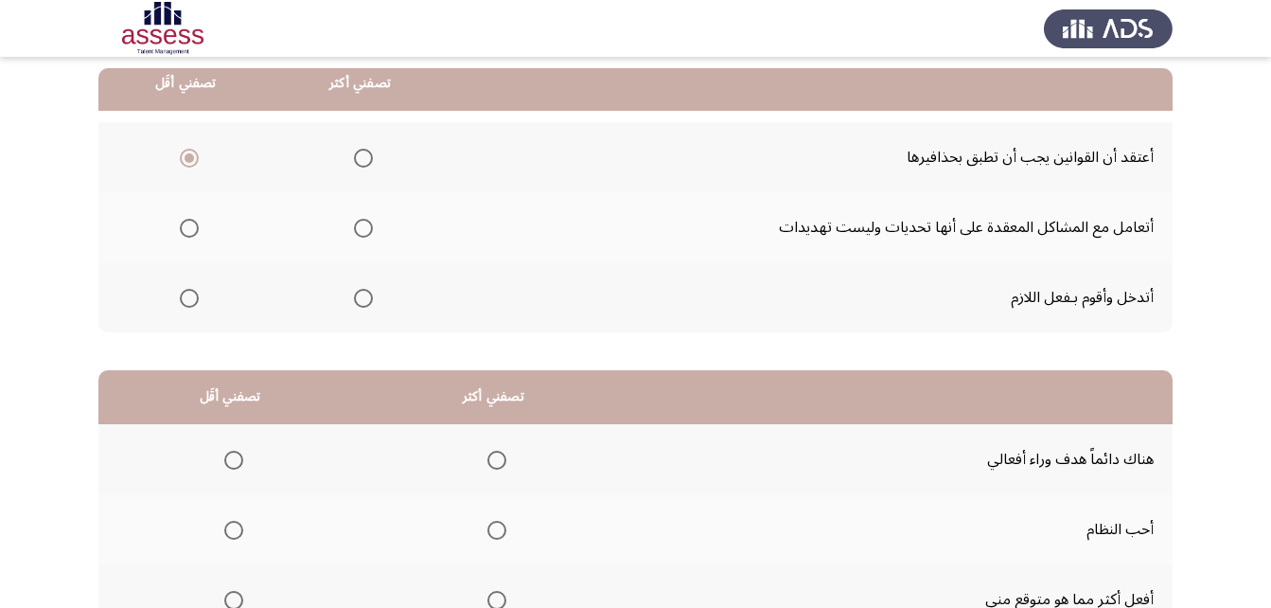
click at [365, 226] on span "Select an option" at bounding box center [363, 228] width 19 height 19
click at [365, 226] on input "Select an option" at bounding box center [363, 228] width 19 height 19
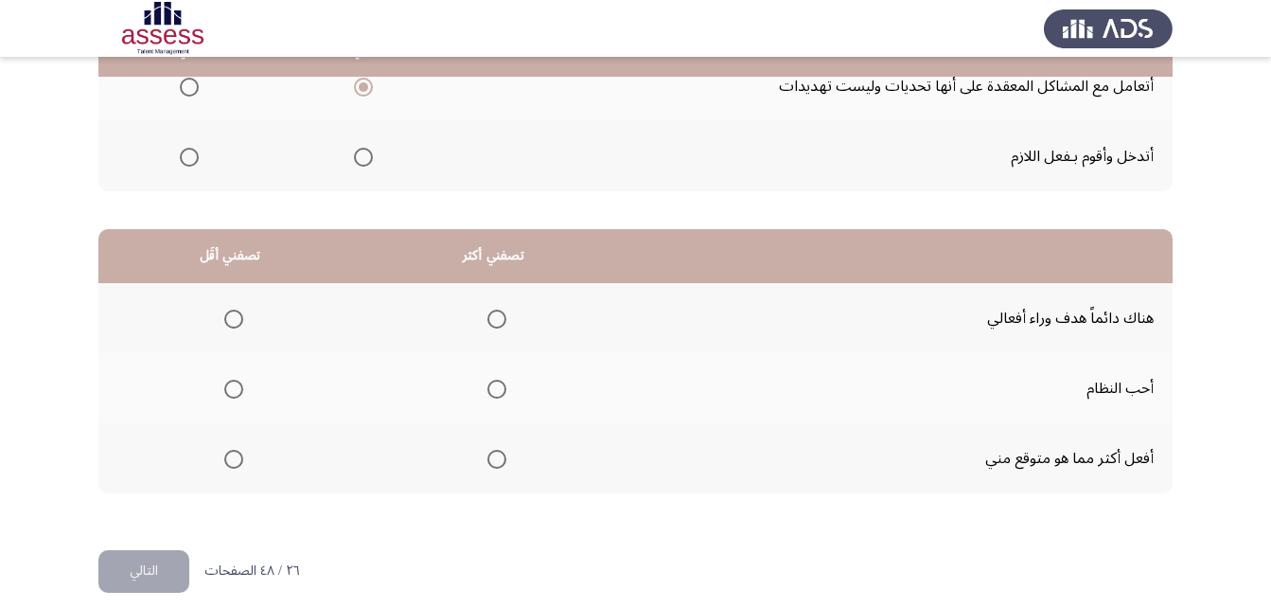
scroll to position [348, 0]
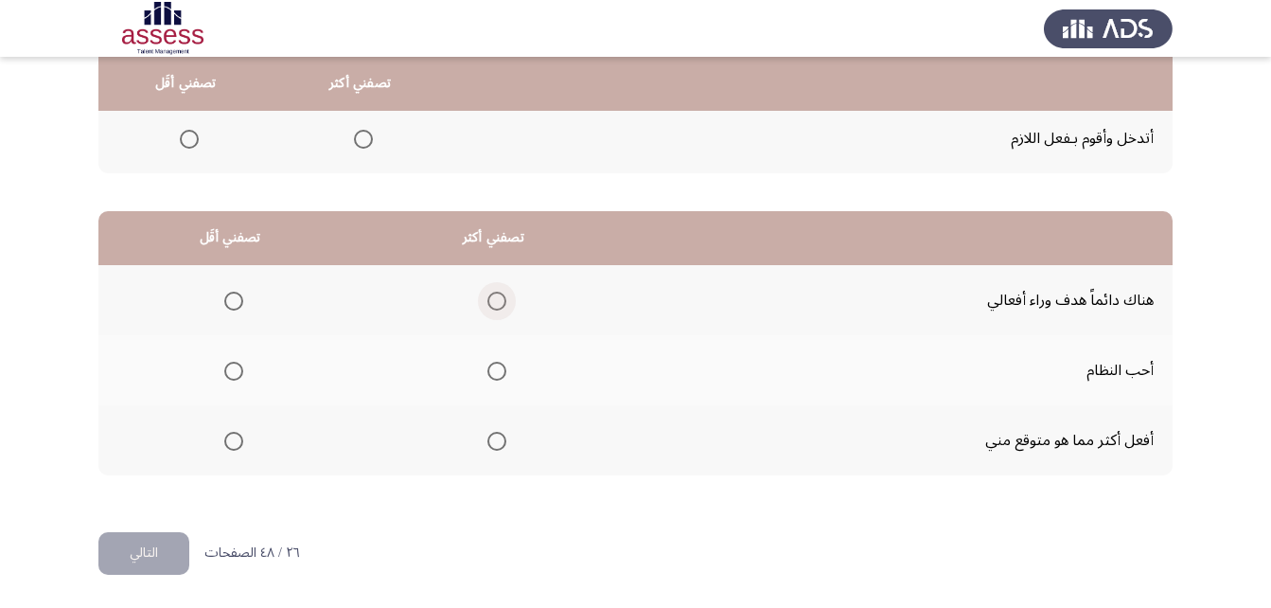
click at [488, 303] on span "Select an option" at bounding box center [497, 301] width 19 height 19
click at [488, 303] on input "Select an option" at bounding box center [497, 301] width 19 height 19
click at [488, 443] on span "Select an option" at bounding box center [497, 441] width 19 height 19
click at [488, 443] on input "Select an option" at bounding box center [497, 441] width 19 height 19
click at [234, 301] on span "Select an option" at bounding box center [234, 301] width 0 height 0
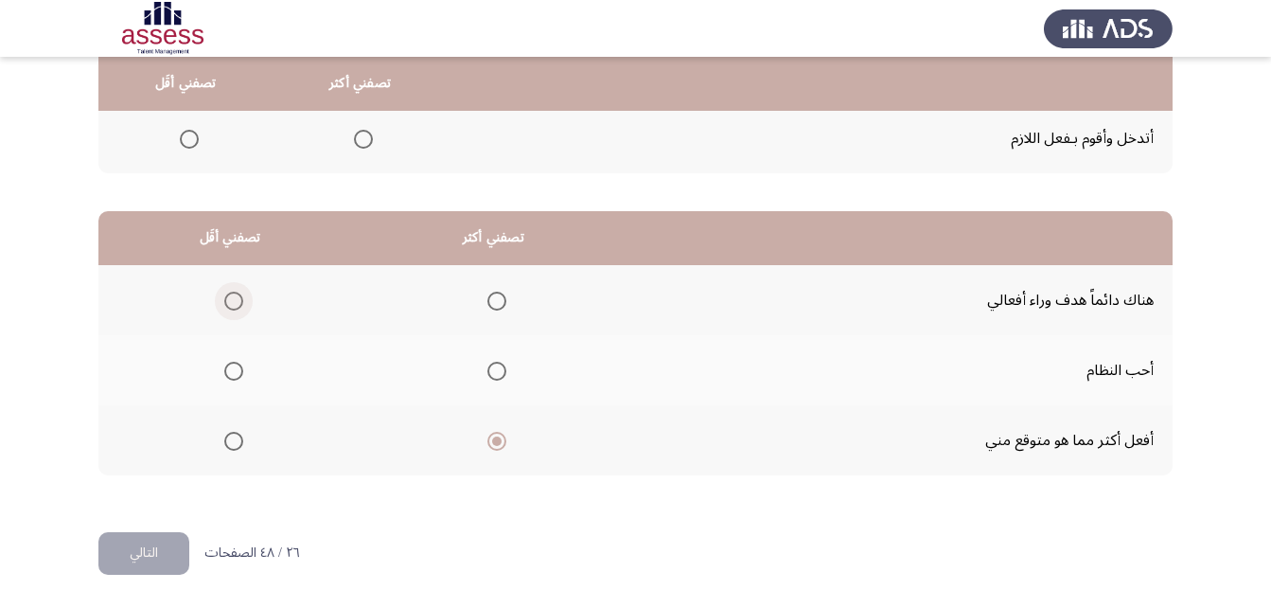
click at [233, 300] on input "Select an option" at bounding box center [233, 301] width 19 height 19
drag, startPoint x: 135, startPoint y: 549, endPoint x: 151, endPoint y: 541, distance: 17.8
click at [135, 550] on button "التالي" at bounding box center [143, 553] width 91 height 43
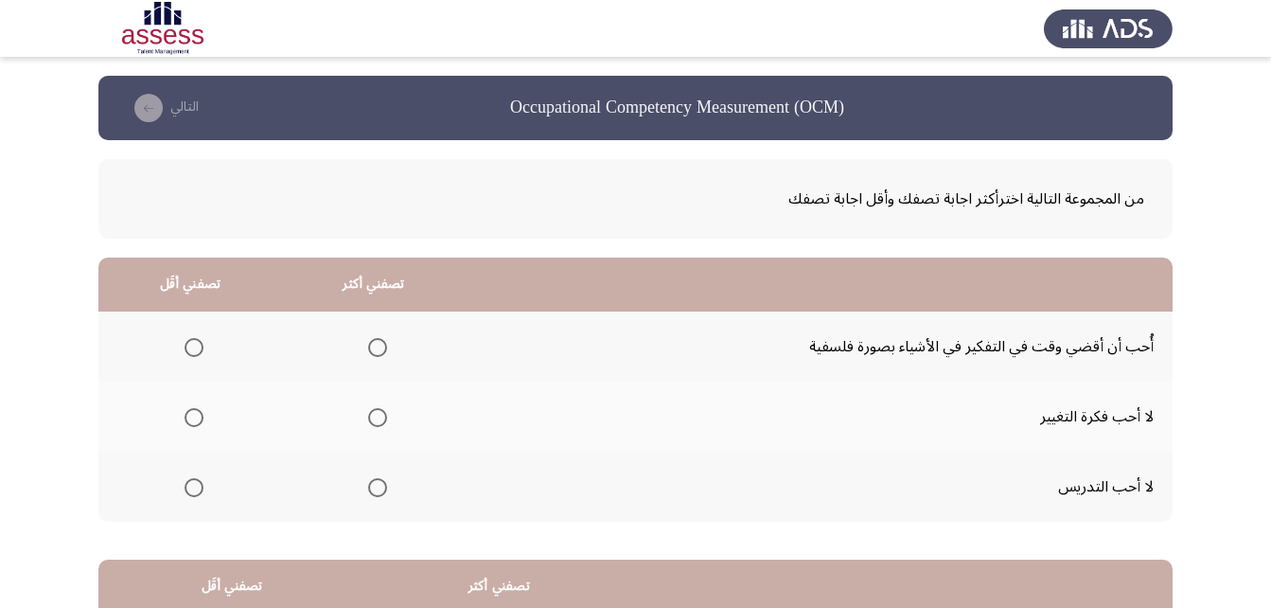
click at [185, 426] on span "Select an option" at bounding box center [194, 417] width 19 height 19
click at [185, 426] on input "Select an option" at bounding box center [194, 417] width 19 height 19
click at [372, 415] on span "Select an option" at bounding box center [377, 417] width 19 height 19
click at [372, 415] on input "Select an option" at bounding box center [377, 417] width 19 height 19
click at [199, 423] on span "Select an option" at bounding box center [194, 417] width 19 height 19
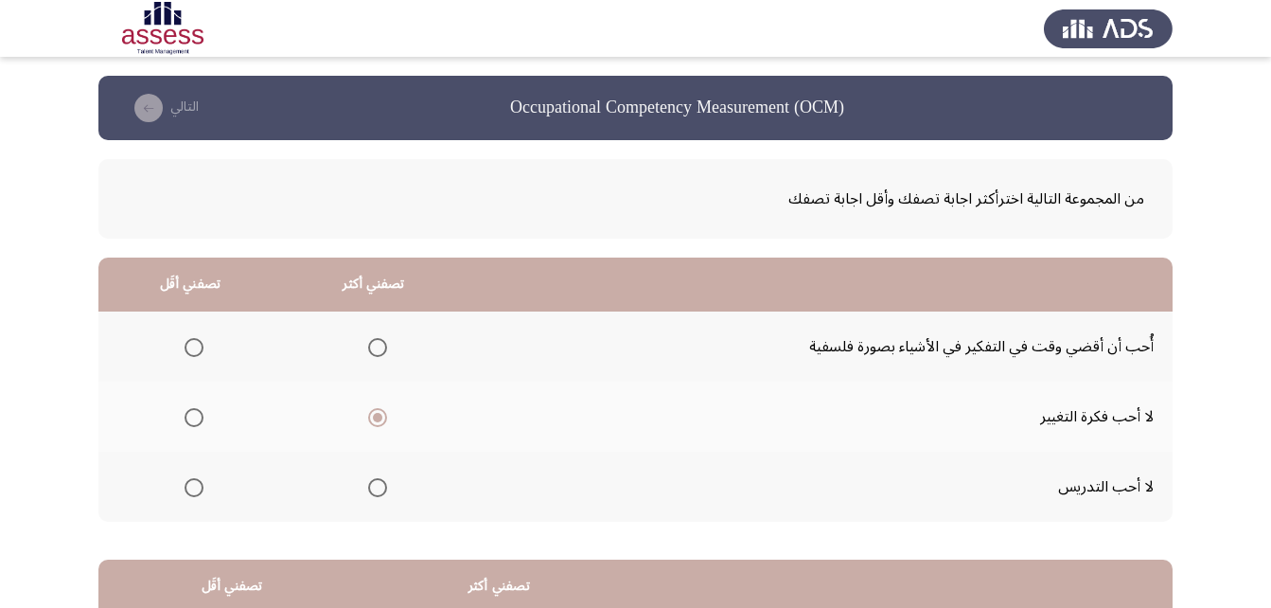
click at [199, 423] on input "Select an option" at bounding box center [194, 417] width 19 height 19
click at [369, 345] on span "Select an option" at bounding box center [377, 347] width 19 height 19
click at [369, 345] on input "Select an option" at bounding box center [377, 347] width 19 height 19
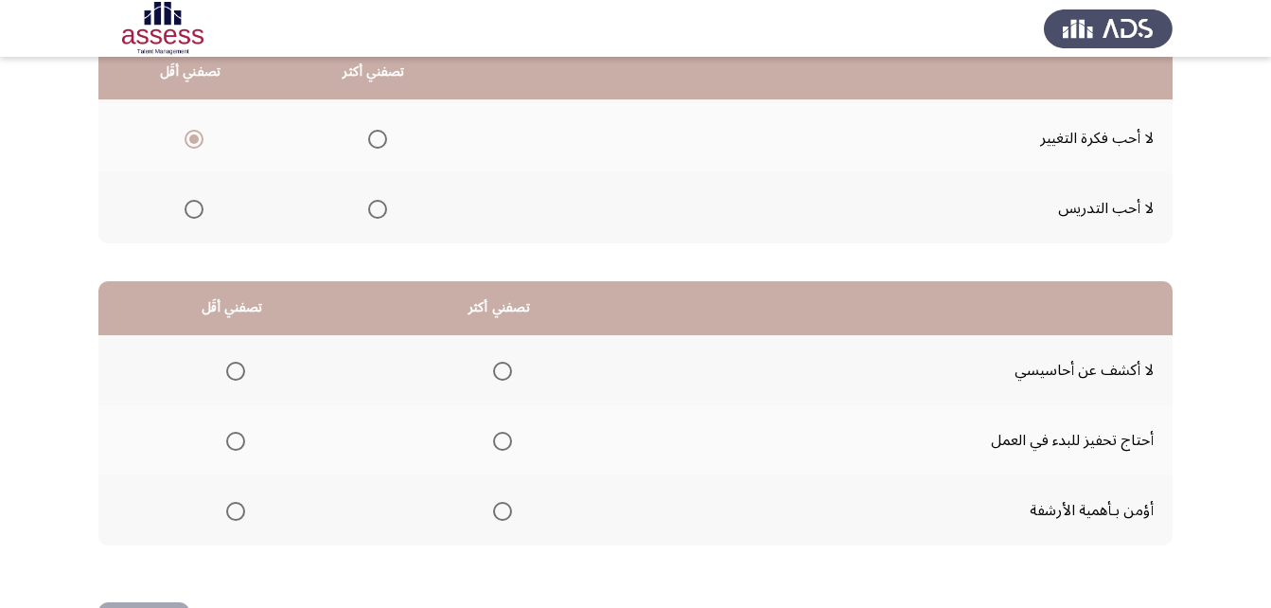
scroll to position [284, 0]
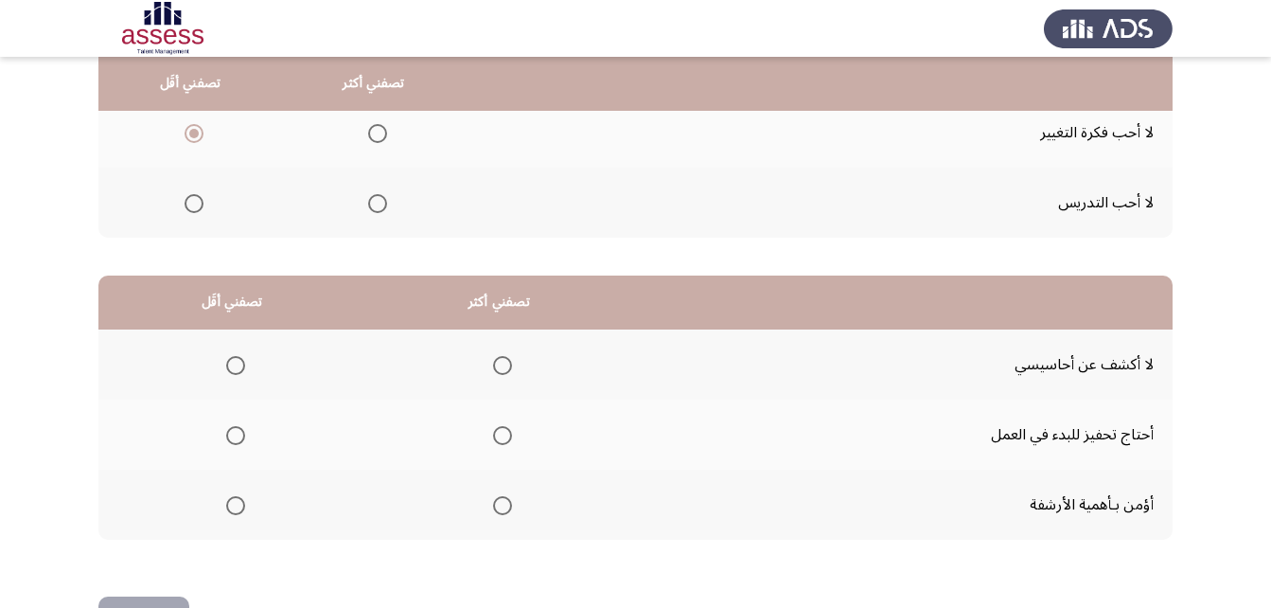
click at [237, 435] on span "Select an option" at bounding box center [235, 435] width 19 height 19
click at [237, 435] on input "Select an option" at bounding box center [235, 435] width 19 height 19
click at [501, 501] on span "Select an option" at bounding box center [502, 505] width 19 height 19
click at [501, 501] on input "Select an option" at bounding box center [502, 505] width 19 height 19
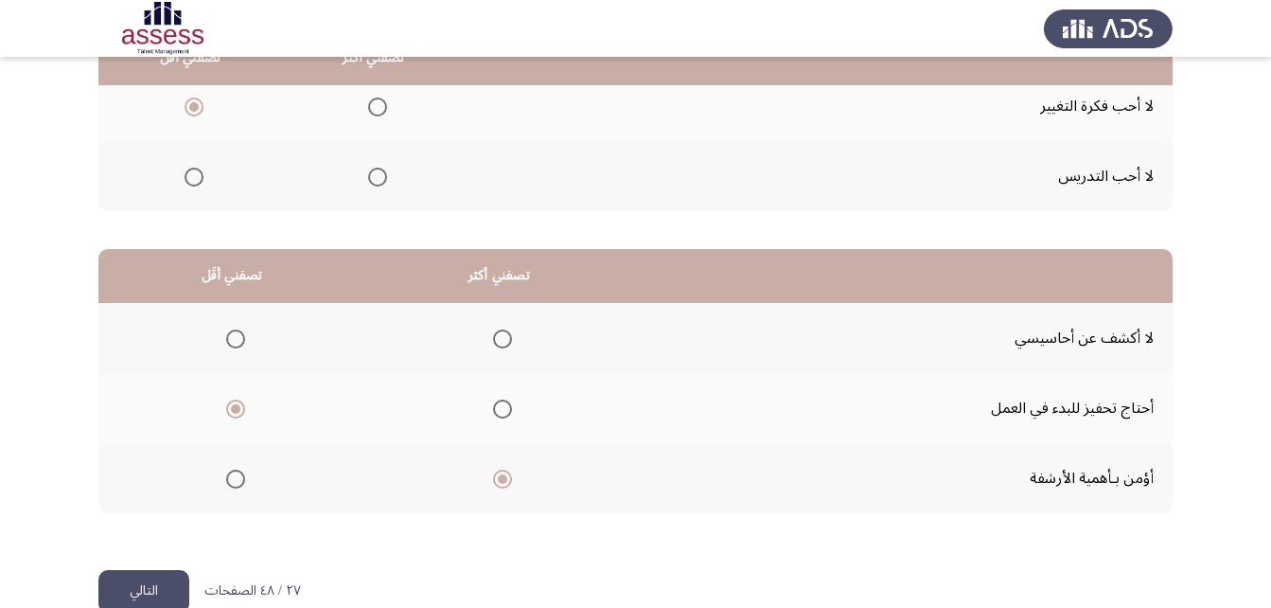
scroll to position [348, 0]
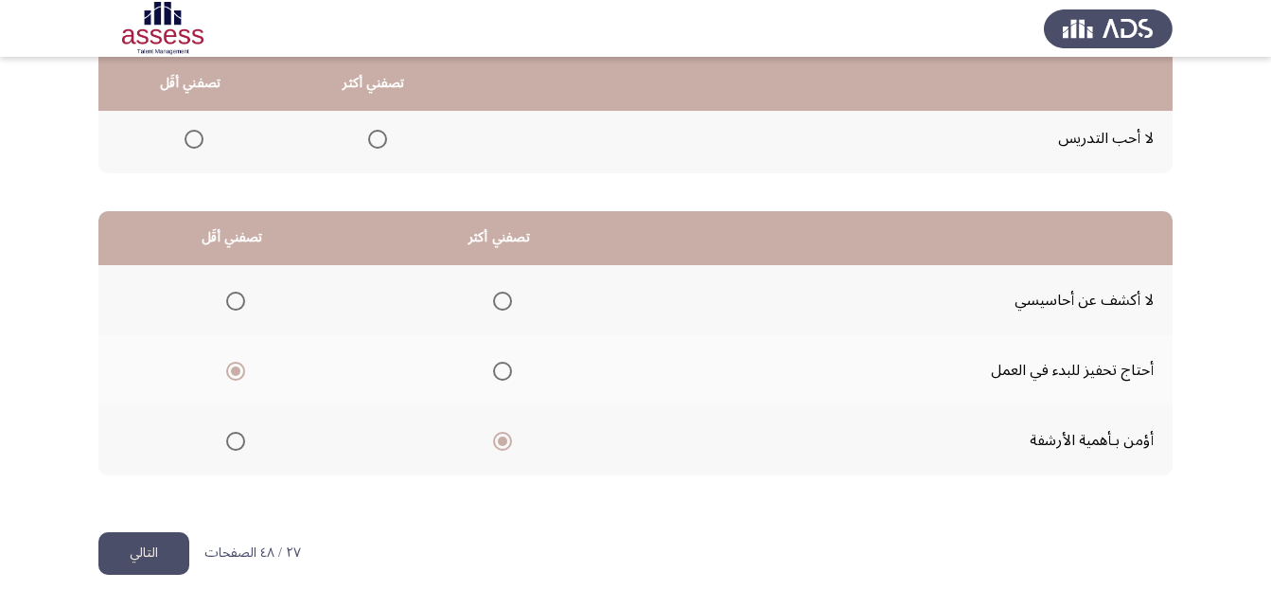
click at [141, 555] on button "التالي" at bounding box center [143, 553] width 91 height 43
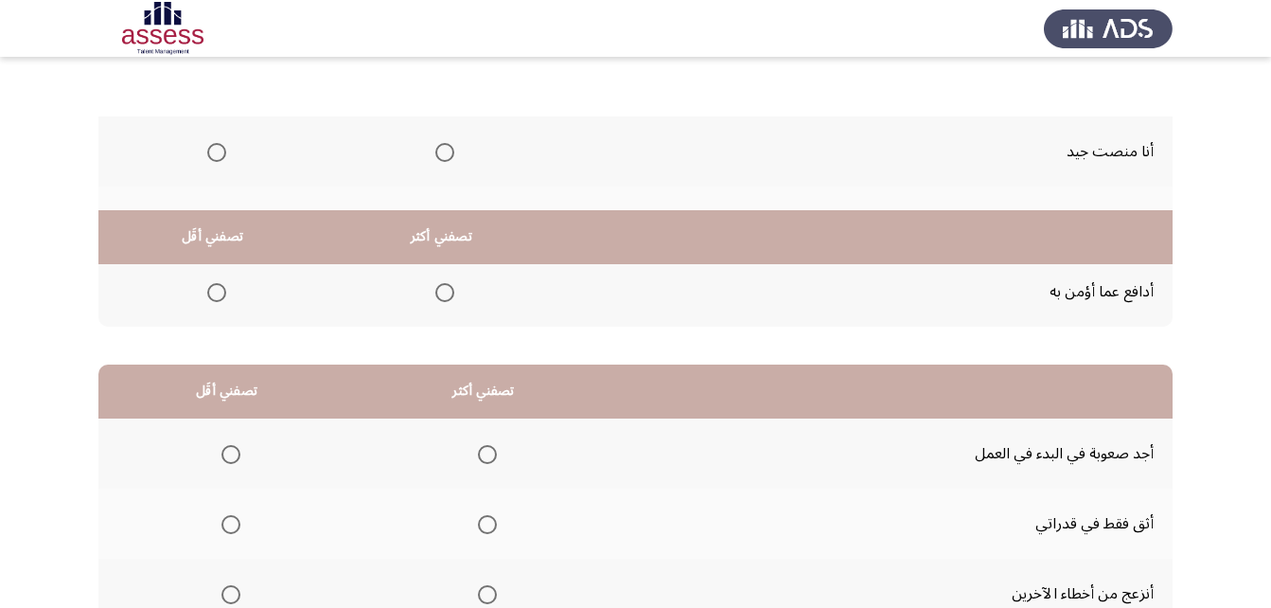
scroll to position [0, 0]
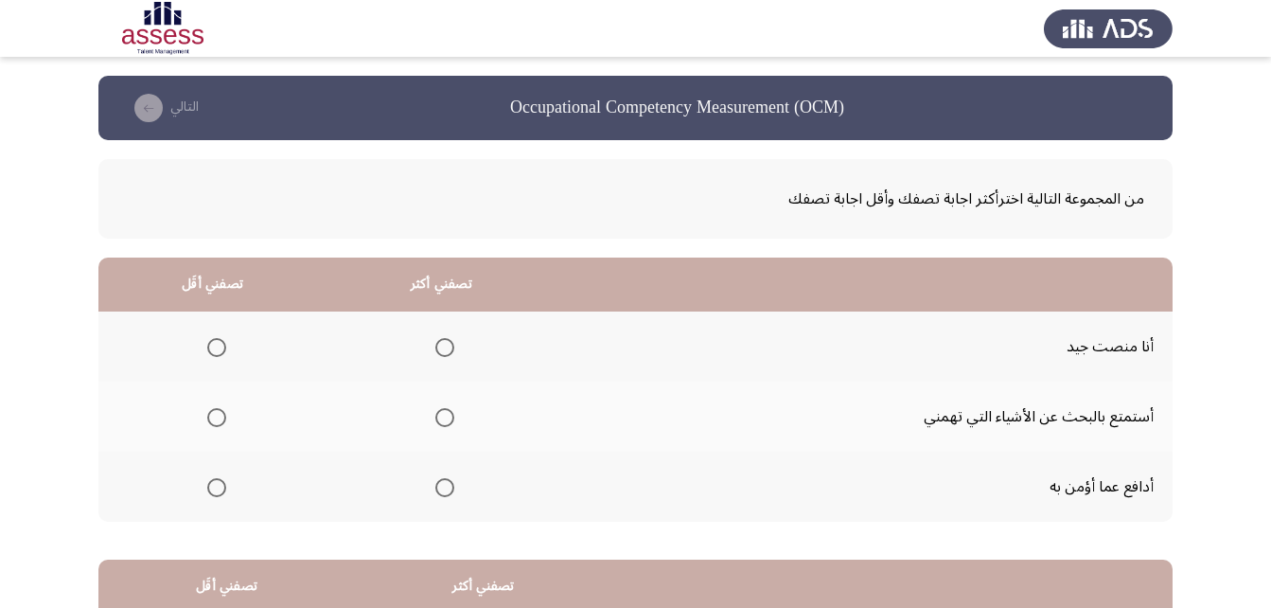
click at [447, 487] on span "Select an option" at bounding box center [444, 487] width 19 height 19
click at [447, 487] on input "Select an option" at bounding box center [444, 487] width 19 height 19
click at [213, 346] on span "Select an option" at bounding box center [216, 347] width 19 height 19
click at [213, 346] on input "Select an option" at bounding box center [216, 347] width 19 height 19
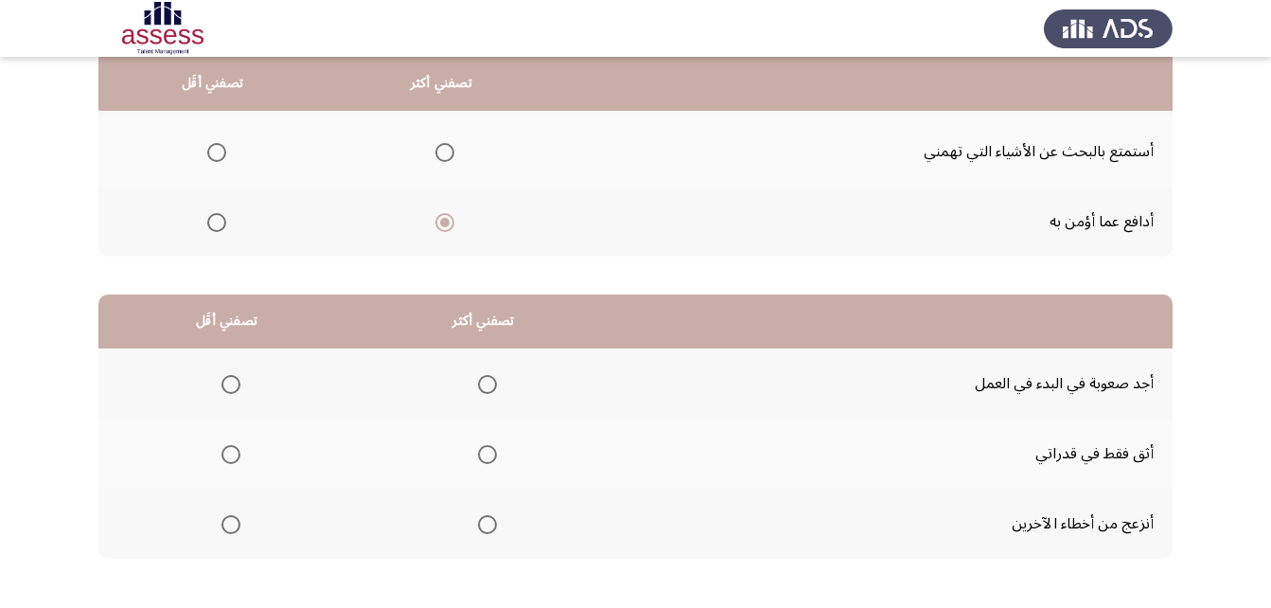
scroll to position [284, 0]
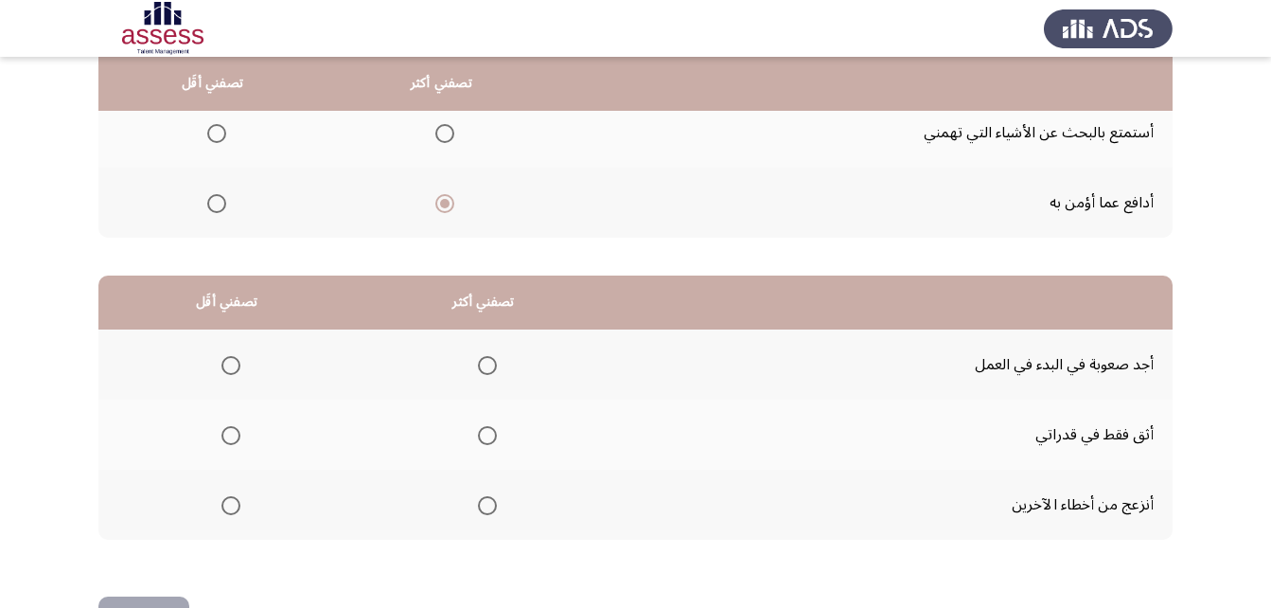
click at [236, 366] on span "Select an option" at bounding box center [231, 365] width 19 height 19
click at [236, 366] on input "Select an option" at bounding box center [231, 365] width 19 height 19
click at [485, 435] on span "Select an option" at bounding box center [487, 435] width 19 height 19
click at [485, 435] on input "Select an option" at bounding box center [487, 435] width 19 height 19
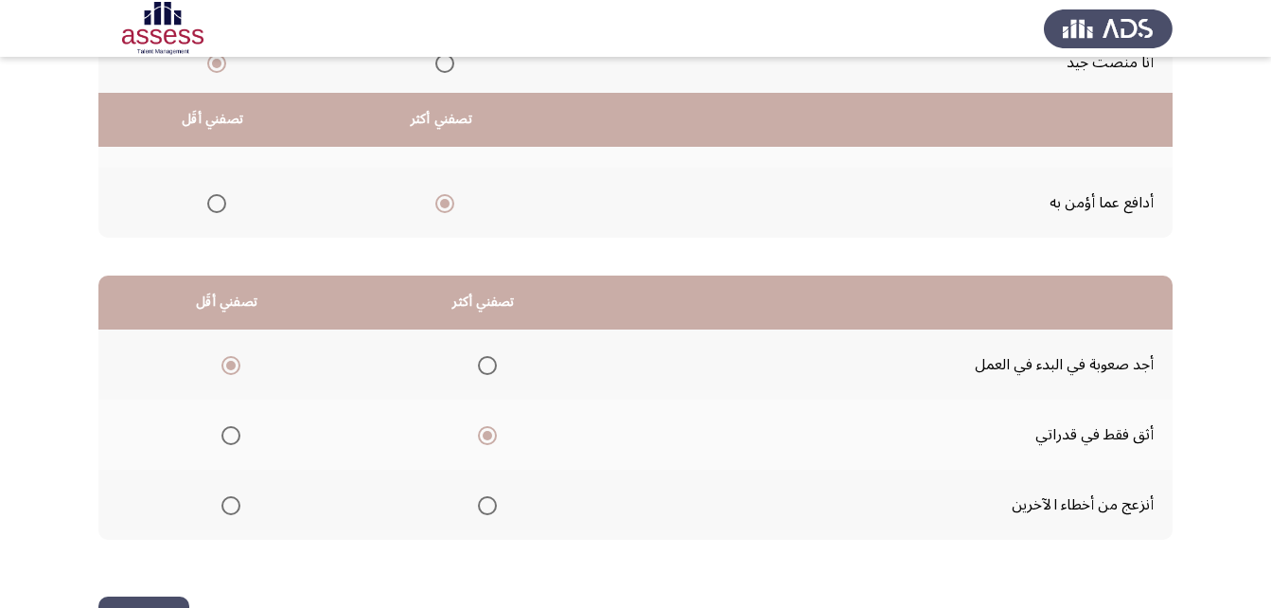
scroll to position [348, 0]
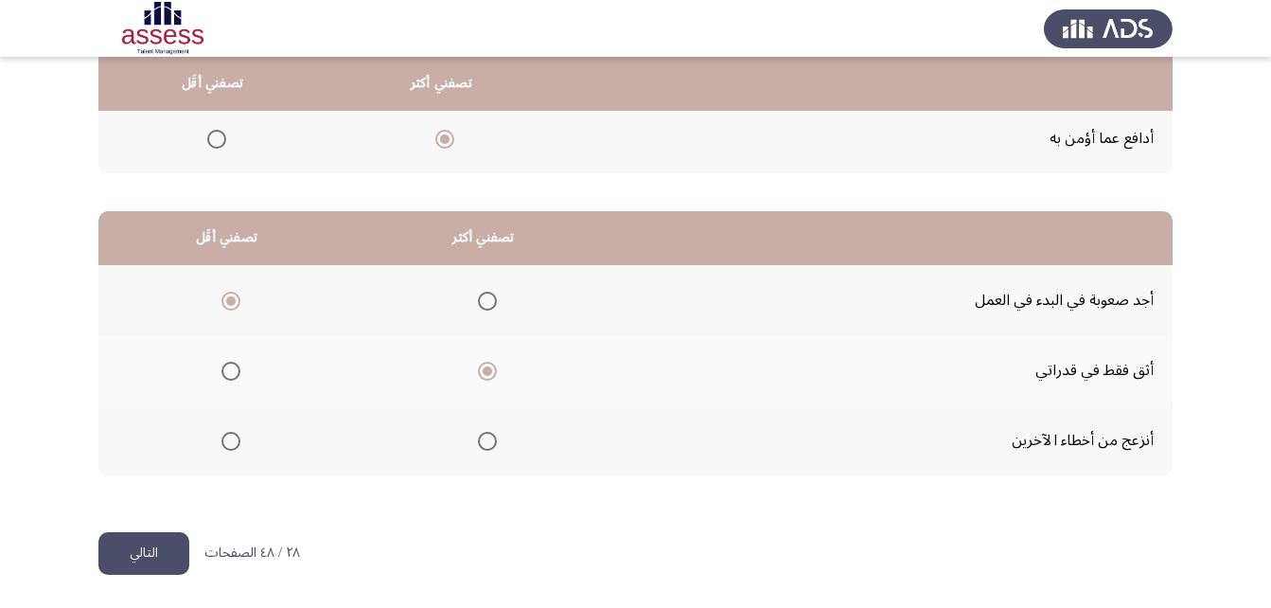
click at [139, 540] on button "التالي" at bounding box center [143, 553] width 91 height 43
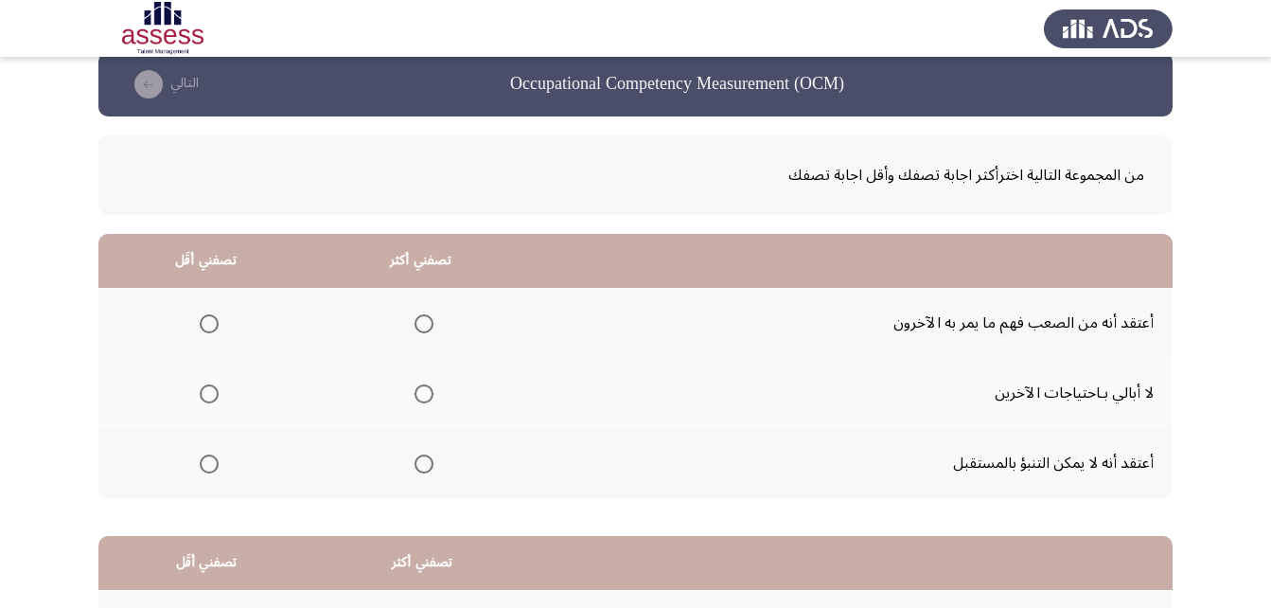
scroll to position [0, 0]
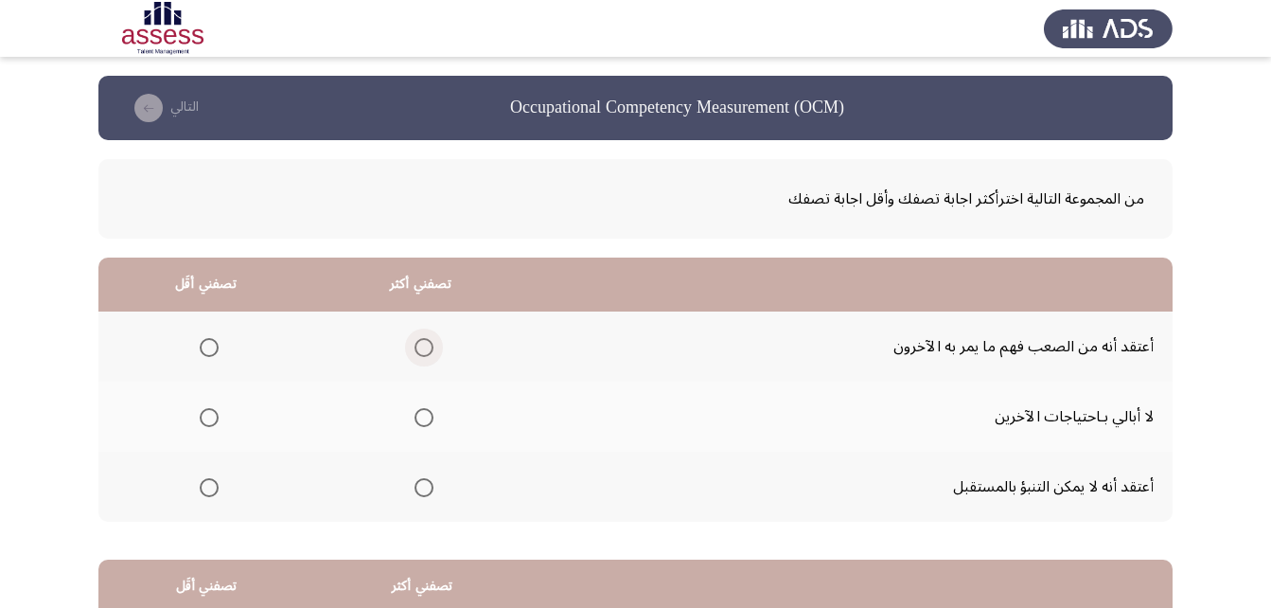
click at [433, 349] on span "Select an option" at bounding box center [424, 347] width 19 height 19
click at [433, 349] on input "Select an option" at bounding box center [424, 347] width 19 height 19
click at [209, 417] on span "Select an option" at bounding box center [209, 417] width 0 height 0
click at [208, 417] on input "Select an option" at bounding box center [209, 417] width 19 height 19
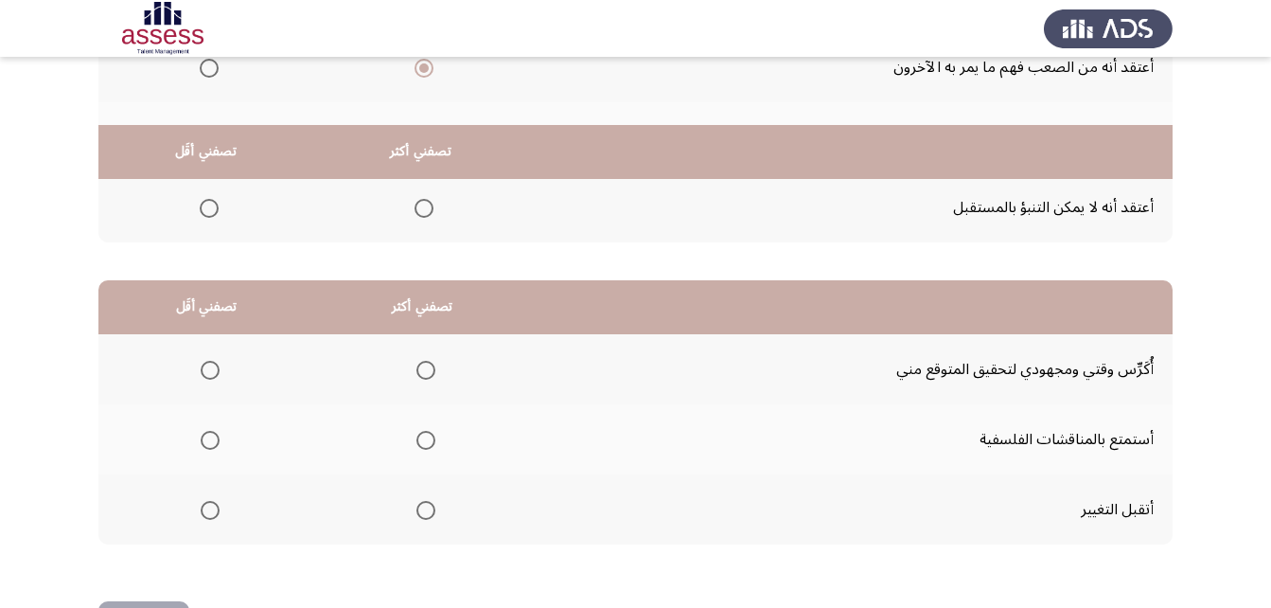
scroll to position [348, 0]
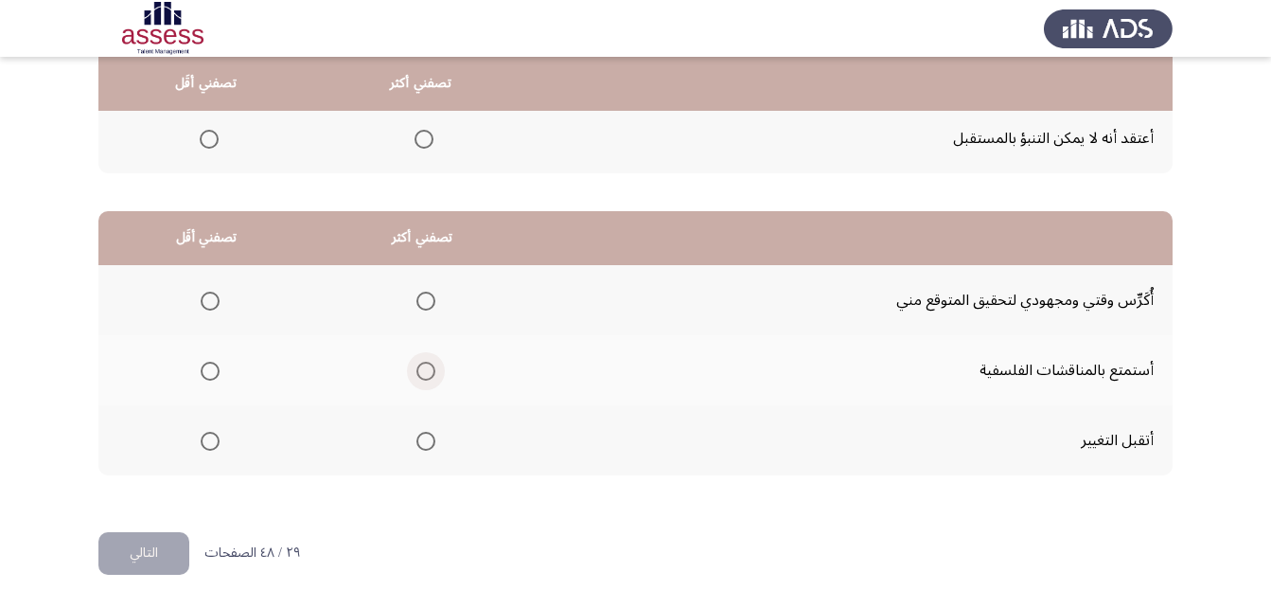
click at [423, 366] on span "Select an option" at bounding box center [426, 371] width 19 height 19
click at [423, 366] on input "Select an option" at bounding box center [426, 371] width 19 height 19
click at [217, 443] on span "Select an option" at bounding box center [210, 441] width 19 height 19
click at [217, 443] on input "Select an option" at bounding box center [210, 441] width 19 height 19
click at [164, 548] on button "التالي" at bounding box center [143, 553] width 91 height 43
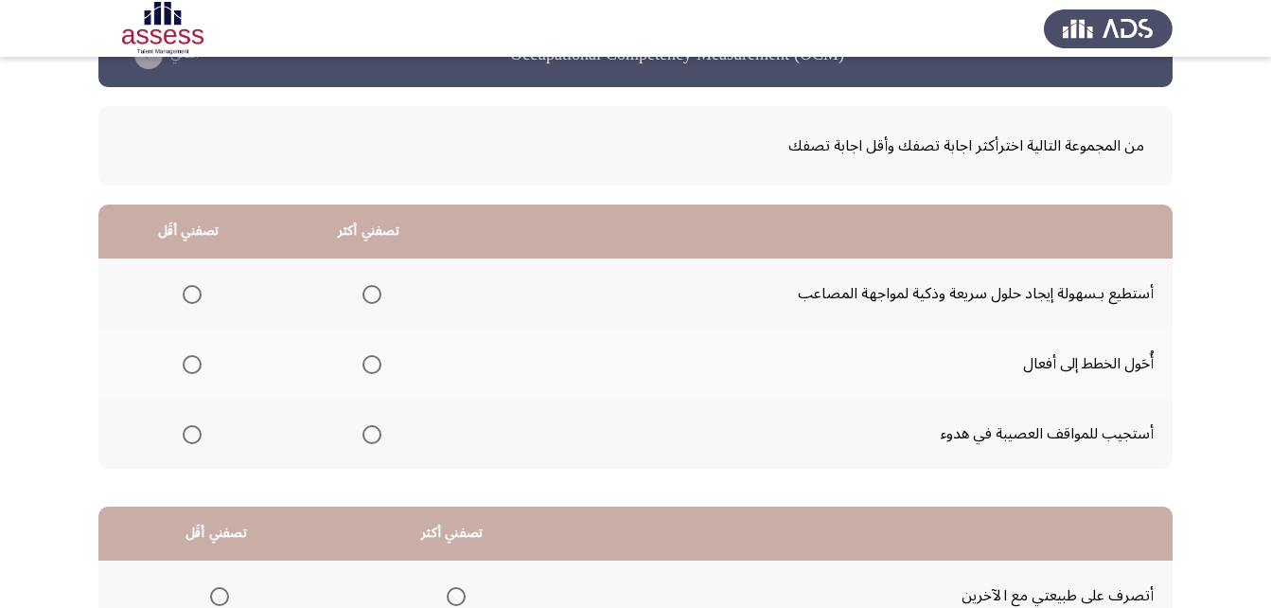
scroll to position [95, 0]
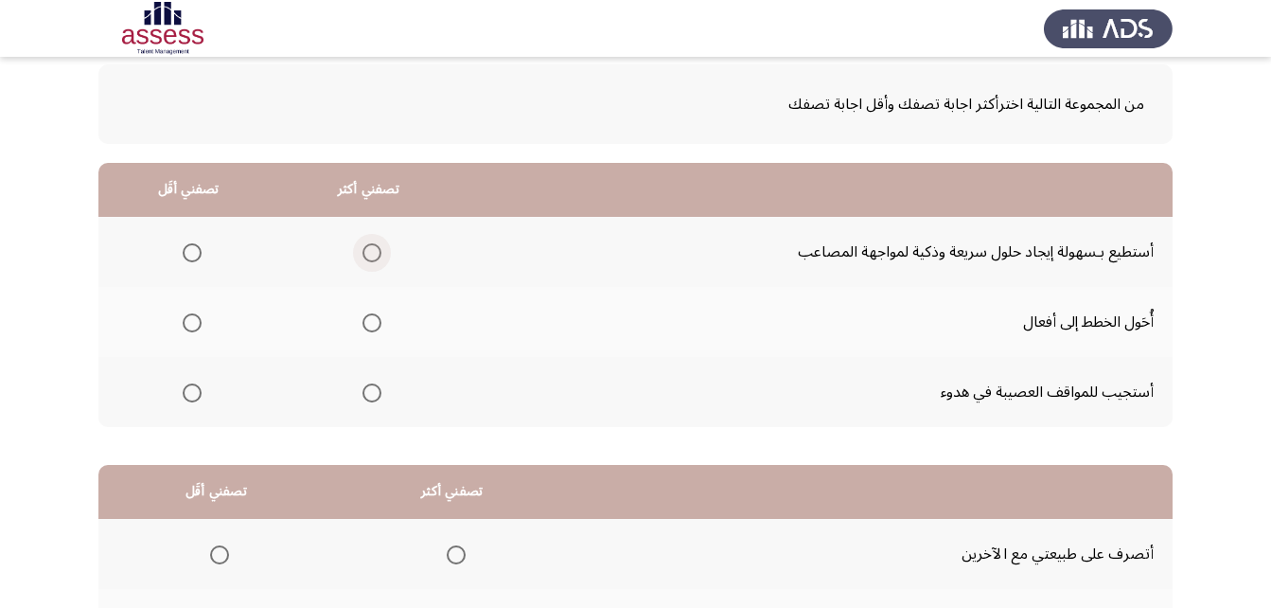
click at [372, 252] on span "Select an option" at bounding box center [372, 252] width 19 height 19
click at [372, 252] on input "Select an option" at bounding box center [372, 252] width 19 height 19
click at [364, 328] on span "Select an option" at bounding box center [372, 322] width 19 height 19
click at [364, 328] on input "Select an option" at bounding box center [372, 322] width 19 height 19
click at [192, 393] on span "Select an option" at bounding box center [192, 393] width 0 height 0
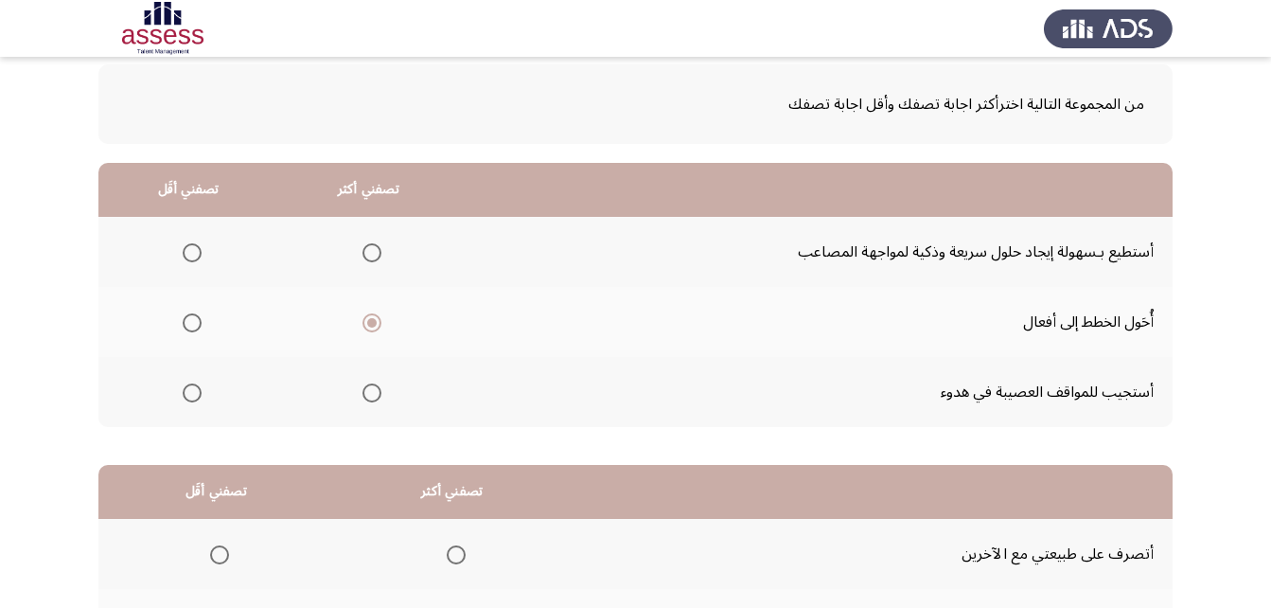
click at [191, 392] on input "Select an option" at bounding box center [192, 392] width 19 height 19
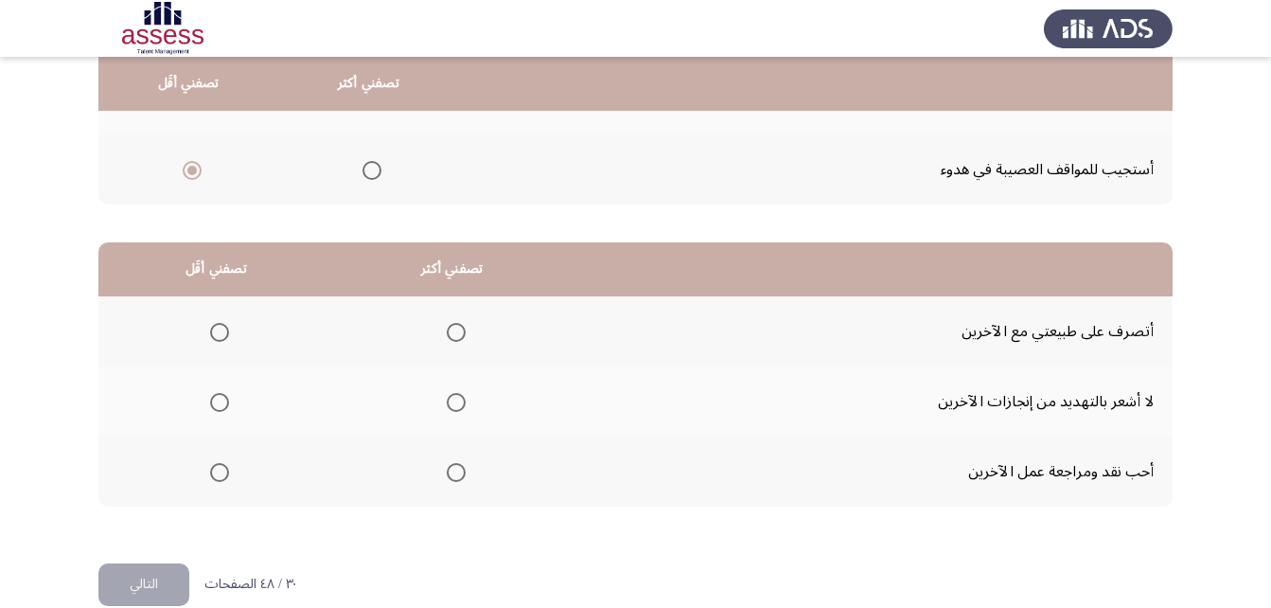
scroll to position [348, 0]
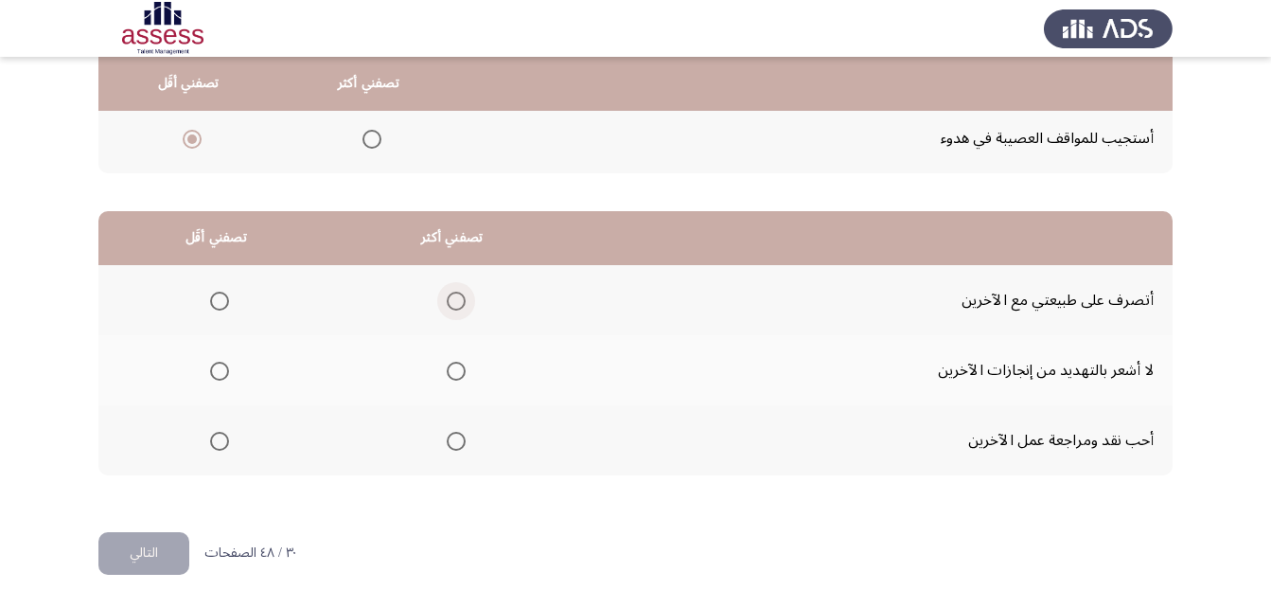
click at [452, 310] on span "Select an option" at bounding box center [456, 301] width 19 height 19
click at [452, 310] on input "Select an option" at bounding box center [456, 301] width 19 height 19
click at [211, 447] on span "Select an option" at bounding box center [219, 441] width 19 height 19
click at [211, 447] on input "Select an option" at bounding box center [219, 441] width 19 height 19
click at [151, 561] on button "التالي" at bounding box center [143, 553] width 91 height 43
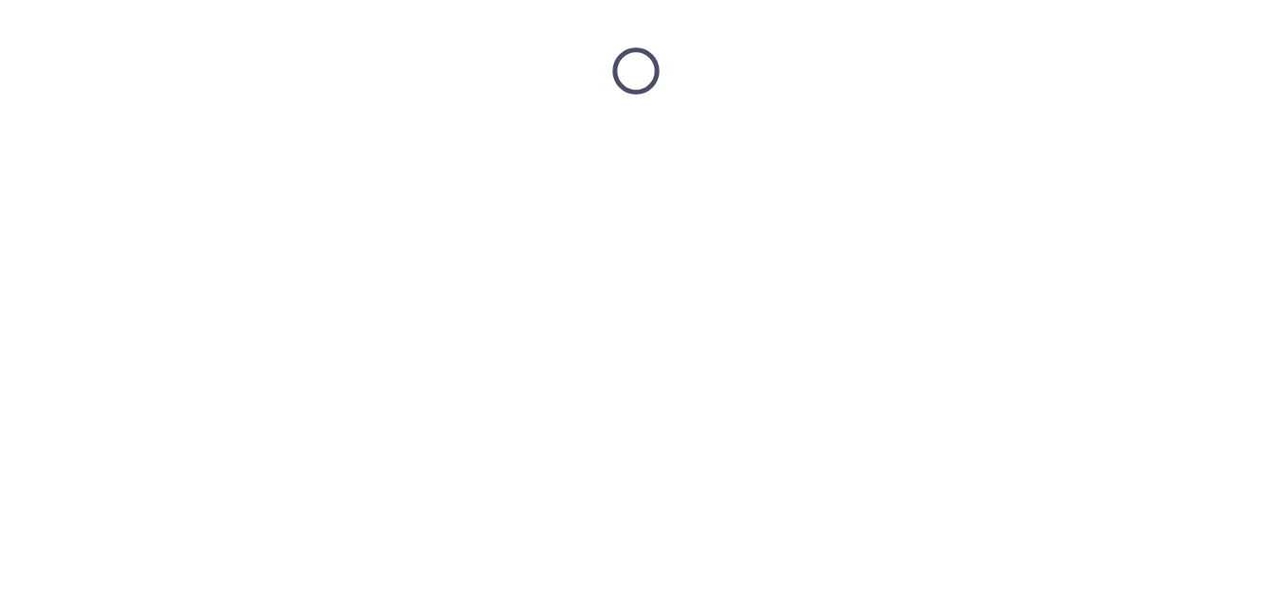
scroll to position [0, 0]
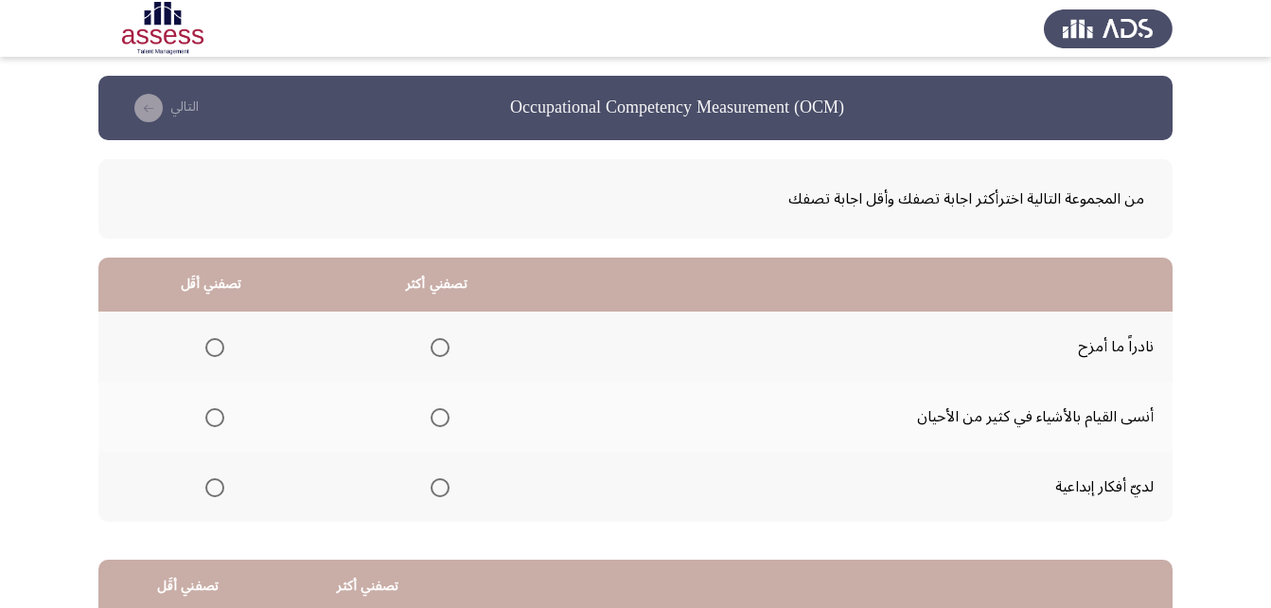
click at [215, 357] on mat-radio-group "Select an option" at bounding box center [211, 346] width 27 height 32
click at [217, 345] on span "Select an option" at bounding box center [214, 347] width 19 height 19
click at [217, 345] on input "Select an option" at bounding box center [214, 347] width 19 height 19
click at [431, 484] on span "Select an option" at bounding box center [440, 487] width 19 height 19
click at [431, 484] on input "Select an option" at bounding box center [440, 487] width 19 height 19
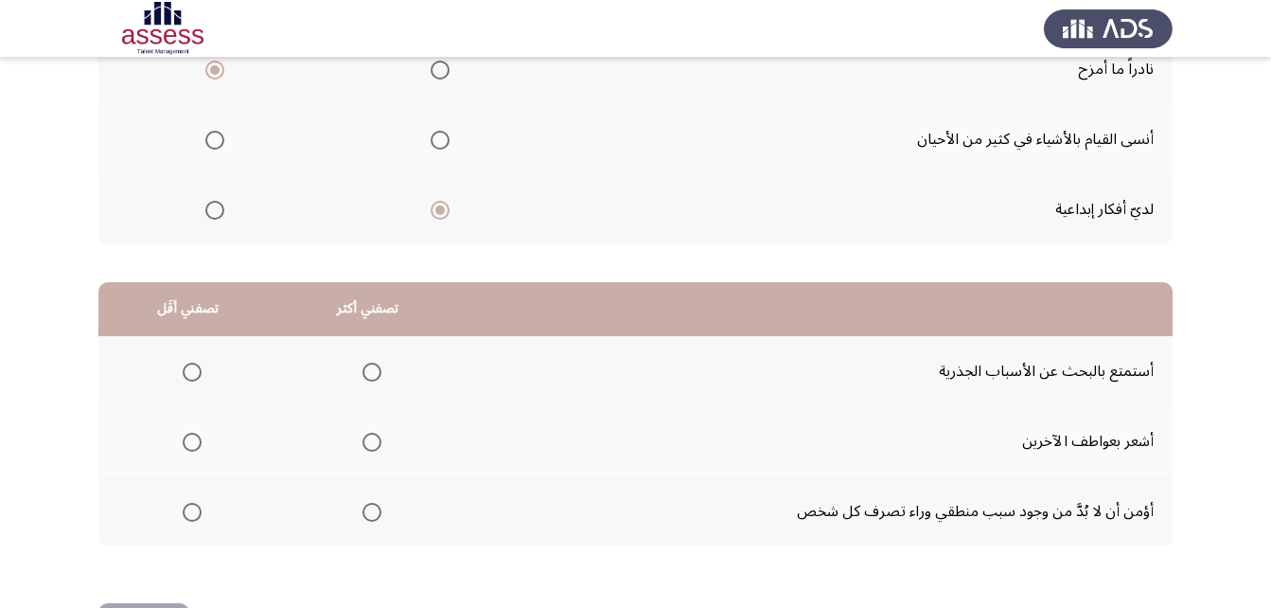
scroll to position [348, 0]
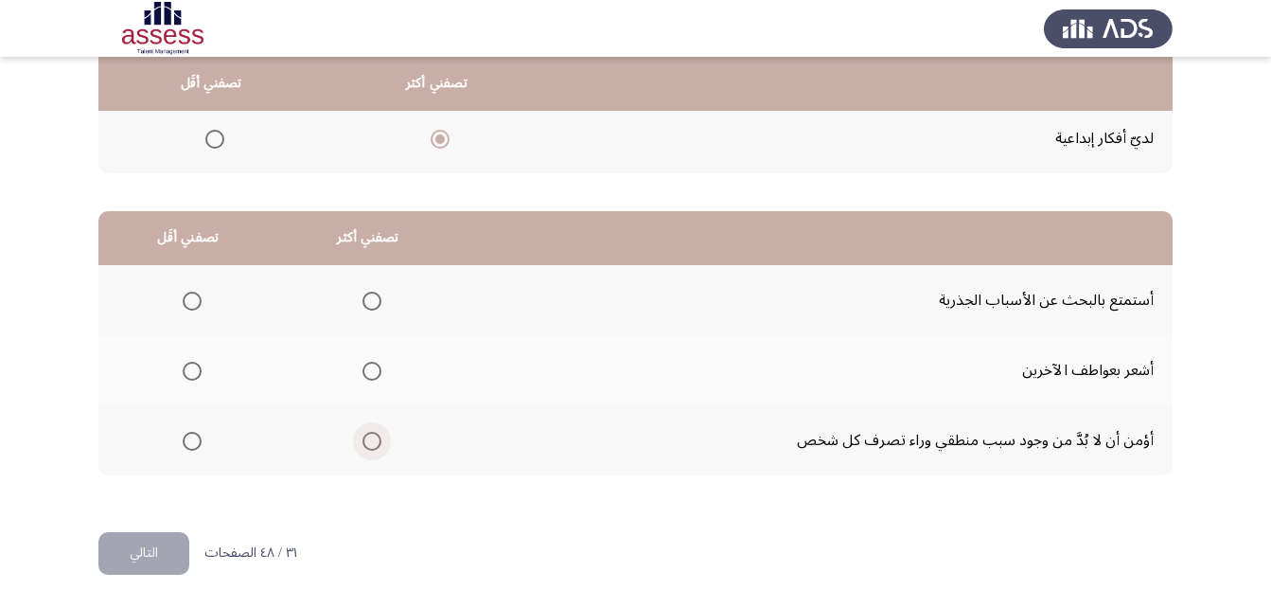
click at [370, 446] on span "Select an option" at bounding box center [372, 441] width 19 height 19
click at [370, 446] on input "Select an option" at bounding box center [372, 441] width 19 height 19
click at [191, 303] on span "Select an option" at bounding box center [192, 301] width 19 height 19
click at [191, 303] on input "Select an option" at bounding box center [192, 301] width 19 height 19
click at [163, 546] on button "التالي" at bounding box center [143, 553] width 91 height 43
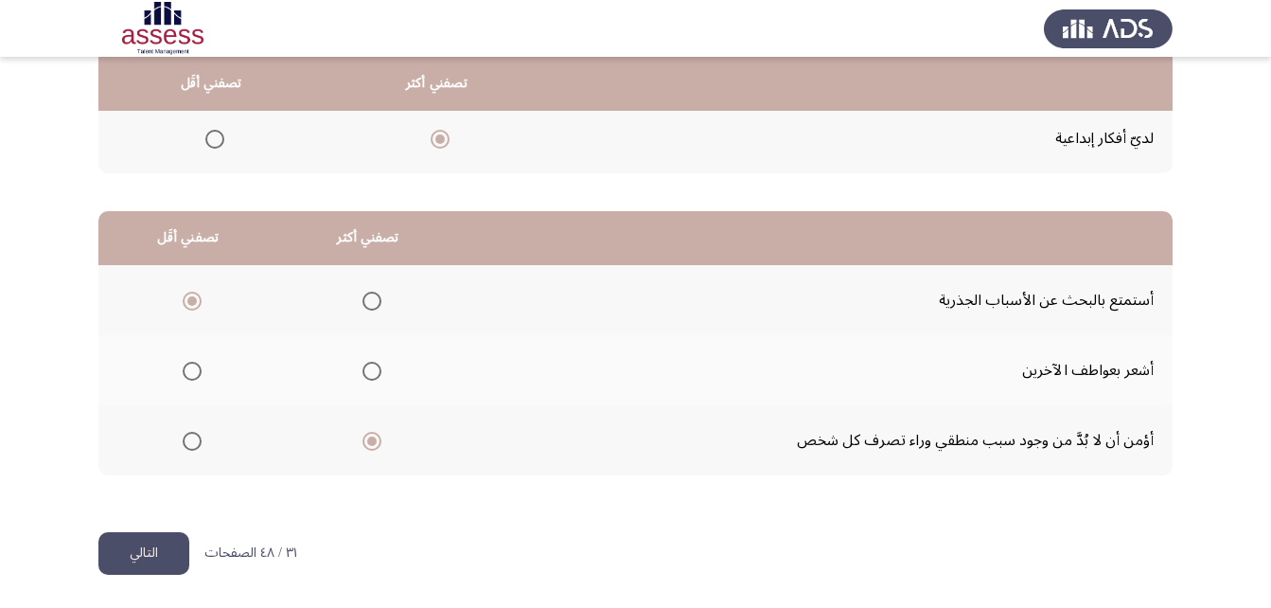
scroll to position [0, 0]
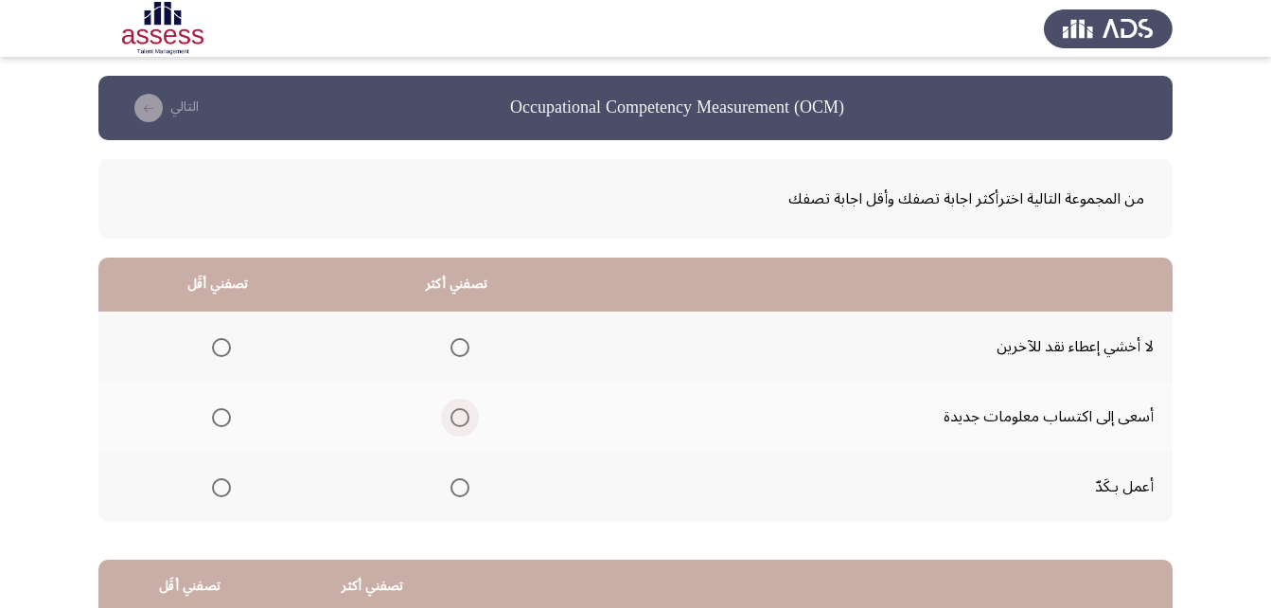
click at [452, 418] on span "Select an option" at bounding box center [460, 417] width 19 height 19
click at [452, 418] on input "Select an option" at bounding box center [460, 417] width 19 height 19
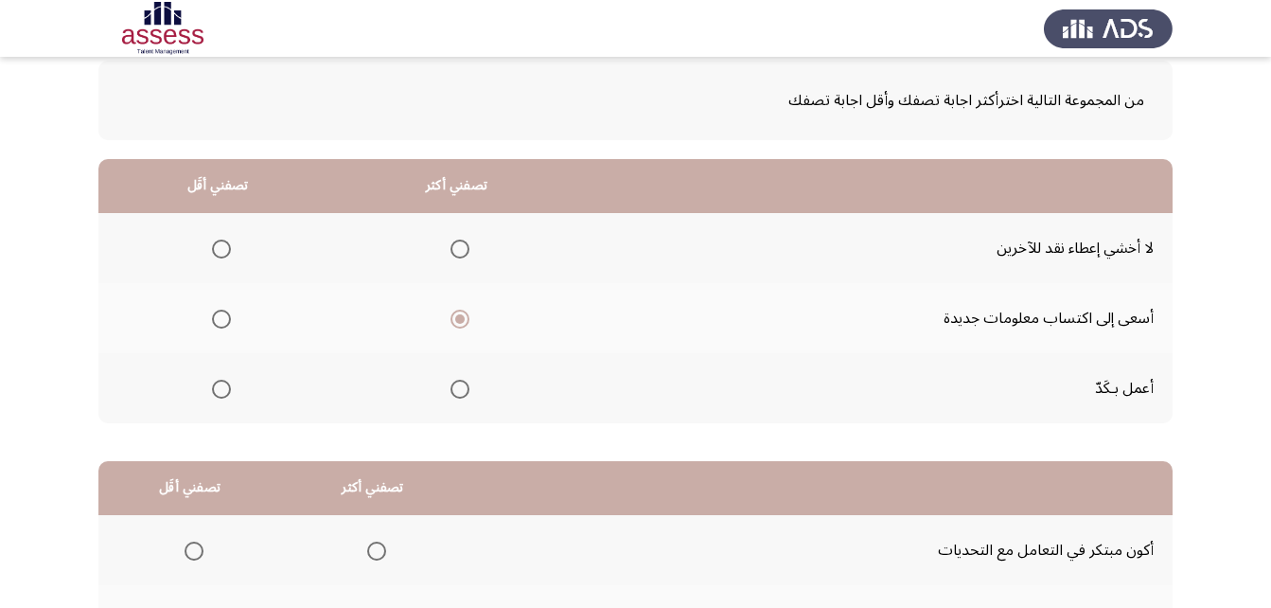
scroll to position [189, 0]
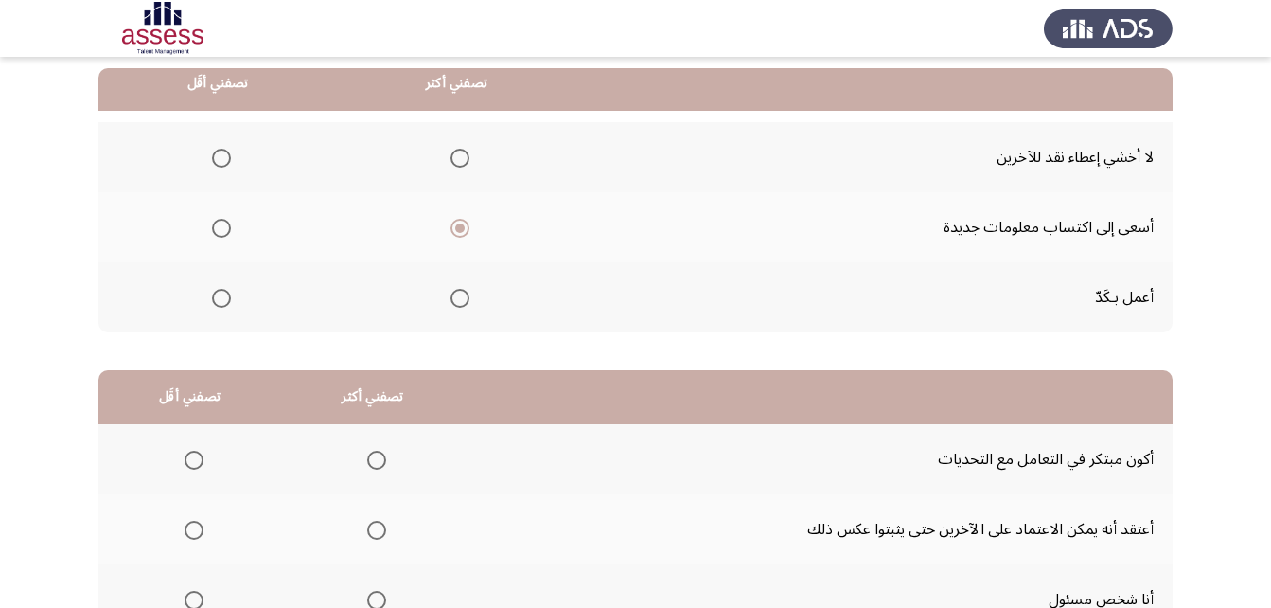
click at [212, 296] on span "Select an option" at bounding box center [221, 298] width 19 height 19
click at [212, 296] on input "Select an option" at bounding box center [221, 298] width 19 height 19
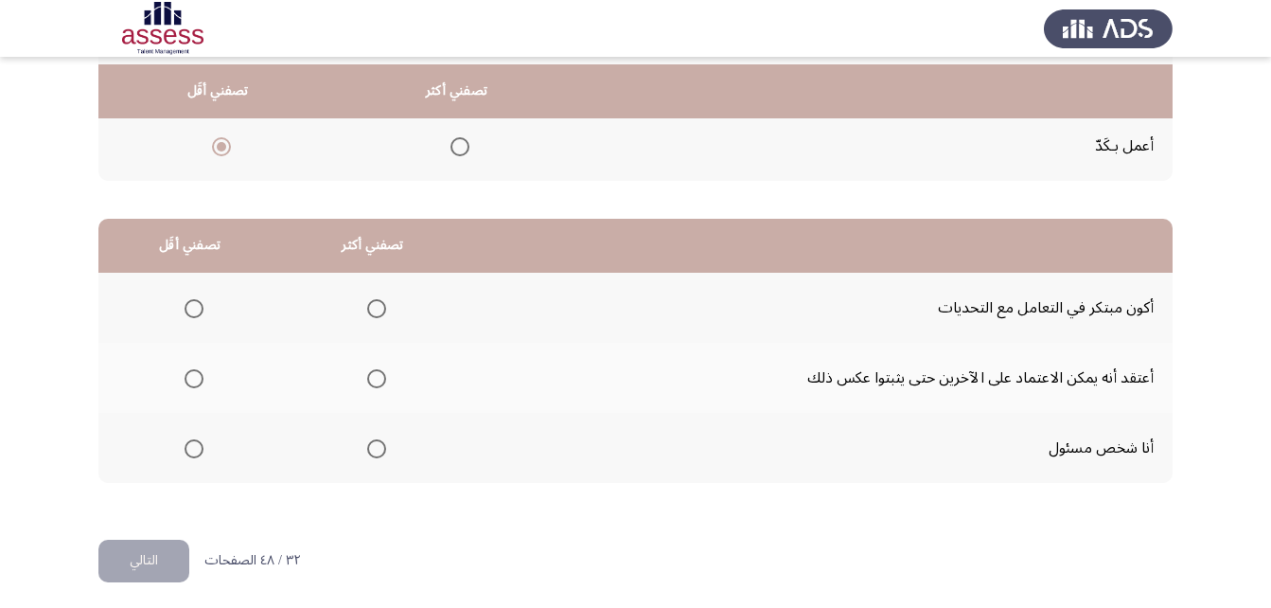
scroll to position [348, 0]
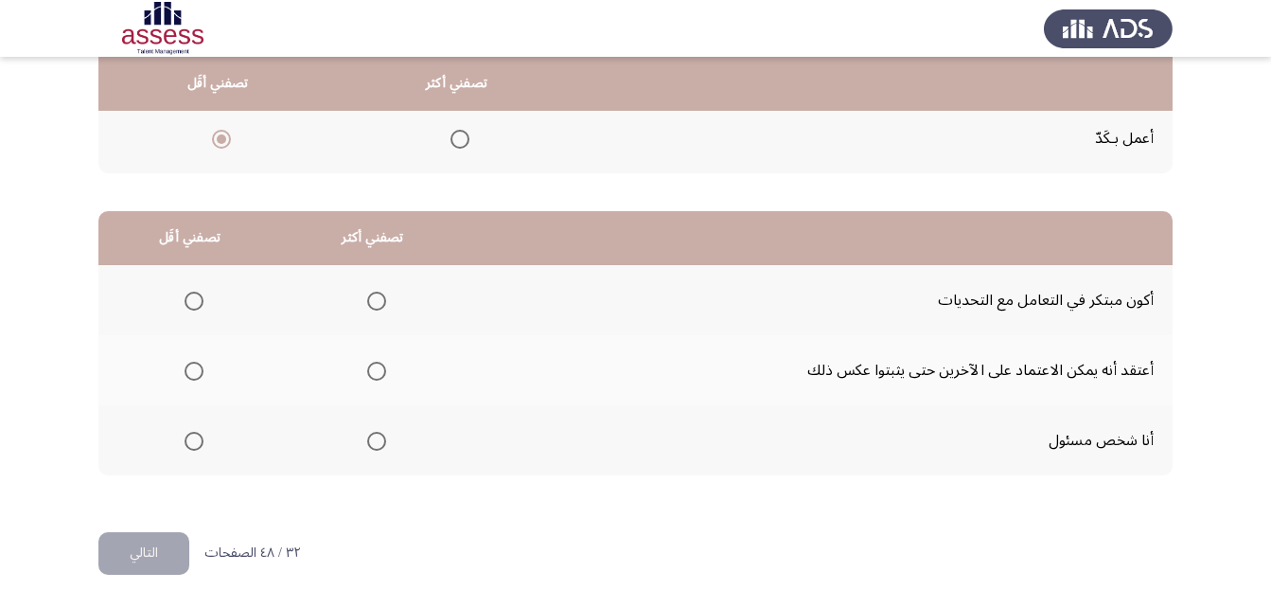
click at [364, 280] on th at bounding box center [373, 300] width 184 height 70
click at [367, 304] on span "Select an option" at bounding box center [376, 301] width 19 height 19
click at [367, 304] on input "Select an option" at bounding box center [376, 301] width 19 height 19
click at [195, 369] on span "Select an option" at bounding box center [194, 371] width 19 height 19
click at [195, 369] on input "Select an option" at bounding box center [194, 371] width 19 height 19
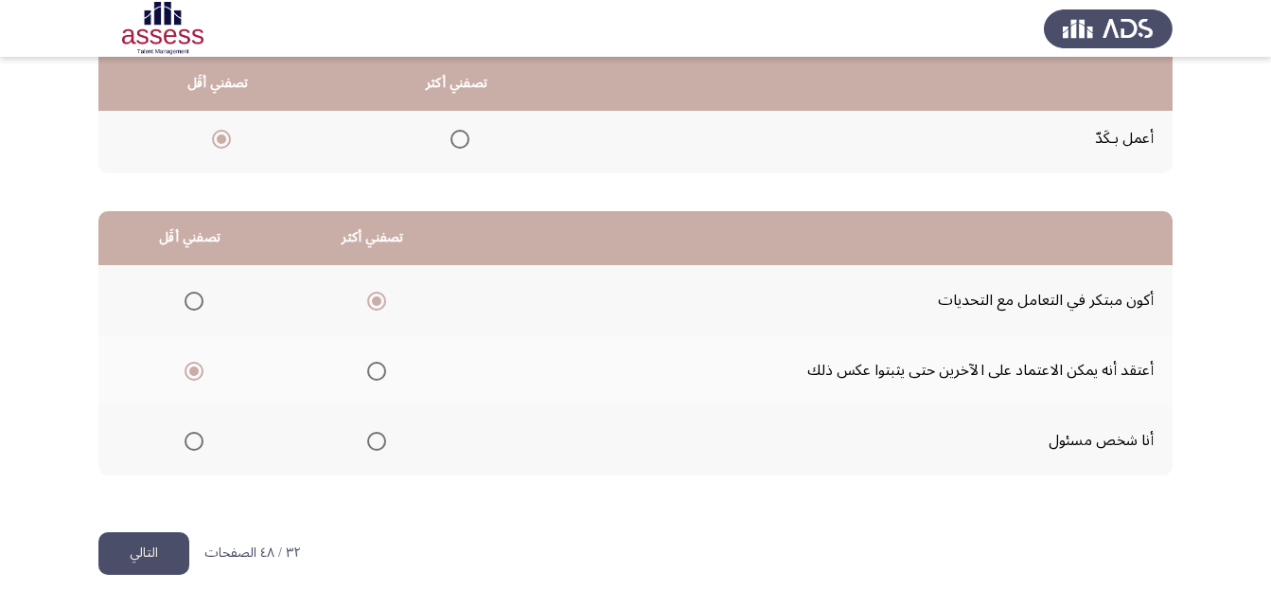
click at [158, 567] on button "التالي" at bounding box center [143, 553] width 91 height 43
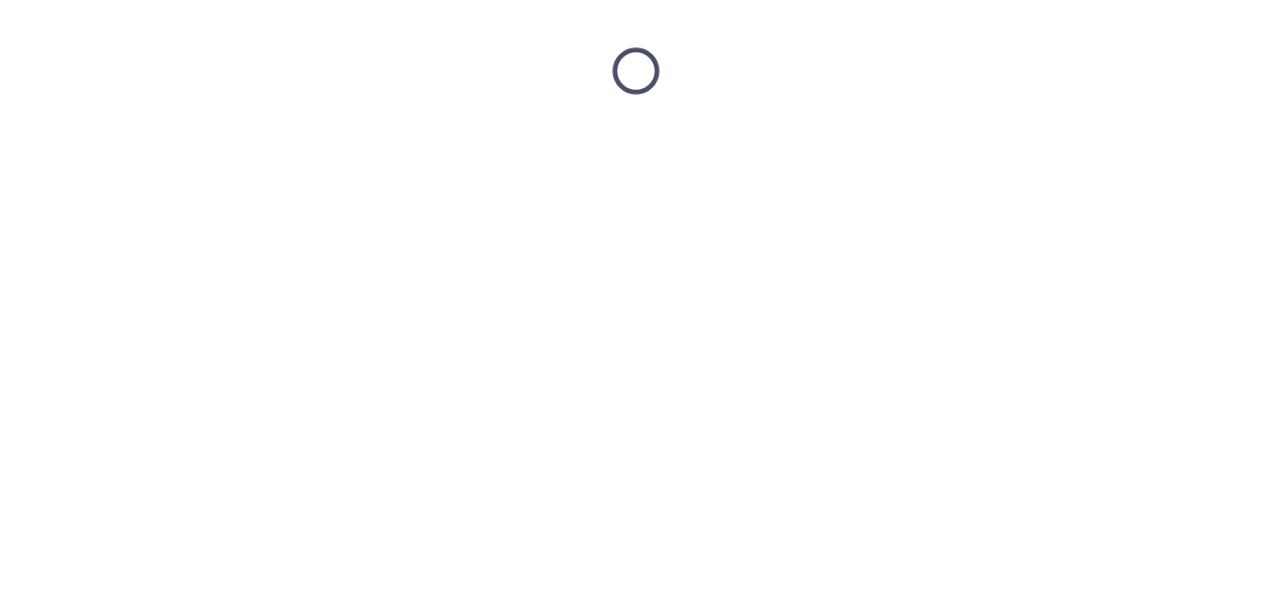
scroll to position [0, 0]
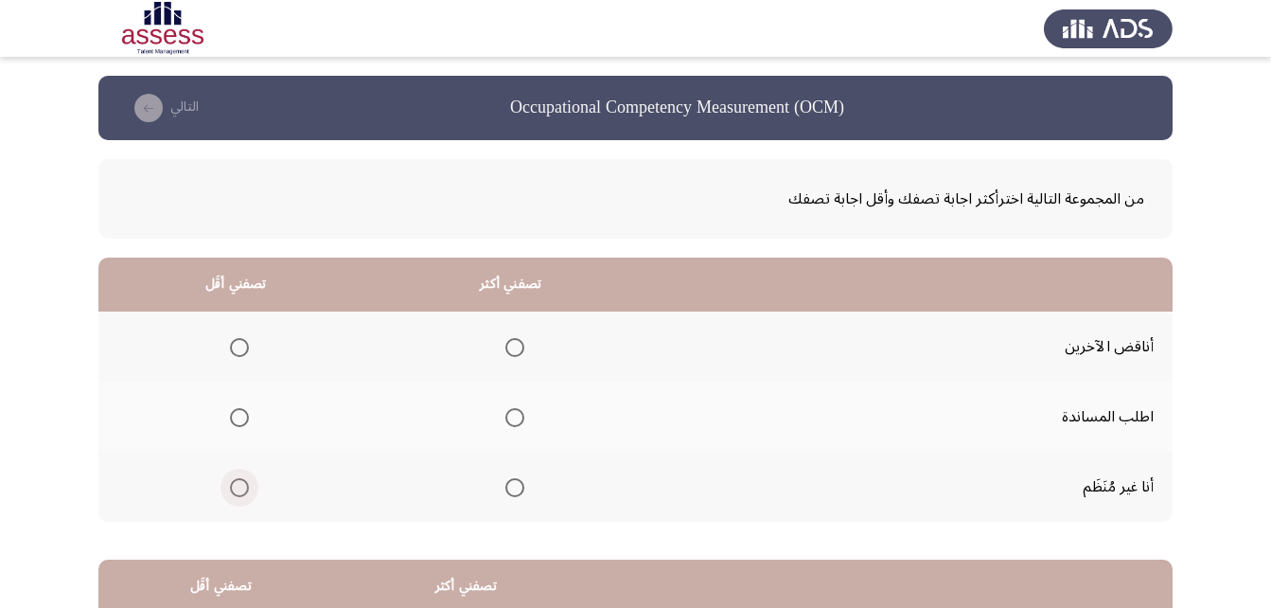
click at [238, 482] on span "Select an option" at bounding box center [239, 487] width 19 height 19
click at [238, 482] on input "Select an option" at bounding box center [239, 487] width 19 height 19
click at [508, 417] on span "Select an option" at bounding box center [515, 417] width 19 height 19
click at [508, 417] on input "Select an option" at bounding box center [515, 417] width 19 height 19
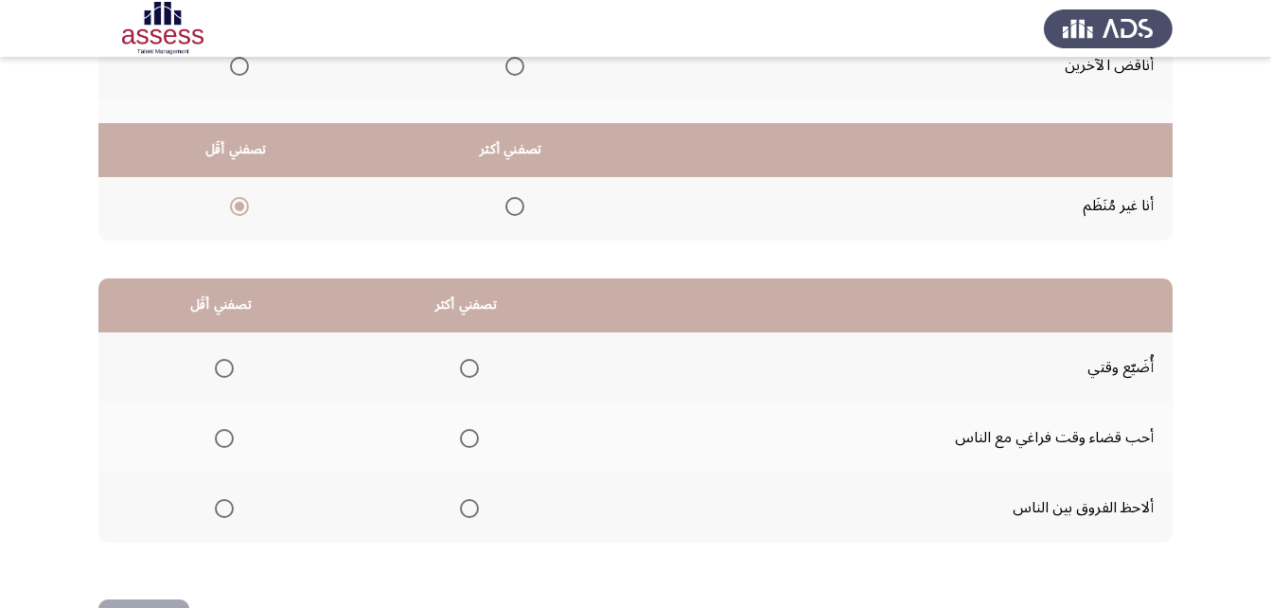
scroll to position [348, 0]
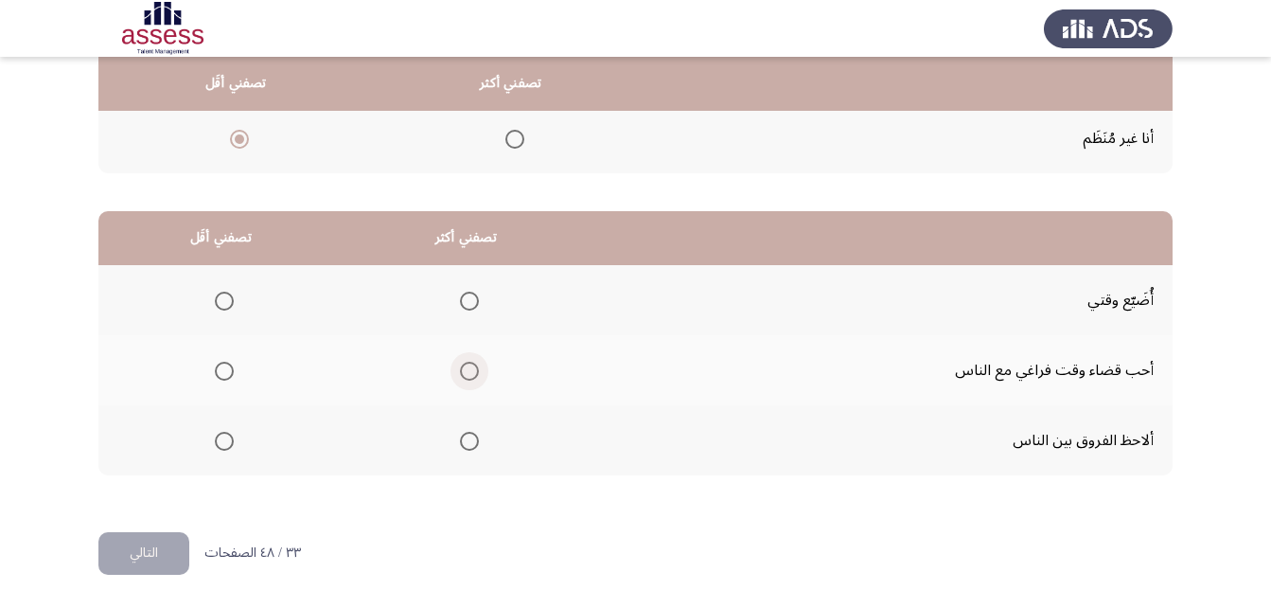
click at [460, 377] on span "Select an option" at bounding box center [469, 371] width 19 height 19
click at [460, 377] on input "Select an option" at bounding box center [469, 371] width 19 height 19
click at [224, 301] on span "Select an option" at bounding box center [224, 301] width 0 height 0
click at [224, 300] on input "Select an option" at bounding box center [224, 301] width 19 height 19
click at [160, 554] on button "التالي" at bounding box center [143, 553] width 91 height 43
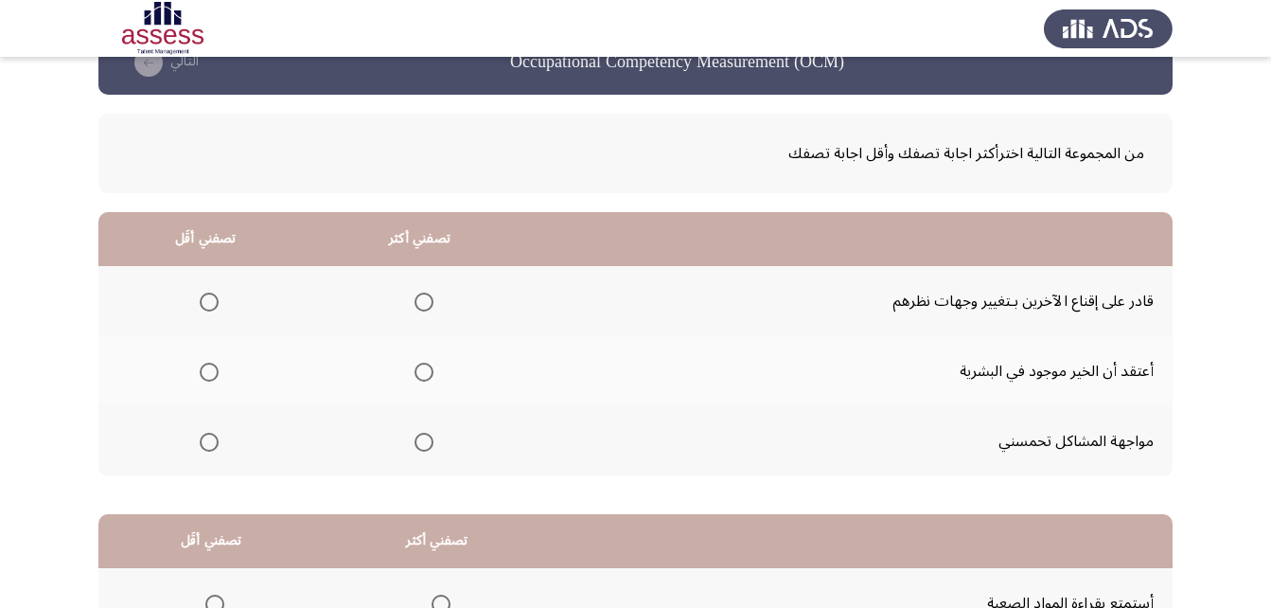
scroll to position [0, 0]
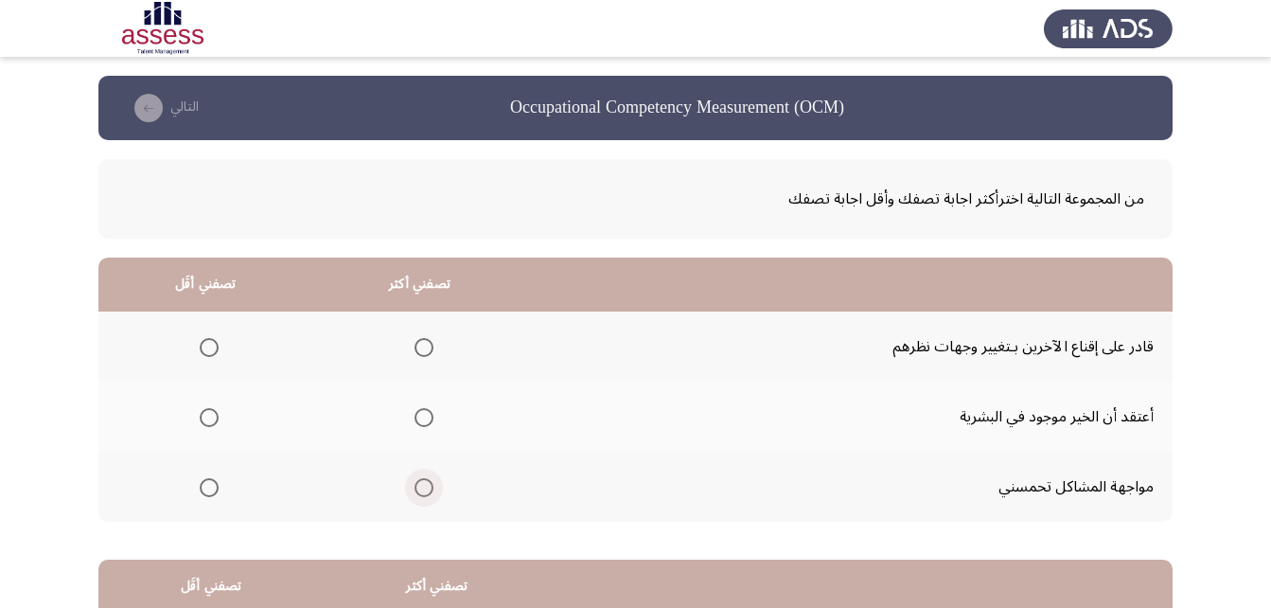
click at [426, 488] on span "Select an option" at bounding box center [424, 487] width 19 height 19
click at [426, 488] on input "Select an option" at bounding box center [424, 487] width 19 height 19
click at [214, 351] on span "Select an option" at bounding box center [209, 347] width 19 height 19
click at [214, 351] on input "Select an option" at bounding box center [209, 347] width 19 height 19
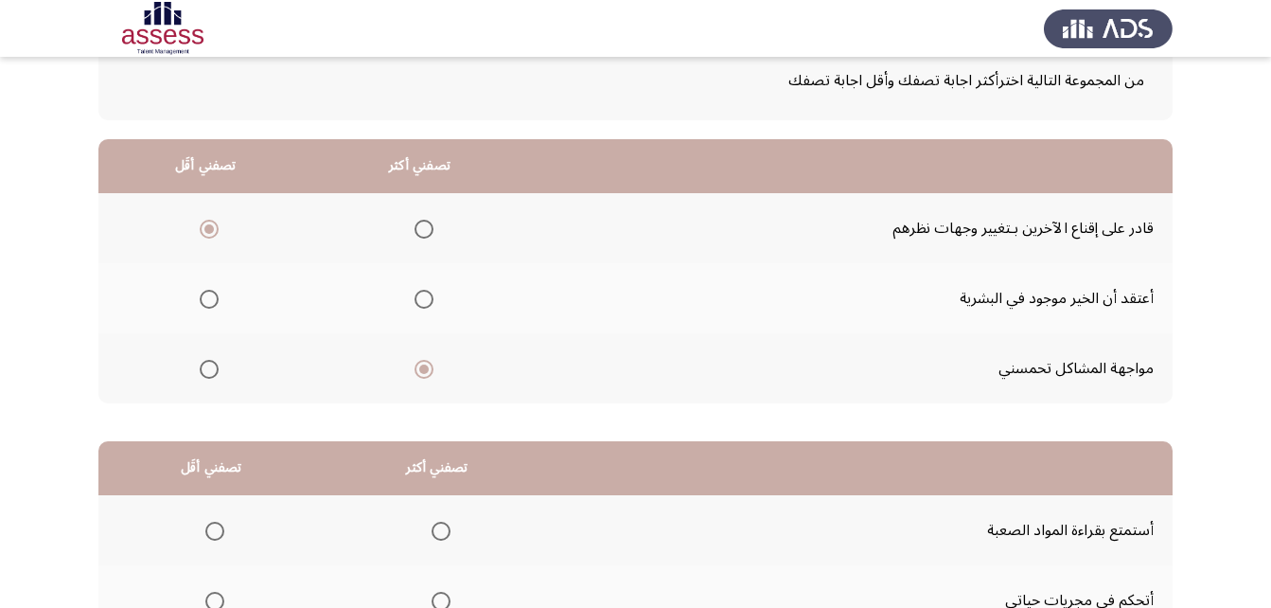
scroll to position [348, 0]
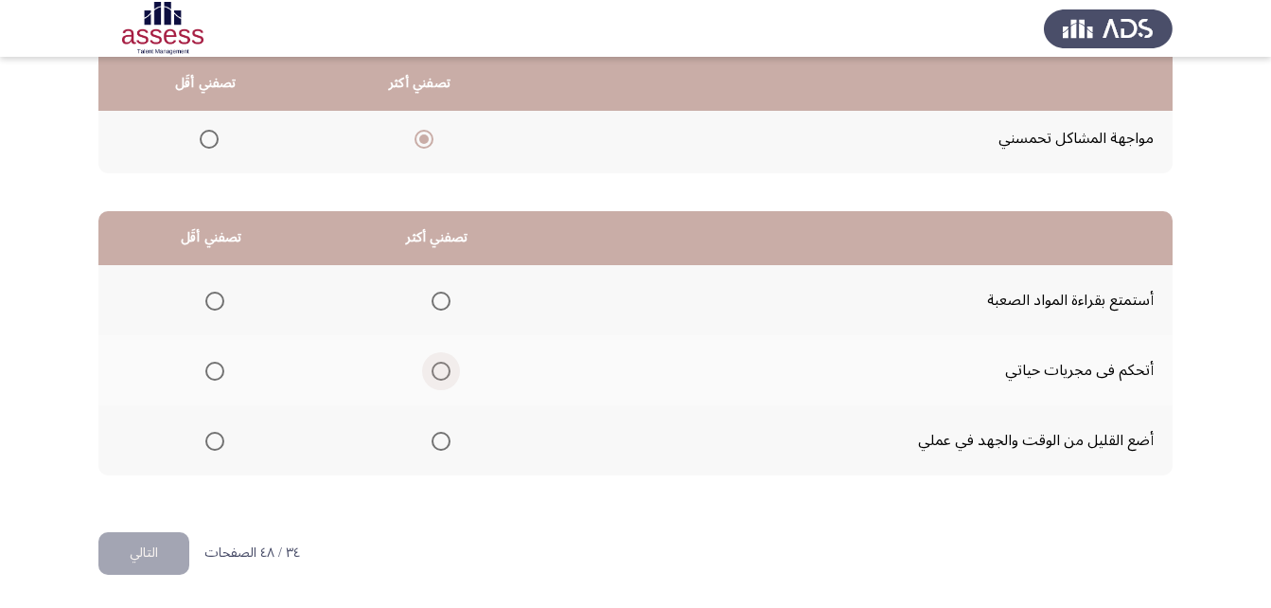
click at [429, 373] on label "Select an option" at bounding box center [437, 371] width 27 height 19
click at [432, 373] on input "Select an option" at bounding box center [441, 371] width 19 height 19
click at [217, 436] on span "Select an option" at bounding box center [214, 441] width 19 height 19
click at [217, 436] on input "Select an option" at bounding box center [214, 441] width 19 height 19
click at [138, 558] on button "التالي" at bounding box center [143, 553] width 91 height 43
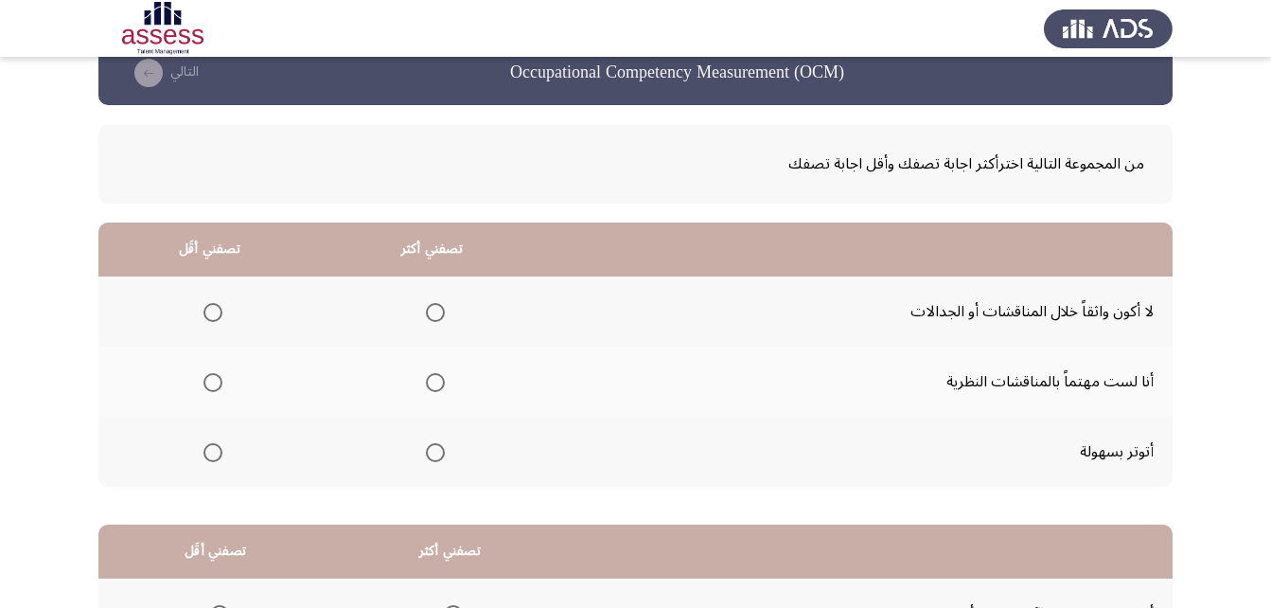
scroll to position [0, 0]
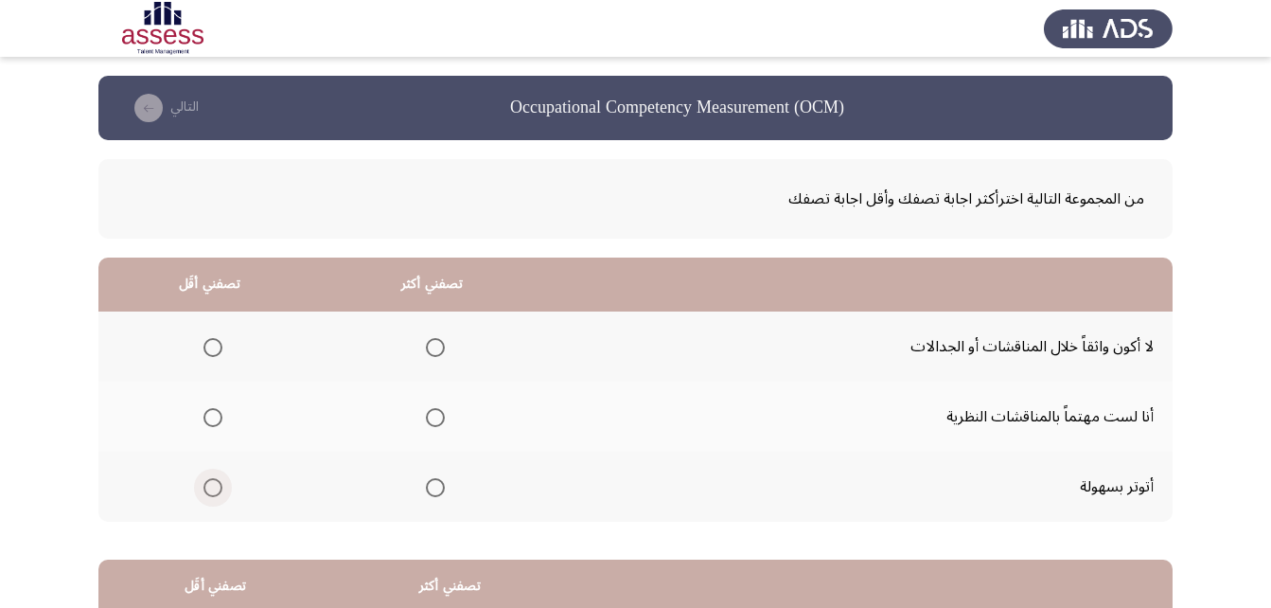
click at [216, 492] on span "Select an option" at bounding box center [213, 487] width 19 height 19
click at [216, 492] on input "Select an option" at bounding box center [213, 487] width 19 height 19
click at [208, 347] on span "Select an option" at bounding box center [213, 347] width 19 height 19
click at [208, 347] on input "Select an option" at bounding box center [213, 347] width 19 height 19
click at [433, 492] on span "Select an option" at bounding box center [435, 487] width 19 height 19
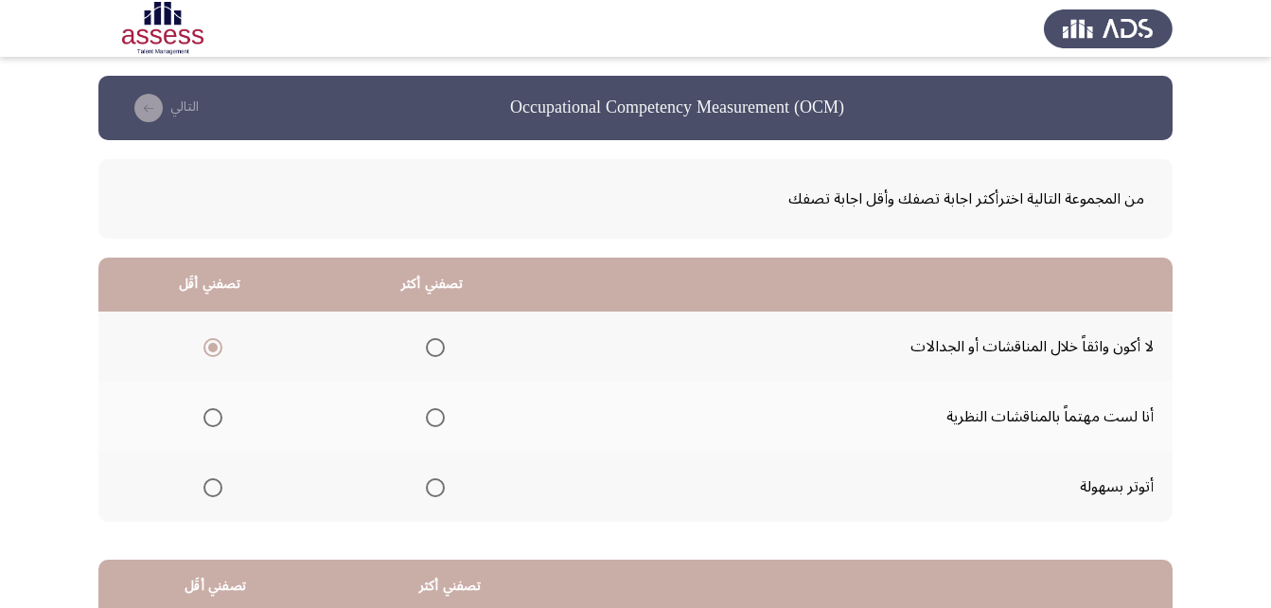
click at [433, 492] on input "Select an option" at bounding box center [435, 487] width 19 height 19
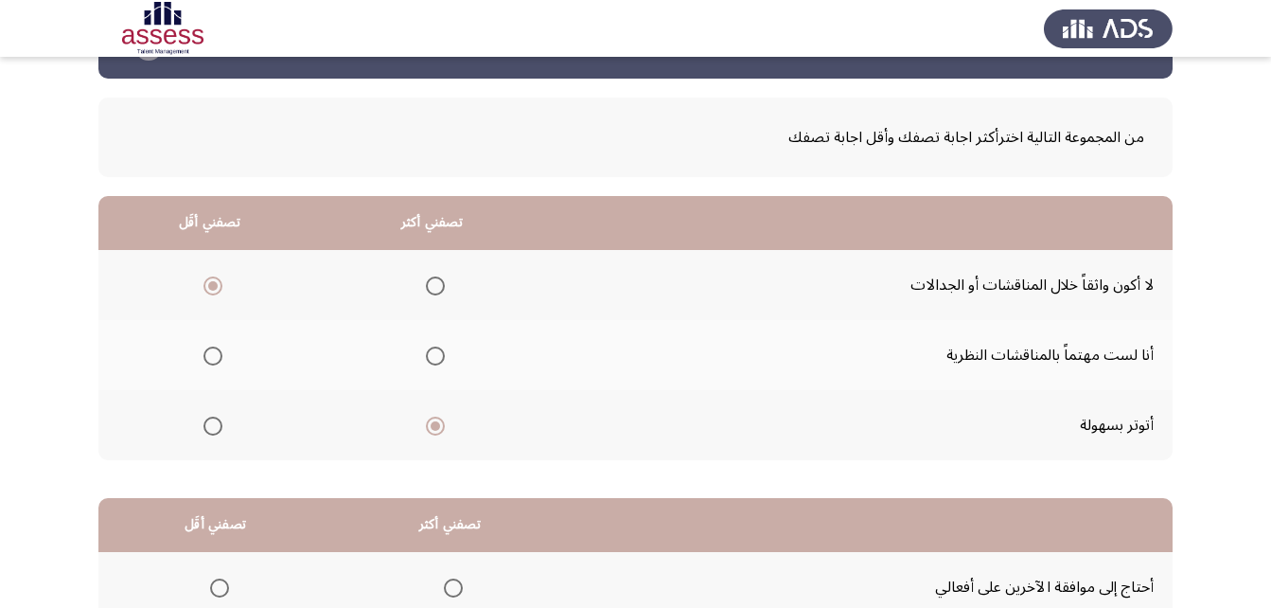
scroll to position [95, 0]
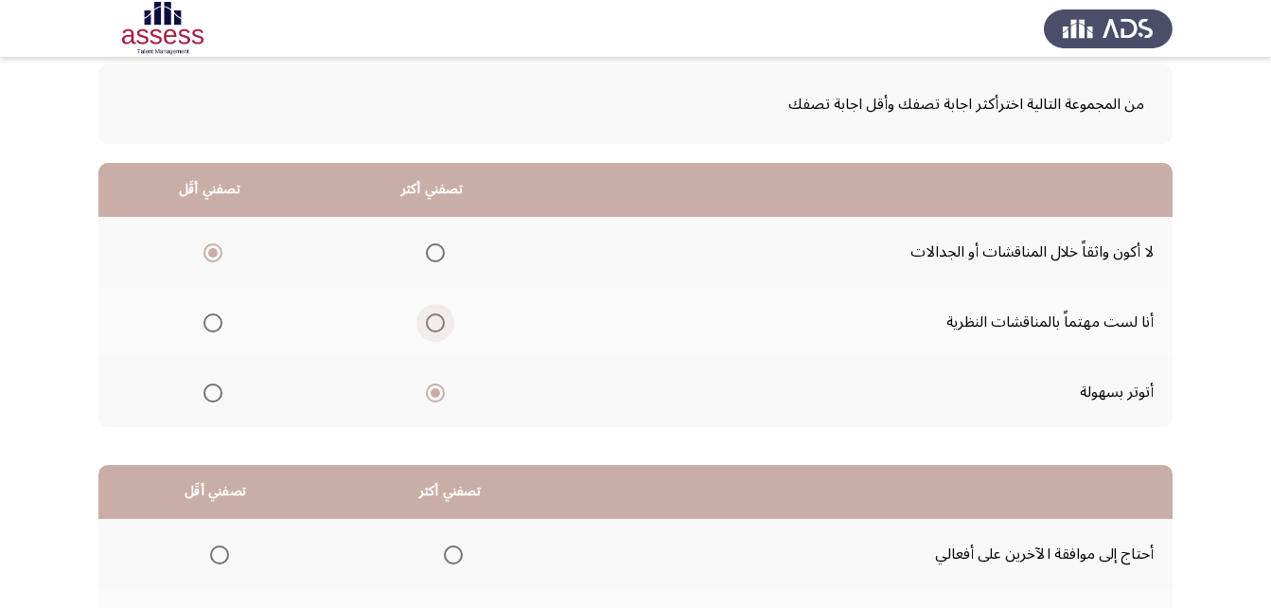
click at [426, 322] on span "Select an option" at bounding box center [435, 322] width 19 height 19
click at [426, 322] on input "Select an option" at bounding box center [435, 322] width 19 height 19
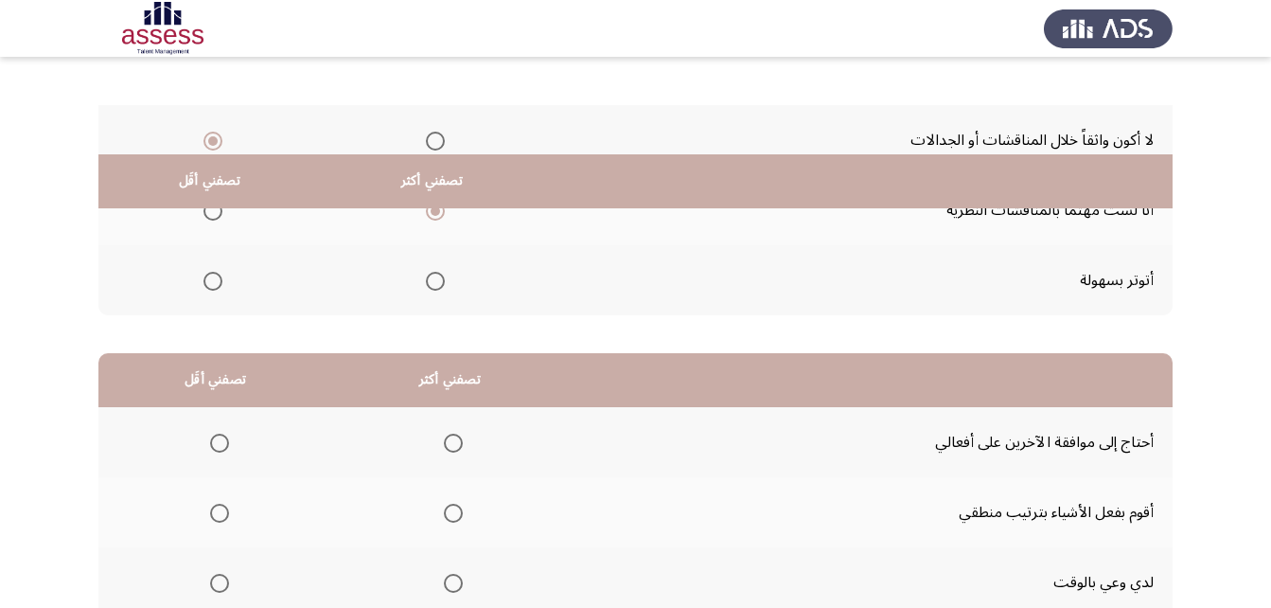
scroll to position [348, 0]
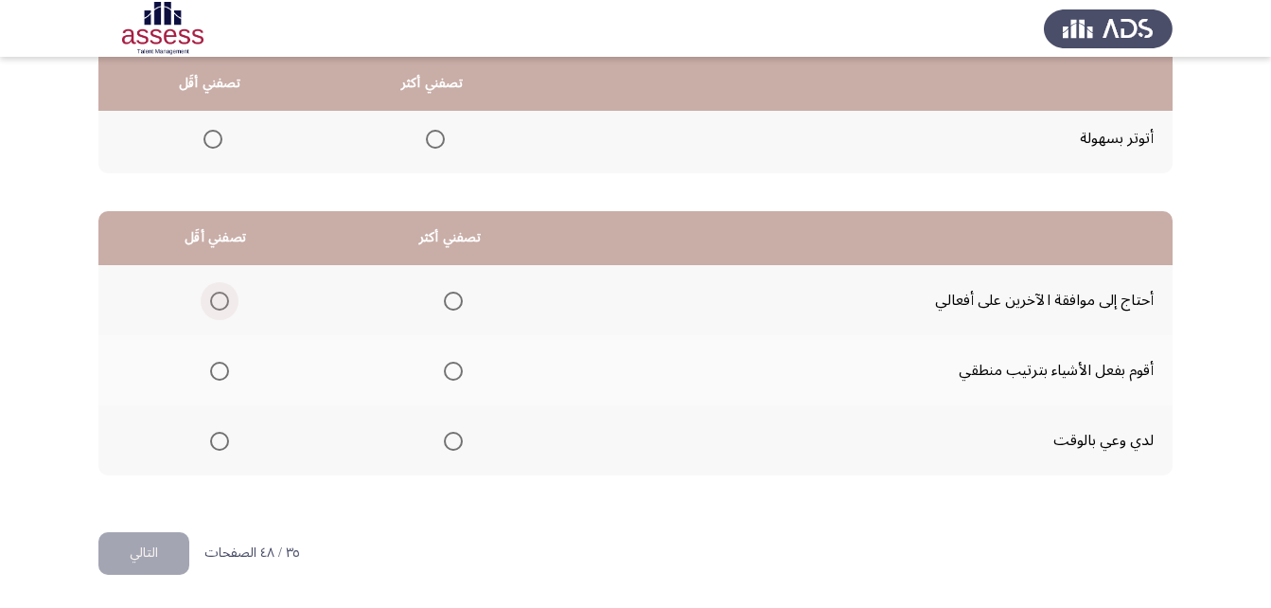
click at [215, 301] on span "Select an option" at bounding box center [219, 301] width 19 height 19
click at [215, 301] on input "Select an option" at bounding box center [219, 301] width 19 height 19
click at [445, 365] on span "Select an option" at bounding box center [453, 371] width 19 height 19
click at [445, 365] on input "Select an option" at bounding box center [453, 371] width 19 height 19
click at [459, 445] on span "Select an option" at bounding box center [453, 441] width 19 height 19
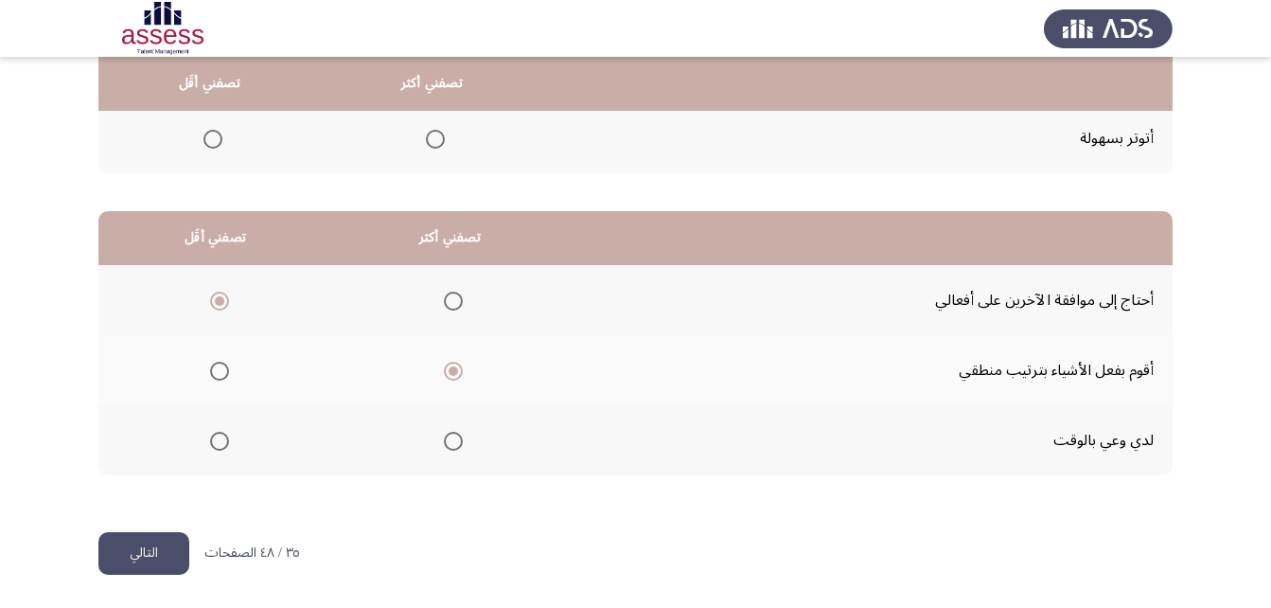
click at [459, 445] on input "Select an option" at bounding box center [453, 441] width 19 height 19
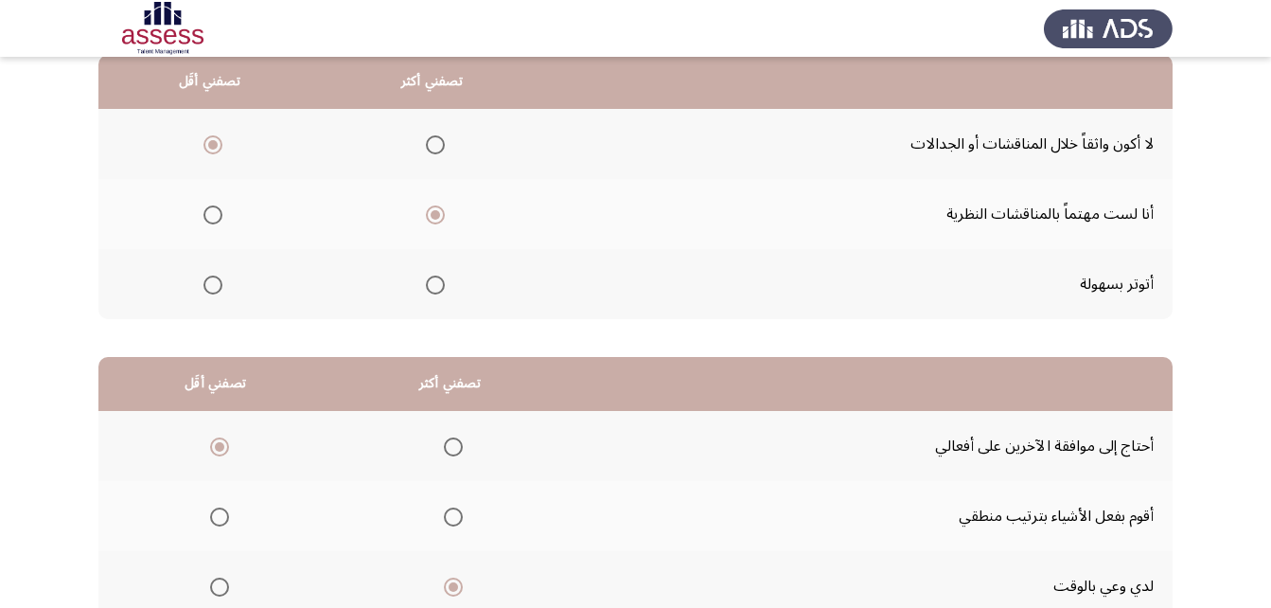
scroll to position [0, 0]
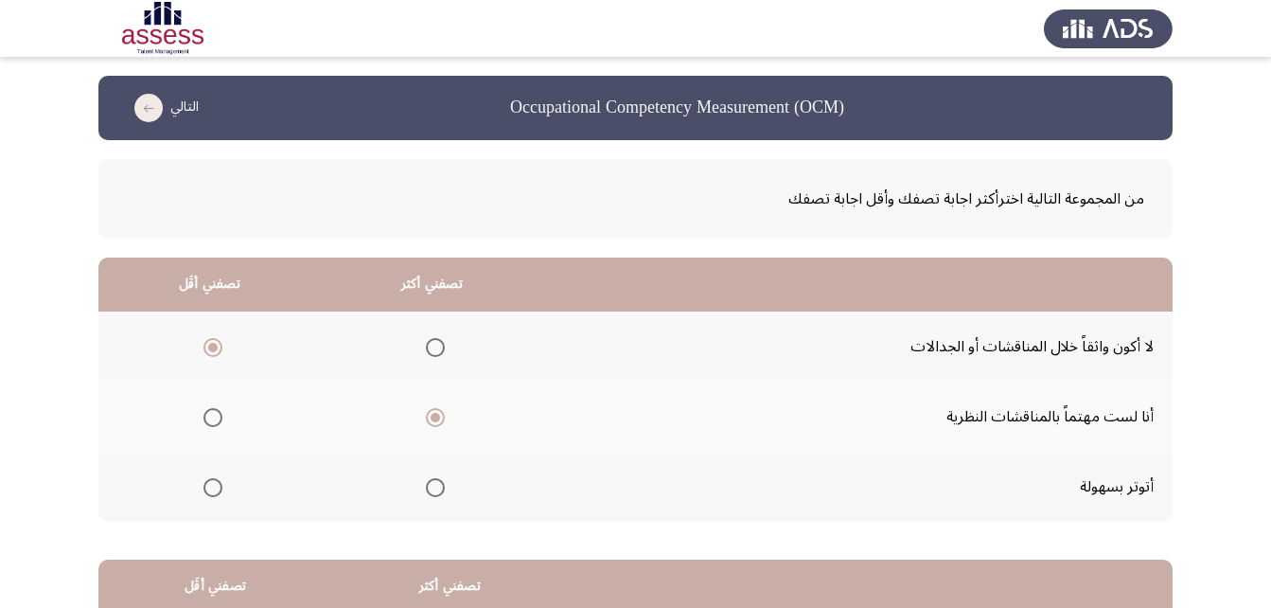
click at [201, 415] on label "Select an option" at bounding box center [209, 417] width 27 height 19
click at [204, 415] on input "Select an option" at bounding box center [213, 417] width 19 height 19
click at [426, 411] on span "Select an option" at bounding box center [435, 417] width 19 height 19
click at [426, 411] on input "Select an option" at bounding box center [435, 417] width 19 height 19
click at [213, 420] on span "Select an option" at bounding box center [213, 417] width 19 height 19
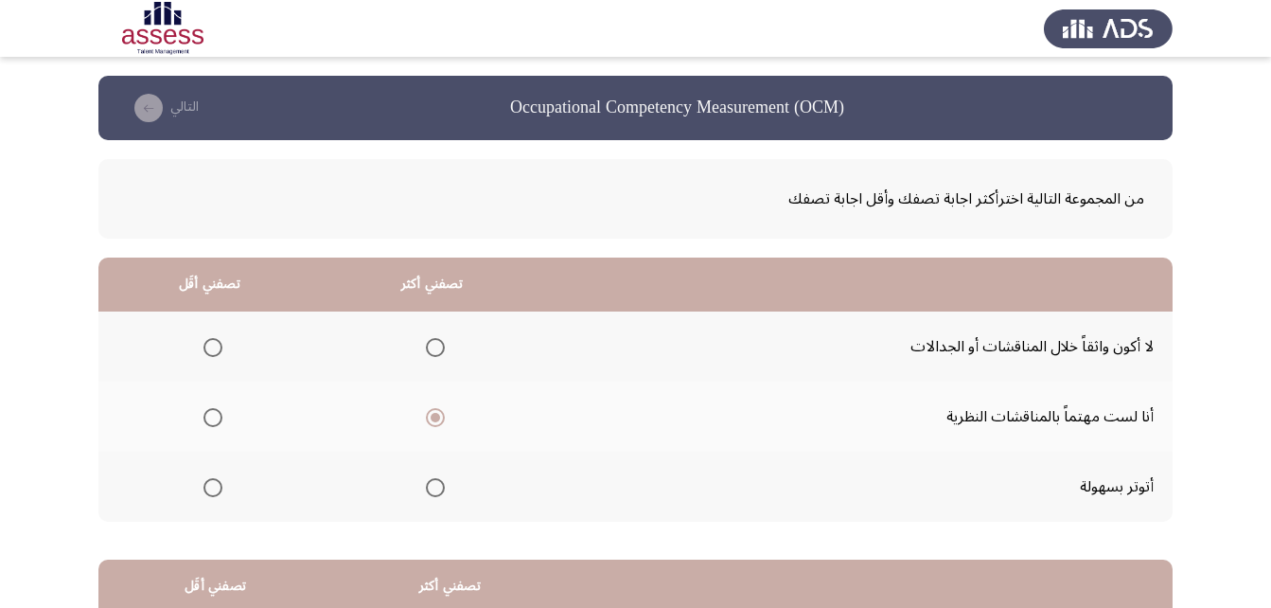
click at [213, 420] on input "Select an option" at bounding box center [213, 417] width 19 height 19
click at [430, 343] on span "Select an option" at bounding box center [435, 347] width 19 height 19
click at [430, 343] on input "Select an option" at bounding box center [435, 347] width 19 height 19
click at [434, 481] on span "Select an option" at bounding box center [435, 487] width 19 height 19
click at [434, 481] on input "Select an option" at bounding box center [435, 487] width 19 height 19
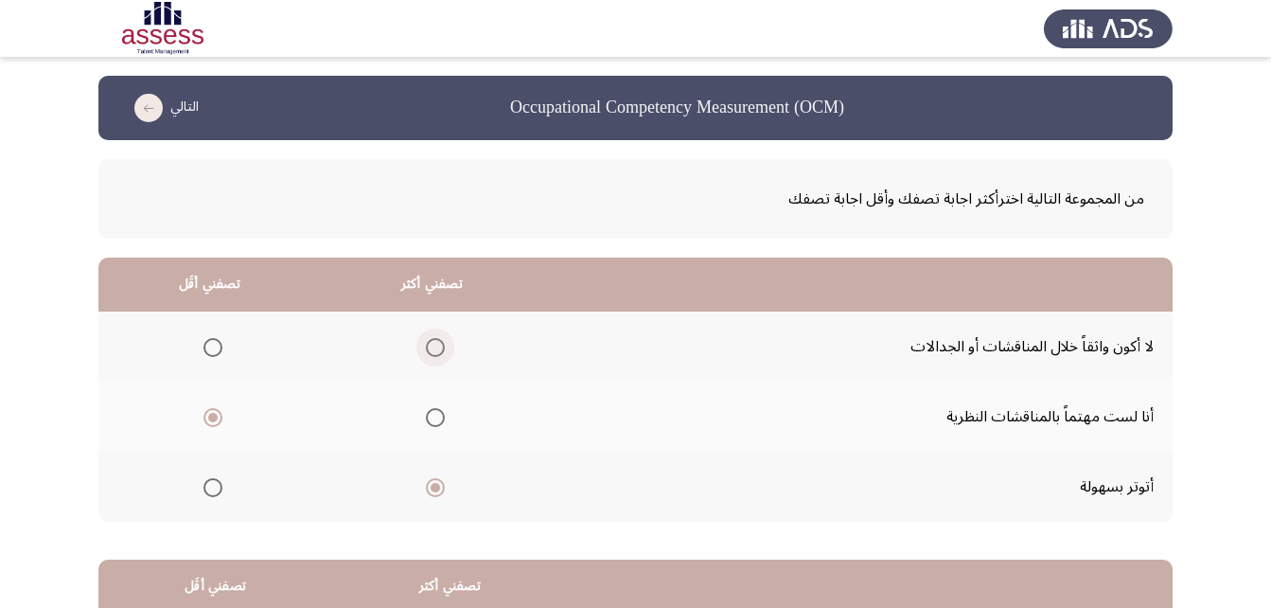
click at [441, 352] on span "Select an option" at bounding box center [435, 347] width 19 height 19
click at [441, 352] on input "Select an option" at bounding box center [435, 347] width 19 height 19
click at [211, 478] on mat-radio-group "Select an option" at bounding box center [209, 486] width 27 height 32
click at [211, 482] on span "Select an option" at bounding box center [213, 487] width 19 height 19
click at [211, 482] on input "Select an option" at bounding box center [213, 487] width 19 height 19
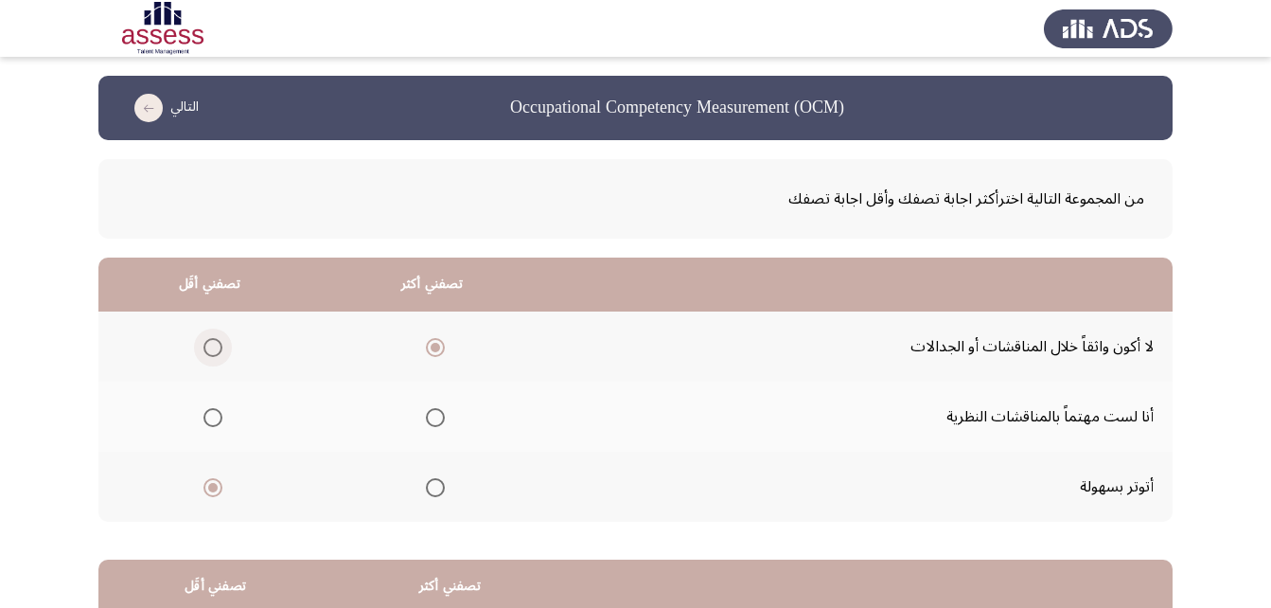
click at [204, 339] on span "Select an option" at bounding box center [213, 347] width 19 height 19
click at [204, 339] on input "Select an option" at bounding box center [213, 347] width 19 height 19
click at [435, 418] on span "Select an option" at bounding box center [435, 417] width 19 height 19
click at [435, 418] on input "Select an option" at bounding box center [435, 417] width 19 height 19
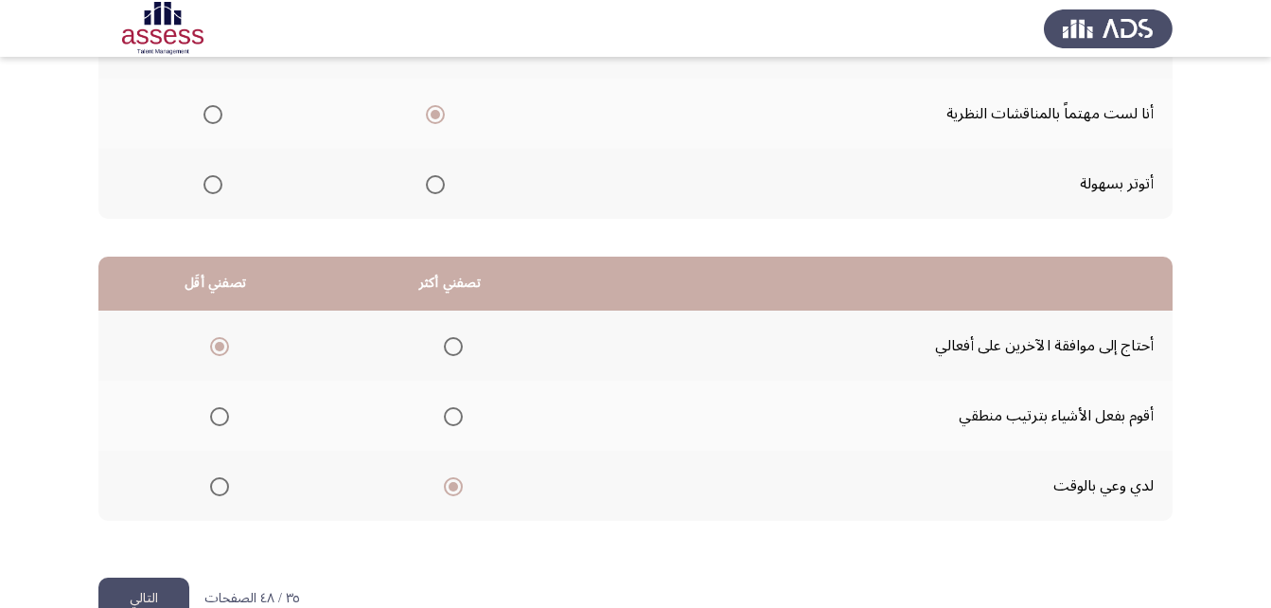
scroll to position [348, 0]
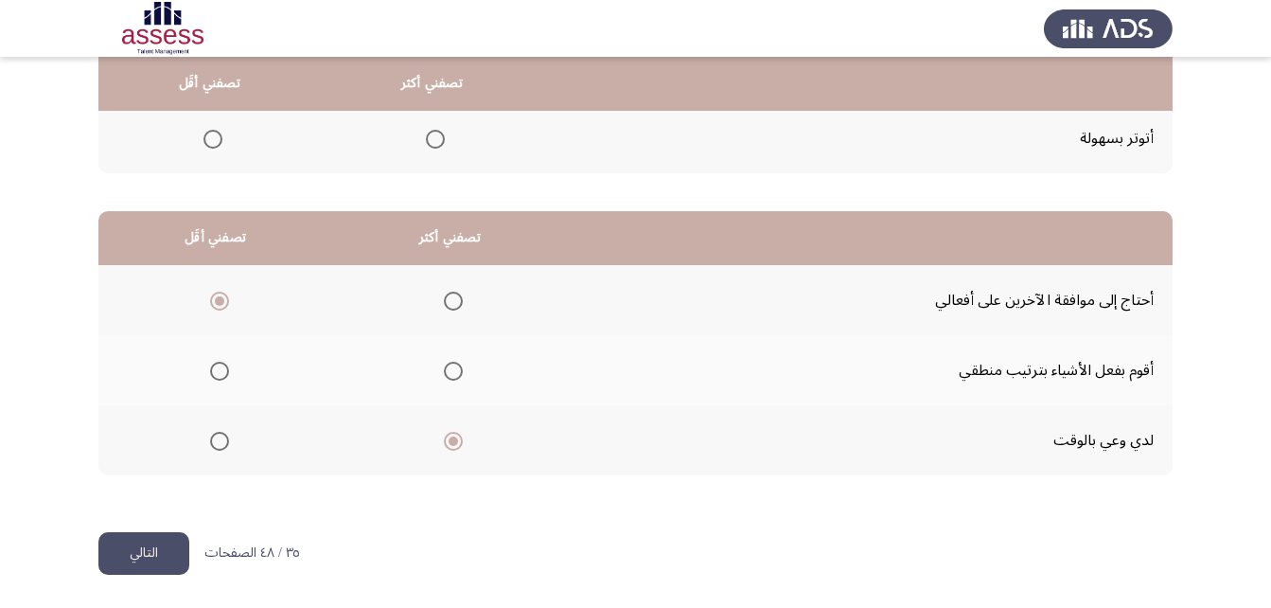
click at [133, 537] on button "التالي" at bounding box center [143, 553] width 91 height 43
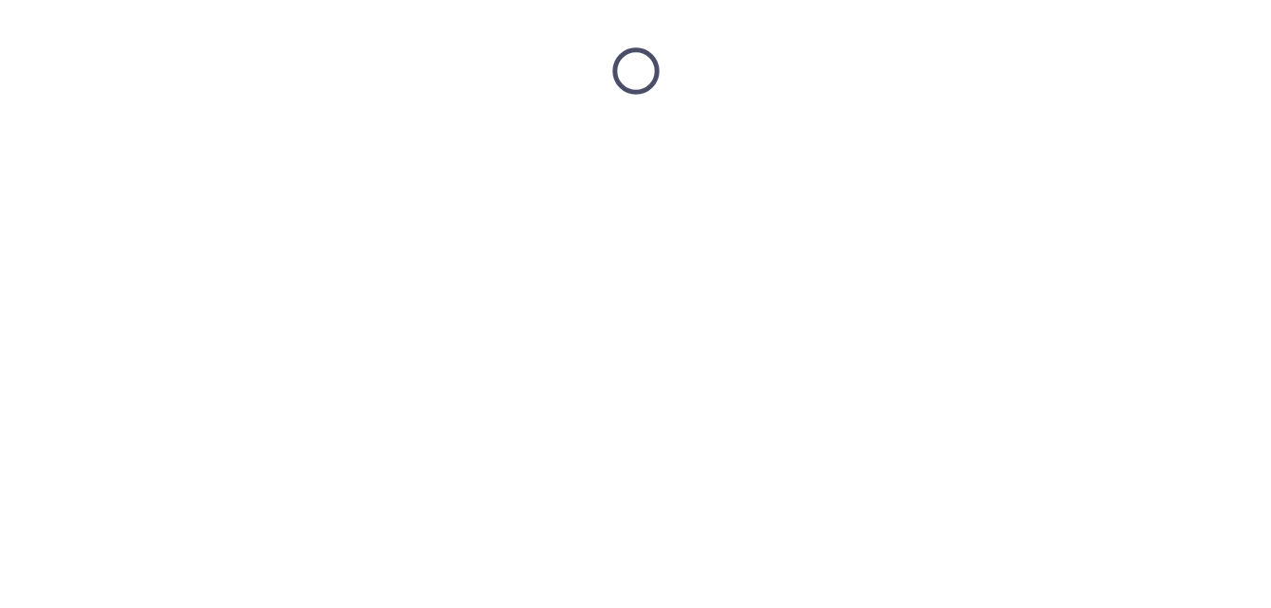
scroll to position [0, 0]
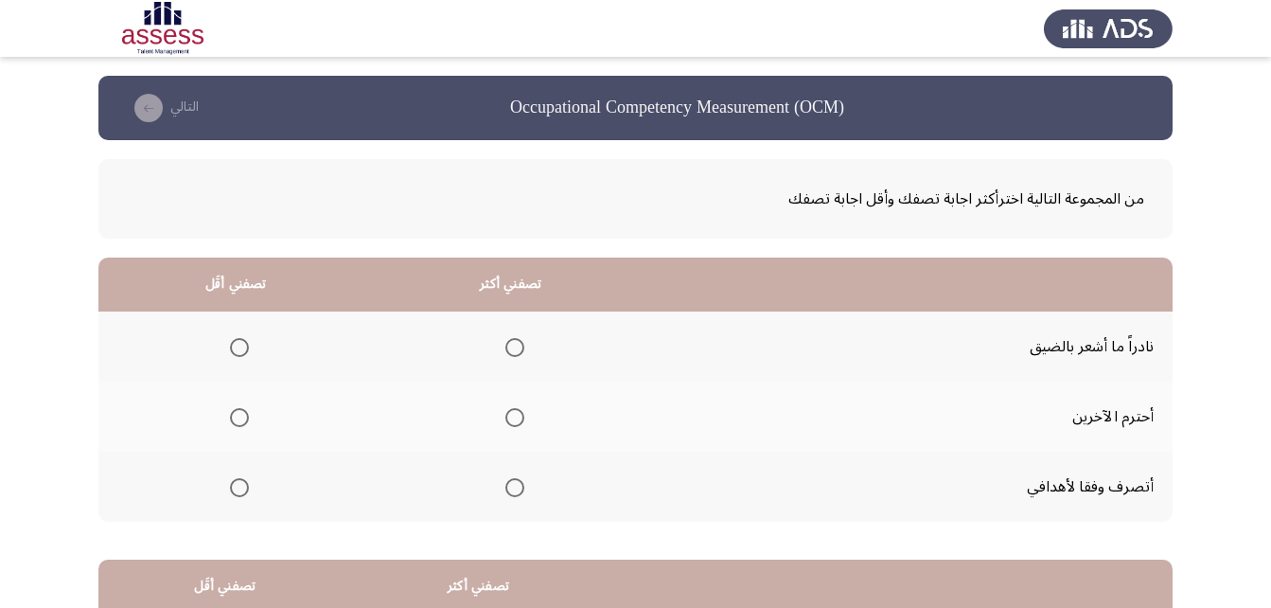
click at [524, 413] on th at bounding box center [510, 417] width 275 height 70
click at [513, 421] on span "Select an option" at bounding box center [515, 417] width 19 height 19
click at [513, 421] on input "Select an option" at bounding box center [515, 417] width 19 height 19
click at [518, 492] on span "Select an option" at bounding box center [515, 487] width 19 height 19
click at [518, 492] on input "Select an option" at bounding box center [515, 487] width 19 height 19
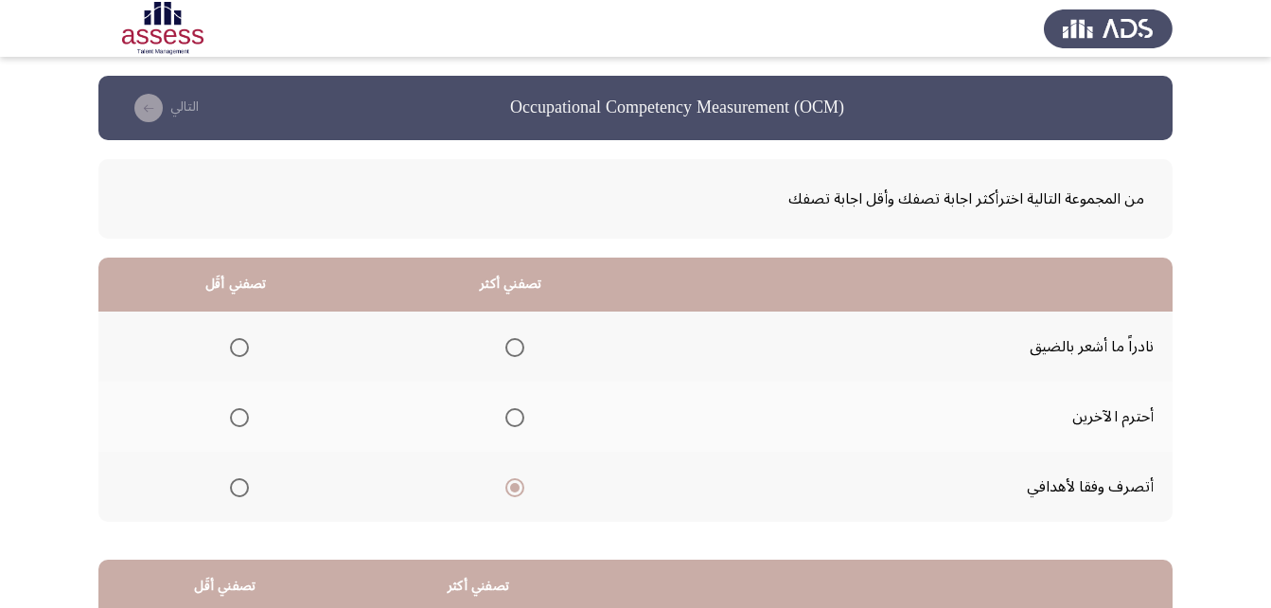
click at [240, 345] on span "Select an option" at bounding box center [239, 347] width 19 height 19
click at [240, 345] on input "Select an option" at bounding box center [239, 347] width 19 height 19
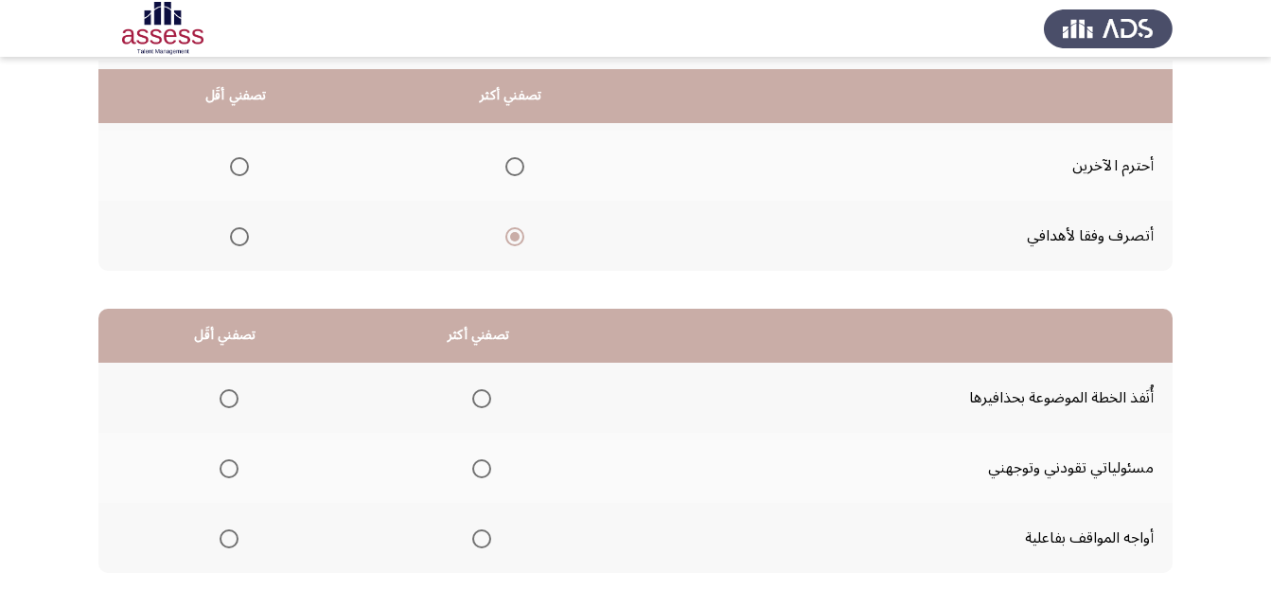
scroll to position [284, 0]
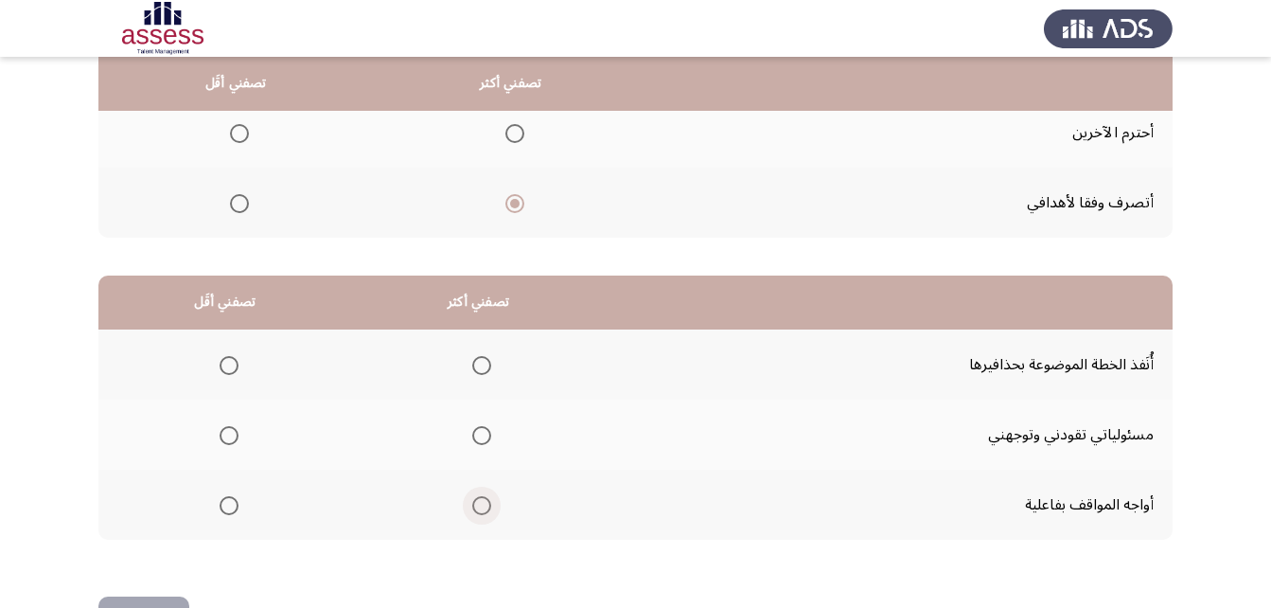
click at [480, 500] on span "Select an option" at bounding box center [481, 505] width 19 height 19
click at [480, 500] on input "Select an option" at bounding box center [481, 505] width 19 height 19
click at [229, 364] on span "Select an option" at bounding box center [229, 365] width 19 height 19
click at [229, 364] on input "Select an option" at bounding box center [229, 365] width 19 height 19
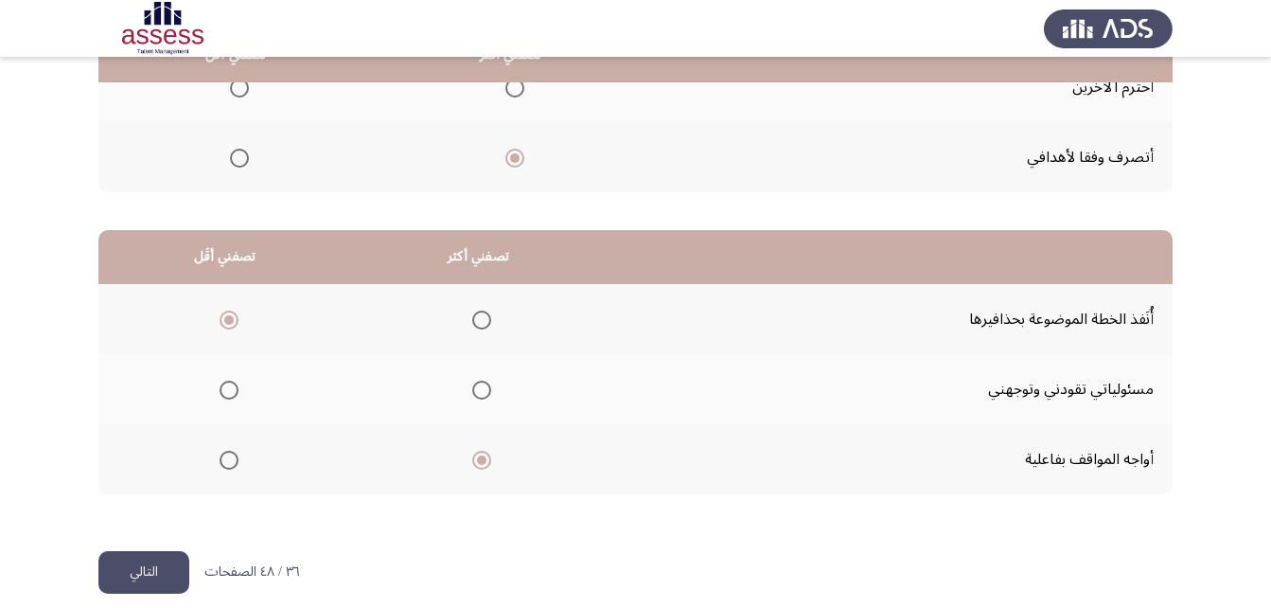
scroll to position [348, 0]
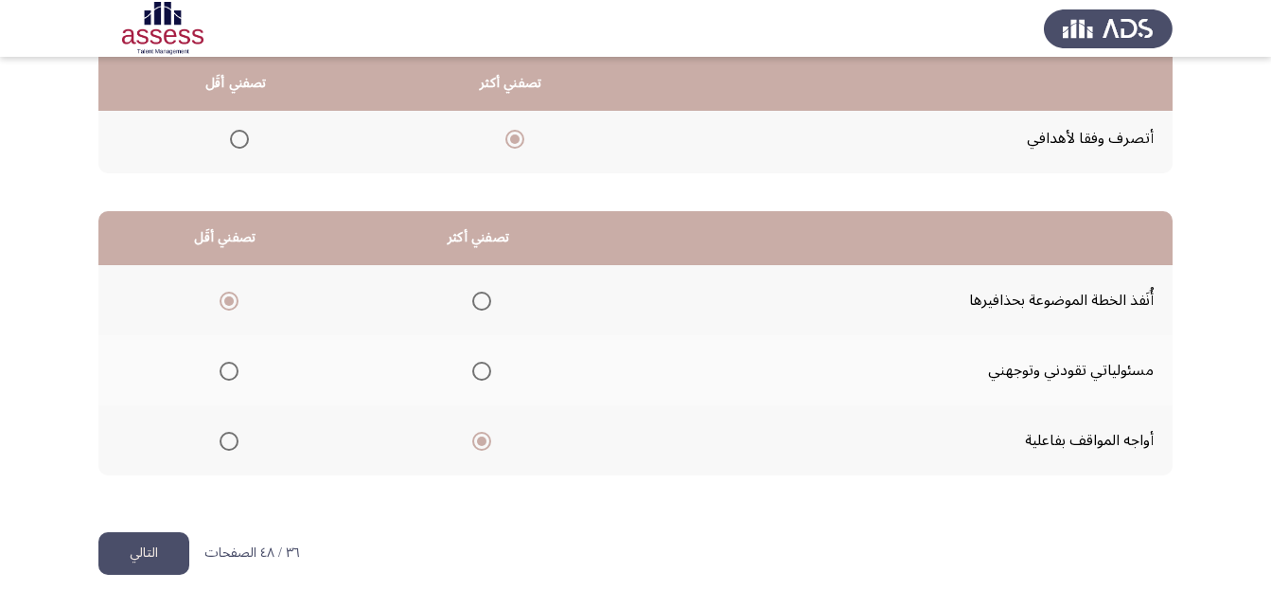
click at [165, 566] on button "التالي" at bounding box center [143, 553] width 91 height 43
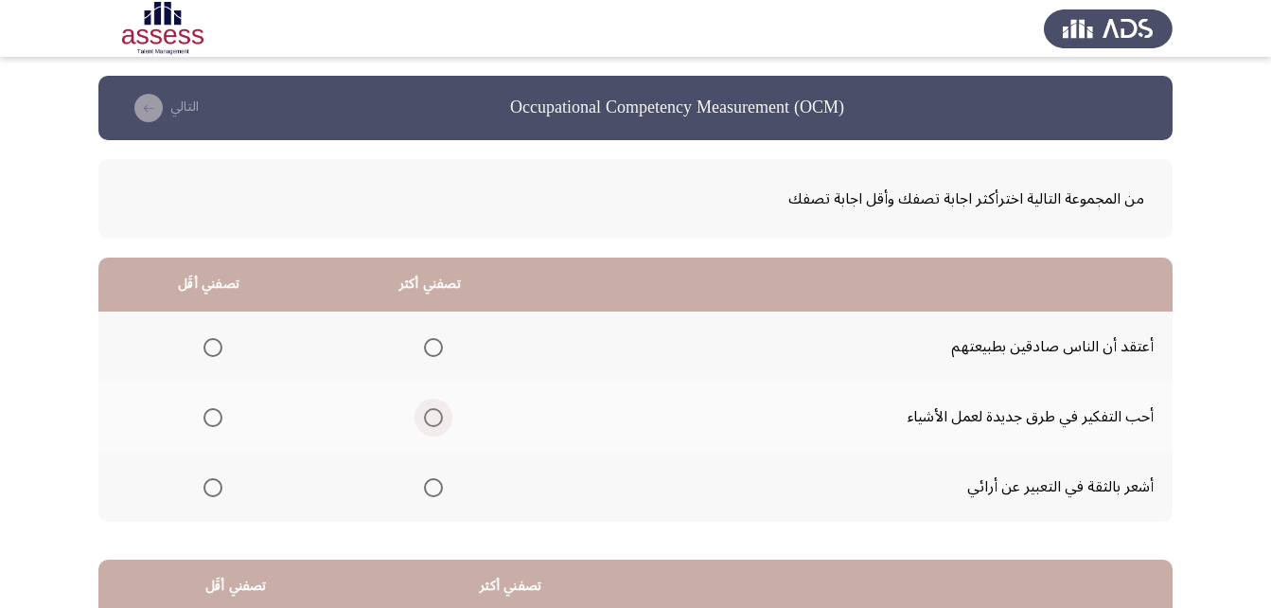
click at [427, 413] on span "Select an option" at bounding box center [433, 417] width 19 height 19
click at [427, 413] on input "Select an option" at bounding box center [433, 417] width 19 height 19
click at [436, 346] on span "Select an option" at bounding box center [433, 347] width 19 height 19
click at [436, 346] on input "Select an option" at bounding box center [433, 347] width 19 height 19
click at [427, 411] on span "Select an option" at bounding box center [433, 417] width 19 height 19
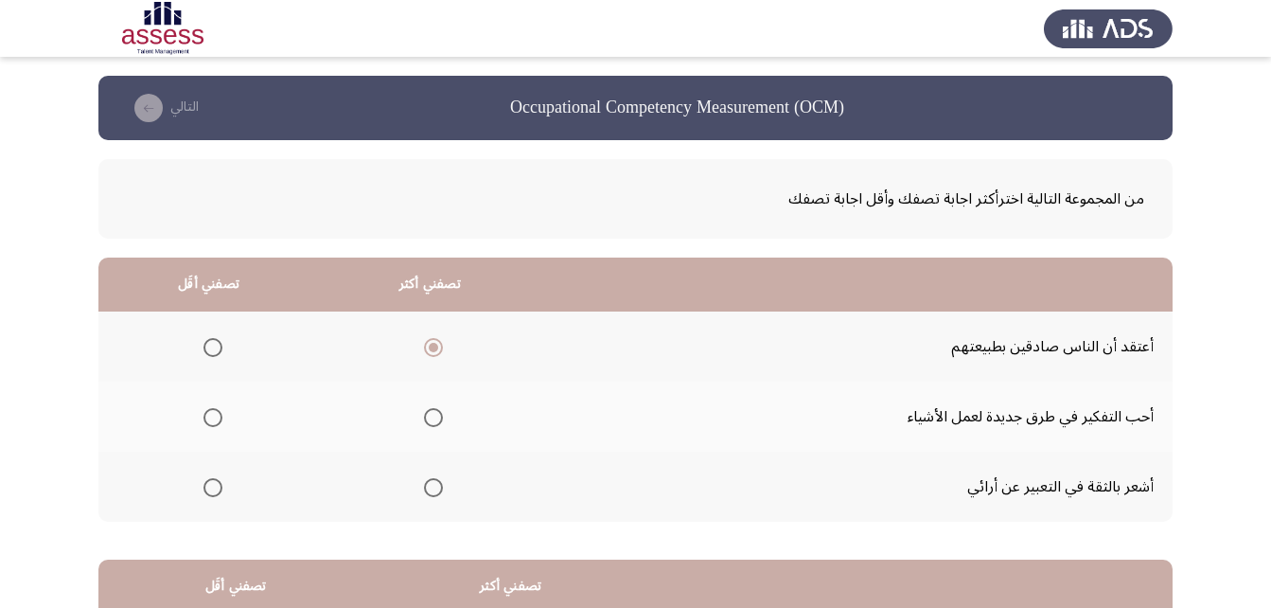
click at [427, 411] on input "Select an option" at bounding box center [433, 417] width 19 height 19
click at [217, 343] on span "Select an option" at bounding box center [213, 347] width 19 height 19
click at [217, 343] on input "Select an option" at bounding box center [213, 347] width 19 height 19
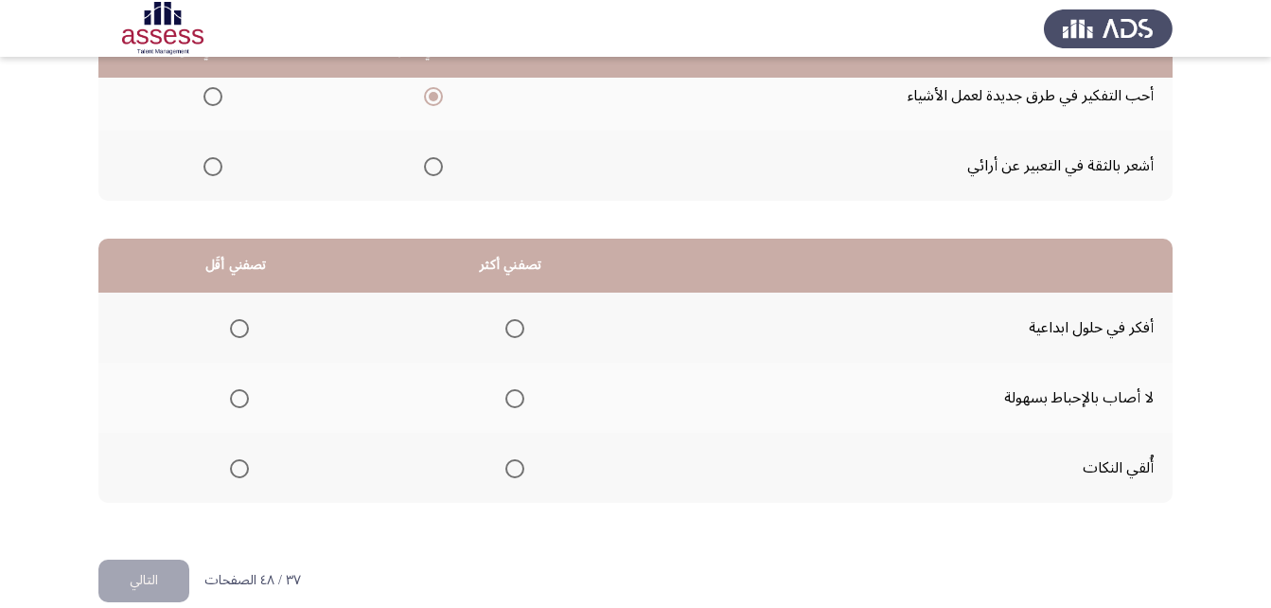
scroll to position [348, 0]
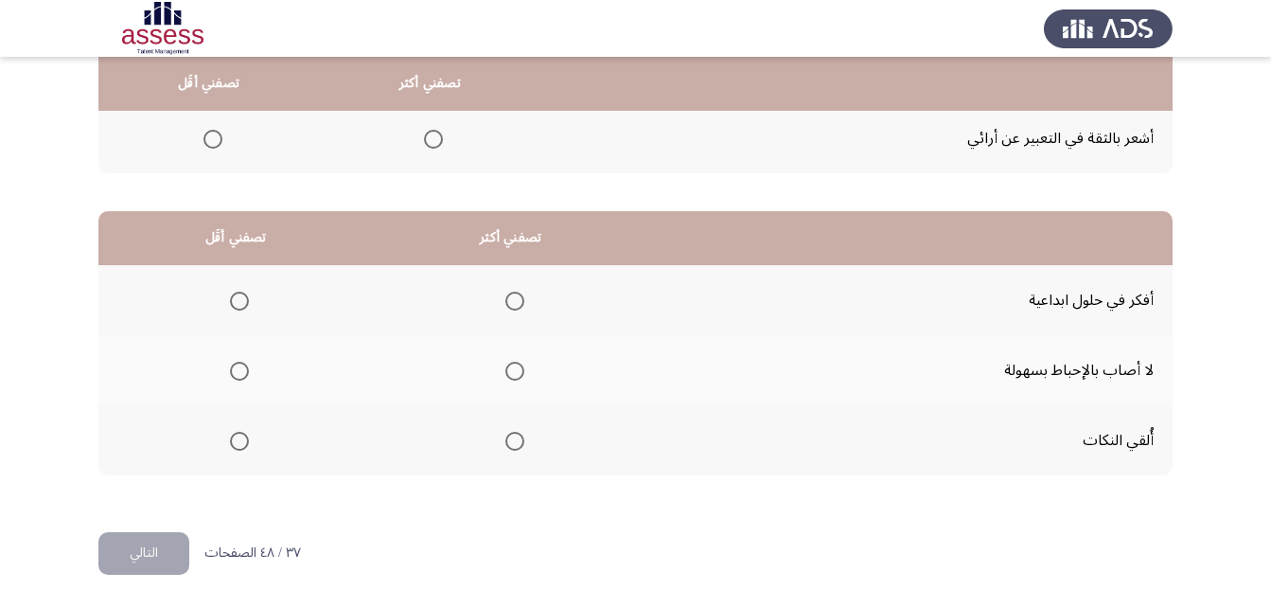
click at [513, 301] on span "Select an option" at bounding box center [515, 301] width 19 height 19
click at [513, 301] on input "Select an option" at bounding box center [515, 301] width 19 height 19
click at [242, 377] on span "Select an option" at bounding box center [239, 371] width 19 height 19
click at [242, 377] on input "Select an option" at bounding box center [239, 371] width 19 height 19
click at [508, 367] on span "Select an option" at bounding box center [515, 371] width 19 height 19
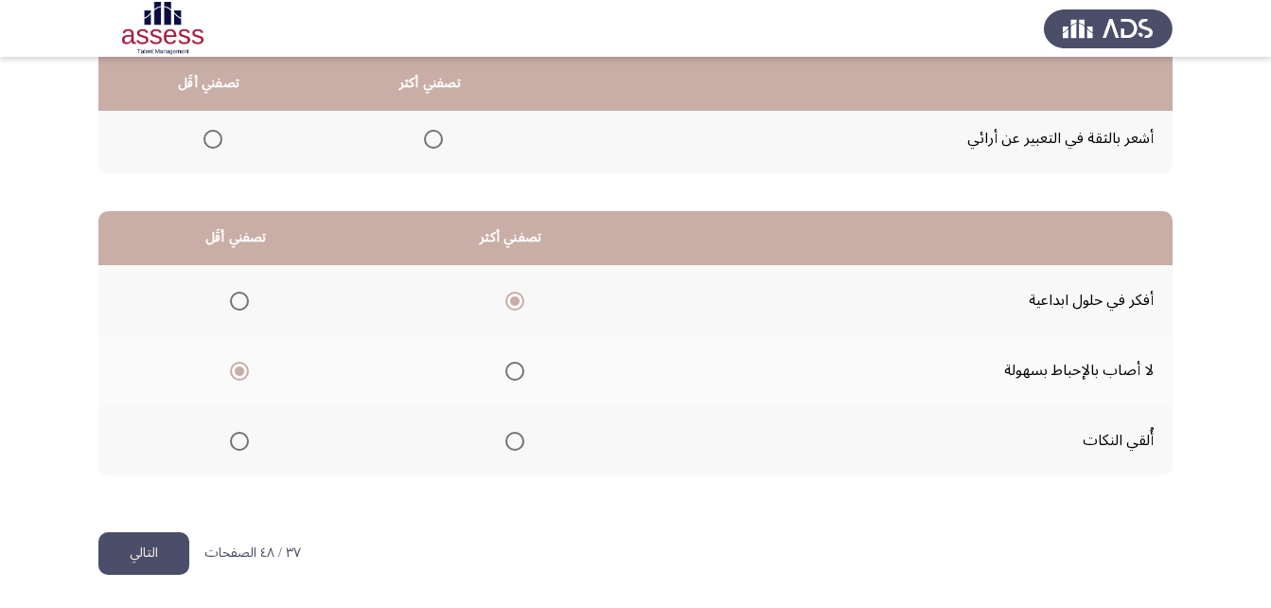
click at [508, 367] on input "Select an option" at bounding box center [515, 371] width 19 height 19
click at [510, 438] on span "Select an option" at bounding box center [515, 441] width 19 height 19
click at [510, 438] on input "Select an option" at bounding box center [515, 441] width 19 height 19
click at [509, 372] on span "Select an option" at bounding box center [515, 371] width 19 height 19
click at [509, 372] on input "Select an option" at bounding box center [515, 371] width 19 height 19
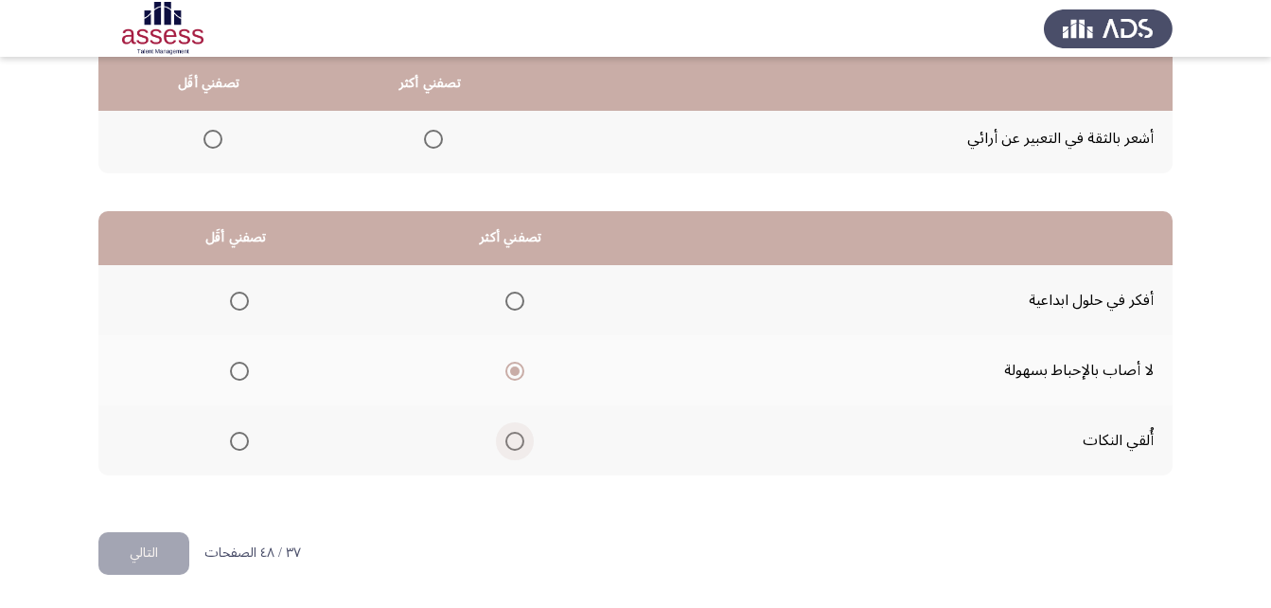
click at [509, 434] on span "Select an option" at bounding box center [515, 441] width 19 height 19
click at [509, 434] on input "Select an option" at bounding box center [515, 441] width 19 height 19
click at [507, 289] on mat-radio-group "Select an option" at bounding box center [511, 300] width 27 height 32
click at [506, 310] on span "Select an option" at bounding box center [515, 301] width 19 height 19
click at [506, 310] on input "Select an option" at bounding box center [515, 301] width 19 height 19
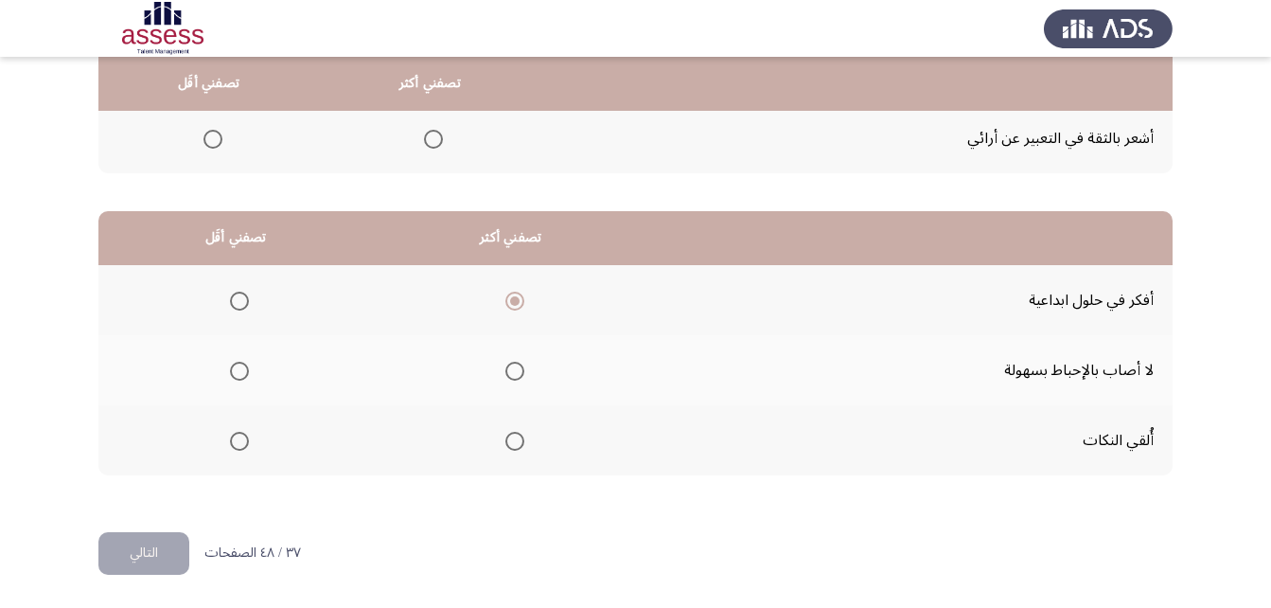
click at [251, 445] on th at bounding box center [235, 440] width 275 height 70
click at [239, 445] on span "Select an option" at bounding box center [239, 441] width 19 height 19
click at [239, 445] on input "Select an option" at bounding box center [239, 441] width 19 height 19
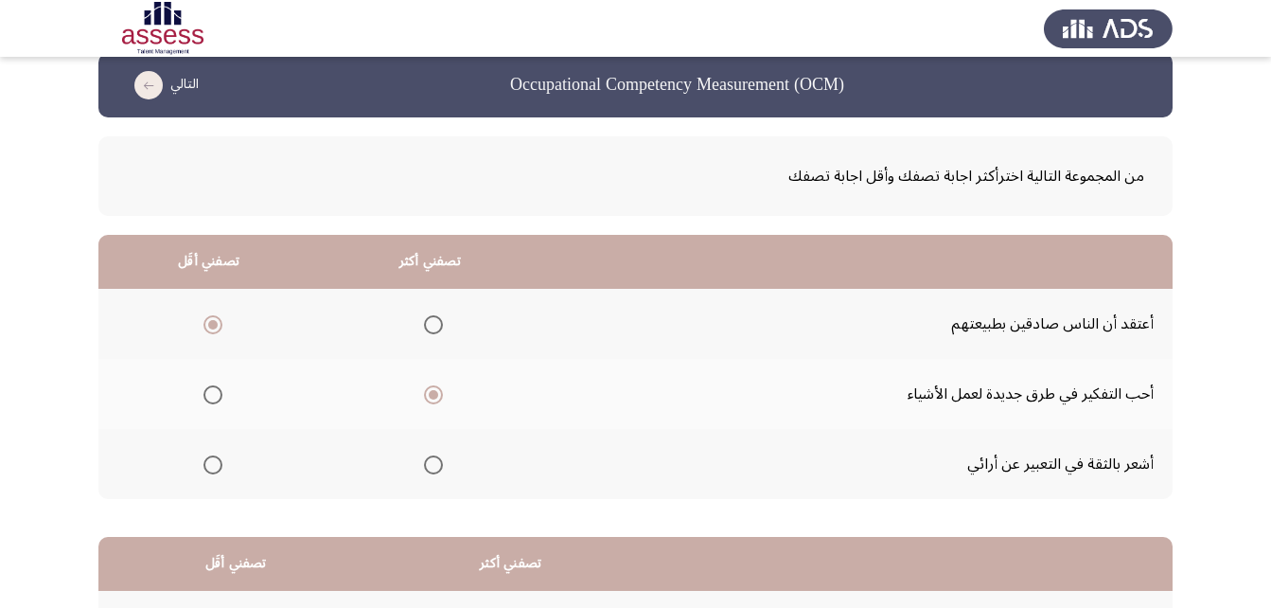
scroll to position [0, 0]
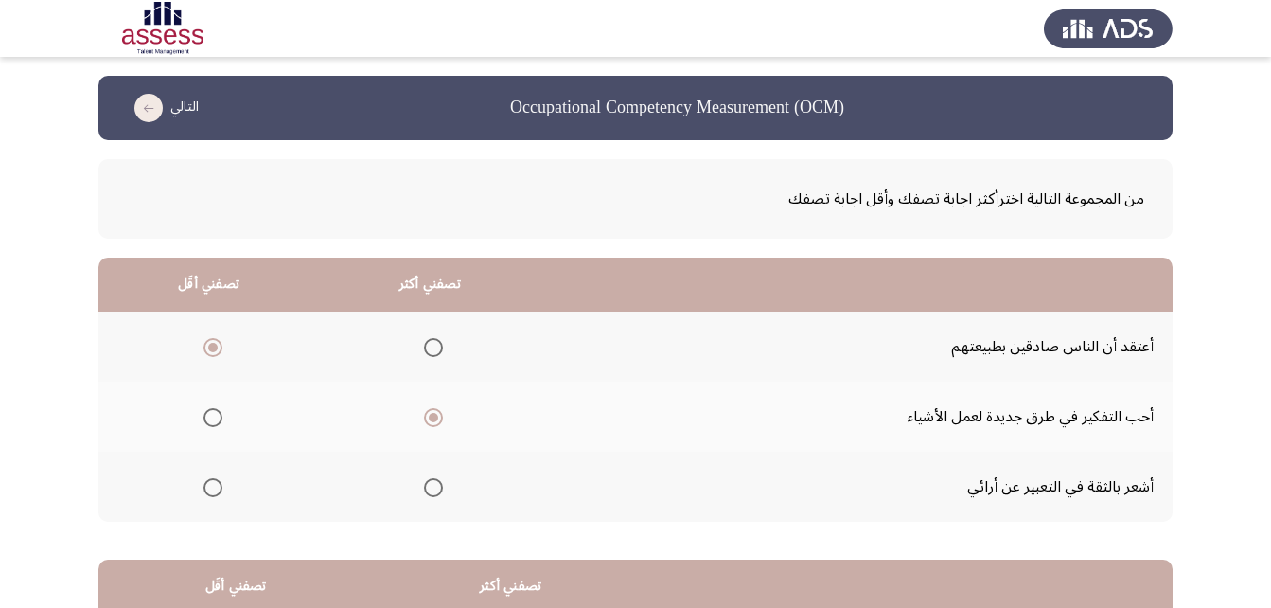
click at [429, 486] on span "Select an option" at bounding box center [433, 487] width 19 height 19
click at [429, 486] on input "Select an option" at bounding box center [433, 487] width 19 height 19
click at [429, 423] on span "Select an option" at bounding box center [433, 417] width 19 height 19
click at [429, 423] on input "Select an option" at bounding box center [433, 417] width 19 height 19
click at [426, 479] on span "Select an option" at bounding box center [433, 487] width 19 height 19
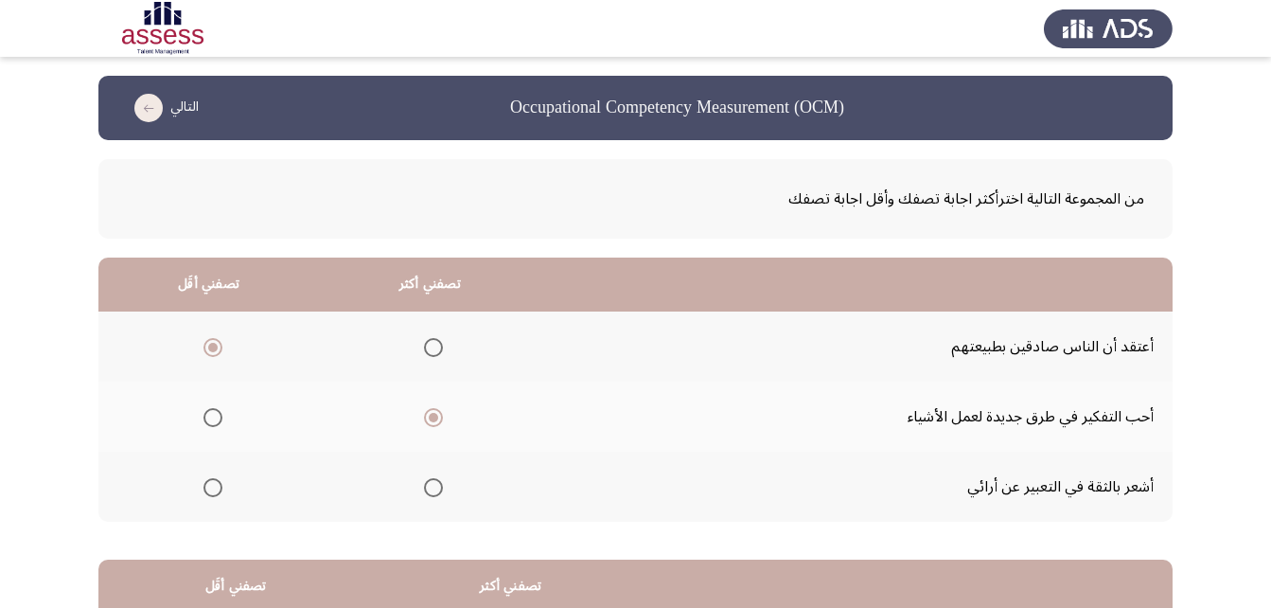
click at [426, 479] on input "Select an option" at bounding box center [433, 487] width 19 height 19
click at [196, 414] on label "Select an option" at bounding box center [209, 417] width 27 height 19
click at [204, 414] on input "Select an option" at bounding box center [213, 417] width 19 height 19
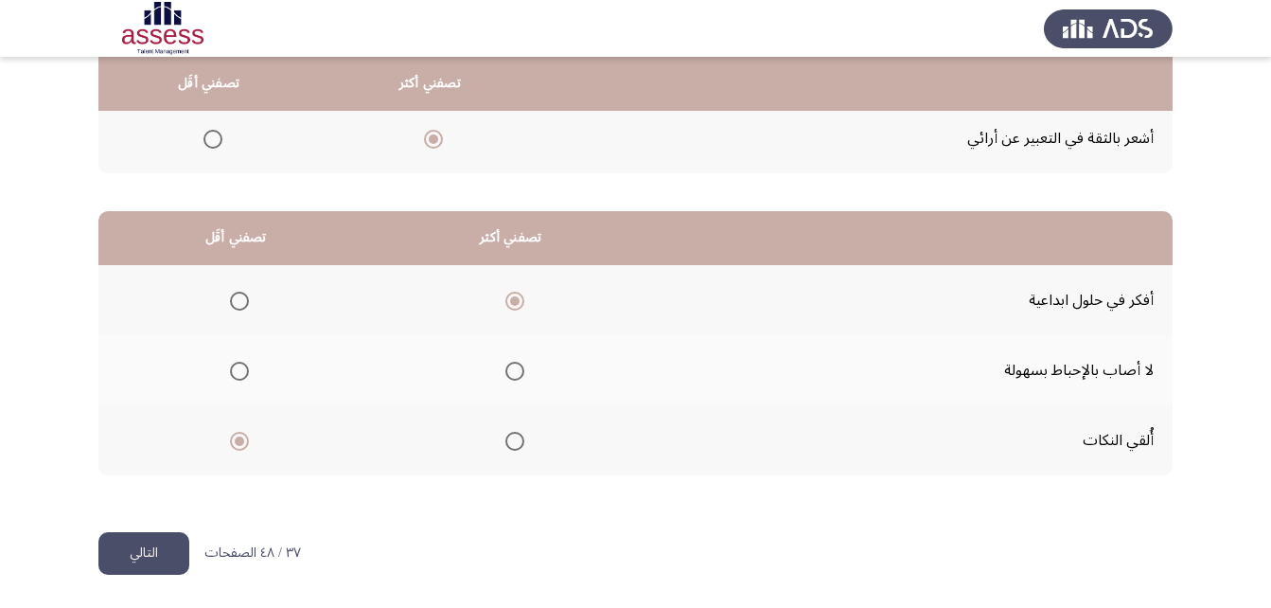
click at [158, 538] on button "التالي" at bounding box center [143, 553] width 91 height 43
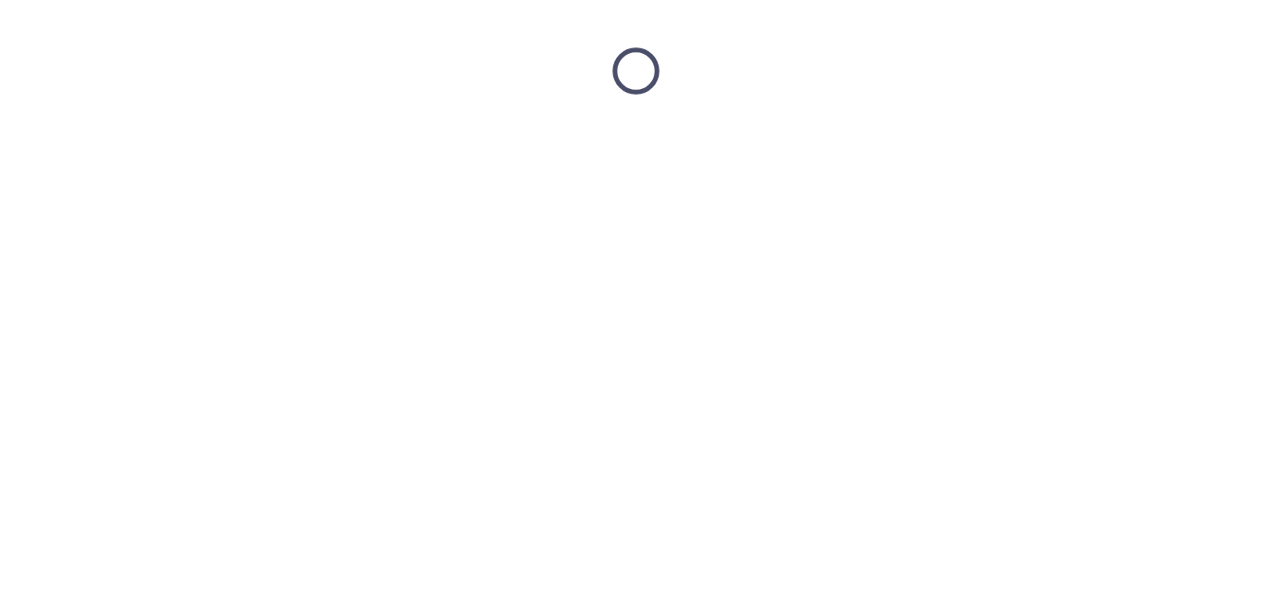
scroll to position [0, 0]
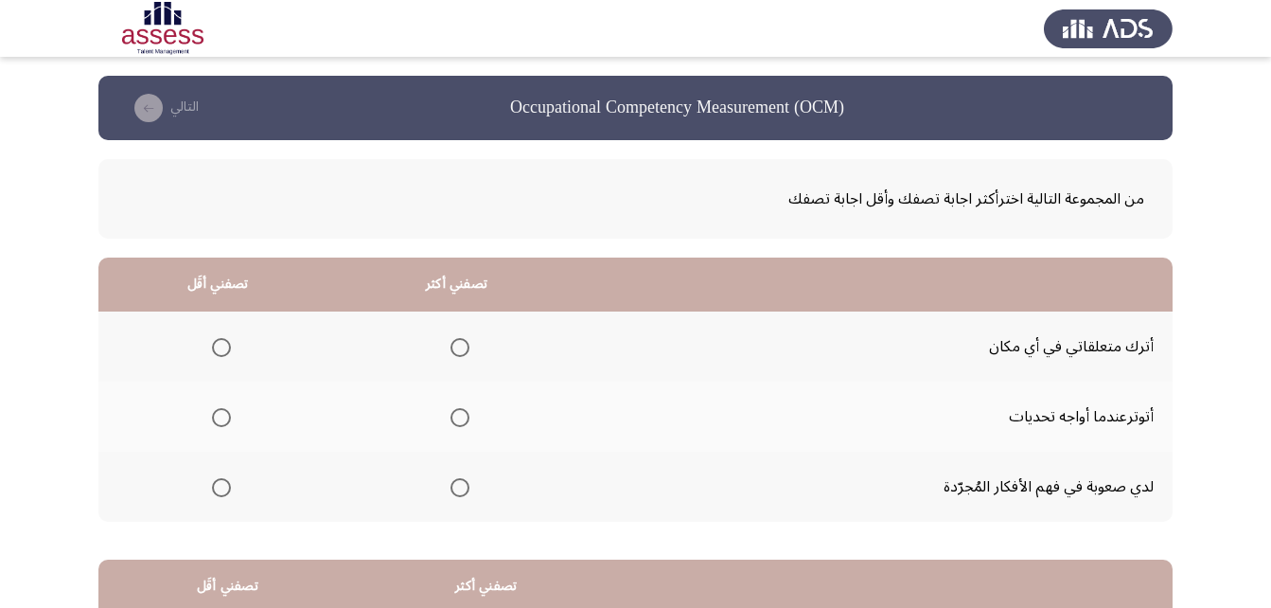
click at [231, 411] on th at bounding box center [217, 417] width 239 height 70
click at [224, 417] on span "Select an option" at bounding box center [221, 417] width 19 height 19
click at [224, 417] on input "Select an option" at bounding box center [221, 417] width 19 height 19
click at [460, 483] on span "Select an option" at bounding box center [460, 487] width 19 height 19
click at [460, 483] on input "Select an option" at bounding box center [460, 487] width 19 height 19
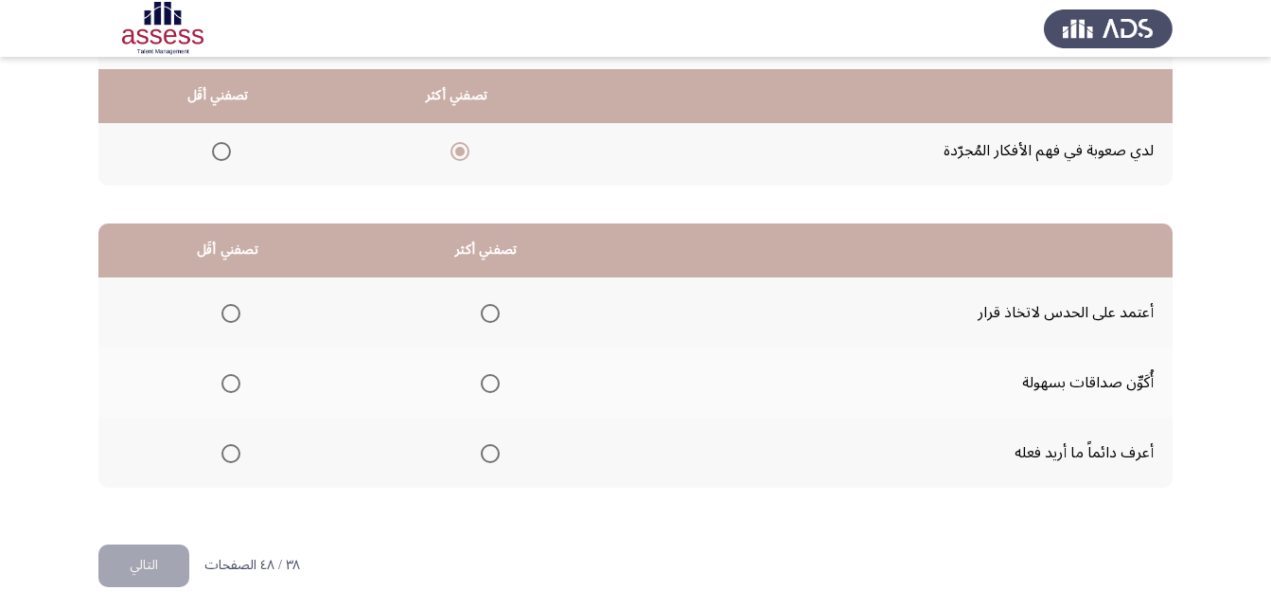
scroll to position [348, 0]
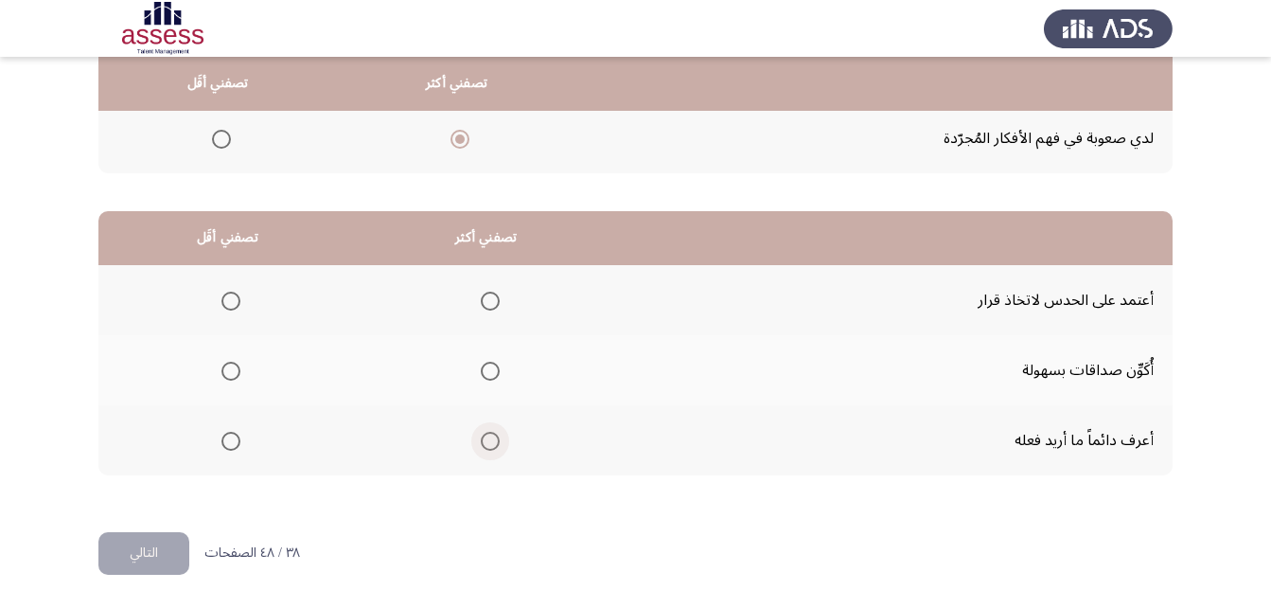
click at [490, 447] on span "Select an option" at bounding box center [490, 441] width 19 height 19
click at [490, 447] on input "Select an option" at bounding box center [490, 441] width 19 height 19
click at [219, 293] on label "Select an option" at bounding box center [227, 301] width 27 height 19
click at [222, 293] on input "Select an option" at bounding box center [231, 301] width 19 height 19
click at [161, 541] on button "التالي" at bounding box center [143, 553] width 91 height 43
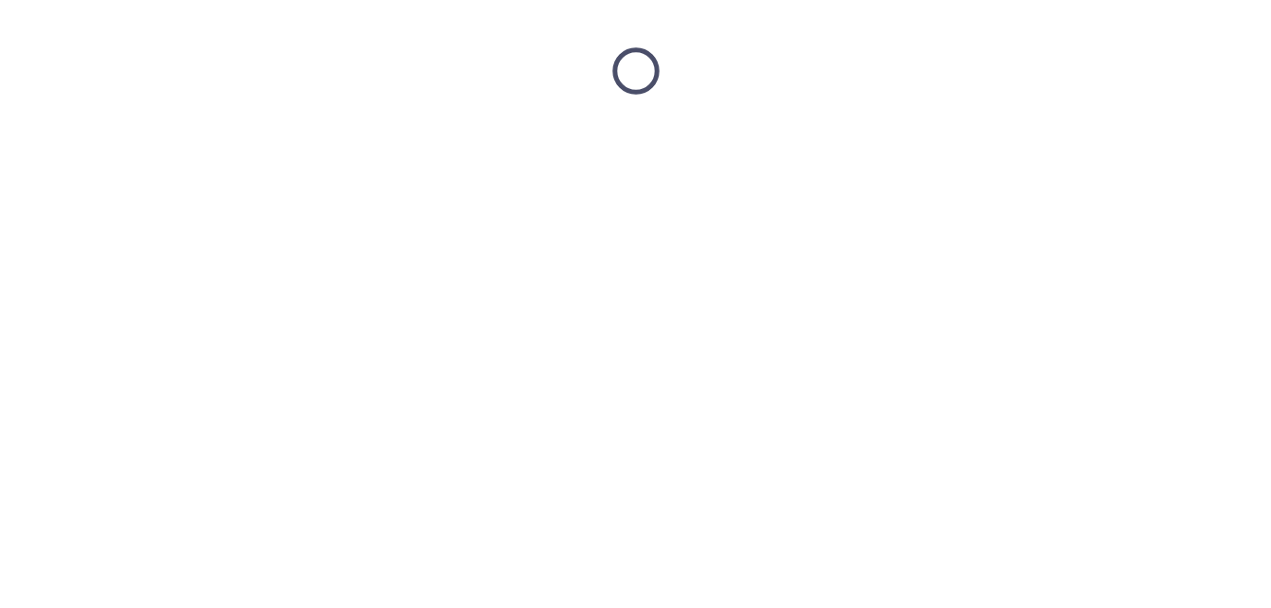
scroll to position [0, 0]
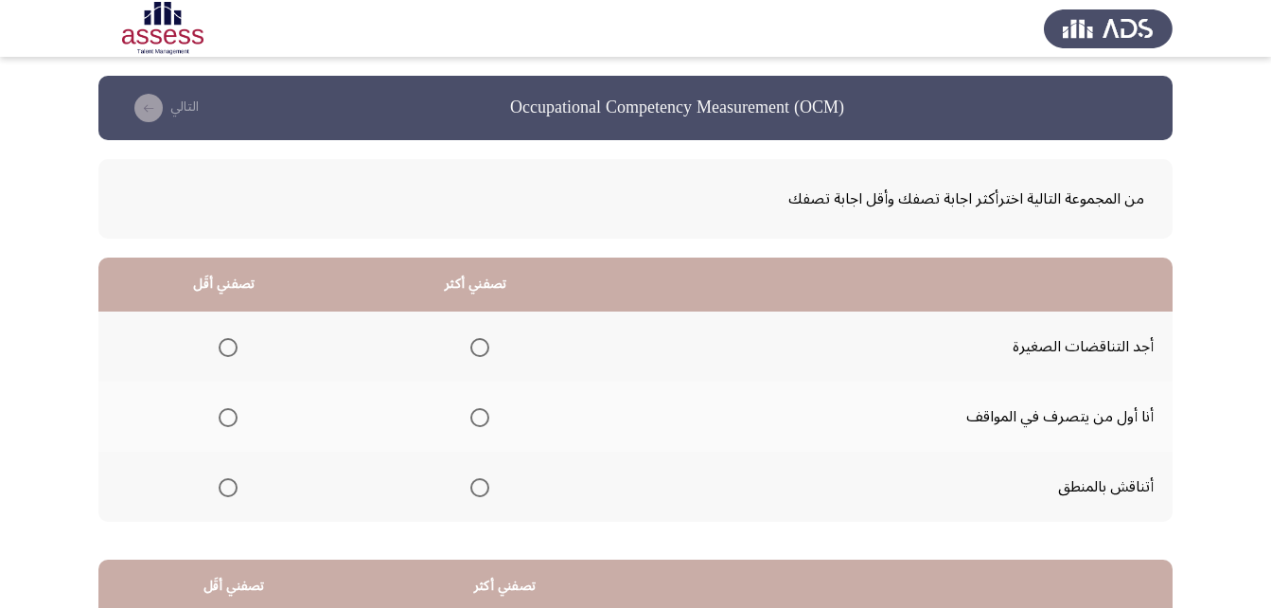
click at [473, 488] on span "Select an option" at bounding box center [479, 487] width 19 height 19
click at [473, 488] on input "Select an option" at bounding box center [479, 487] width 19 height 19
click at [224, 416] on span "Select an option" at bounding box center [228, 417] width 19 height 19
click at [224, 416] on input "Select an option" at bounding box center [228, 417] width 19 height 19
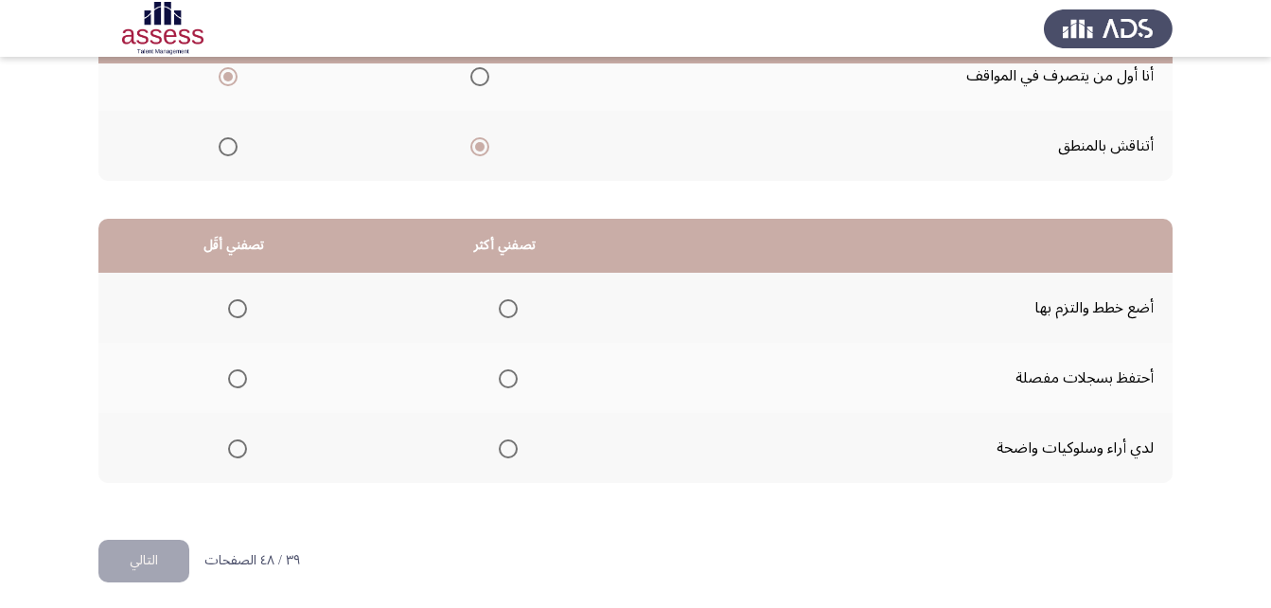
scroll to position [348, 0]
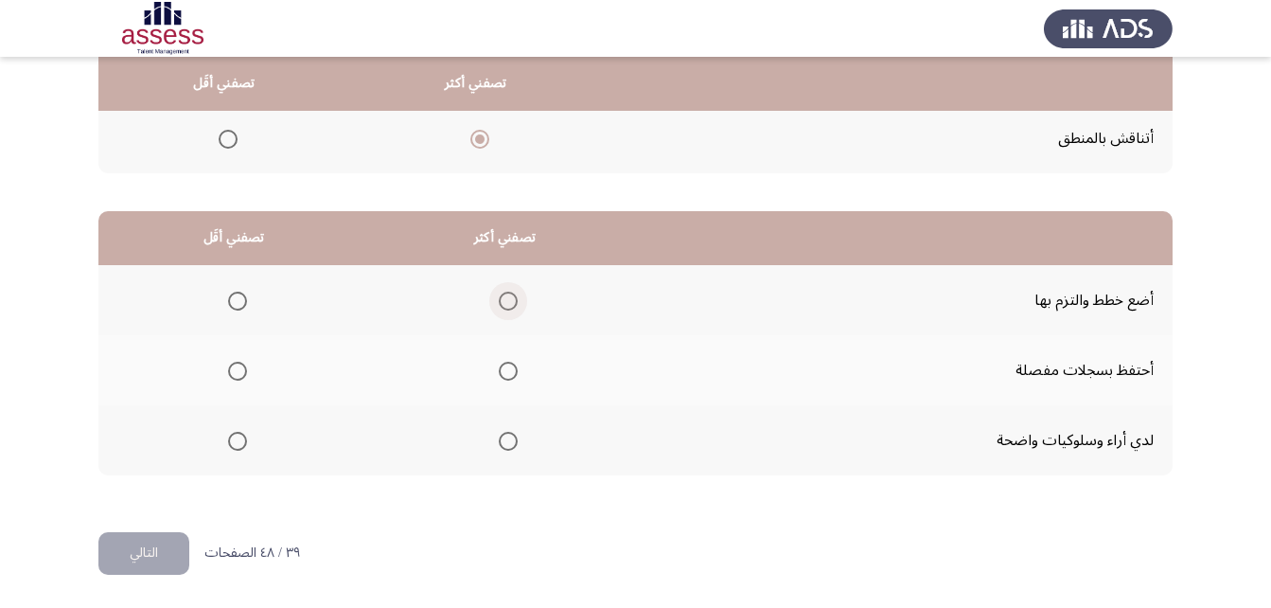
click at [505, 303] on span "Select an option" at bounding box center [508, 301] width 19 height 19
click at [505, 303] on input "Select an option" at bounding box center [508, 301] width 19 height 19
click at [244, 368] on span "Select an option" at bounding box center [237, 371] width 19 height 19
click at [244, 368] on input "Select an option" at bounding box center [237, 371] width 19 height 19
click at [131, 553] on button "التالي" at bounding box center [143, 553] width 91 height 43
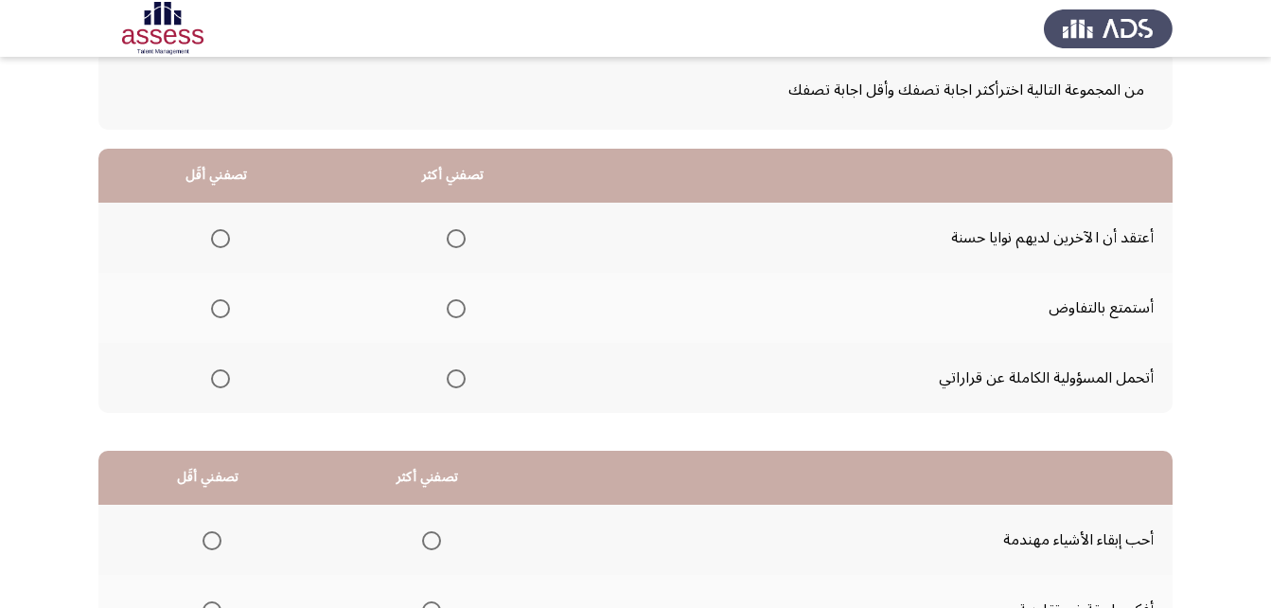
scroll to position [0, 0]
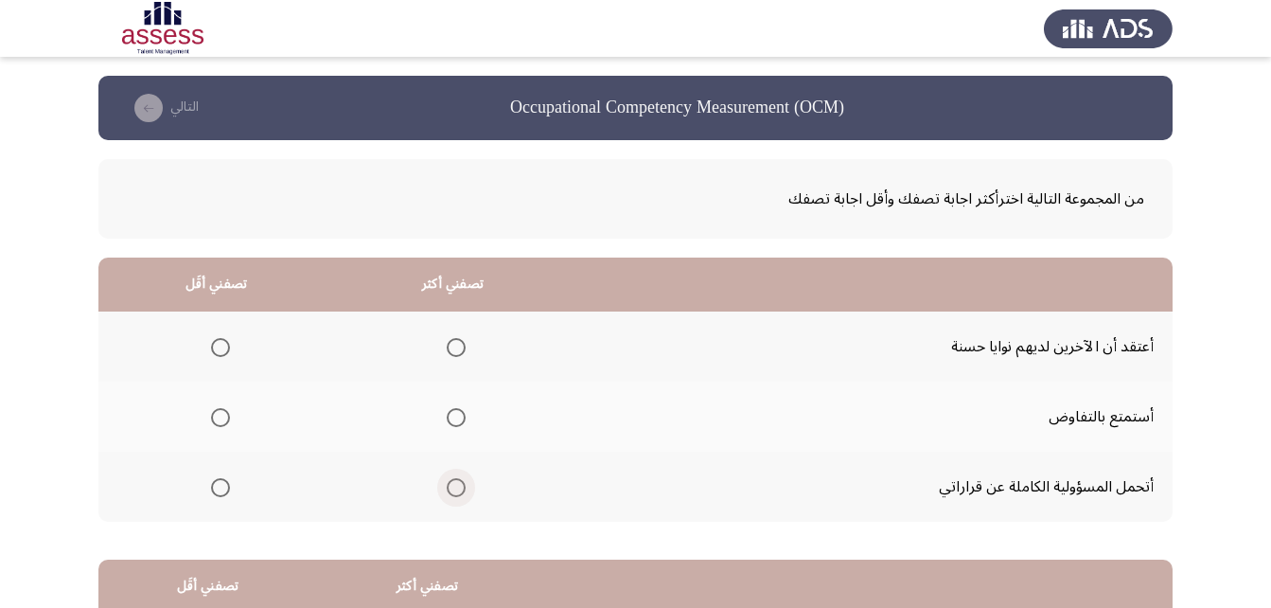
click at [460, 487] on span "Select an option" at bounding box center [456, 487] width 19 height 19
click at [460, 487] on input "Select an option" at bounding box center [456, 487] width 19 height 19
click at [215, 341] on span "Select an option" at bounding box center [220, 347] width 19 height 19
click at [215, 341] on input "Select an option" at bounding box center [220, 347] width 19 height 19
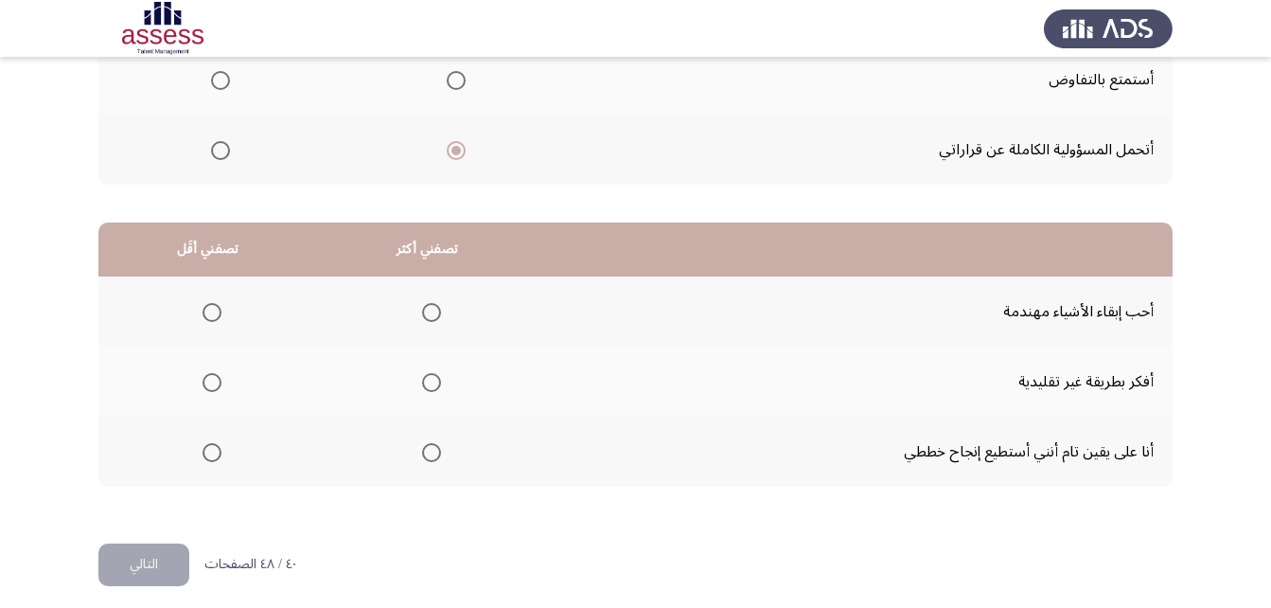
scroll to position [348, 0]
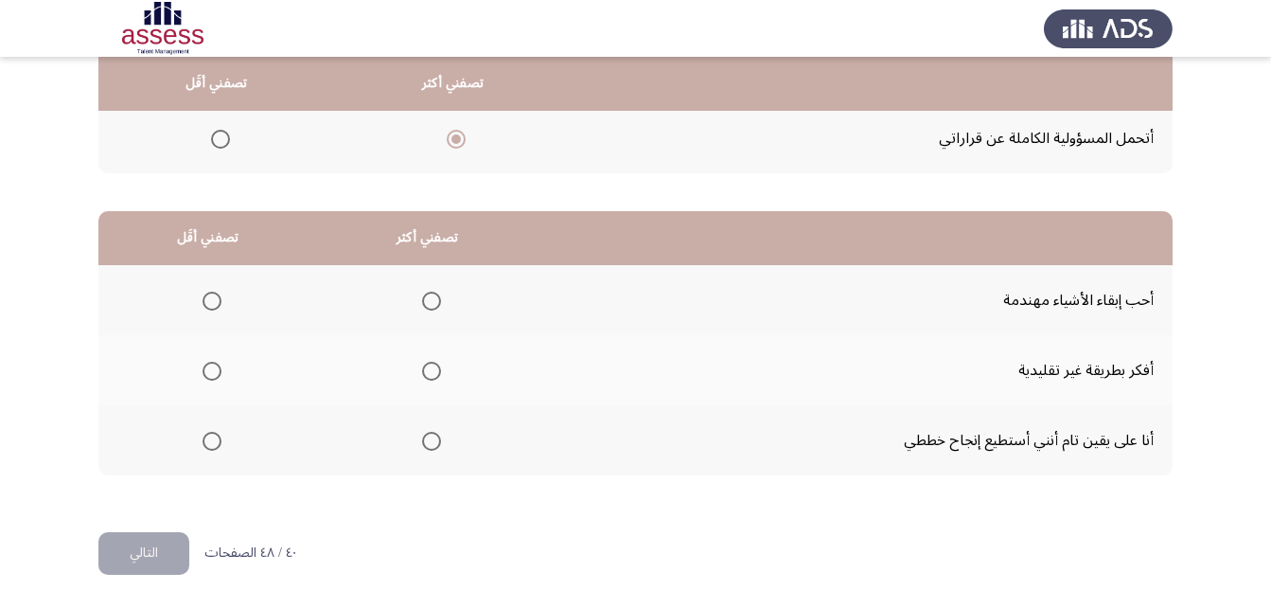
click at [417, 443] on label "Select an option" at bounding box center [428, 441] width 27 height 19
click at [422, 443] on input "Select an option" at bounding box center [431, 441] width 19 height 19
click at [203, 365] on span "Select an option" at bounding box center [212, 371] width 19 height 19
click at [203, 365] on input "Select an option" at bounding box center [212, 371] width 19 height 19
click at [203, 304] on span "Select an option" at bounding box center [212, 301] width 19 height 19
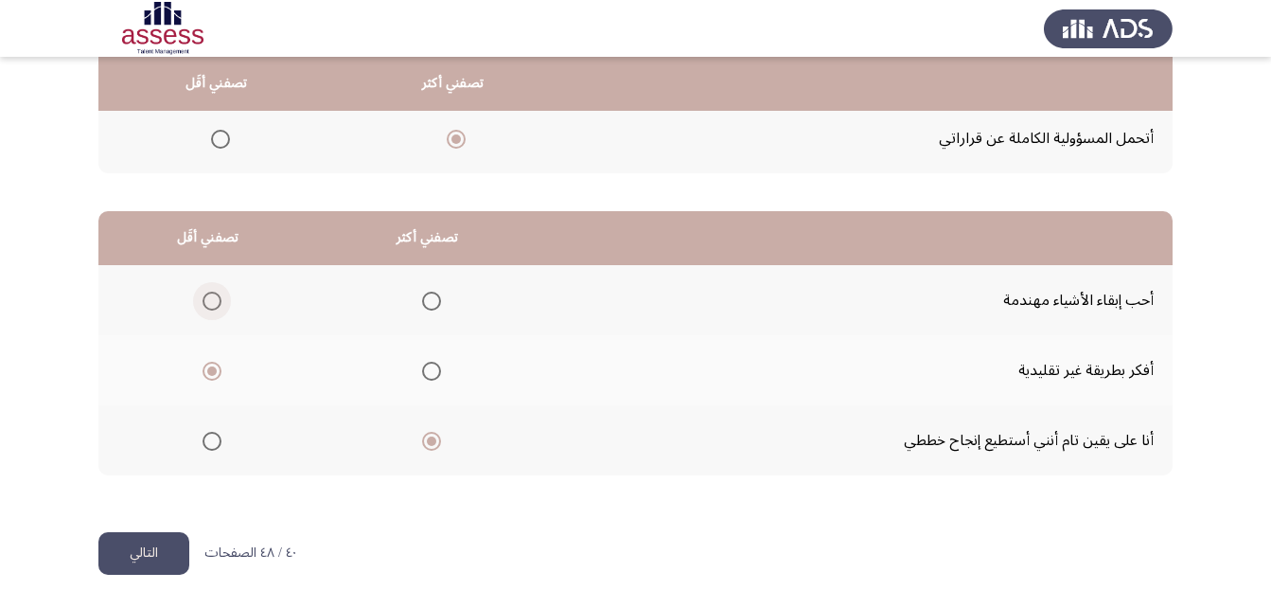
click at [203, 304] on input "Select an option" at bounding box center [212, 301] width 19 height 19
click at [212, 365] on span "Select an option" at bounding box center [212, 371] width 19 height 19
click at [212, 365] on input "Select an option" at bounding box center [212, 371] width 19 height 19
click at [205, 304] on span "Select an option" at bounding box center [212, 301] width 19 height 19
click at [205, 304] on input "Select an option" at bounding box center [212, 301] width 19 height 19
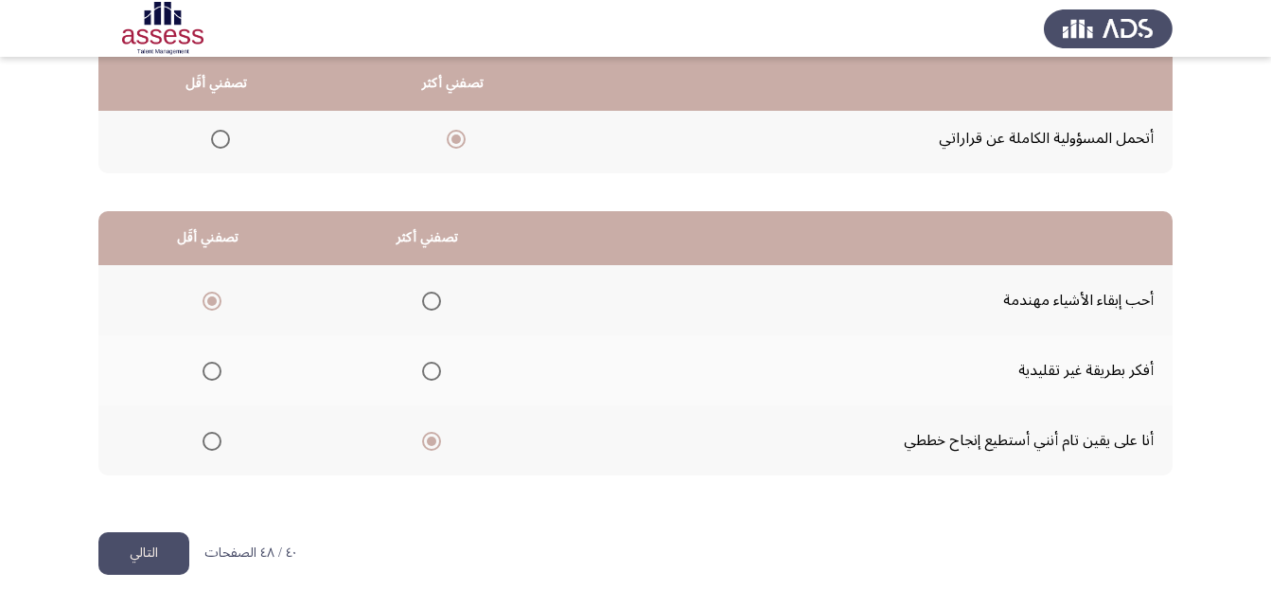
click at [422, 370] on span "Select an option" at bounding box center [431, 371] width 19 height 19
click at [422, 370] on input "Select an option" at bounding box center [431, 371] width 19 height 19
click at [136, 549] on button "التالي" at bounding box center [143, 553] width 91 height 43
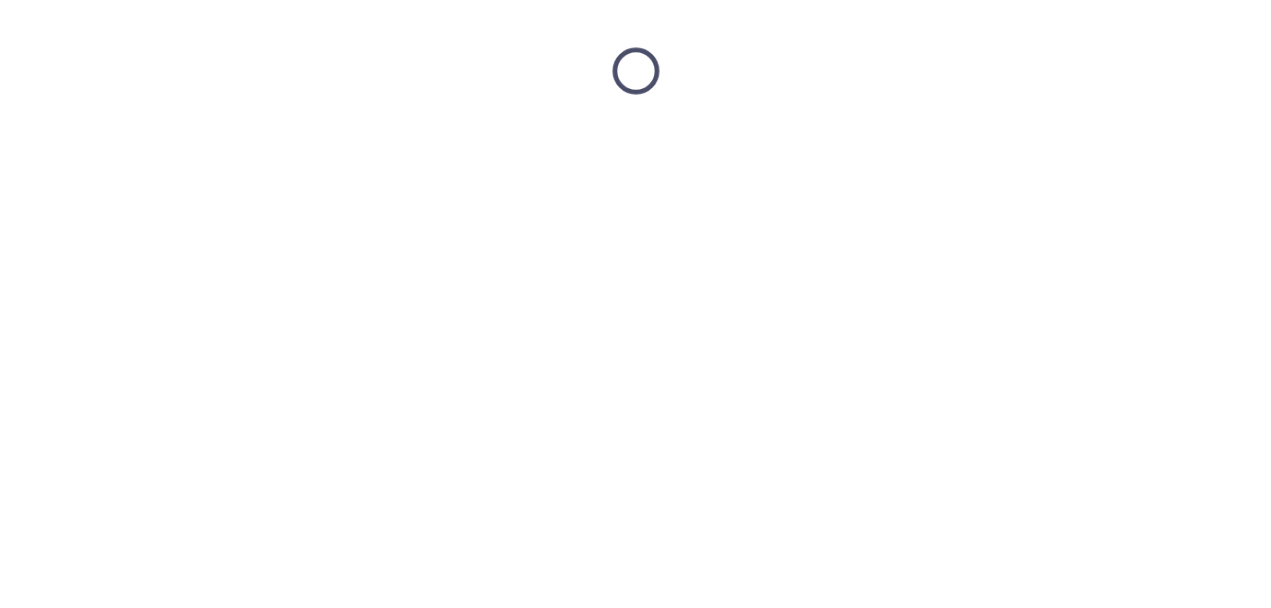
scroll to position [0, 0]
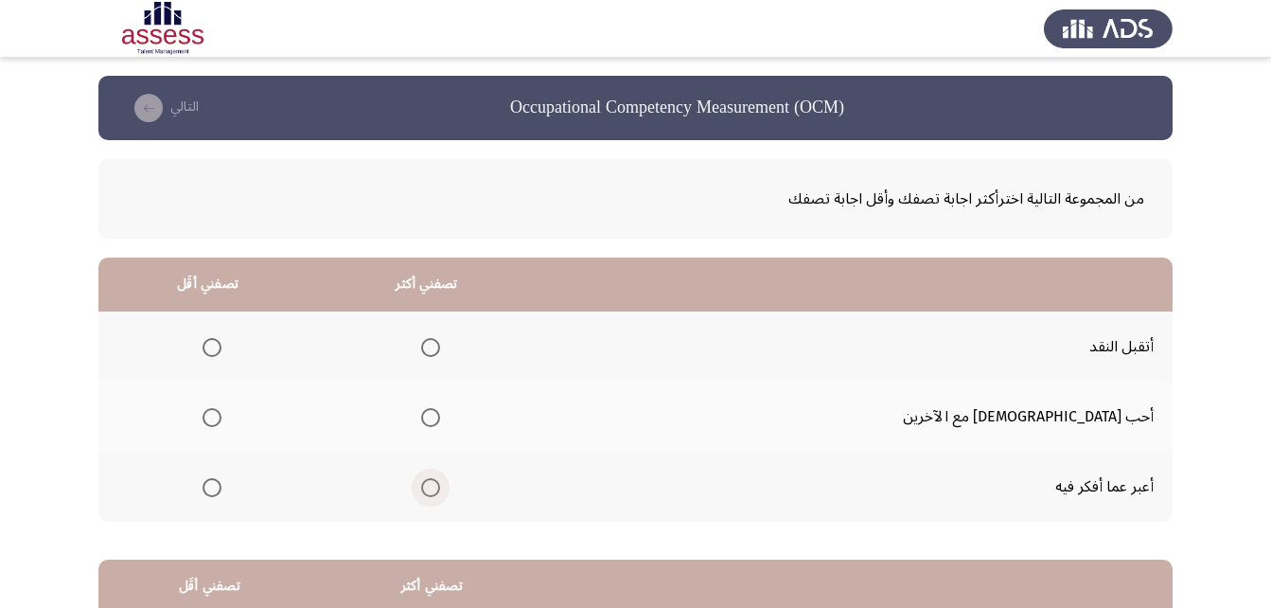
click at [440, 487] on span "Select an option" at bounding box center [430, 487] width 19 height 19
click at [440, 487] on input "Select an option" at bounding box center [430, 487] width 19 height 19
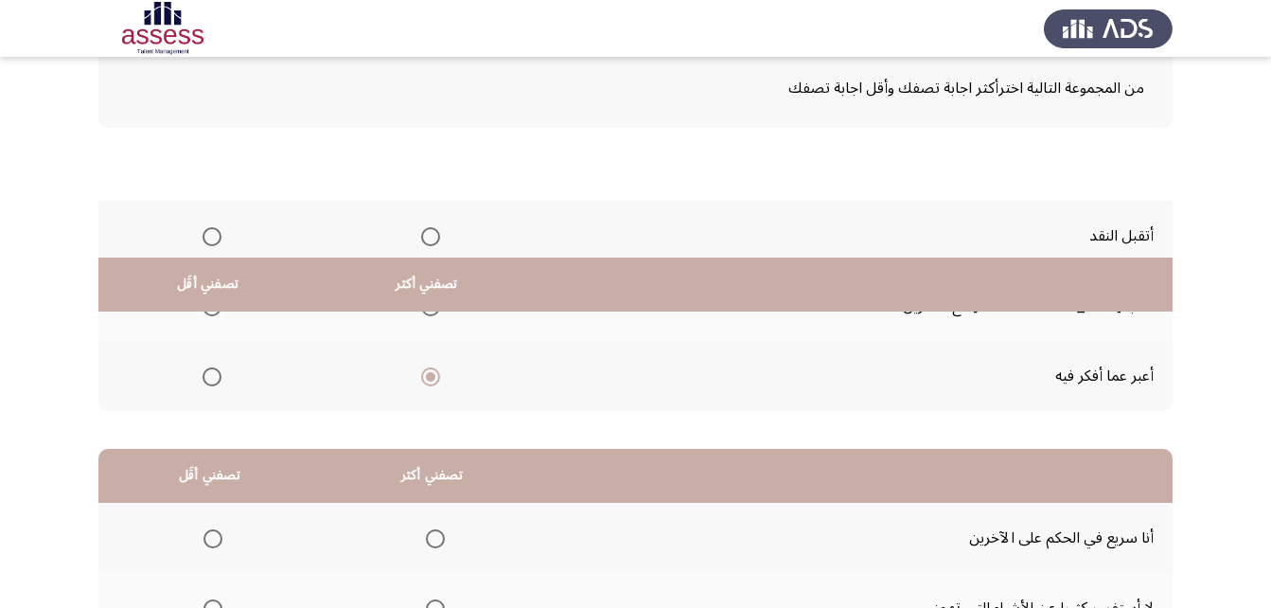
scroll to position [348, 0]
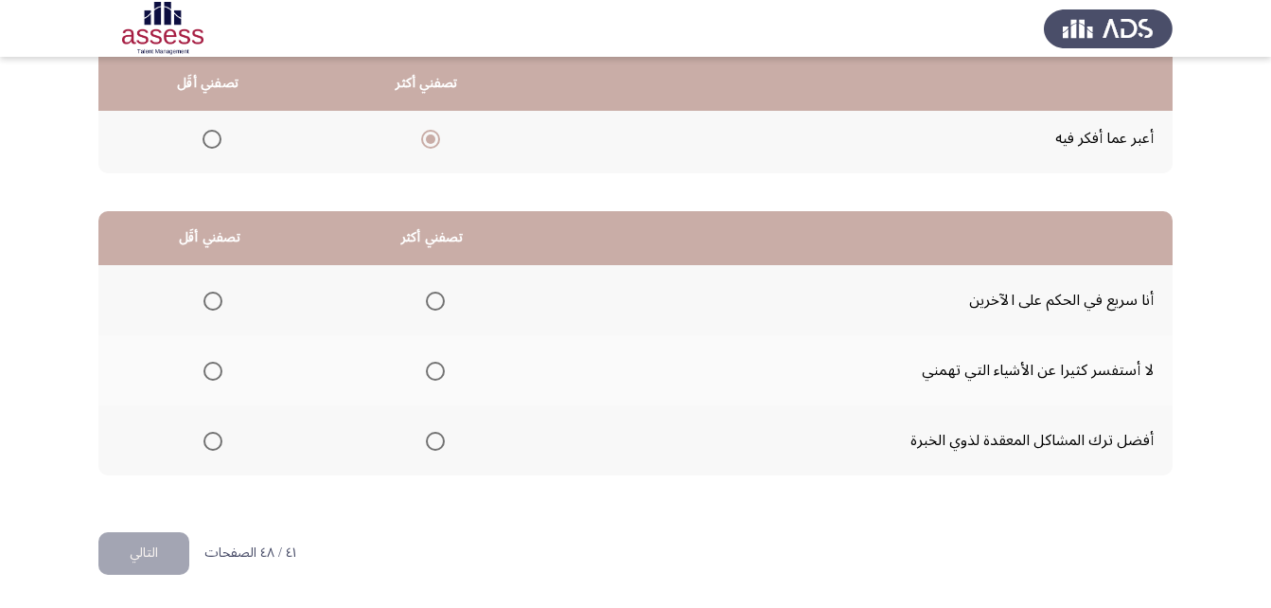
click at [426, 437] on span "Select an option" at bounding box center [435, 441] width 19 height 19
click at [426, 437] on input "Select an option" at bounding box center [435, 441] width 19 height 19
click at [196, 302] on label "Select an option" at bounding box center [209, 301] width 27 height 19
click at [204, 302] on input "Select an option" at bounding box center [213, 301] width 19 height 19
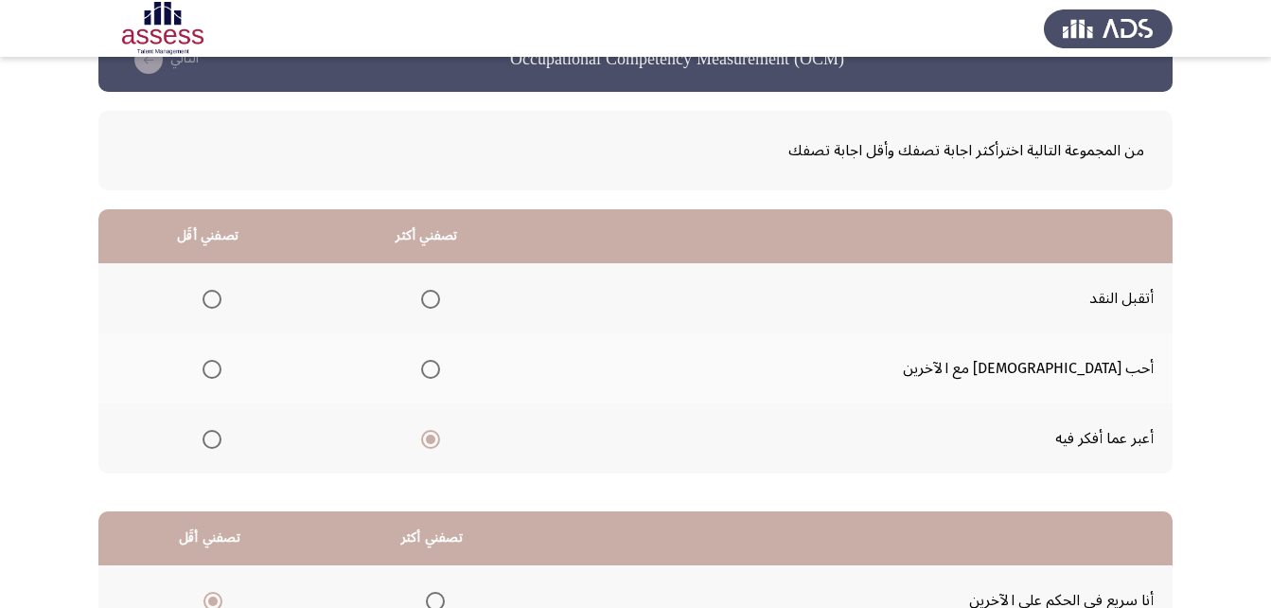
scroll to position [95, 0]
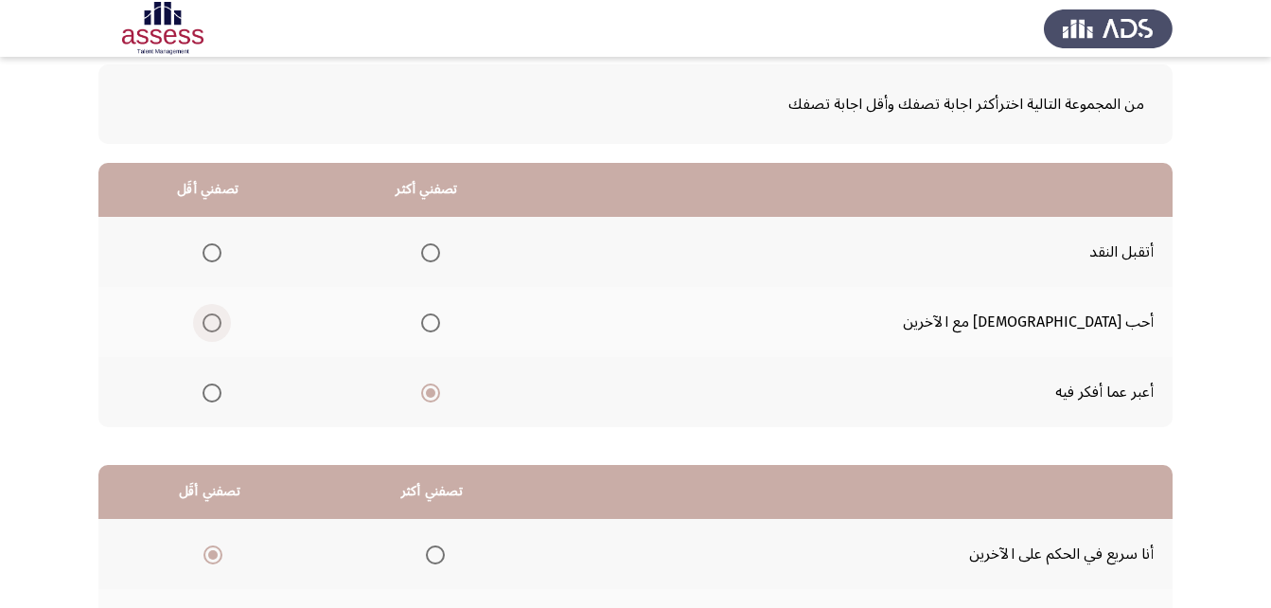
click at [222, 327] on span "Select an option" at bounding box center [212, 322] width 19 height 19
click at [222, 327] on input "Select an option" at bounding box center [212, 322] width 19 height 19
click at [222, 250] on span "Select an option" at bounding box center [212, 252] width 19 height 19
click at [222, 250] on input "Select an option" at bounding box center [212, 252] width 19 height 19
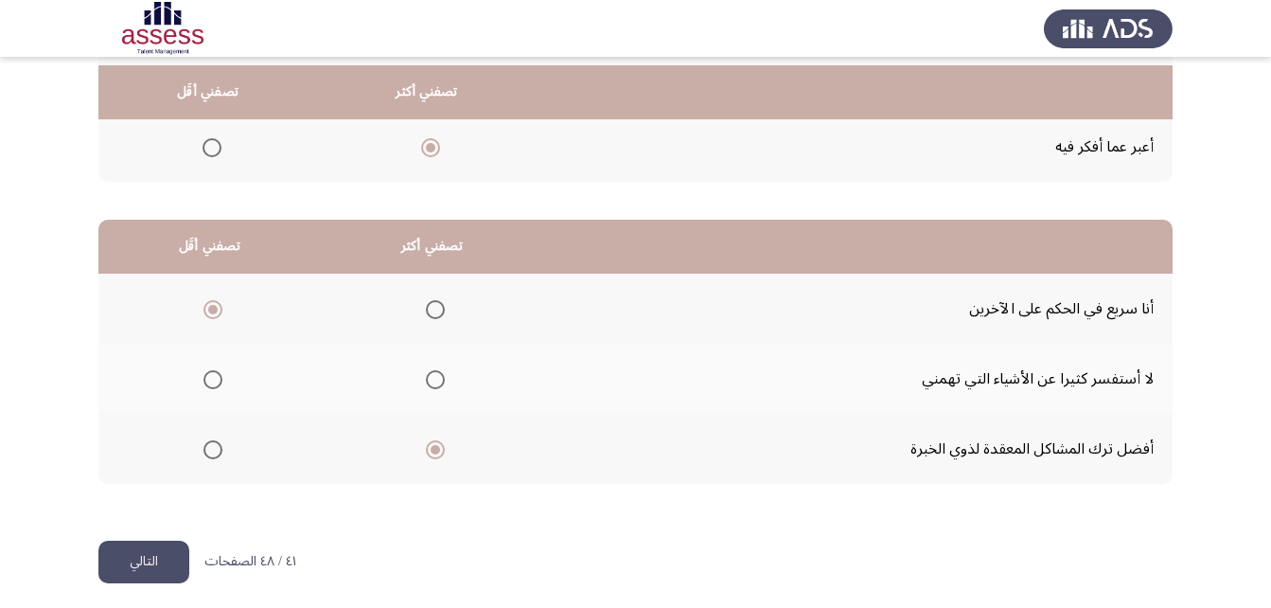
scroll to position [348, 0]
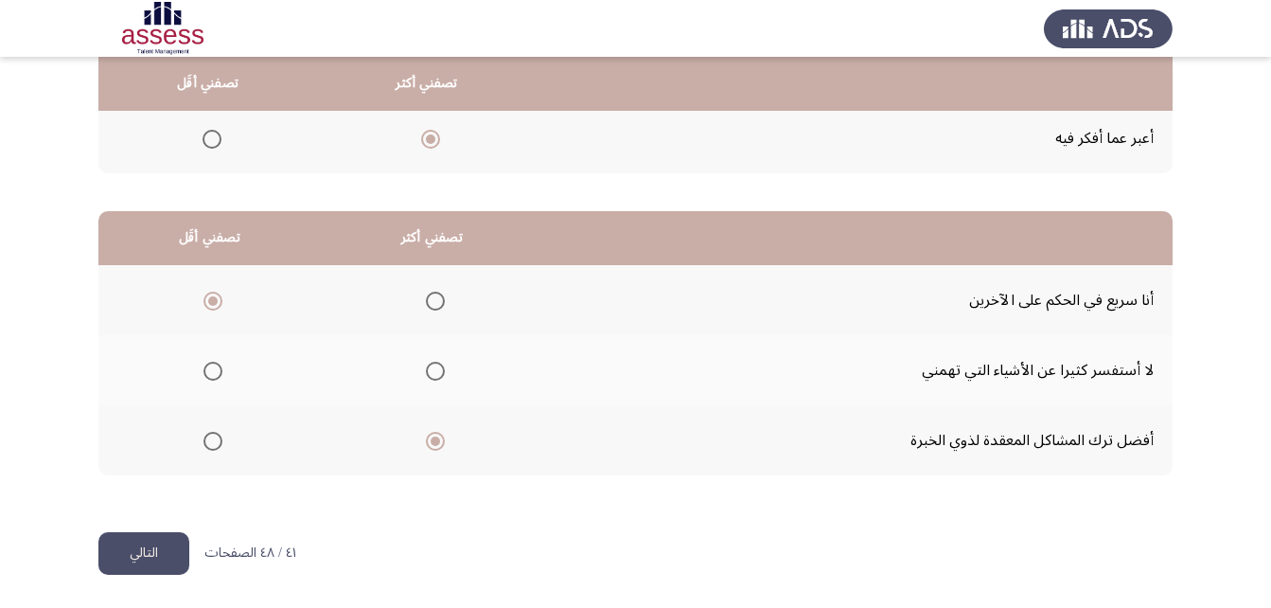
click at [162, 557] on button "التالي" at bounding box center [143, 553] width 91 height 43
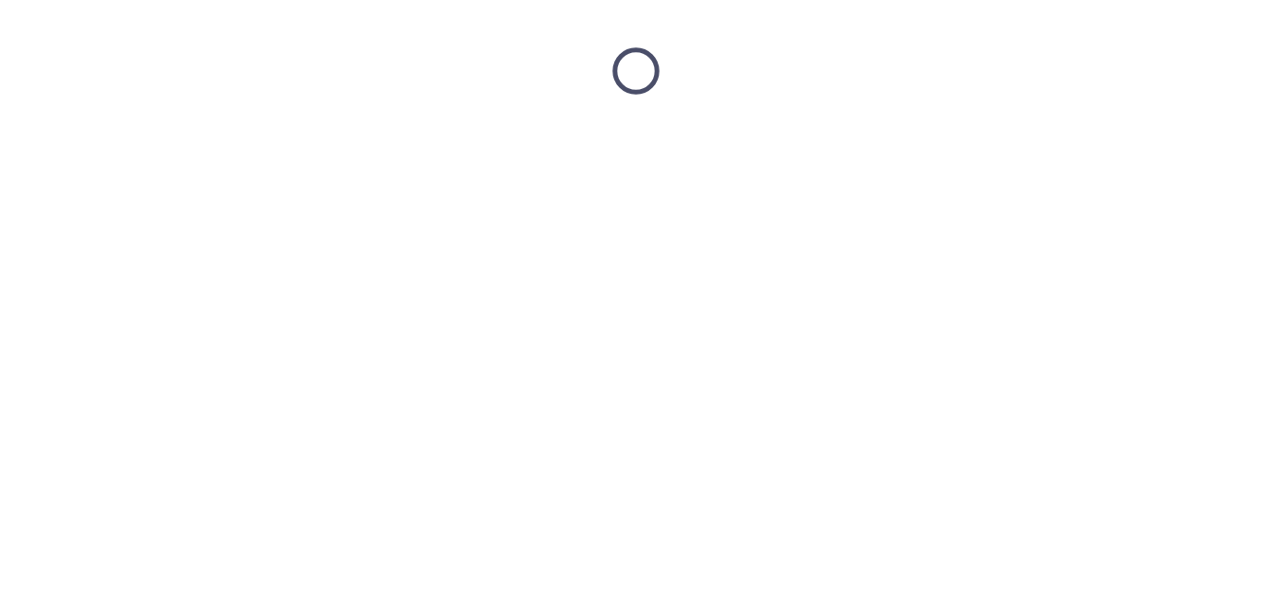
scroll to position [0, 0]
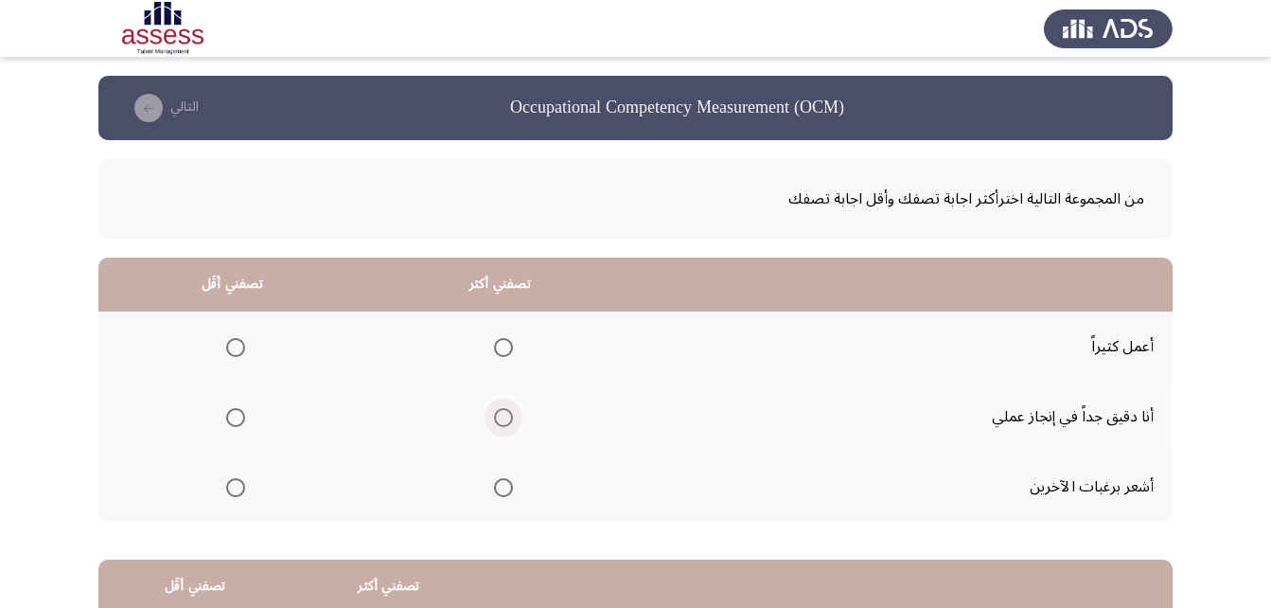
click at [505, 424] on span "Select an option" at bounding box center [503, 417] width 19 height 19
click at [505, 424] on input "Select an option" at bounding box center [503, 417] width 19 height 19
click at [241, 488] on span "Select an option" at bounding box center [235, 487] width 19 height 19
click at [241, 488] on input "Select an option" at bounding box center [235, 487] width 19 height 19
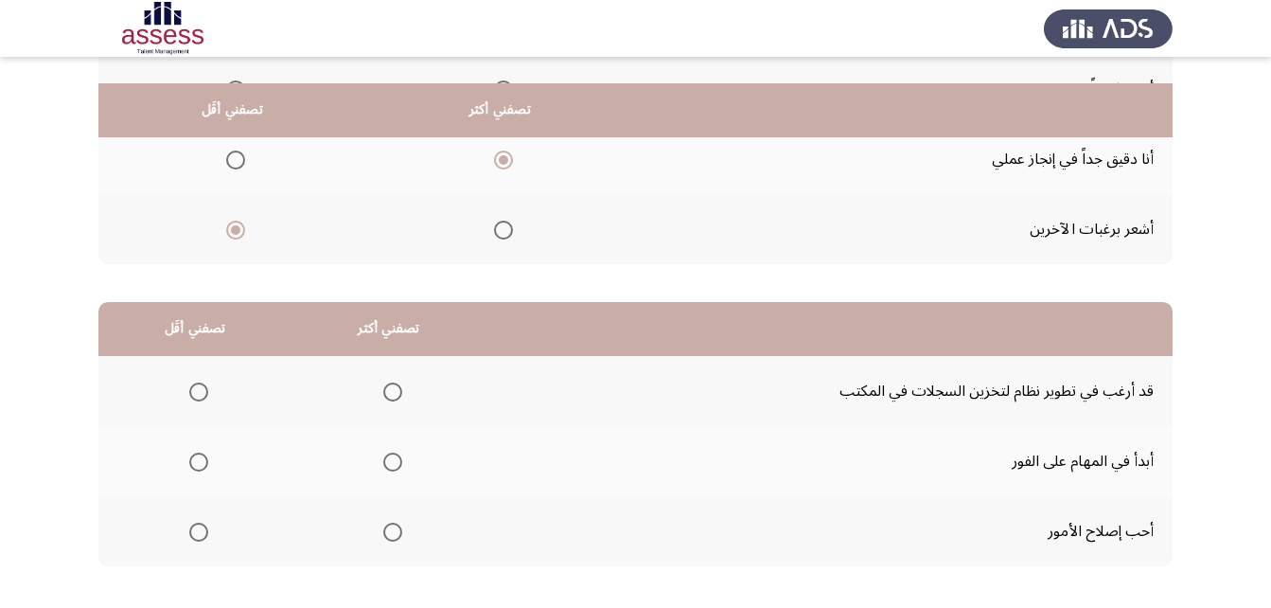
scroll to position [284, 0]
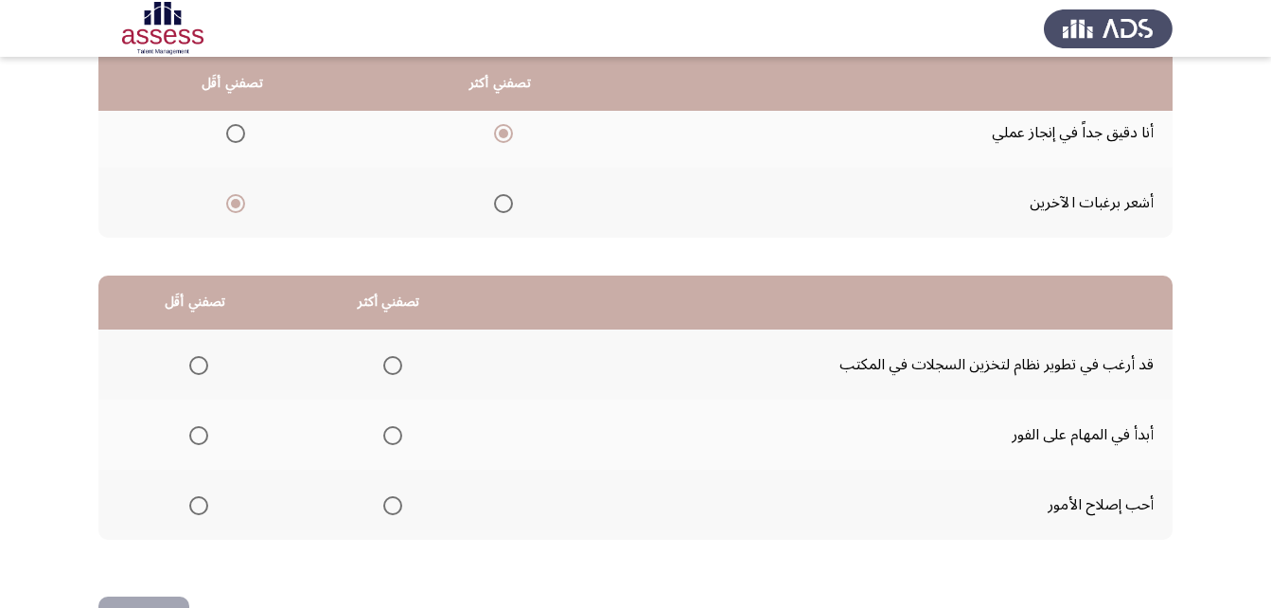
click at [396, 365] on span "Select an option" at bounding box center [392, 365] width 19 height 19
click at [396, 365] on input "Select an option" at bounding box center [392, 365] width 19 height 19
click at [200, 508] on span "Select an option" at bounding box center [198, 505] width 19 height 19
click at [200, 508] on input "Select an option" at bounding box center [198, 505] width 19 height 19
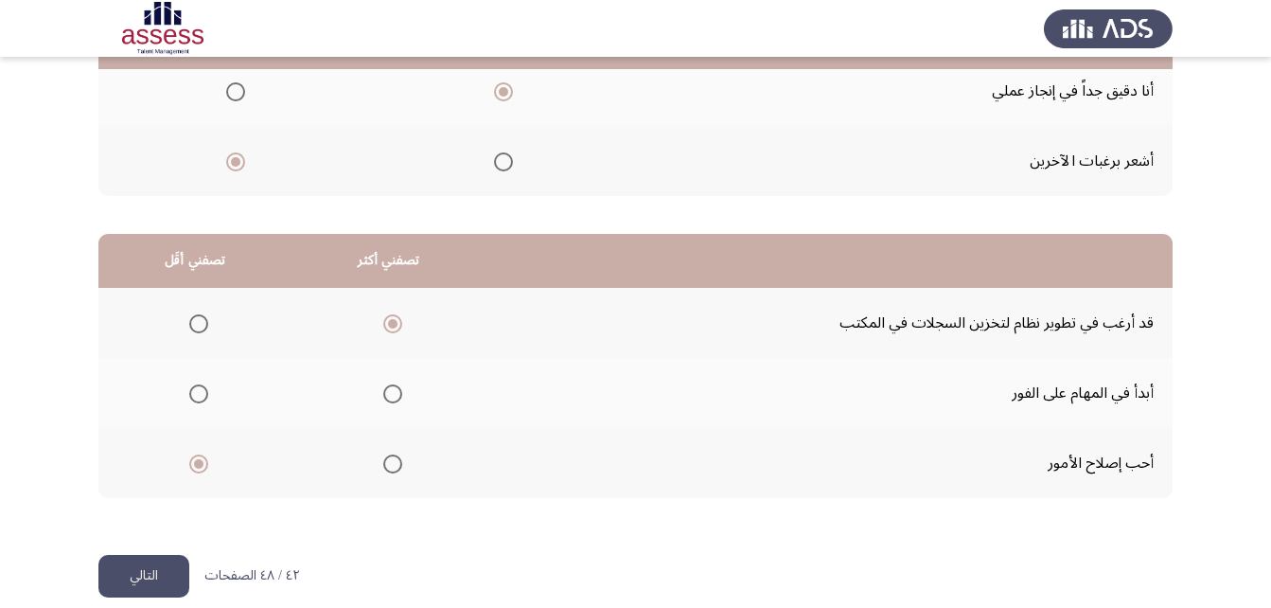
scroll to position [348, 0]
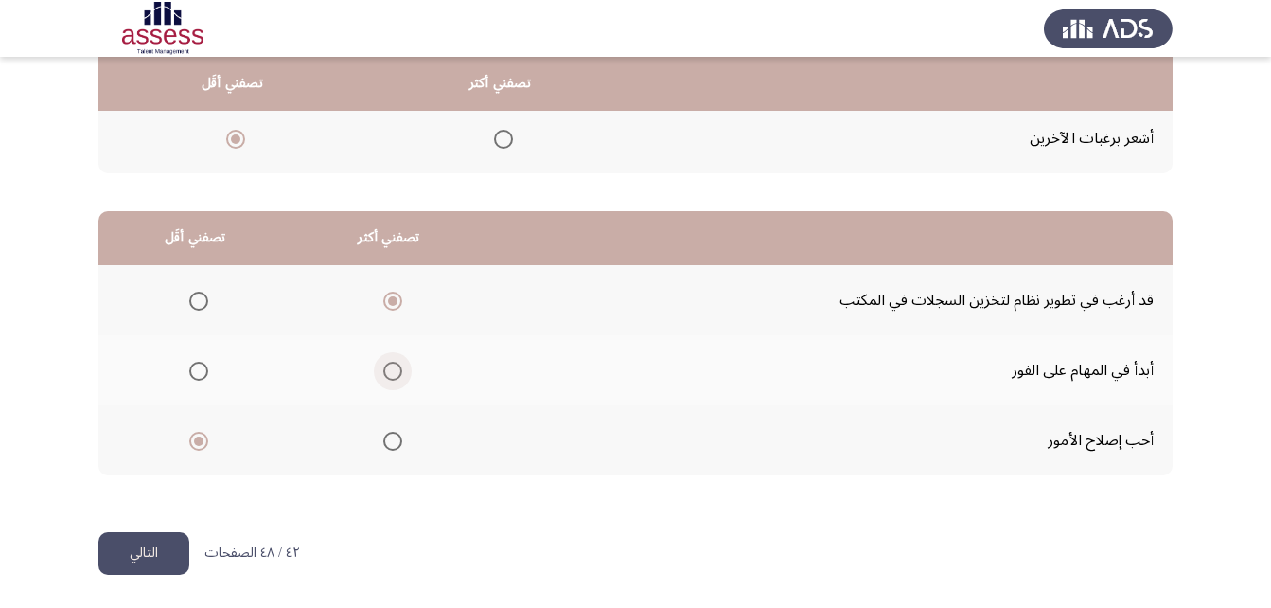
click at [394, 374] on span "Select an option" at bounding box center [392, 371] width 19 height 19
click at [394, 374] on input "Select an option" at bounding box center [392, 371] width 19 height 19
click at [117, 537] on button "التالي" at bounding box center [143, 553] width 91 height 43
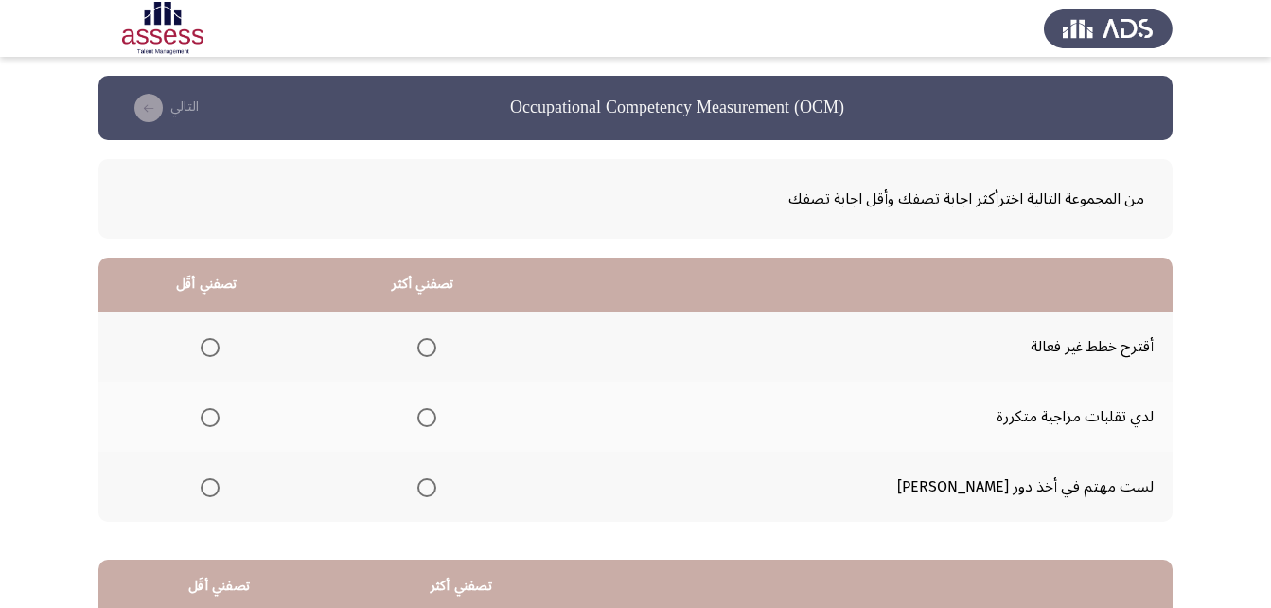
click at [436, 424] on span "Select an option" at bounding box center [426, 417] width 19 height 19
click at [436, 424] on input "Select an option" at bounding box center [426, 417] width 19 height 19
click at [220, 347] on span "Select an option" at bounding box center [210, 347] width 19 height 19
click at [220, 347] on input "Select an option" at bounding box center [210, 347] width 19 height 19
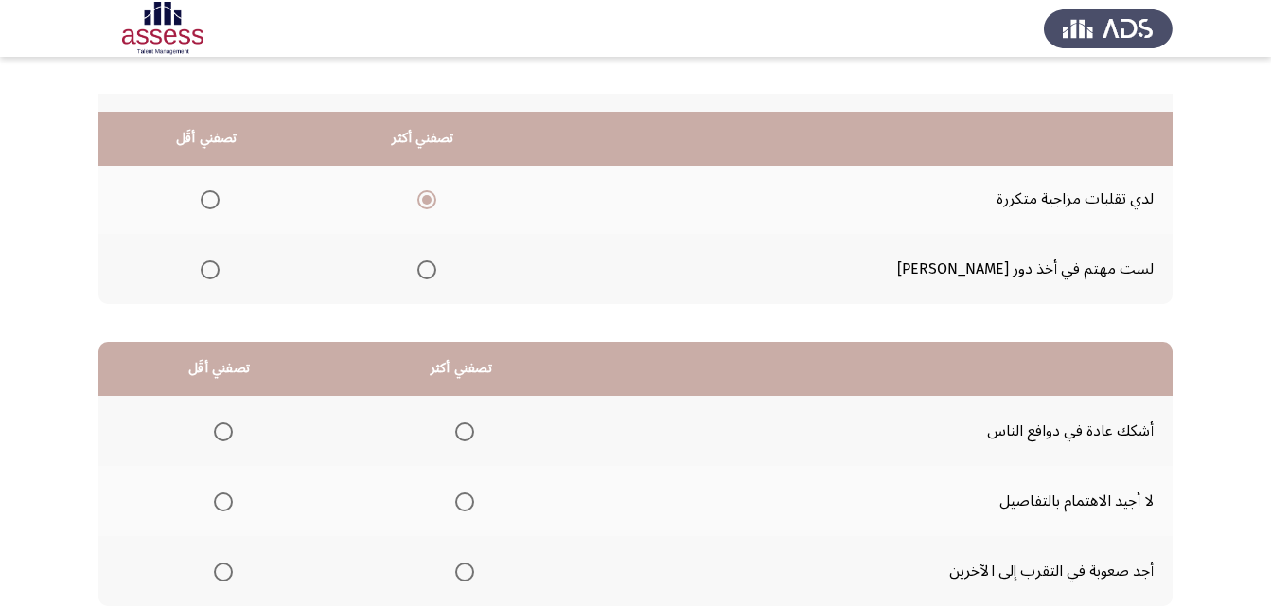
scroll to position [284, 0]
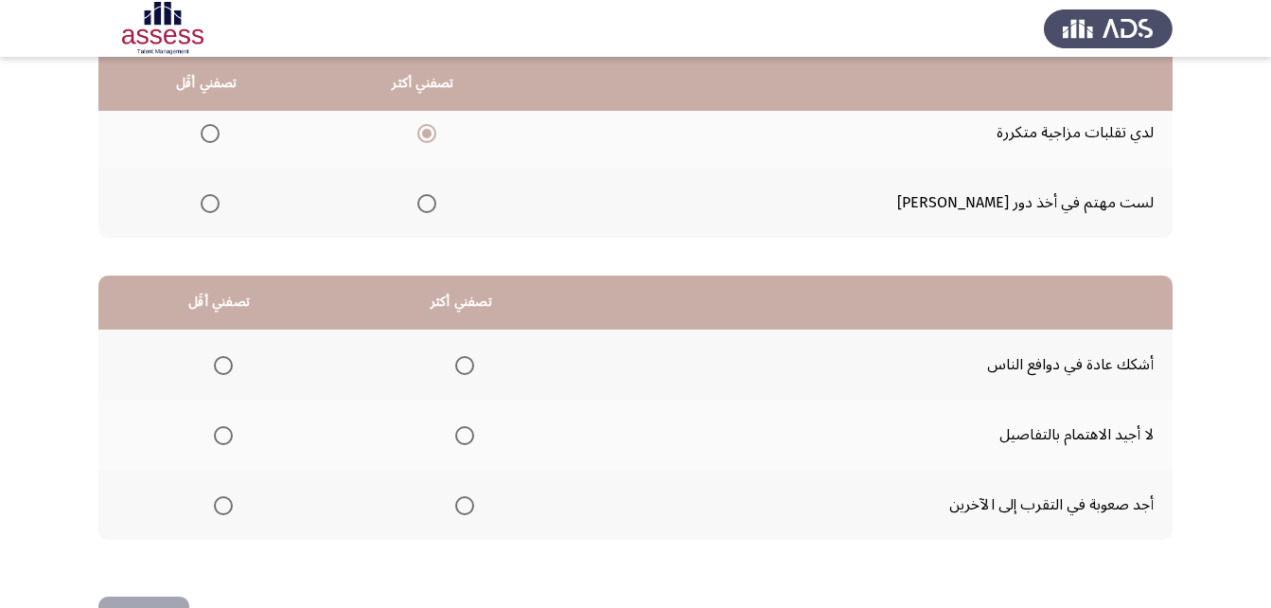
click at [473, 504] on th at bounding box center [461, 505] width 242 height 70
click at [455, 512] on span "Select an option" at bounding box center [464, 505] width 19 height 19
click at [455, 512] on input "Select an option" at bounding box center [464, 505] width 19 height 19
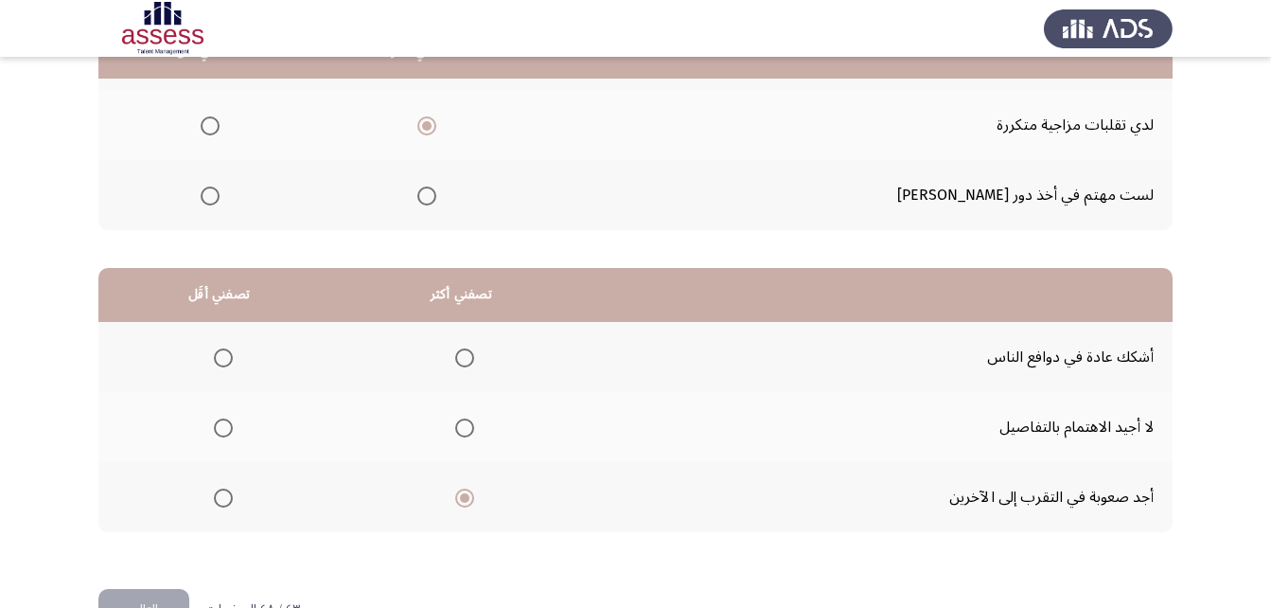
scroll to position [348, 0]
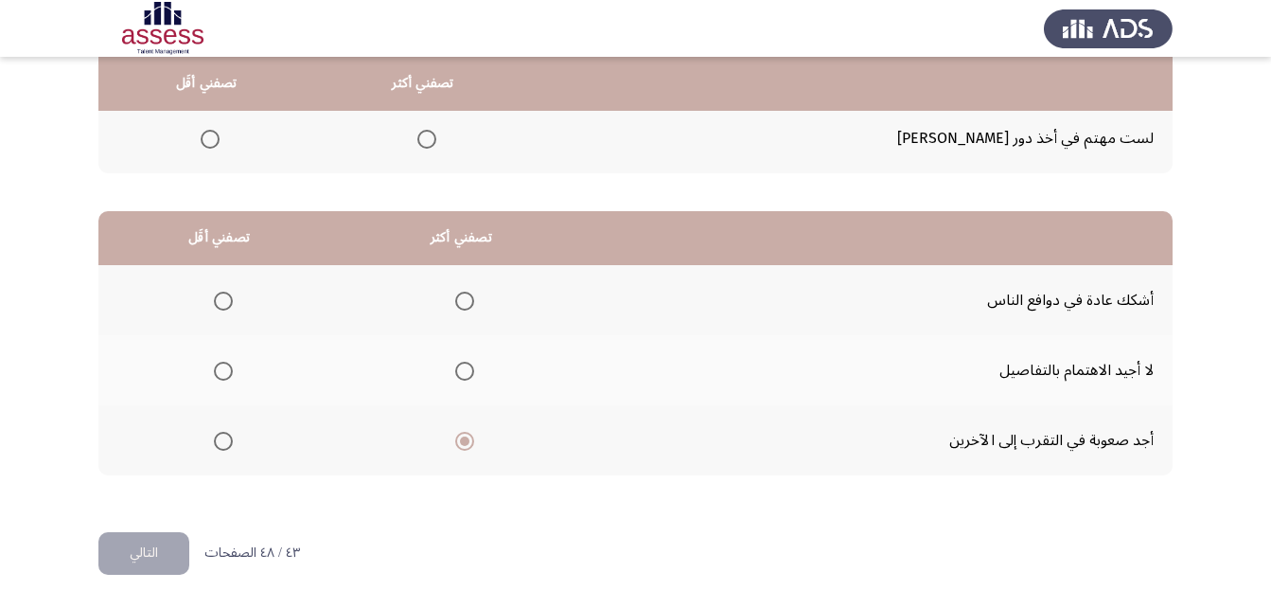
click at [219, 299] on span "Select an option" at bounding box center [223, 301] width 19 height 19
click at [219, 299] on input "Select an option" at bounding box center [223, 301] width 19 height 19
click at [467, 373] on span "Select an option" at bounding box center [464, 371] width 19 height 19
click at [467, 373] on input "Select an option" at bounding box center [464, 371] width 19 height 19
click at [143, 556] on button "التالي" at bounding box center [143, 553] width 91 height 43
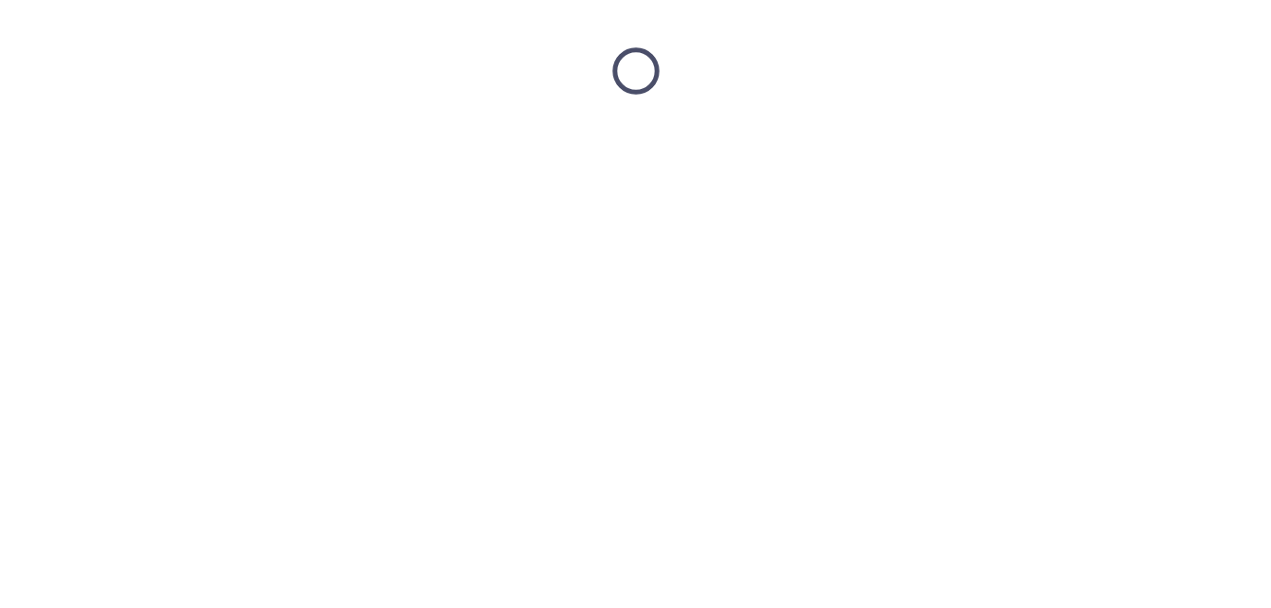
scroll to position [0, 0]
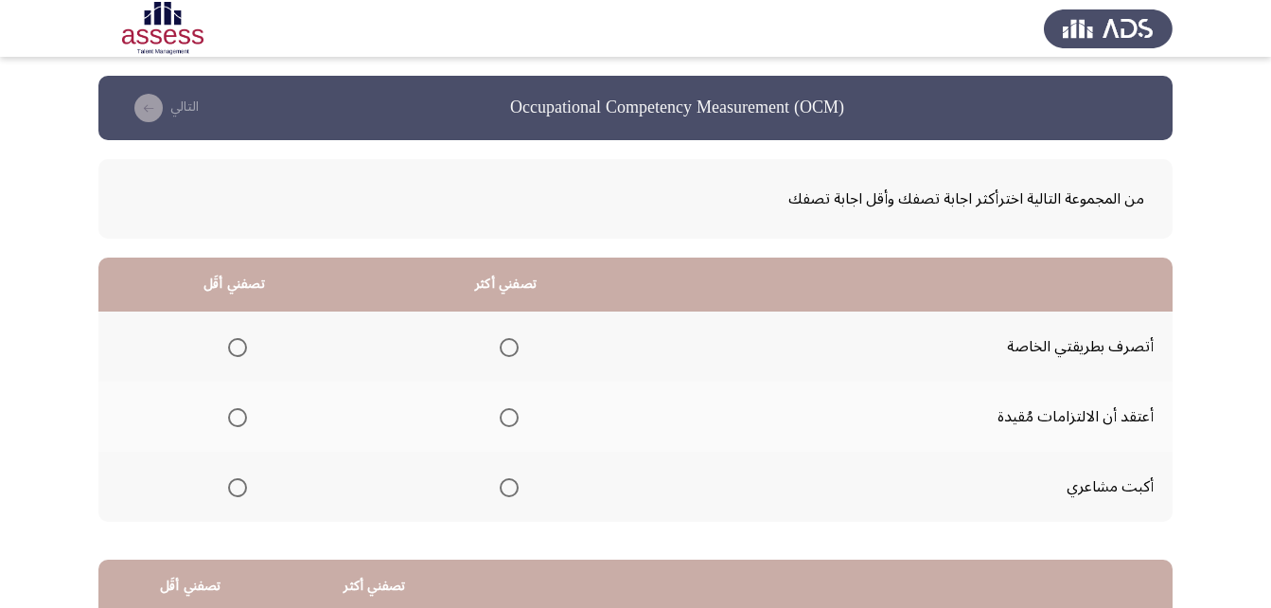
click at [510, 354] on span "Select an option" at bounding box center [509, 347] width 19 height 19
click at [510, 354] on input "Select an option" at bounding box center [509, 347] width 19 height 19
click at [245, 490] on span "Select an option" at bounding box center [237, 487] width 19 height 19
click at [245, 490] on input "Select an option" at bounding box center [237, 487] width 19 height 19
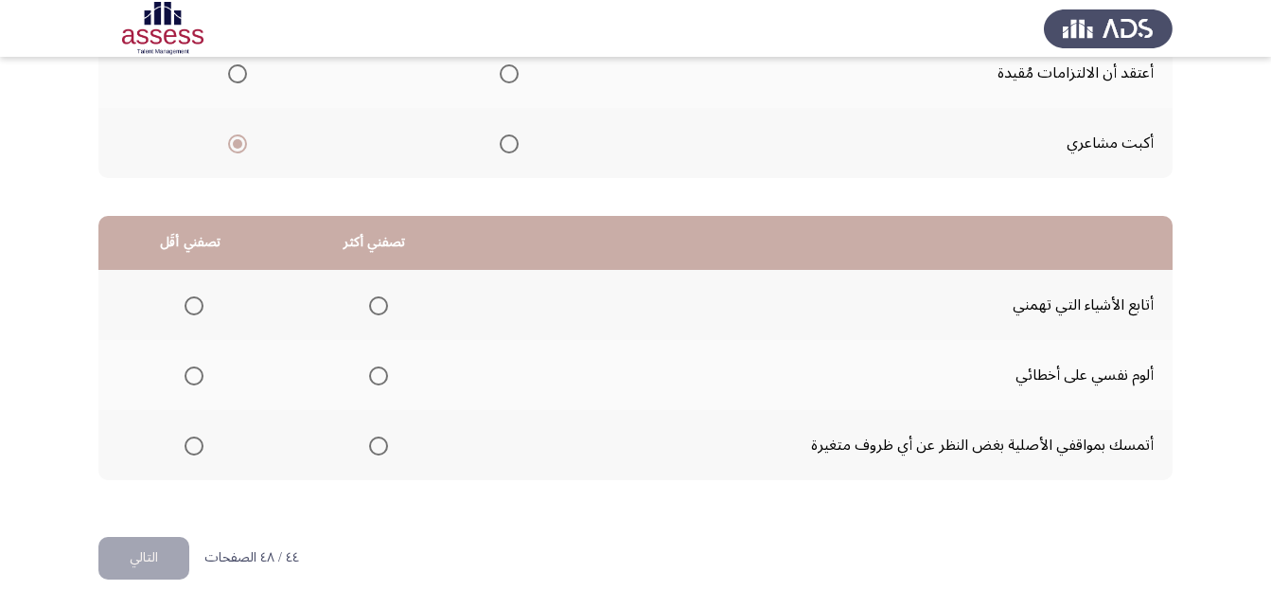
scroll to position [348, 0]
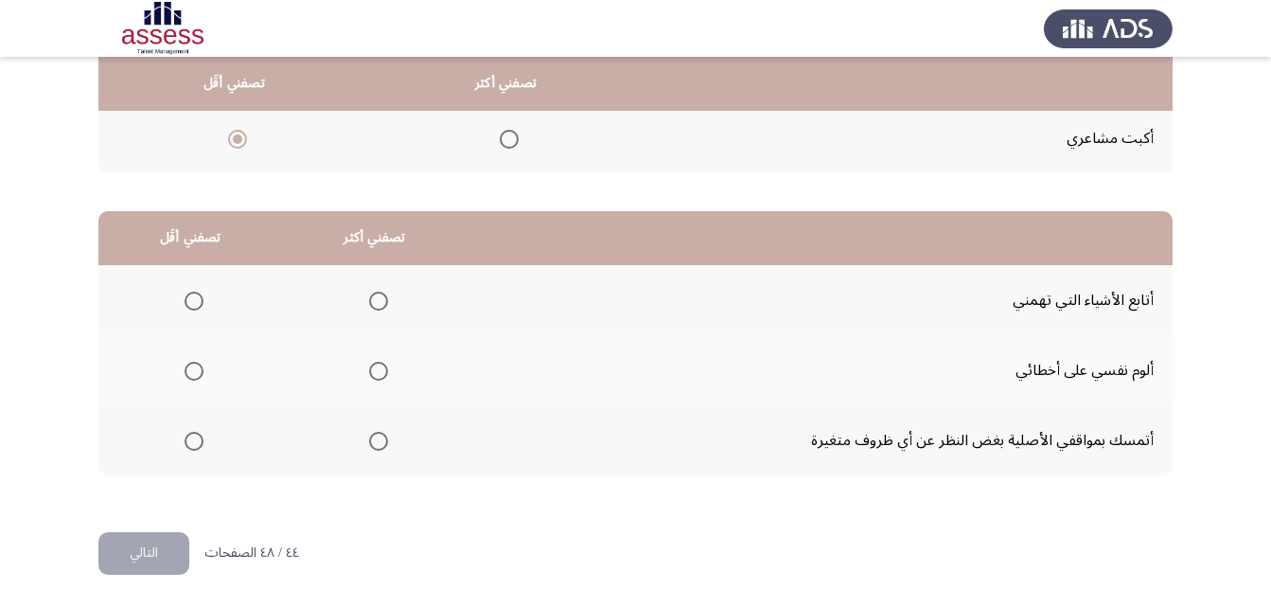
click at [199, 441] on span "Select an option" at bounding box center [194, 441] width 19 height 19
click at [199, 441] on input "Select an option" at bounding box center [194, 441] width 19 height 19
click at [373, 310] on span "Select an option" at bounding box center [378, 301] width 19 height 19
click at [373, 310] on input "Select an option" at bounding box center [378, 301] width 19 height 19
click at [112, 560] on button "التالي" at bounding box center [143, 553] width 91 height 43
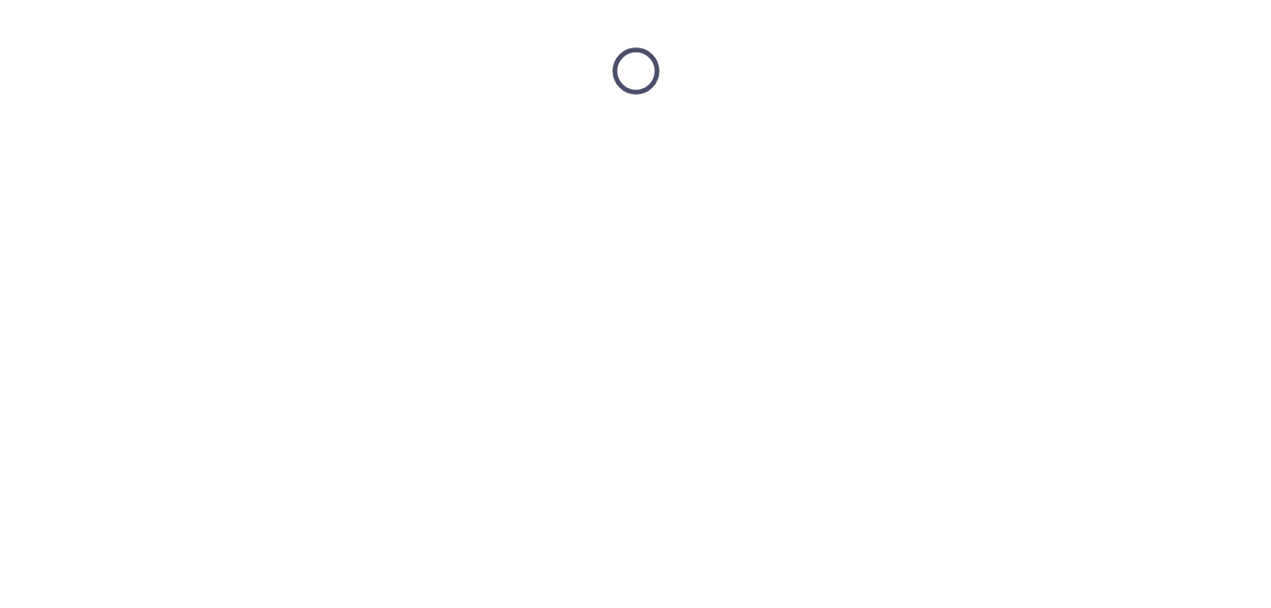
scroll to position [0, 0]
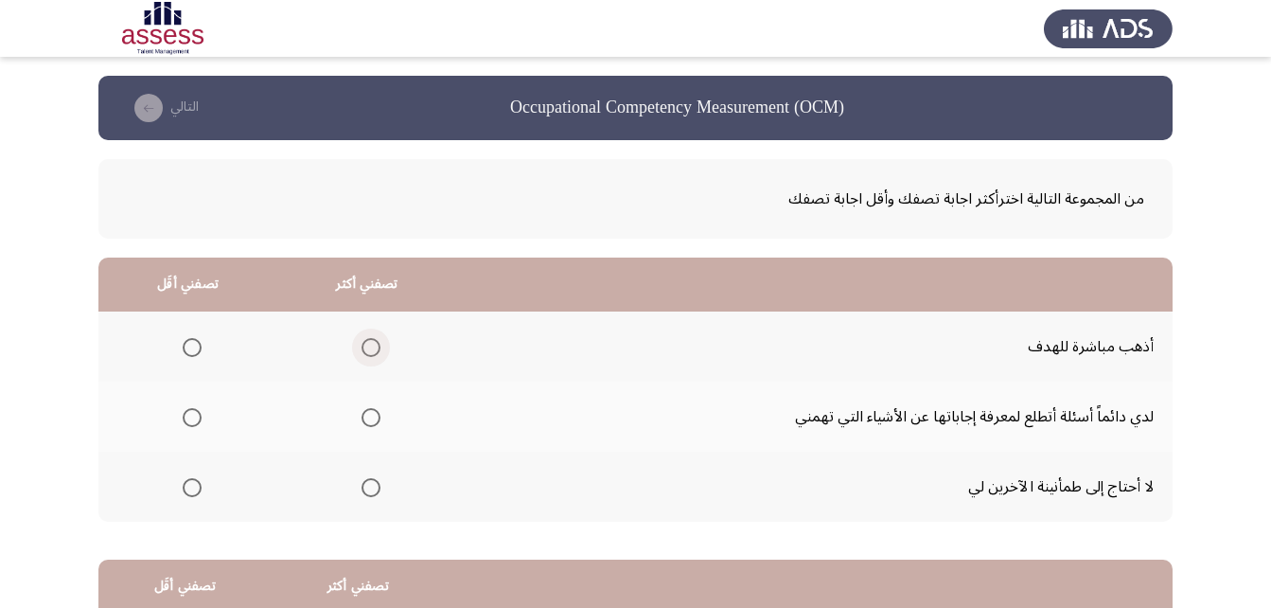
click at [365, 342] on span "Select an option" at bounding box center [371, 347] width 19 height 19
click at [365, 342] on input "Select an option" at bounding box center [371, 347] width 19 height 19
click at [189, 490] on span "Select an option" at bounding box center [192, 487] width 19 height 19
click at [189, 490] on input "Select an option" at bounding box center [192, 487] width 19 height 19
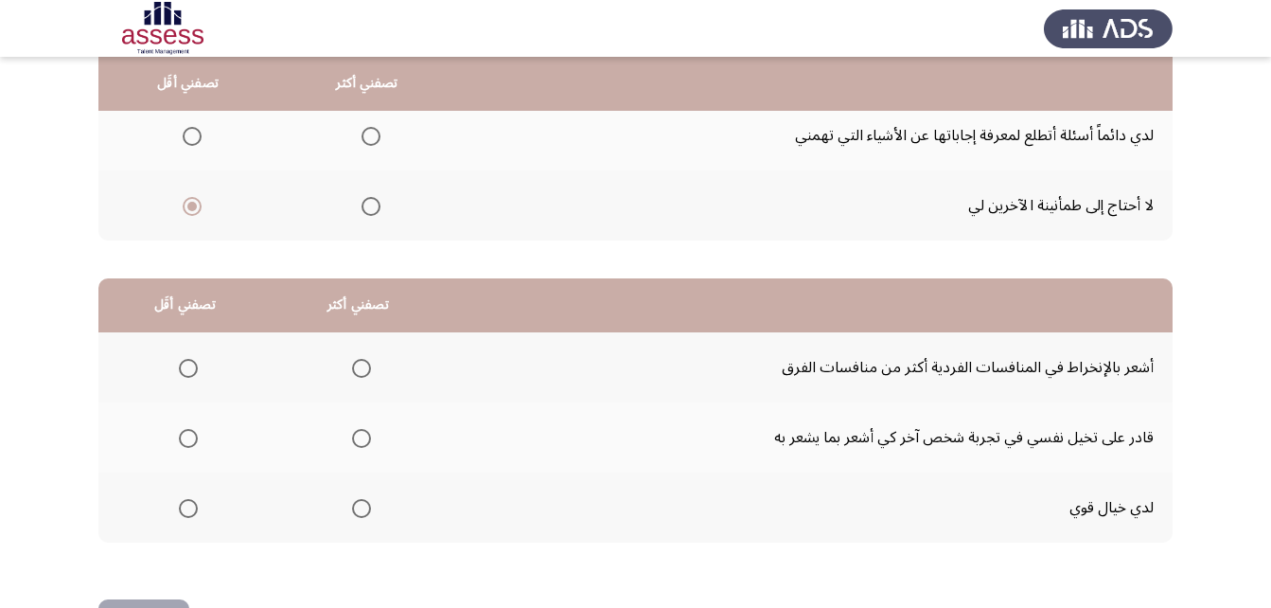
scroll to position [348, 0]
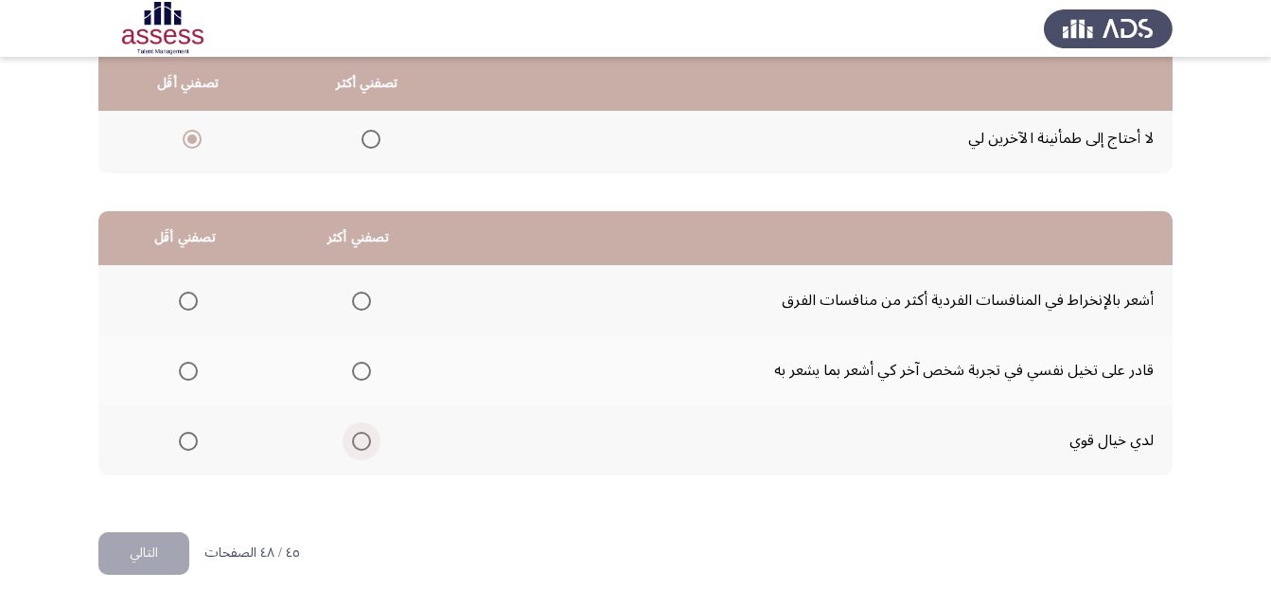
click at [355, 448] on span "Select an option" at bounding box center [361, 441] width 19 height 19
click at [355, 448] on input "Select an option" at bounding box center [361, 441] width 19 height 19
click at [186, 371] on span "Select an option" at bounding box center [188, 371] width 19 height 19
click at [186, 371] on input "Select an option" at bounding box center [188, 371] width 19 height 19
click at [150, 552] on button "التالي" at bounding box center [143, 553] width 91 height 43
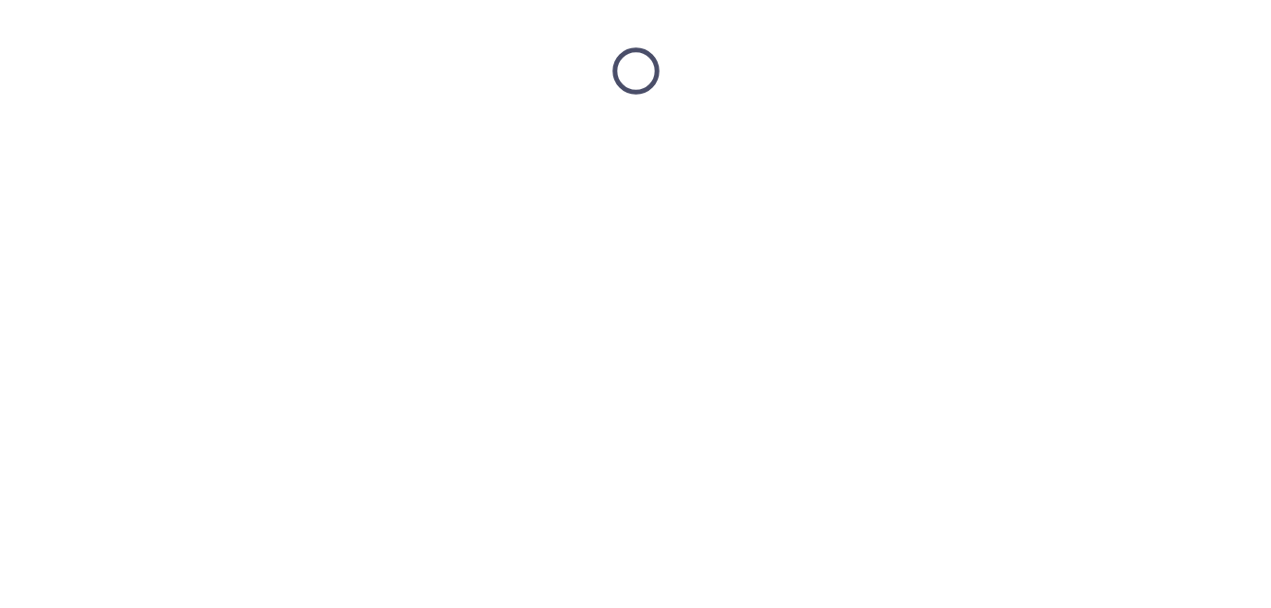
scroll to position [0, 0]
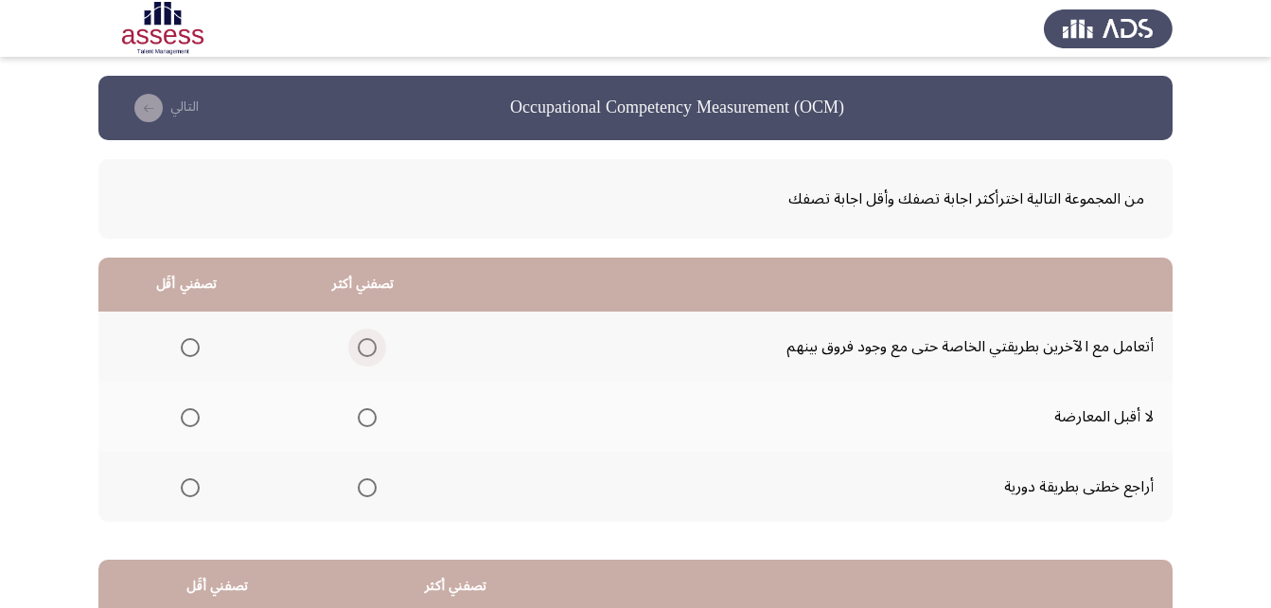
click at [376, 348] on span "Select an option" at bounding box center [367, 347] width 19 height 19
click at [376, 348] on input "Select an option" at bounding box center [367, 347] width 19 height 19
click at [187, 419] on span "Select an option" at bounding box center [190, 417] width 19 height 19
click at [187, 419] on input "Select an option" at bounding box center [190, 417] width 19 height 19
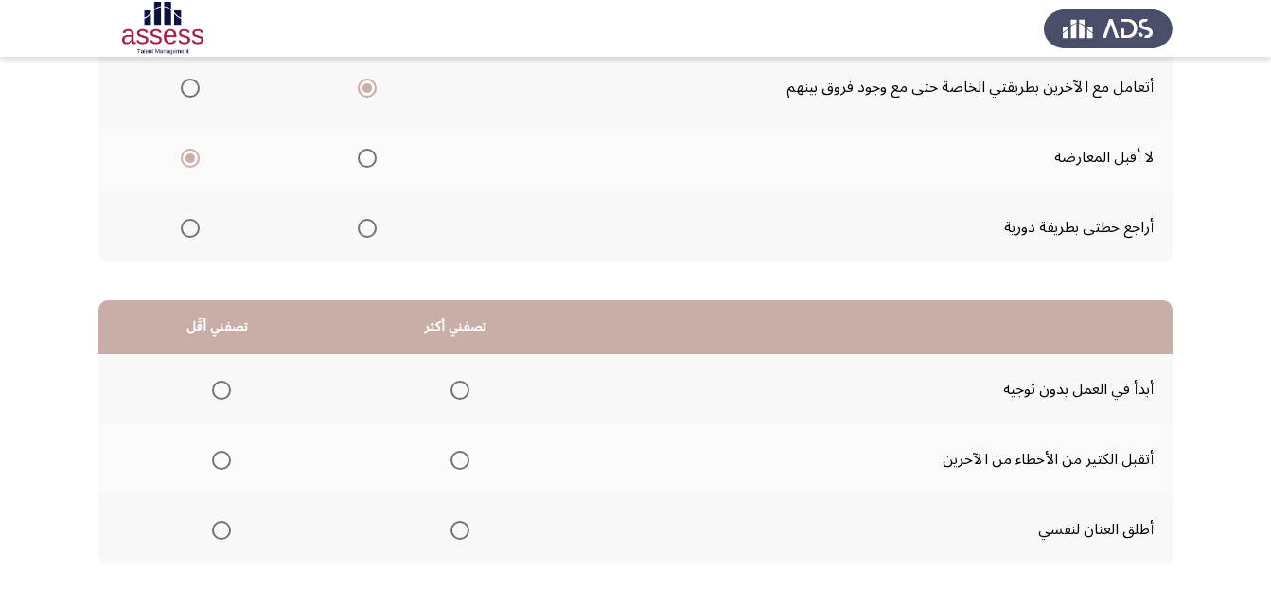
scroll to position [348, 0]
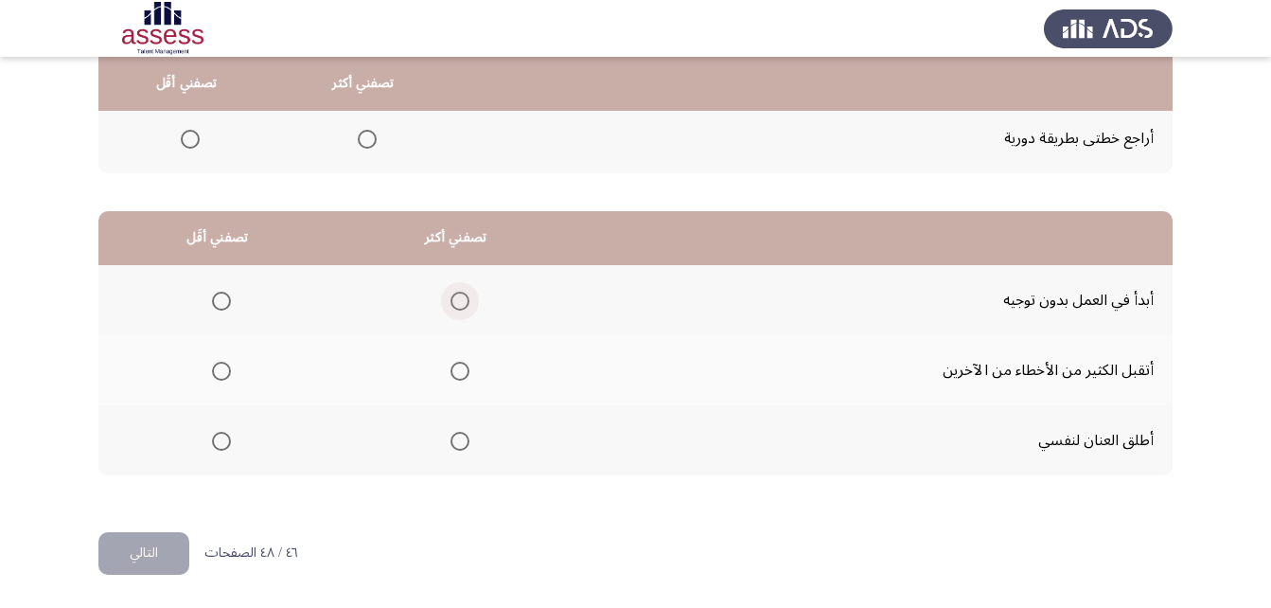
click at [467, 304] on span "Select an option" at bounding box center [460, 301] width 19 height 19
click at [467, 304] on input "Select an option" at bounding box center [460, 301] width 19 height 19
click at [225, 368] on span "Select an option" at bounding box center [221, 371] width 19 height 19
click at [225, 368] on input "Select an option" at bounding box center [221, 371] width 19 height 19
click at [180, 556] on button "التالي" at bounding box center [143, 553] width 91 height 43
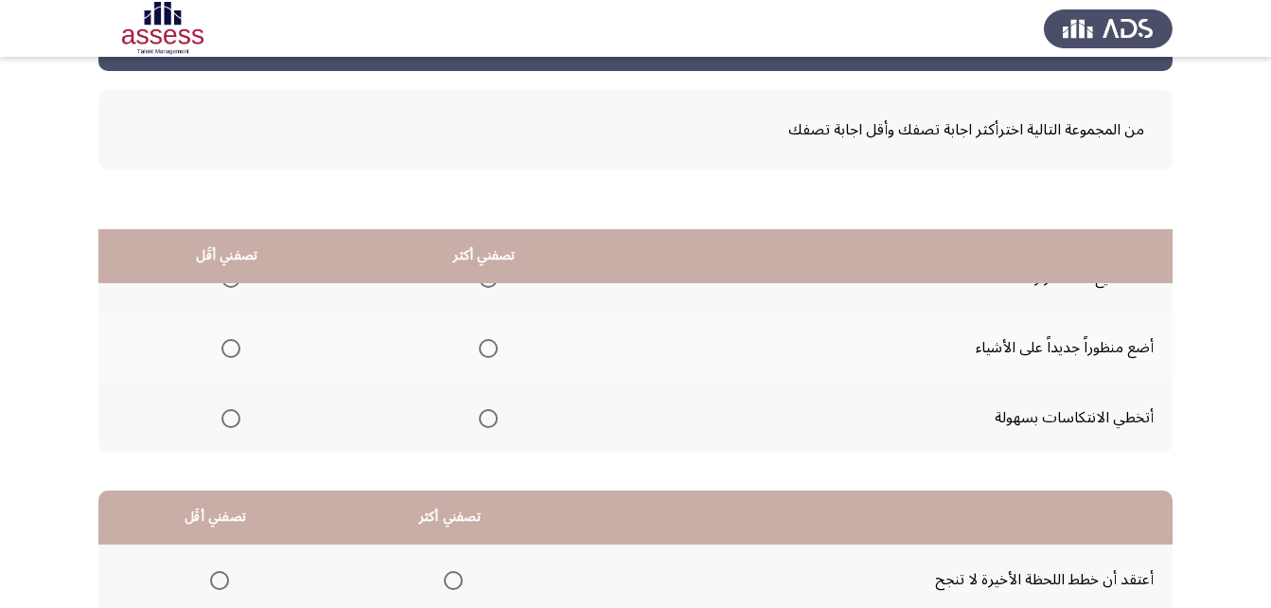
scroll to position [64, 0]
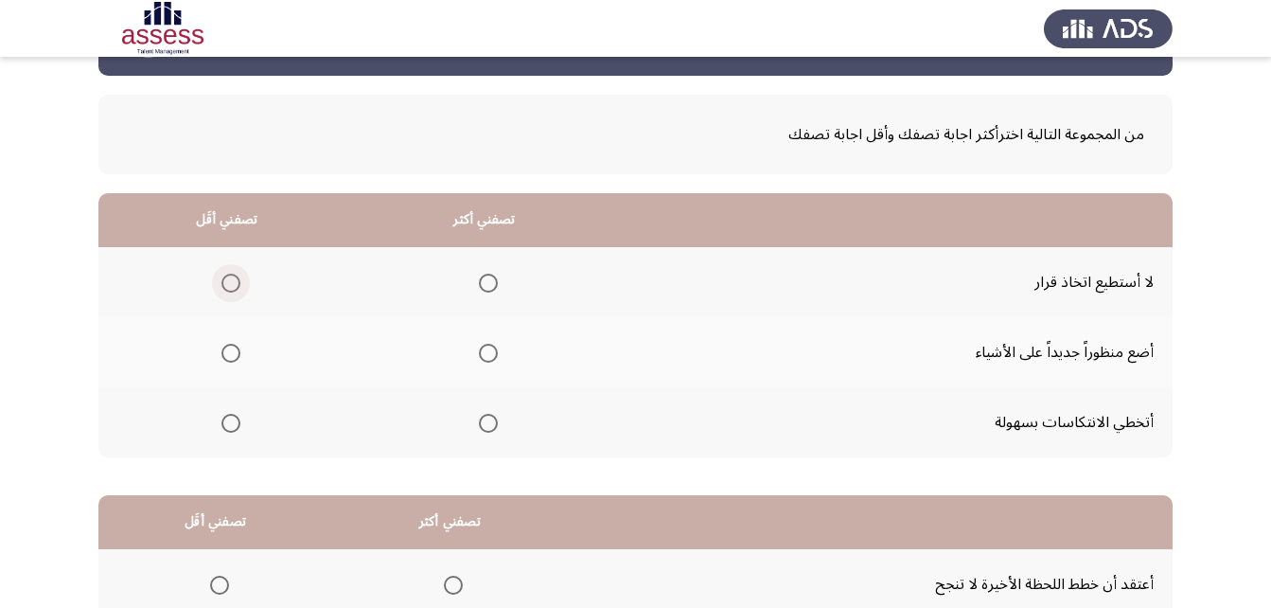
click at [229, 274] on span "Select an option" at bounding box center [231, 283] width 19 height 19
click at [229, 274] on input "Select an option" at bounding box center [231, 283] width 19 height 19
click at [488, 423] on span "Select an option" at bounding box center [488, 423] width 0 height 0
click at [484, 423] on input "Select an option" at bounding box center [488, 423] width 19 height 19
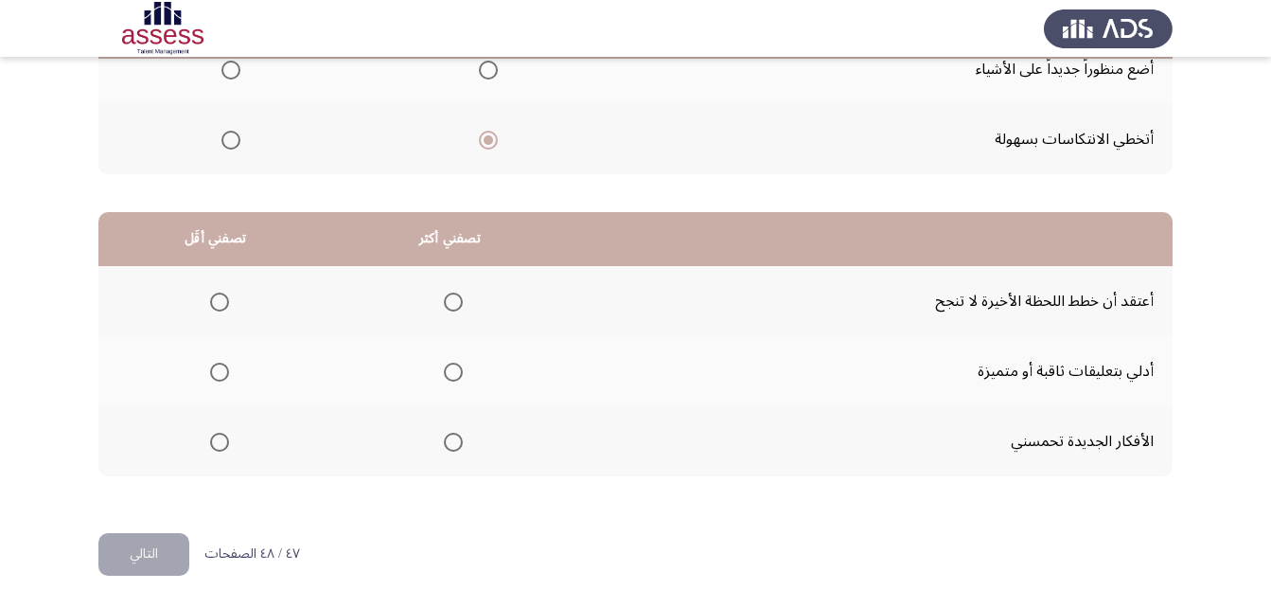
scroll to position [348, 0]
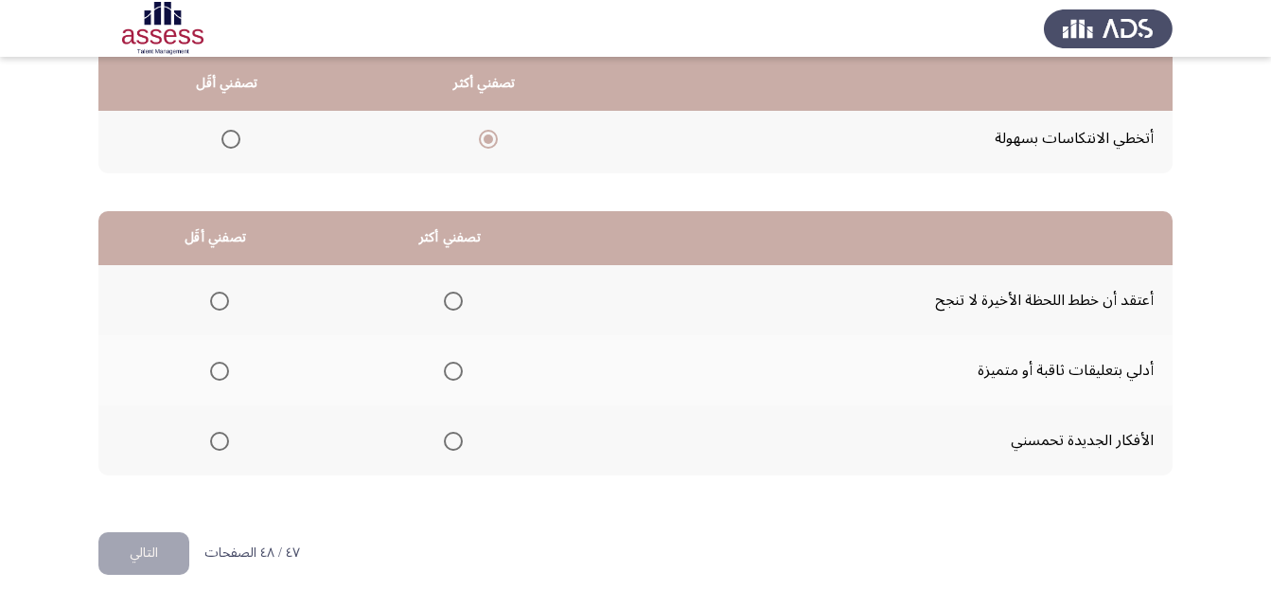
click at [461, 443] on th at bounding box center [449, 440] width 235 height 70
click at [439, 446] on label "Select an option" at bounding box center [449, 441] width 27 height 19
click at [444, 446] on input "Select an option" at bounding box center [453, 441] width 19 height 19
click at [216, 297] on span "Select an option" at bounding box center [219, 301] width 19 height 19
click at [216, 297] on input "Select an option" at bounding box center [219, 301] width 19 height 19
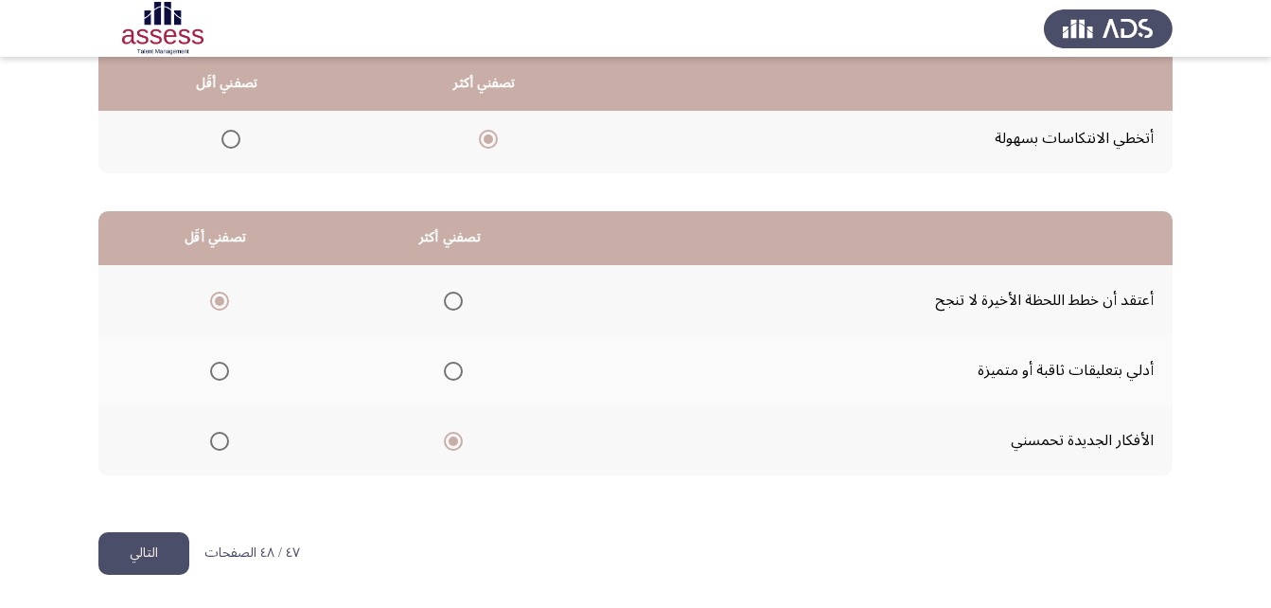
click at [143, 557] on button "التالي" at bounding box center [143, 553] width 91 height 43
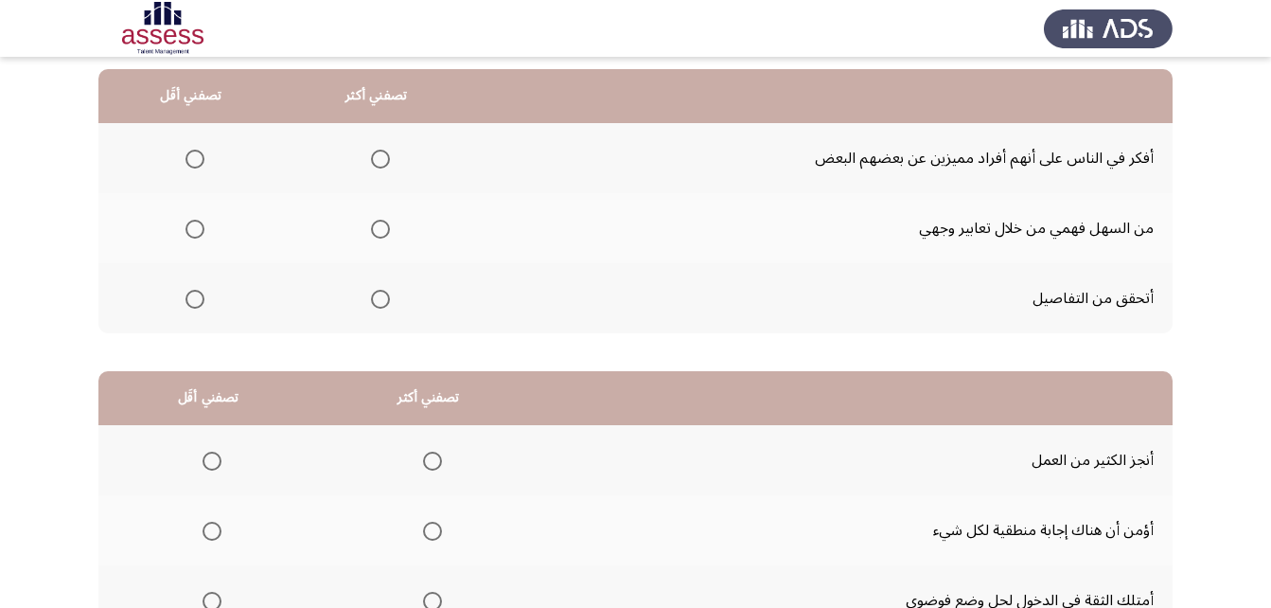
scroll to position [0, 0]
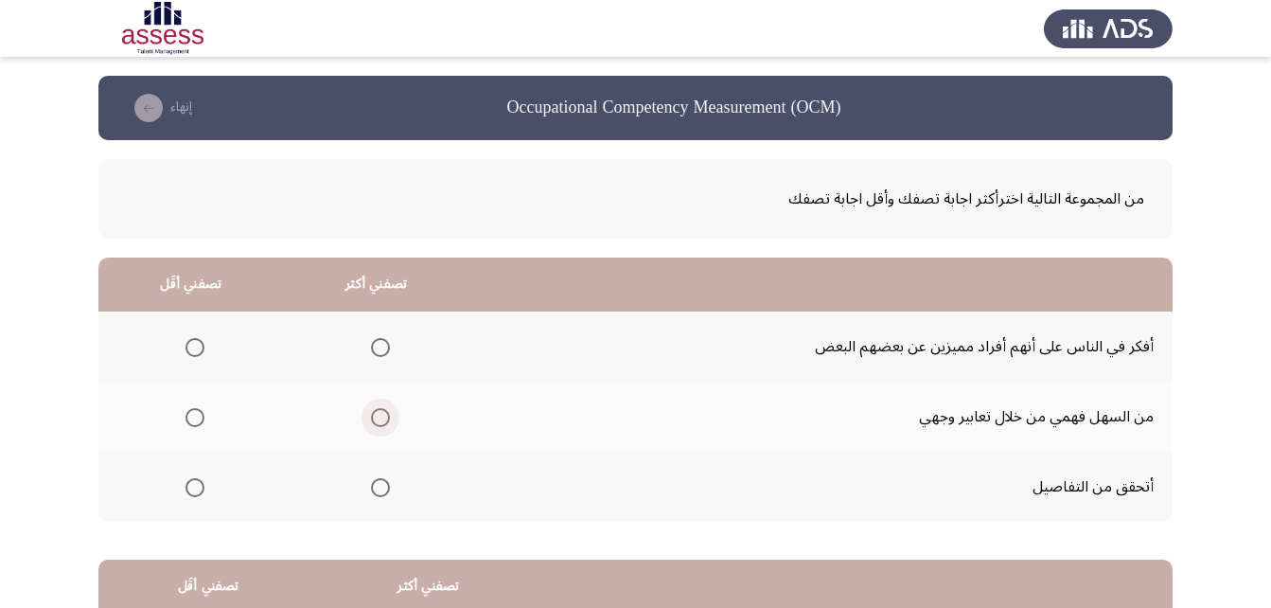
click at [387, 412] on span "Select an option" at bounding box center [380, 417] width 19 height 19
click at [387, 412] on input "Select an option" at bounding box center [380, 417] width 19 height 19
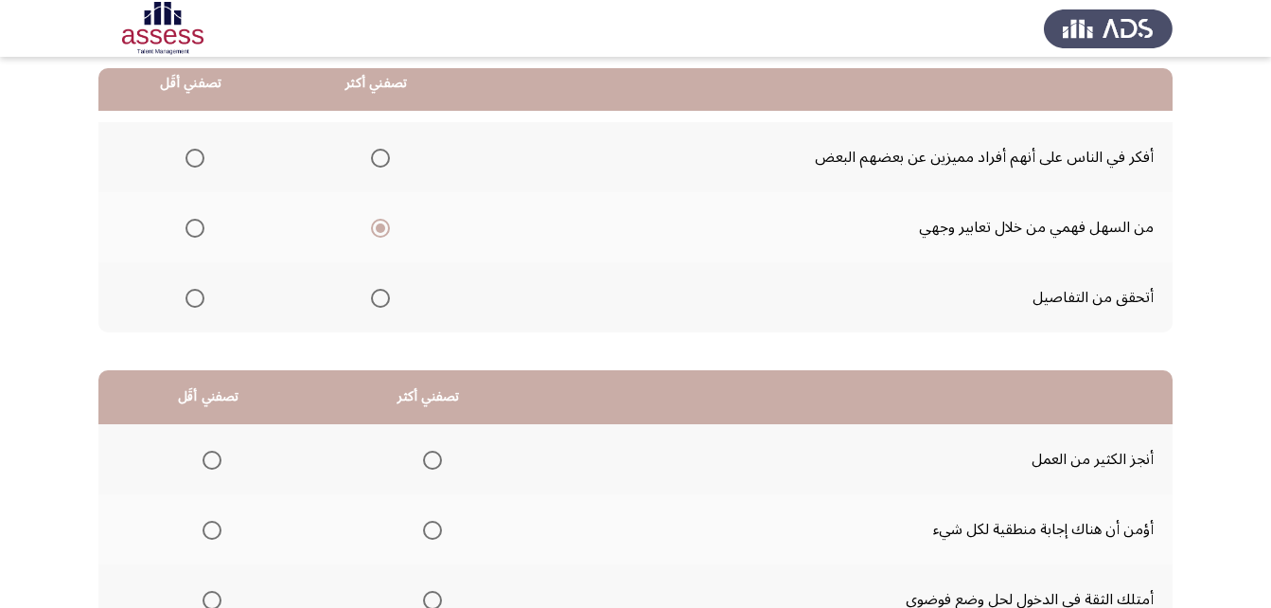
click at [199, 295] on span "Select an option" at bounding box center [195, 298] width 19 height 19
click at [199, 295] on input "Select an option" at bounding box center [195, 298] width 19 height 19
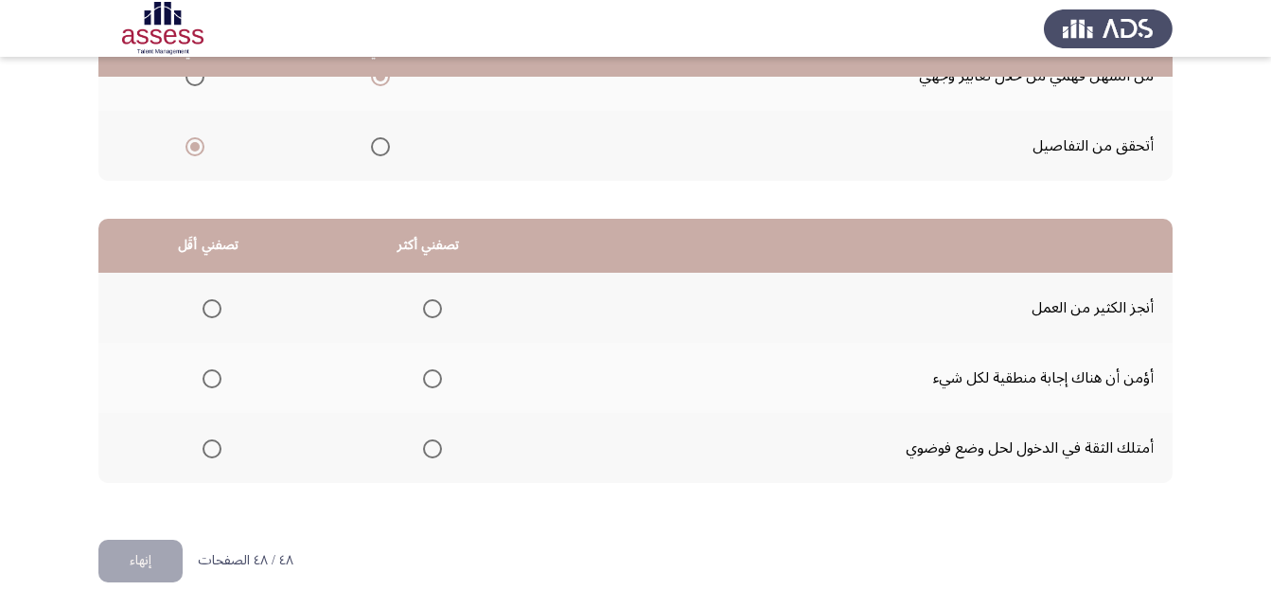
scroll to position [348, 0]
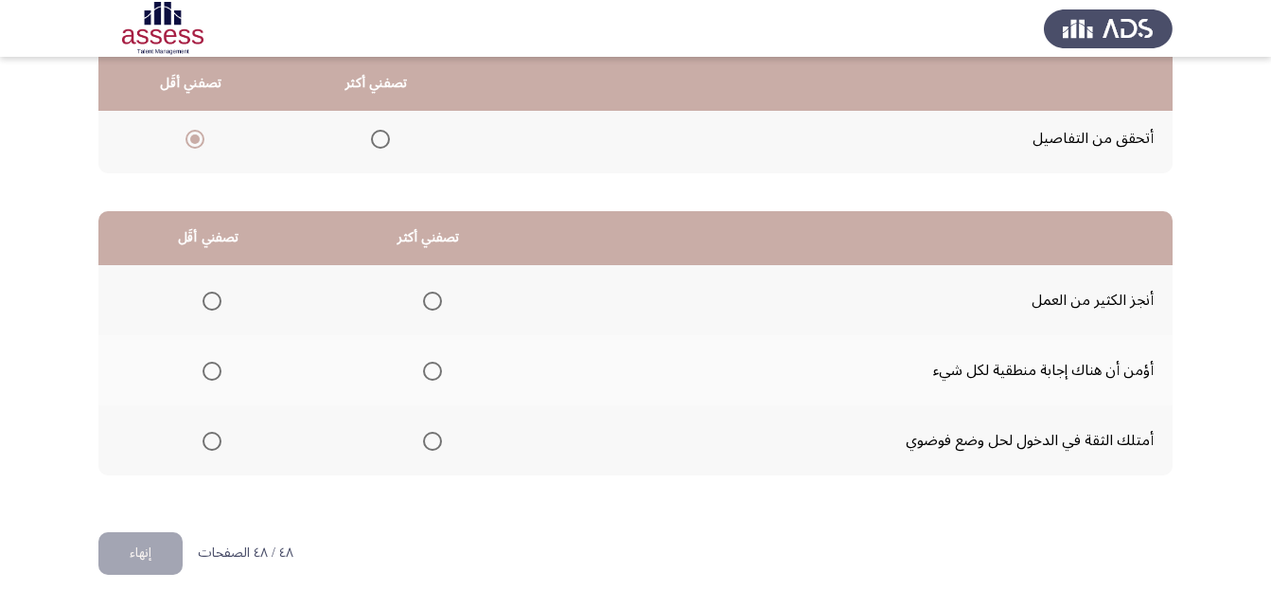
click at [417, 294] on label "Select an option" at bounding box center [429, 301] width 27 height 19
click at [423, 294] on input "Select an option" at bounding box center [432, 301] width 19 height 19
click at [203, 371] on span "Select an option" at bounding box center [212, 371] width 19 height 19
click at [203, 371] on input "Select an option" at bounding box center [212, 371] width 19 height 19
click at [144, 541] on button "إنهاء" at bounding box center [140, 553] width 84 height 43
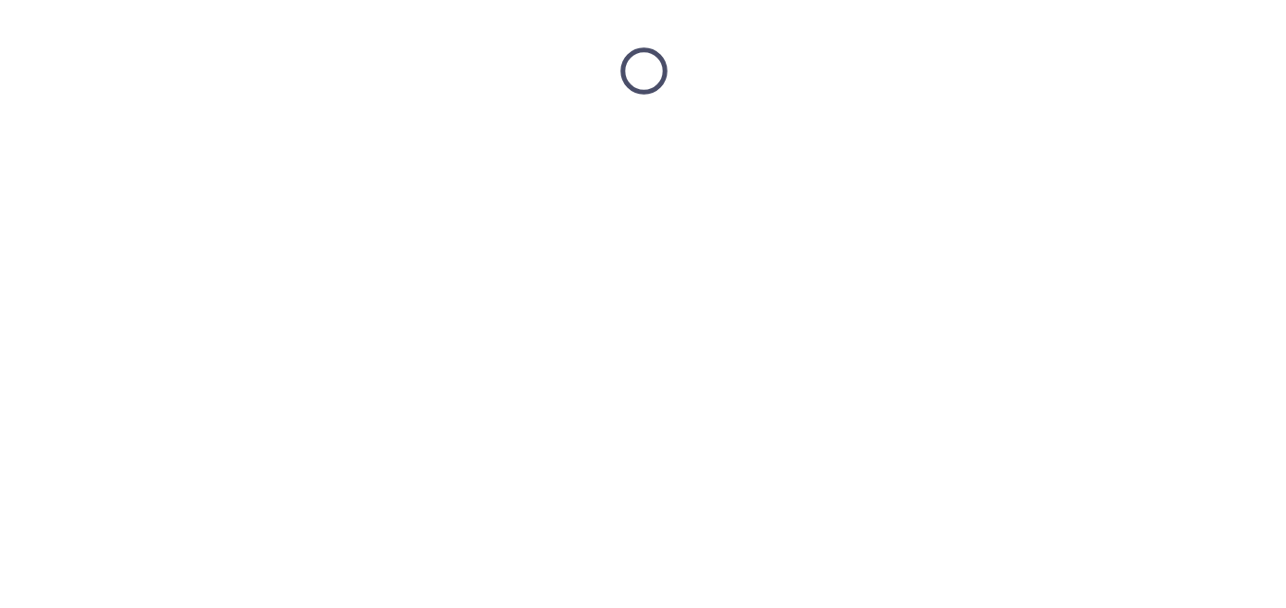
scroll to position [0, 0]
